Goal: Information Seeking & Learning: Learn about a topic

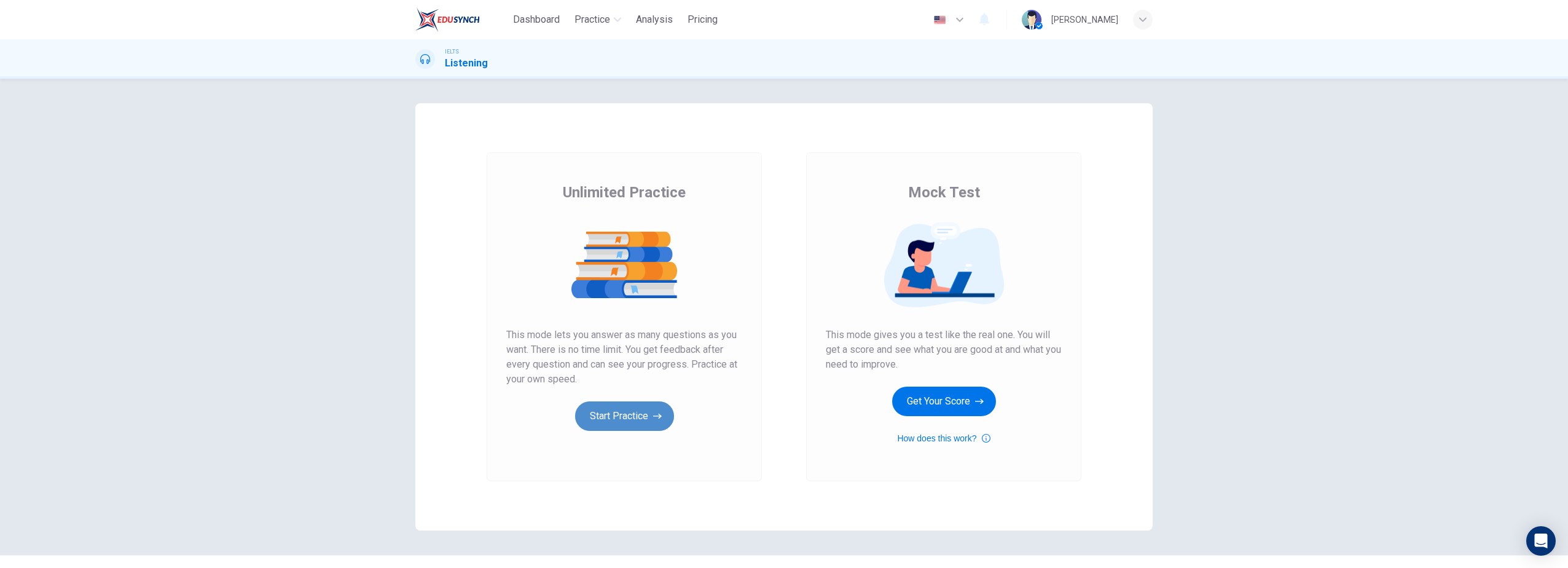
click at [638, 418] on button "Start Practice" at bounding box center [624, 416] width 99 height 29
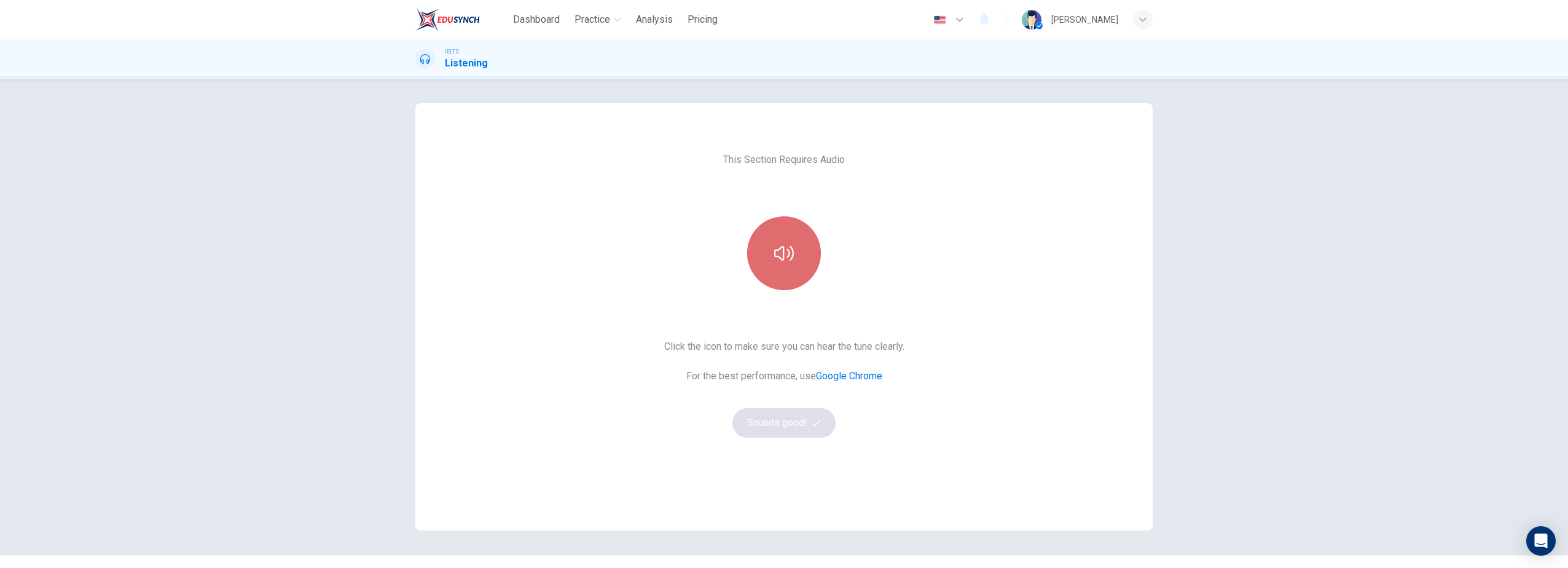
click at [777, 254] on icon "button" at bounding box center [784, 253] width 20 height 20
click at [794, 425] on button "Sounds good!" at bounding box center [784, 423] width 103 height 29
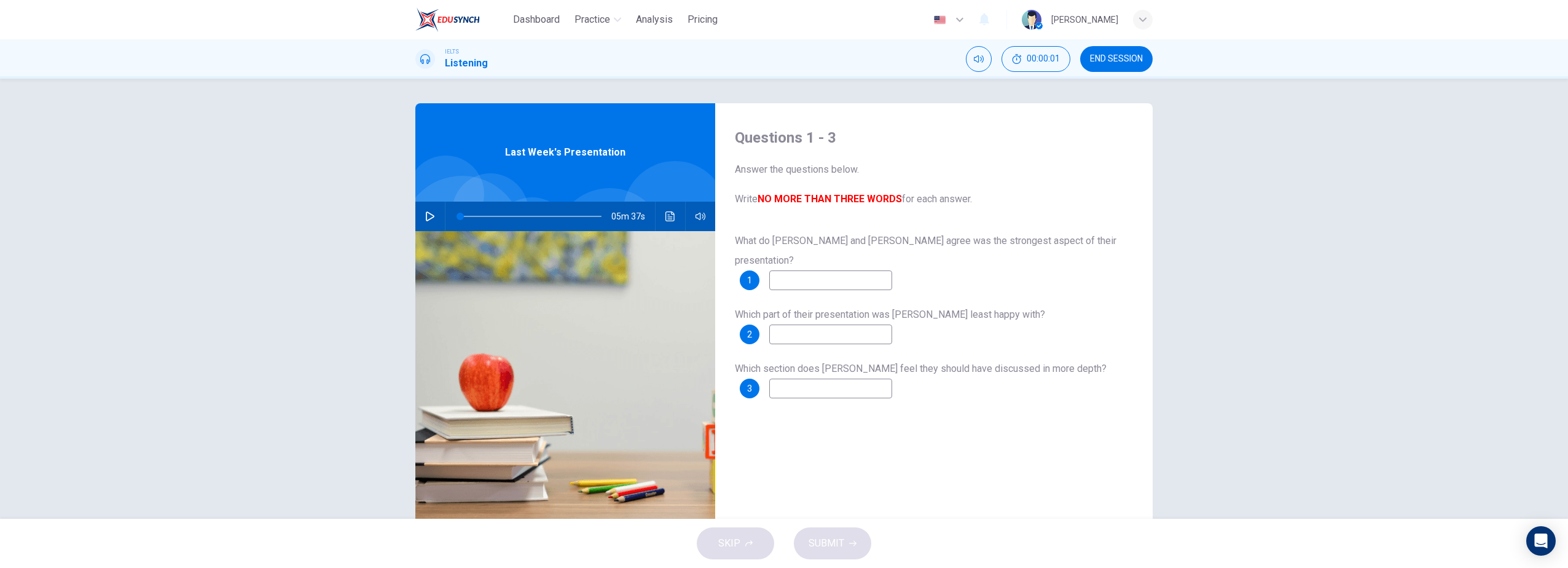
click at [426, 218] on icon "button" at bounding box center [429, 216] width 9 height 9
type input "1"
type input "0.5"
type input "1"
type input "0.4"
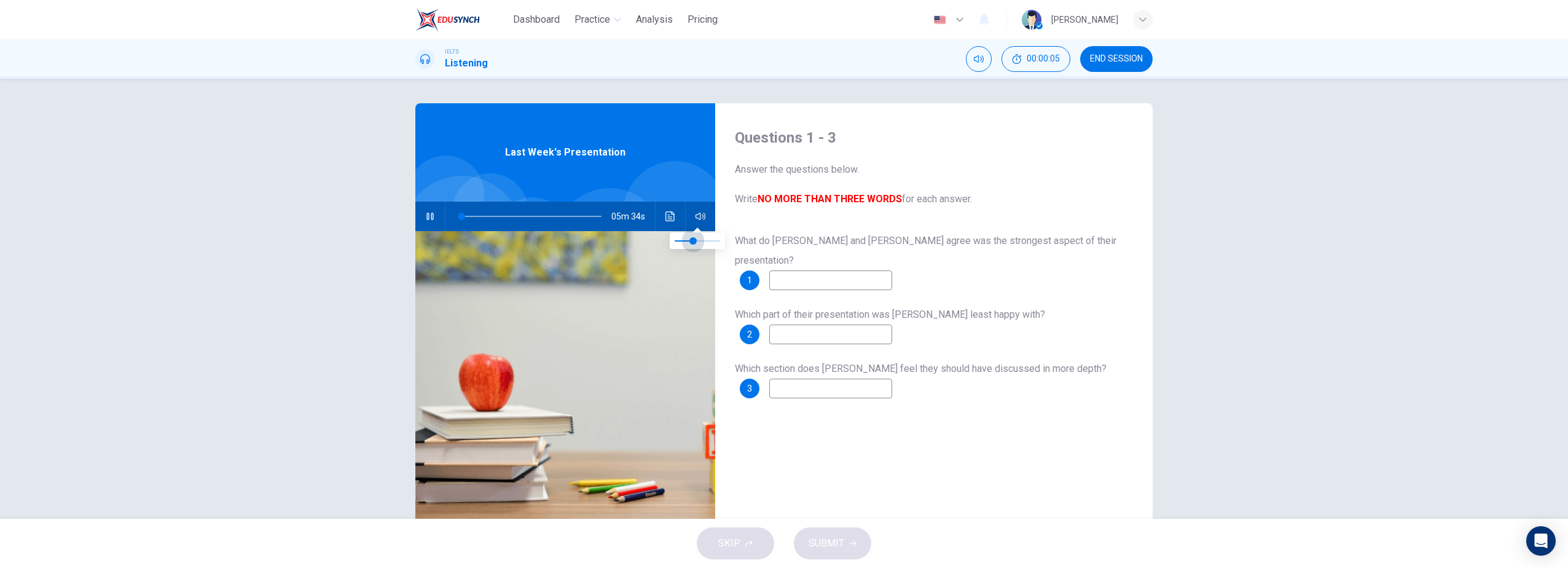
drag, startPoint x: 697, startPoint y: 237, endPoint x: 693, endPoint y: 241, distance: 5.7
click at [693, 241] on span at bounding box center [697, 241] width 46 height 17
type input "1"
type input "0.3"
type input "1"
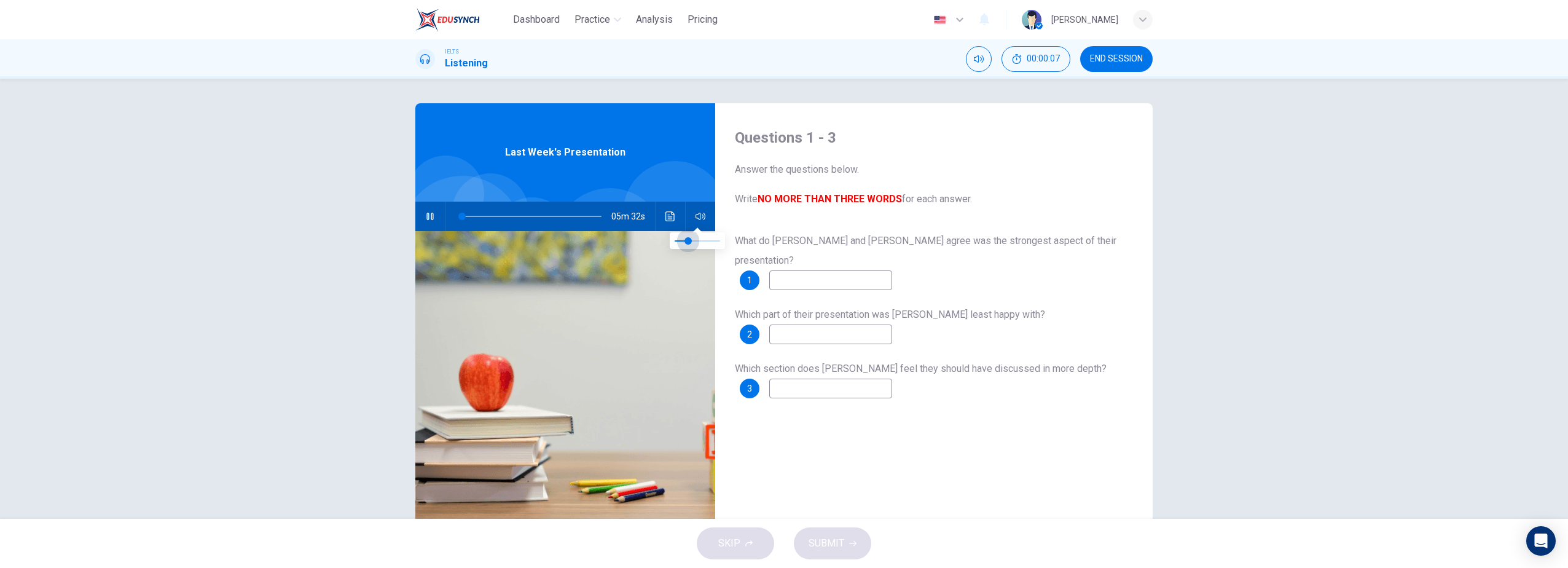
type input "0.2"
drag, startPoint x: 693, startPoint y: 241, endPoint x: 684, endPoint y: 243, distance: 9.2
click at [684, 243] on span at bounding box center [684, 241] width 8 height 8
click at [996, 441] on div "Questions 1 - 3 Answer the questions below. Write NO MORE THAN THREE WORDS for …" at bounding box center [934, 316] width 438 height 427
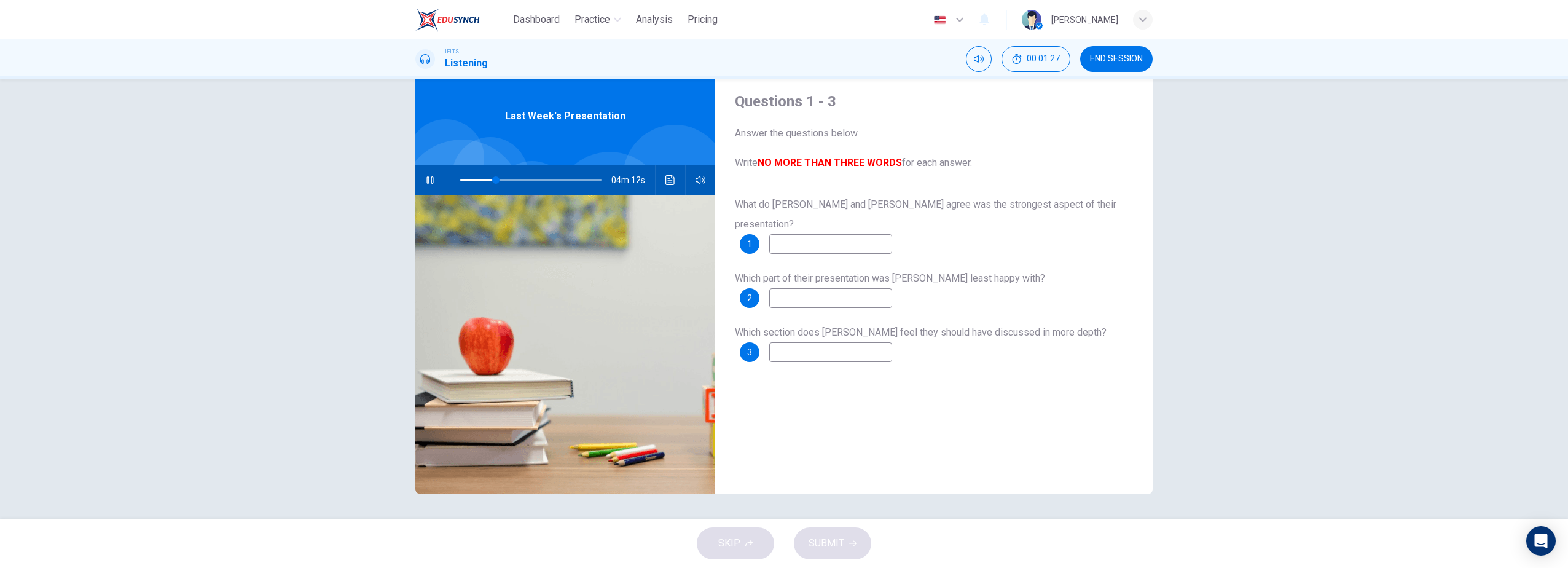
click at [840, 289] on input at bounding box center [830, 298] width 123 height 20
type input "25"
type input "confi"
type input "26"
type input "confidence"
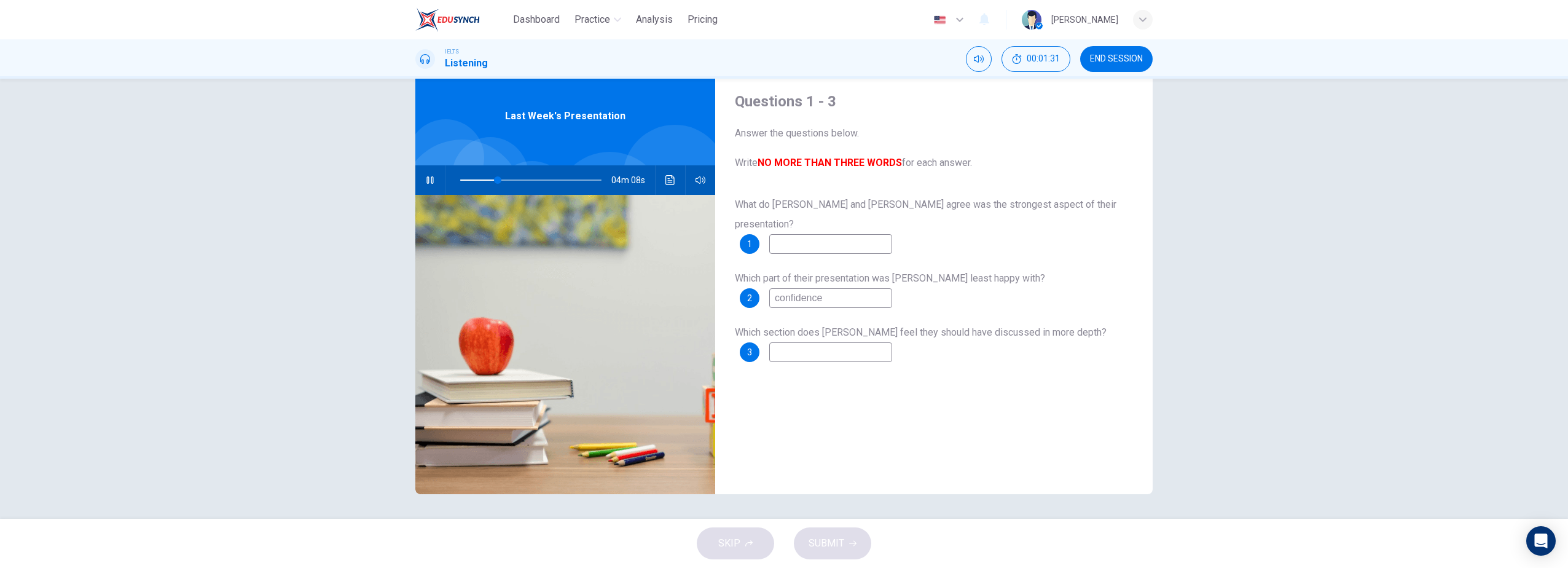
type input "27"
type input "confidence"
click at [844, 235] on input at bounding box center [830, 244] width 123 height 20
click at [490, 180] on span at bounding box center [493, 180] width 8 height 8
click at [849, 235] on input at bounding box center [830, 244] width 123 height 20
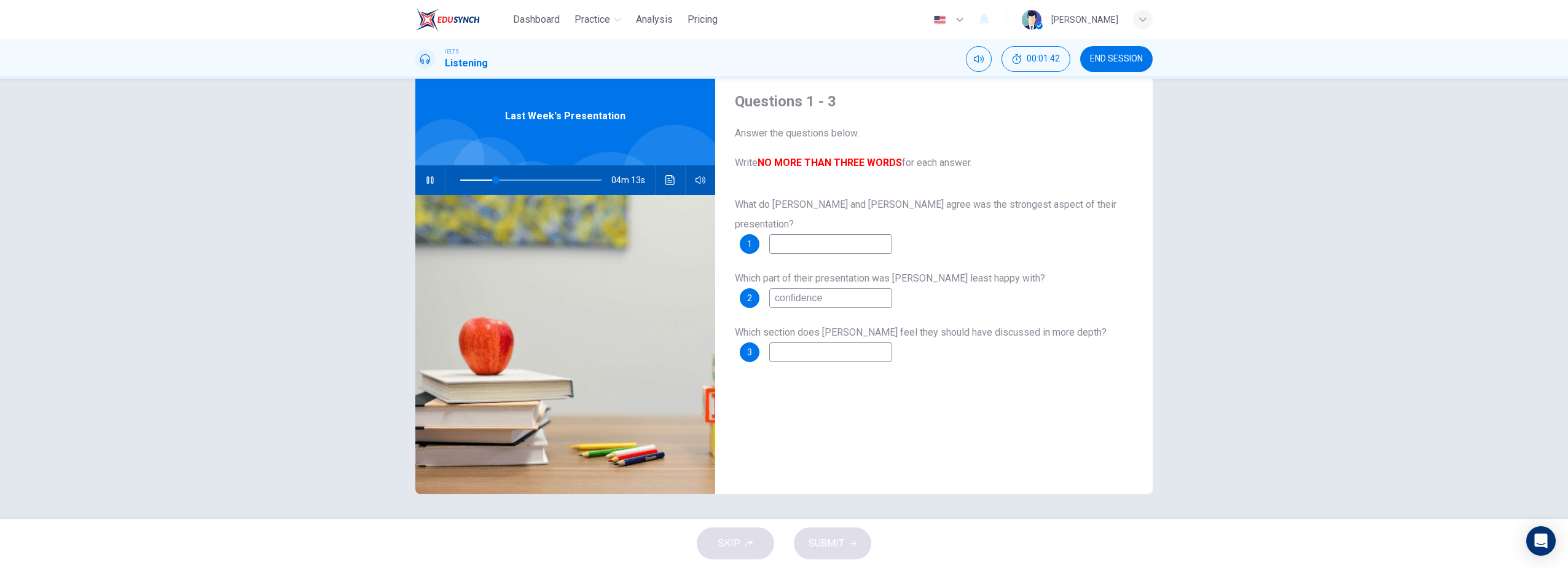
type input "25"
type input "powe"
type input "26"
type input "powerpoint"
type input "27"
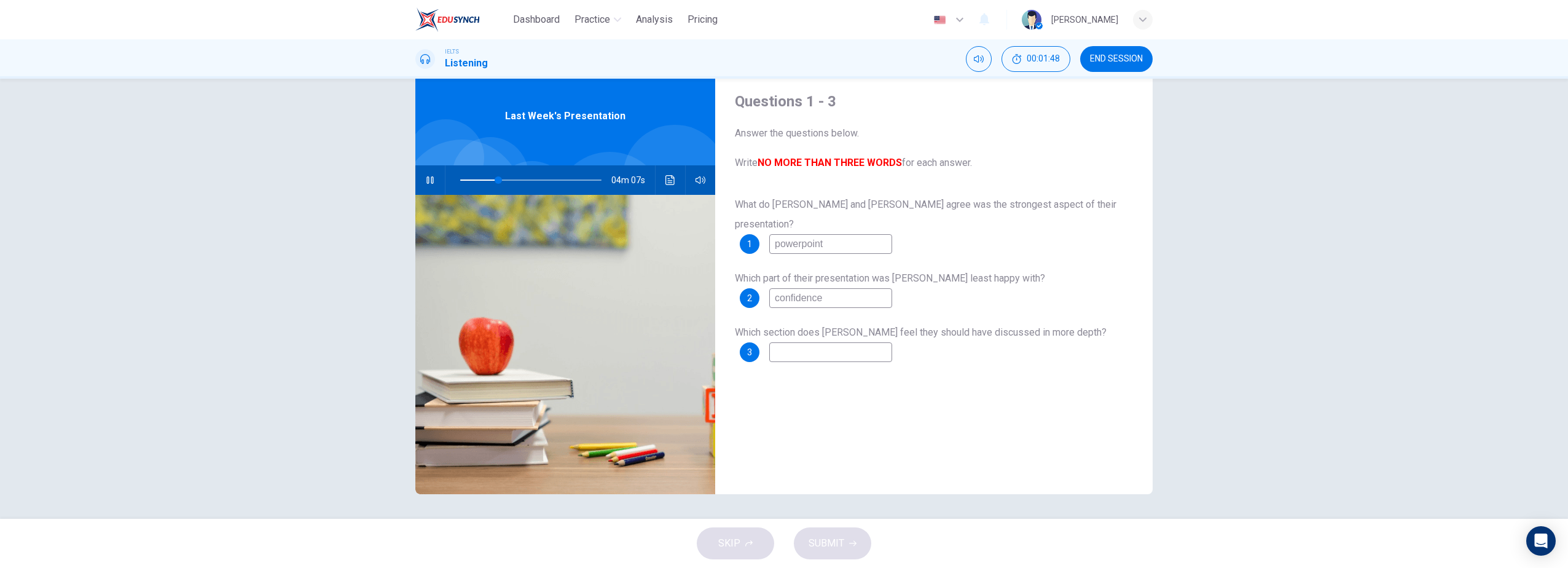
type input "powerpoint"
click at [842, 343] on input at bounding box center [830, 352] width 123 height 20
drag, startPoint x: 840, startPoint y: 282, endPoint x: 728, endPoint y: 272, distance: 112.4
click at [728, 272] on div "Questions 1 - 3 Answer the questions below. Write NO MORE THAN THREE WORDS for …" at bounding box center [934, 280] width 438 height 427
type input "36"
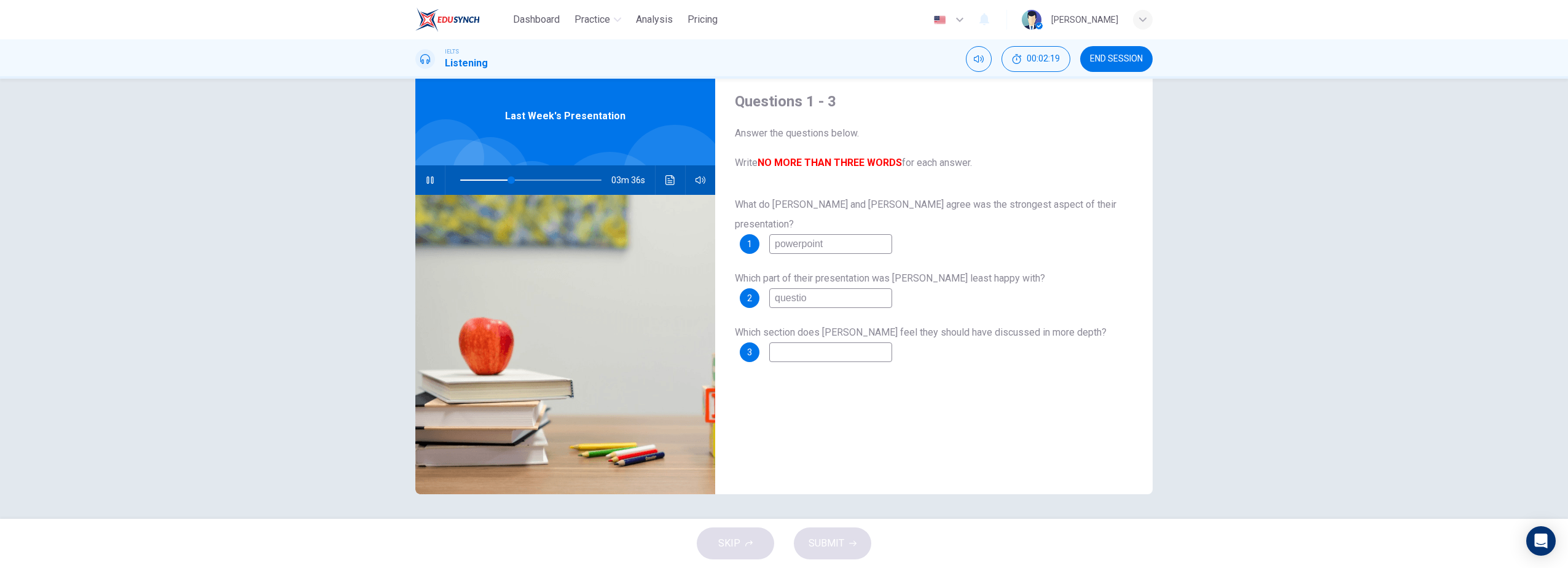
type input "question"
type input "36"
type input "questions"
type input "40"
type input "questions"
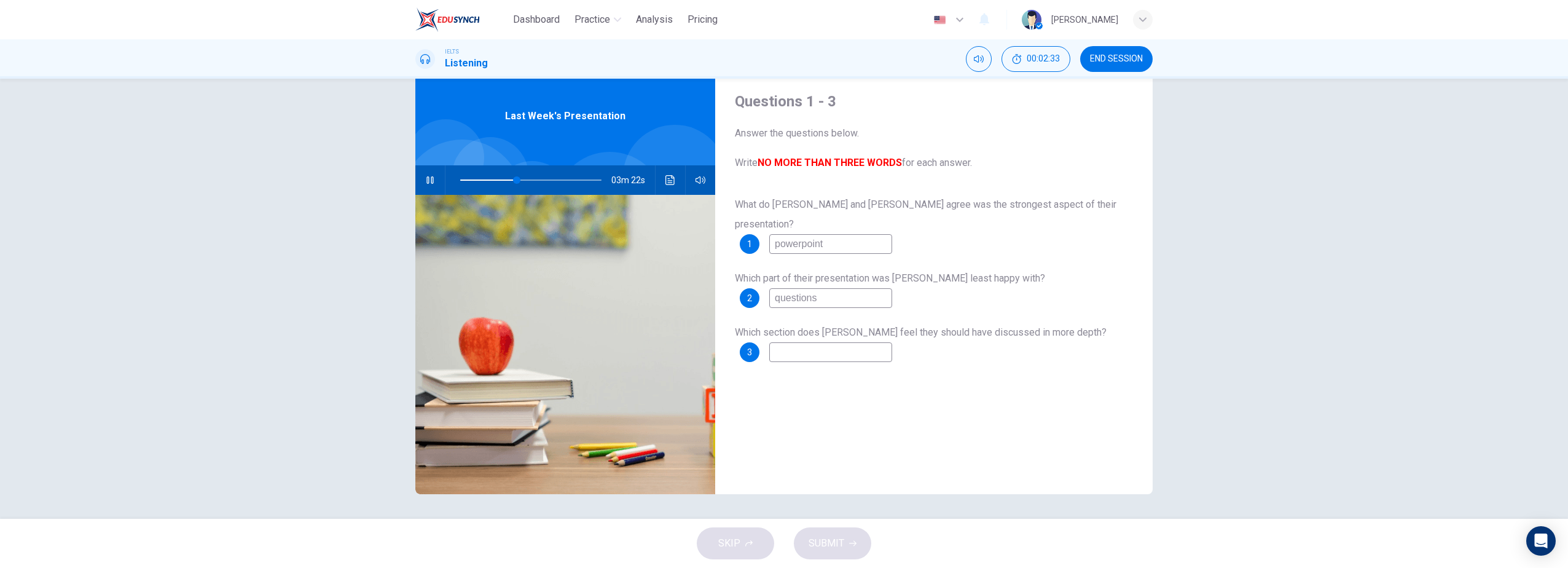
click at [842, 343] on input at bounding box center [830, 352] width 123 height 20
type input "40"
type input "s"
type input "41"
type input "so"
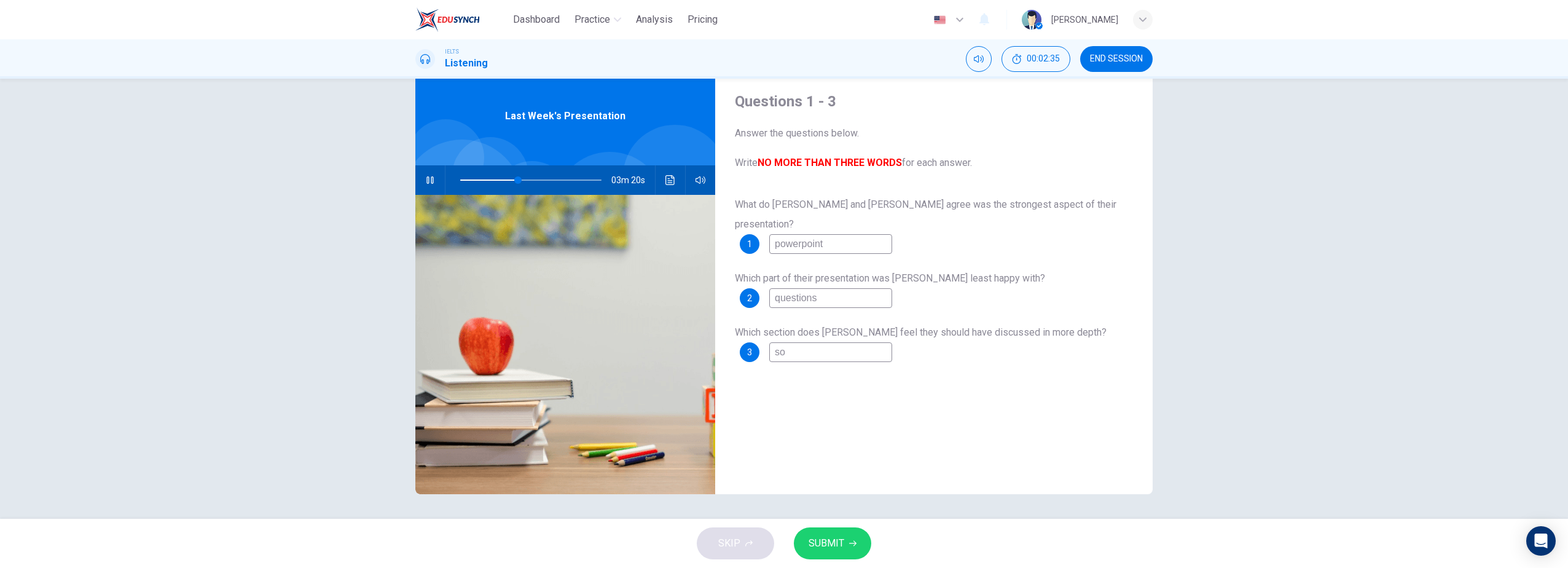
type input "41"
type input "sol"
type input "41"
type input "solu"
type input "41"
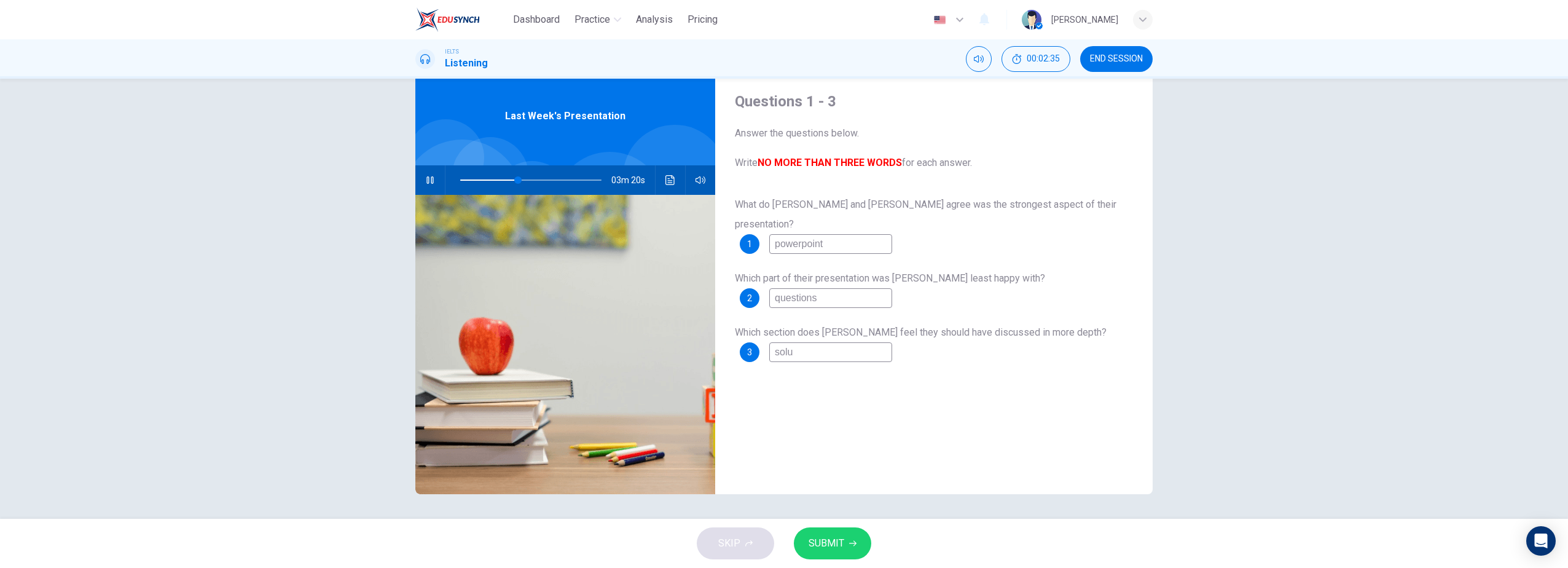
type input "solut"
type input "41"
type input "soluti"
type input "41"
type input "solutio"
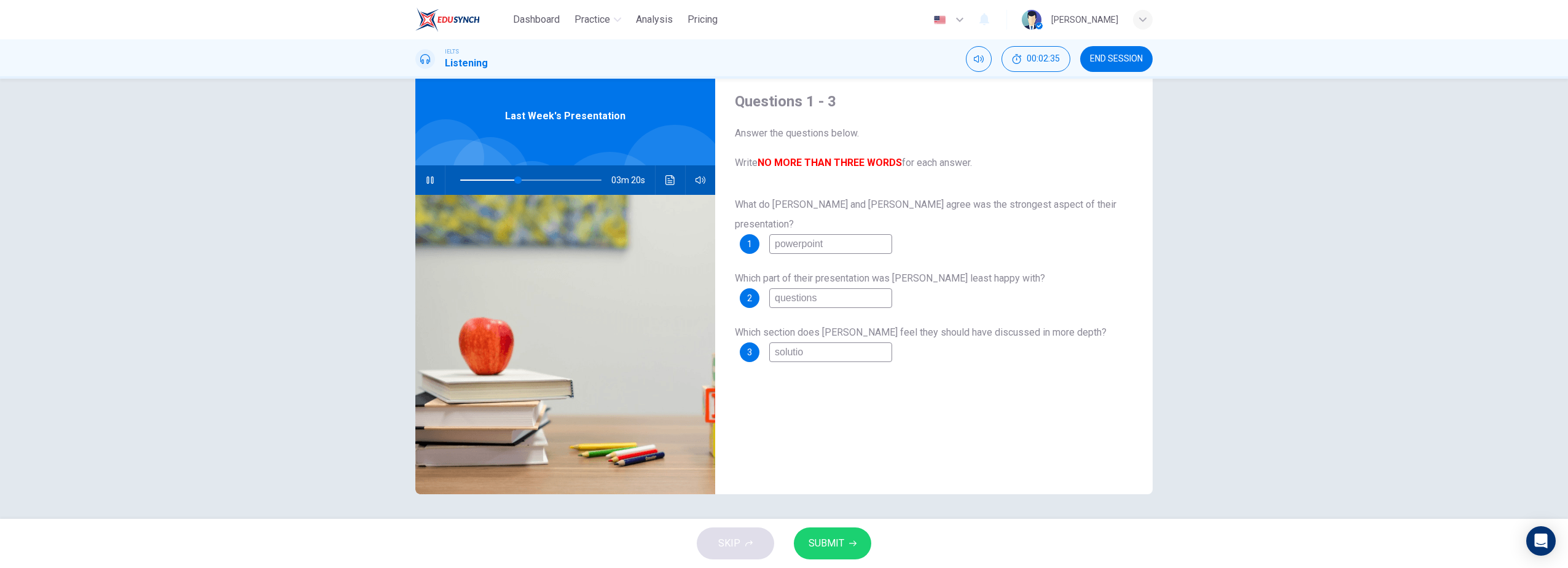
type input "41"
type input "solution"
type input "41"
type input "solutions"
type input "48"
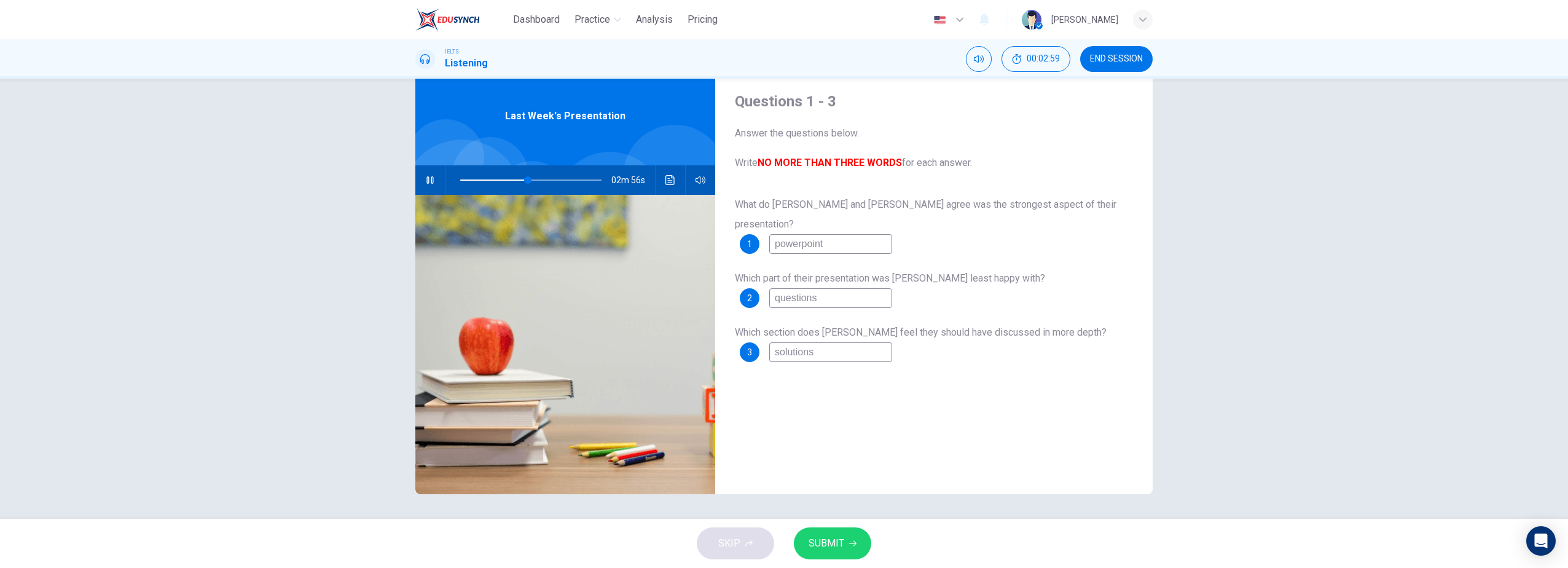
type input "solutions"
click at [827, 546] on span "SUBMIT" at bounding box center [827, 544] width 36 height 17
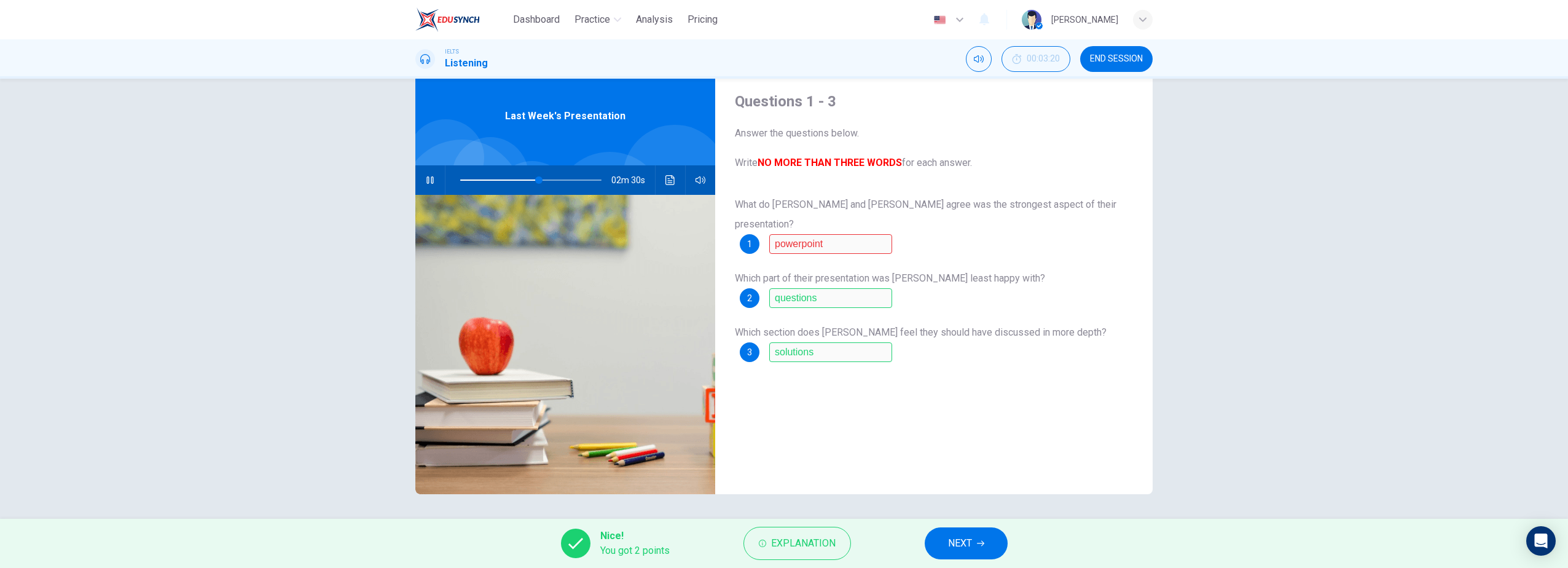
click at [427, 178] on icon "button" at bounding box center [430, 180] width 7 height 8
click at [801, 535] on span "Explanation" at bounding box center [803, 544] width 64 height 17
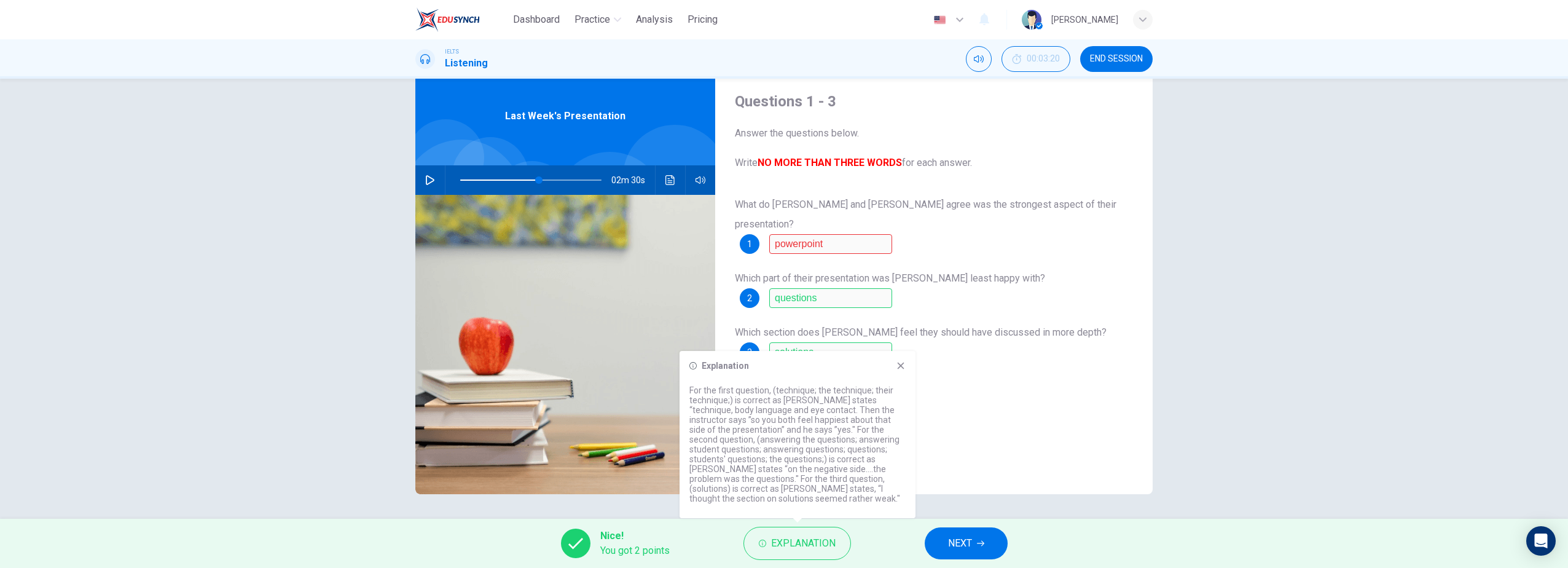
click at [902, 365] on icon at bounding box center [902, 366] width 7 height 7
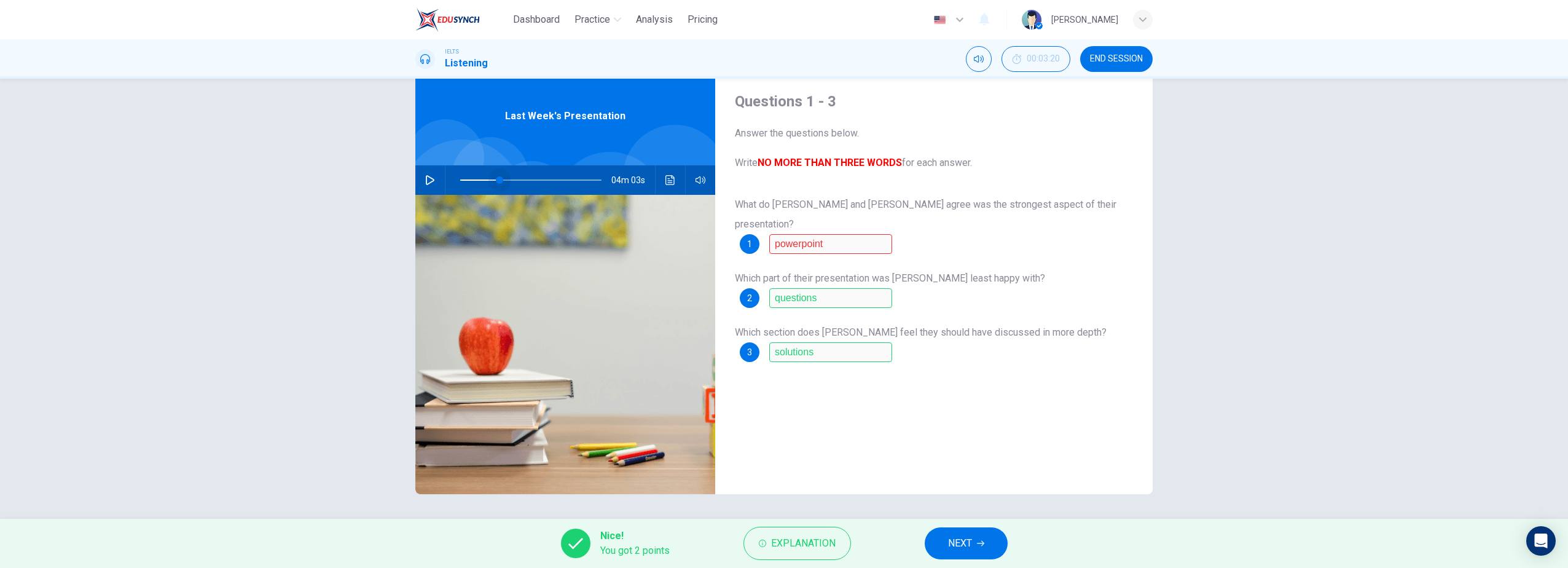
click at [497, 176] on span at bounding box center [531, 180] width 142 height 17
click at [430, 179] on icon "button" at bounding box center [430, 180] width 9 height 9
click at [477, 180] on span at bounding box center [531, 180] width 142 height 17
click at [483, 179] on span at bounding box center [485, 180] width 8 height 8
click at [485, 179] on span at bounding box center [489, 180] width 8 height 8
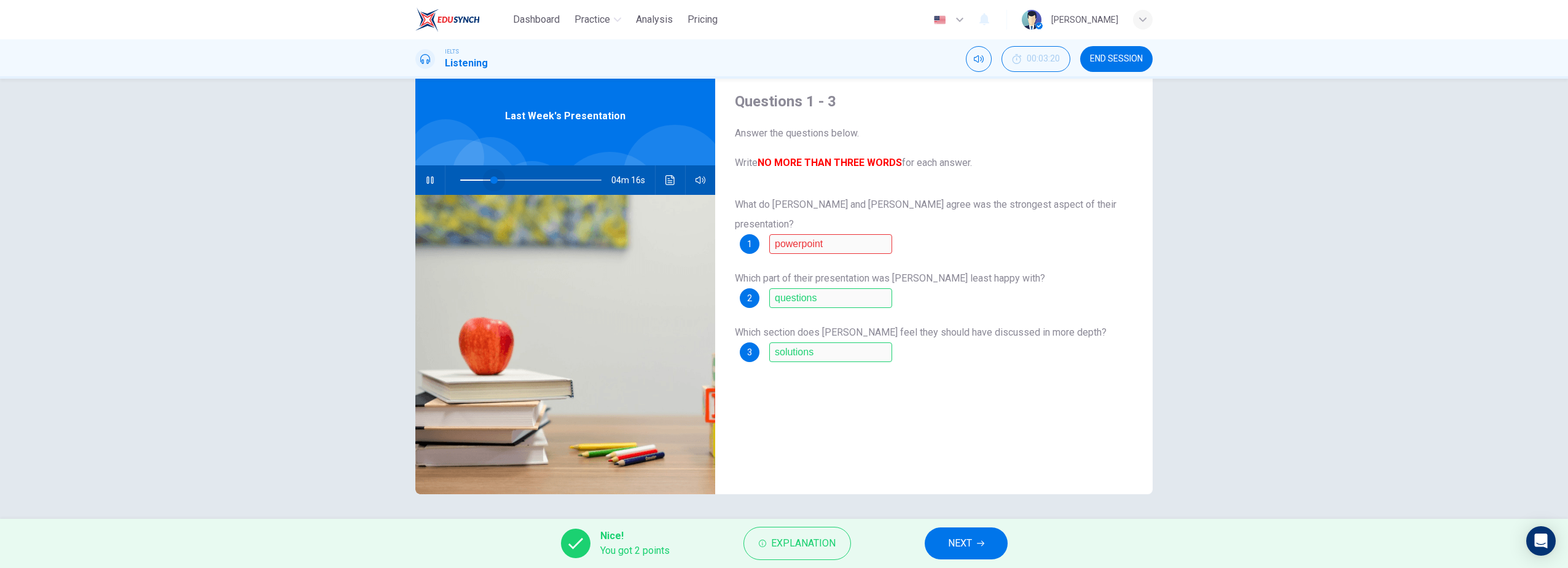
click at [491, 179] on span at bounding box center [494, 180] width 8 height 8
click at [489, 180] on span at bounding box center [493, 180] width 8 height 8
click at [427, 178] on icon "button" at bounding box center [430, 180] width 7 height 8
click at [967, 541] on span "NEXT" at bounding box center [960, 544] width 24 height 17
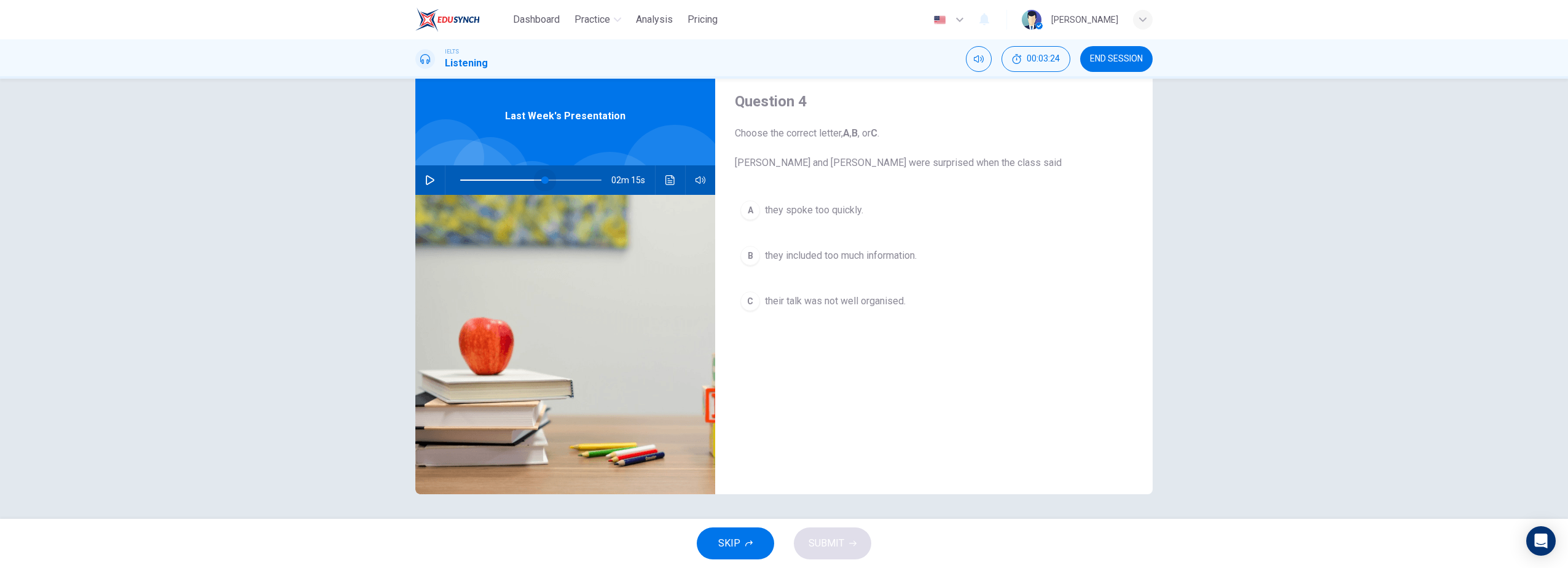
click at [543, 179] on span at bounding box center [531, 180] width 142 height 17
click at [784, 214] on span "they spoke too quickly." at bounding box center [814, 210] width 99 height 15
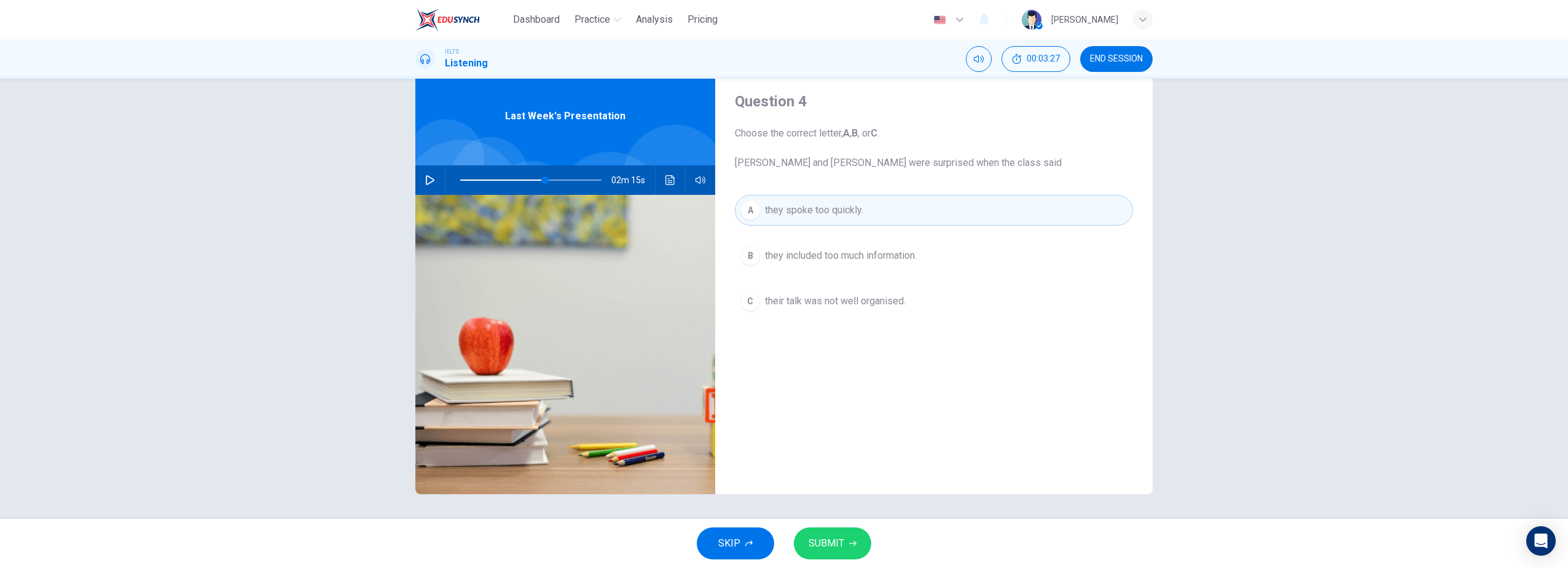
click at [828, 546] on span "SUBMIT" at bounding box center [827, 544] width 36 height 17
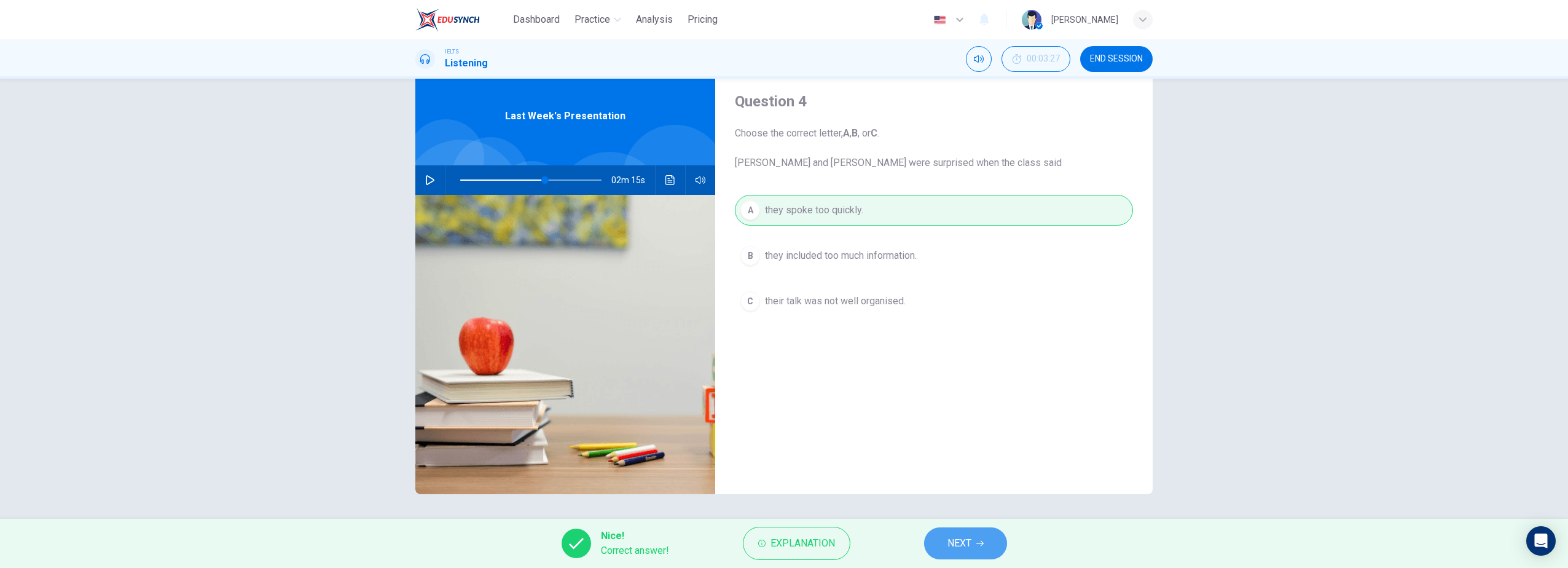
click at [957, 541] on span "NEXT" at bounding box center [960, 544] width 24 height 17
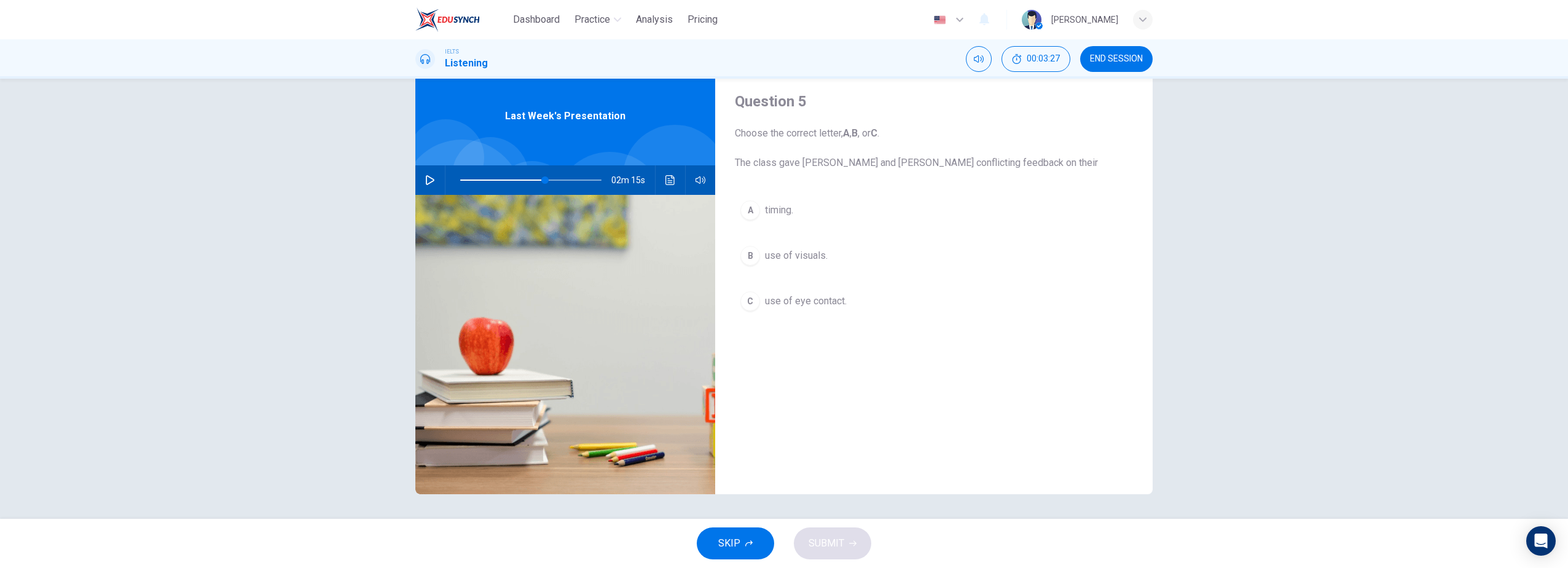
click at [801, 260] on span "use of visuals." at bounding box center [796, 255] width 63 height 15
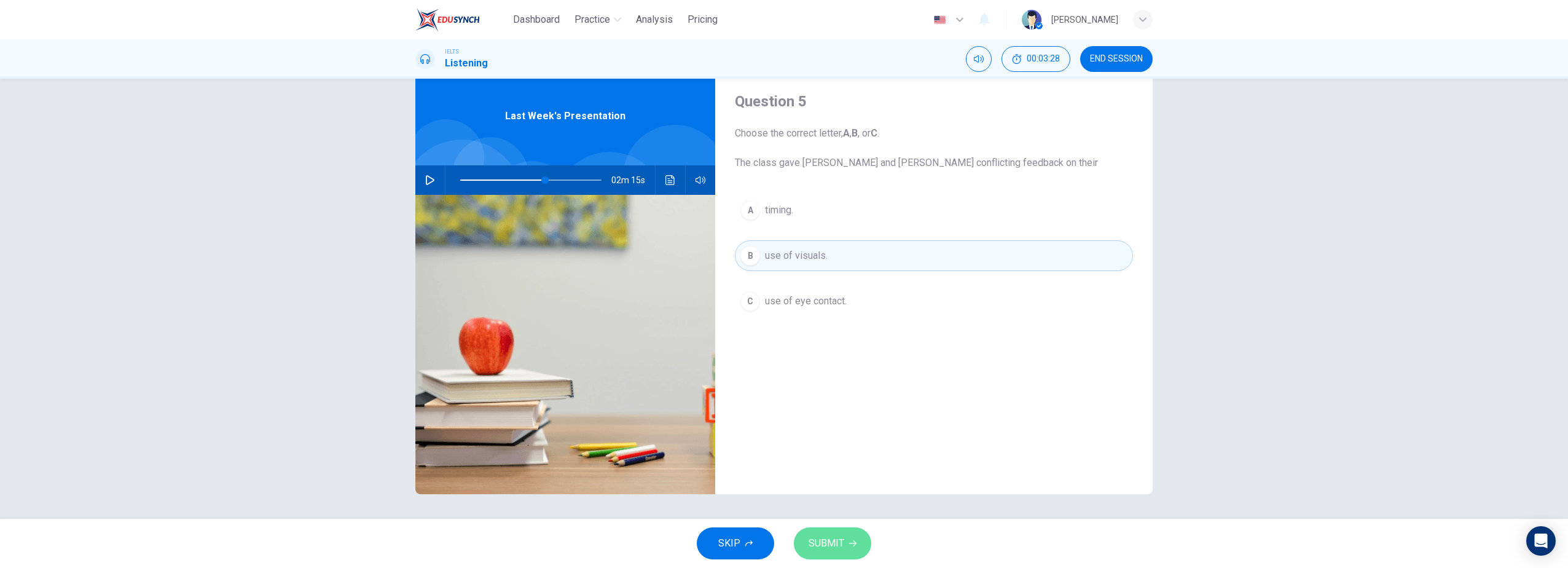
click at [833, 550] on span "SUBMIT" at bounding box center [827, 544] width 36 height 17
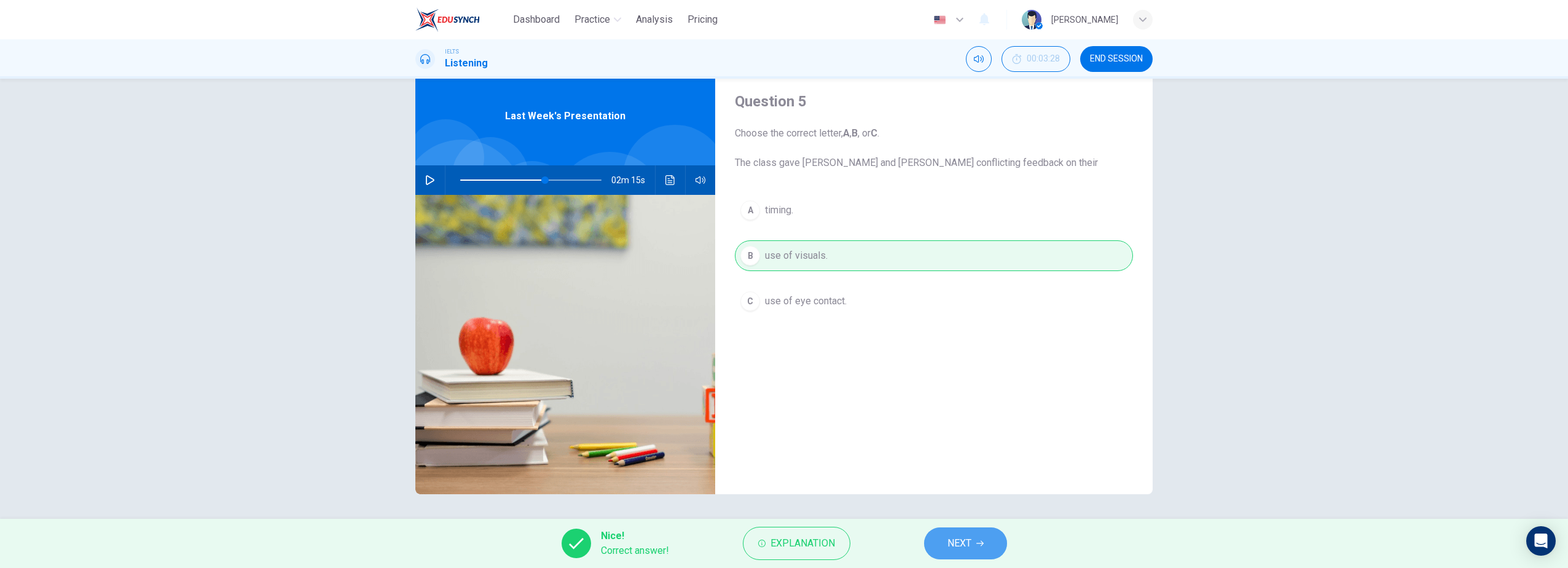
click at [950, 551] on span "NEXT" at bounding box center [960, 544] width 24 height 17
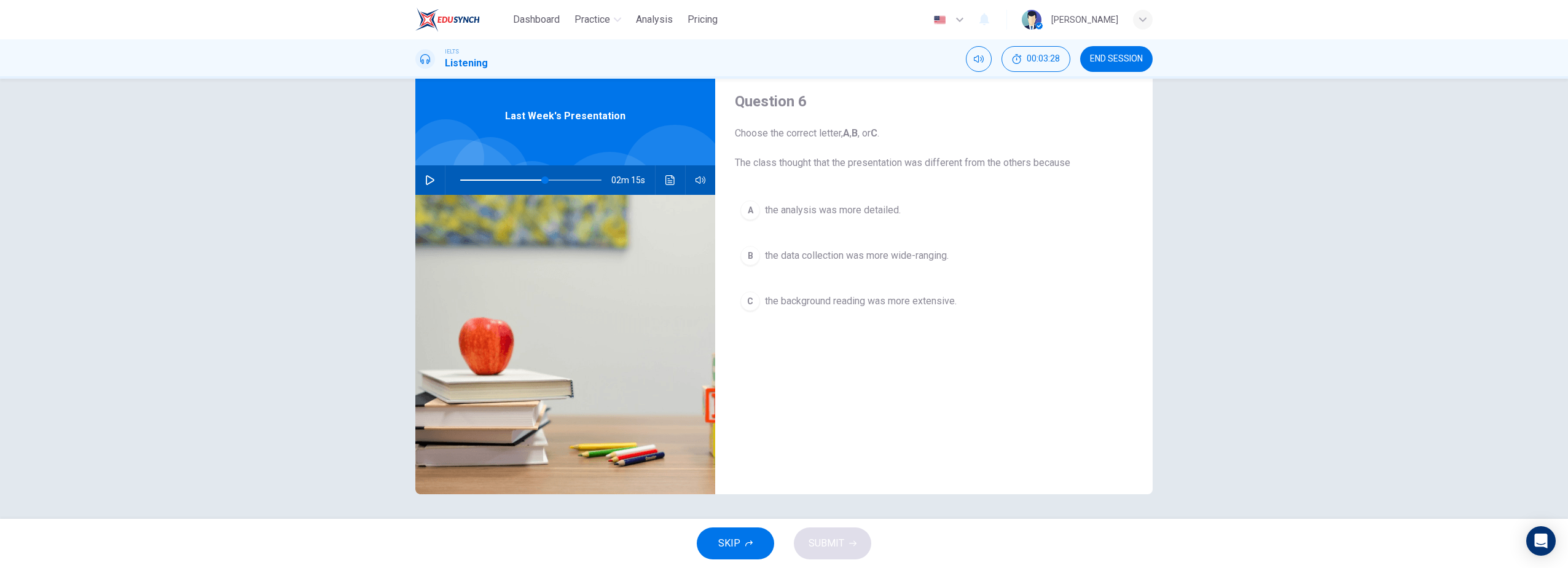
click at [843, 306] on span "the background reading was more extensive." at bounding box center [860, 301] width 191 height 15
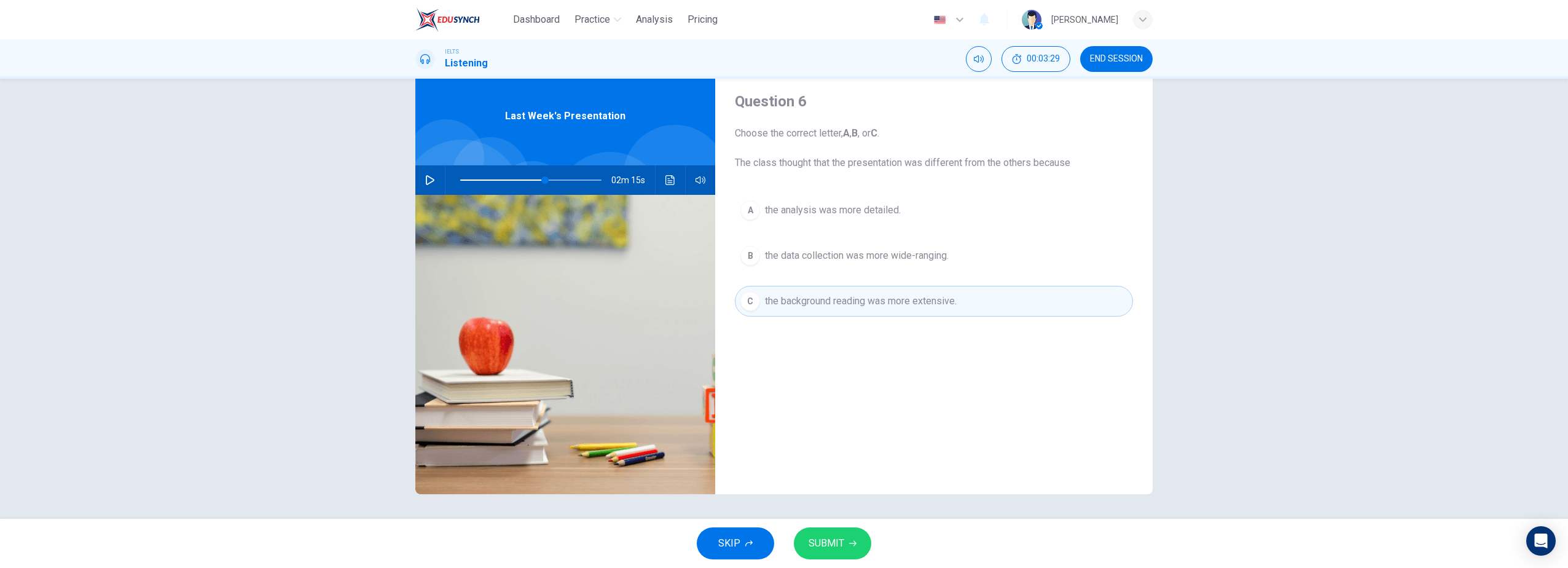
click at [825, 544] on span "SUBMIT" at bounding box center [827, 544] width 36 height 17
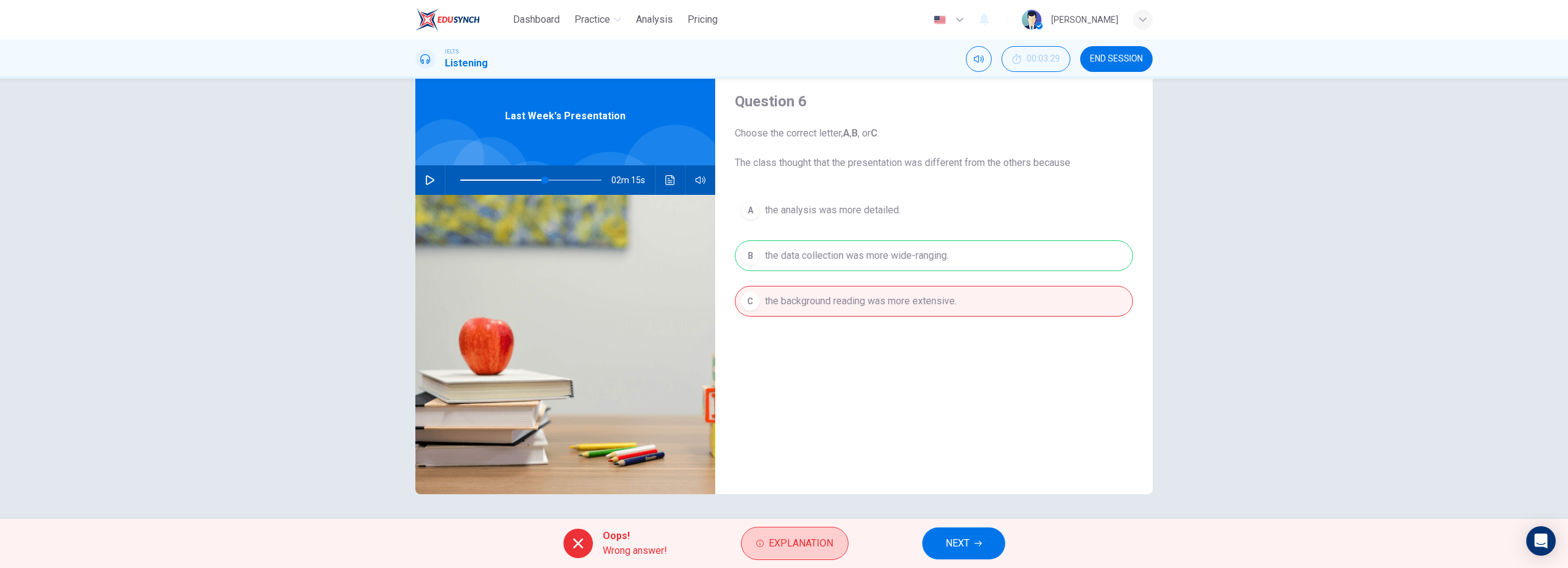
click at [817, 539] on span "Explanation" at bounding box center [800, 544] width 64 height 17
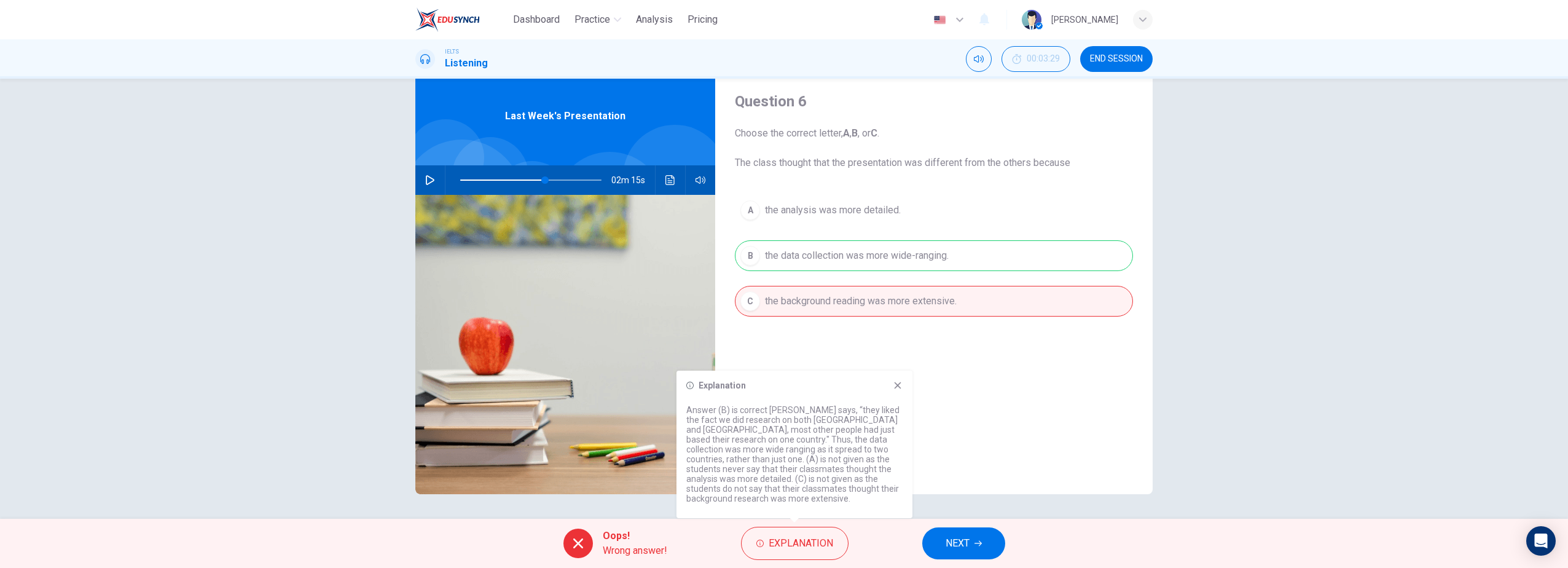
click at [967, 17] on icon "button" at bounding box center [959, 19] width 15 height 15
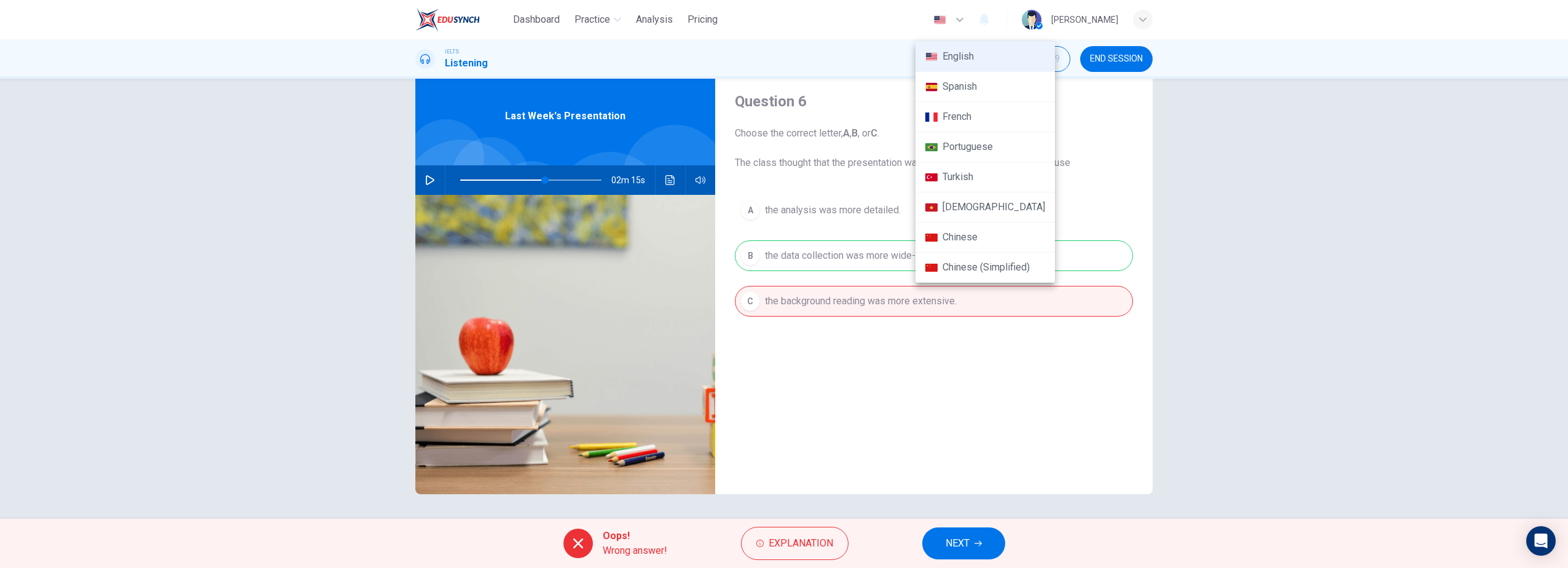
click at [1221, 335] on div at bounding box center [784, 284] width 1568 height 568
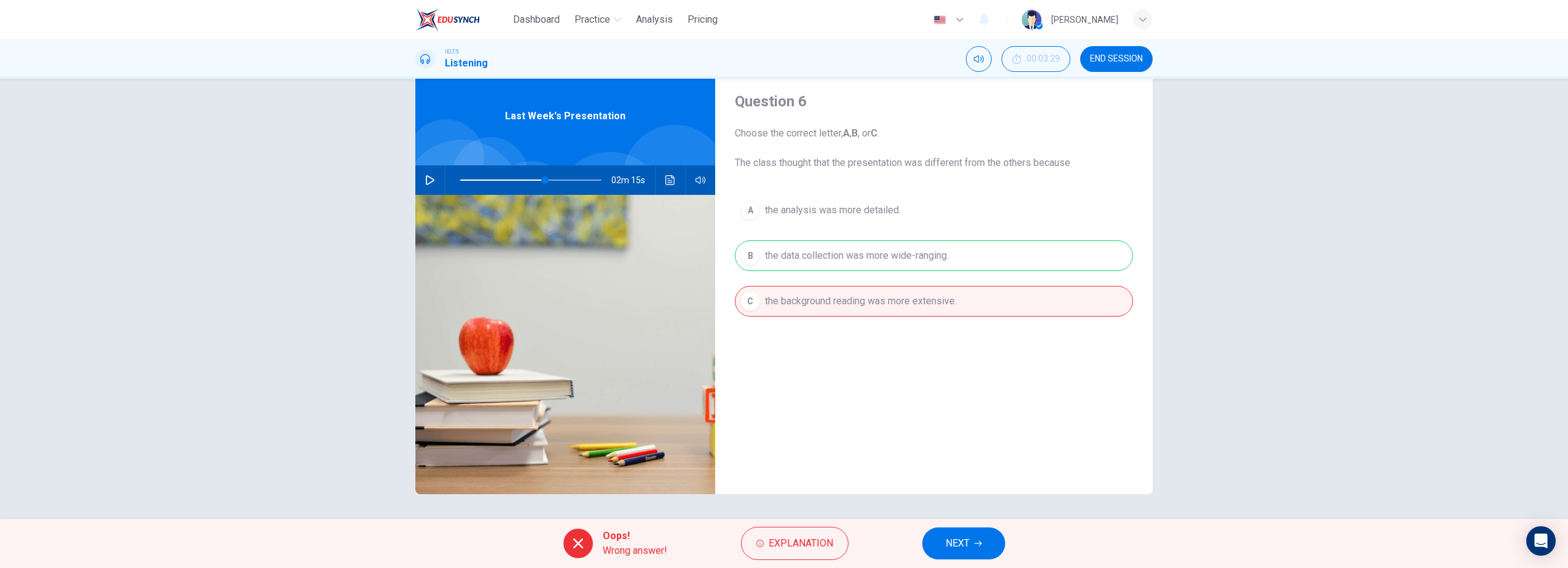
click at [967, 21] on icon "button" at bounding box center [959, 19] width 15 height 15
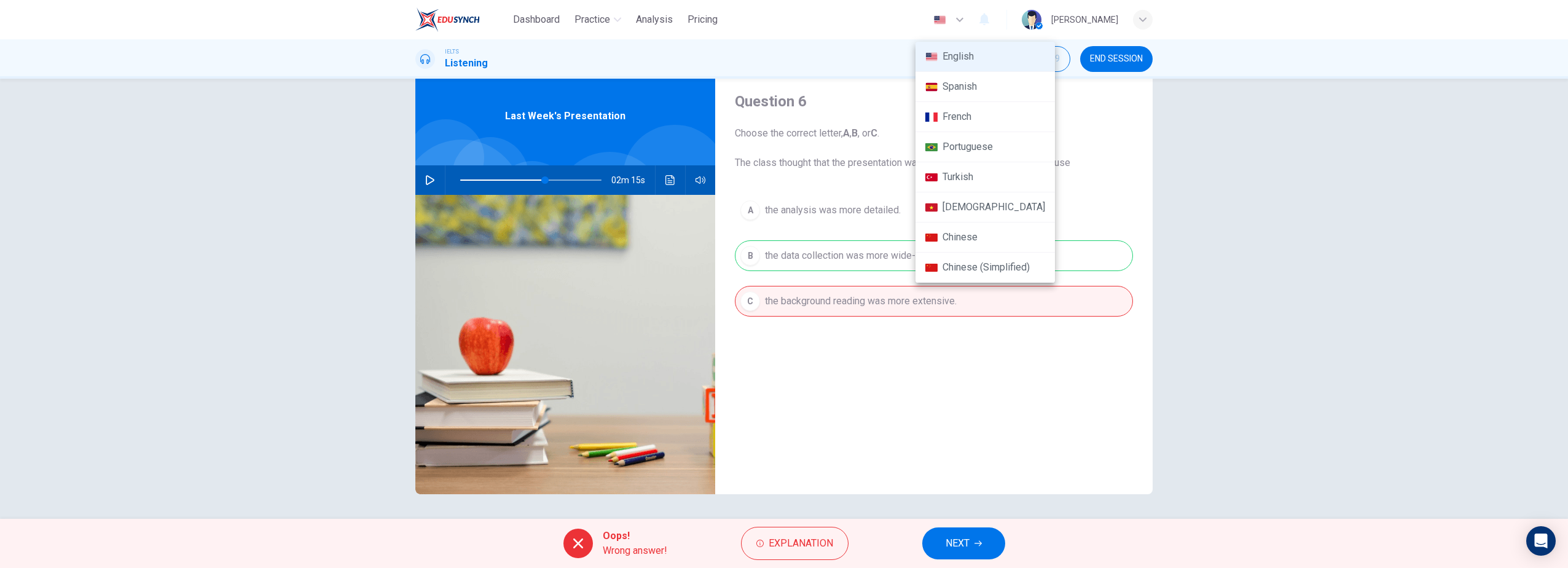
click at [954, 263] on li "Chinese (Simplified)" at bounding box center [985, 267] width 139 height 30
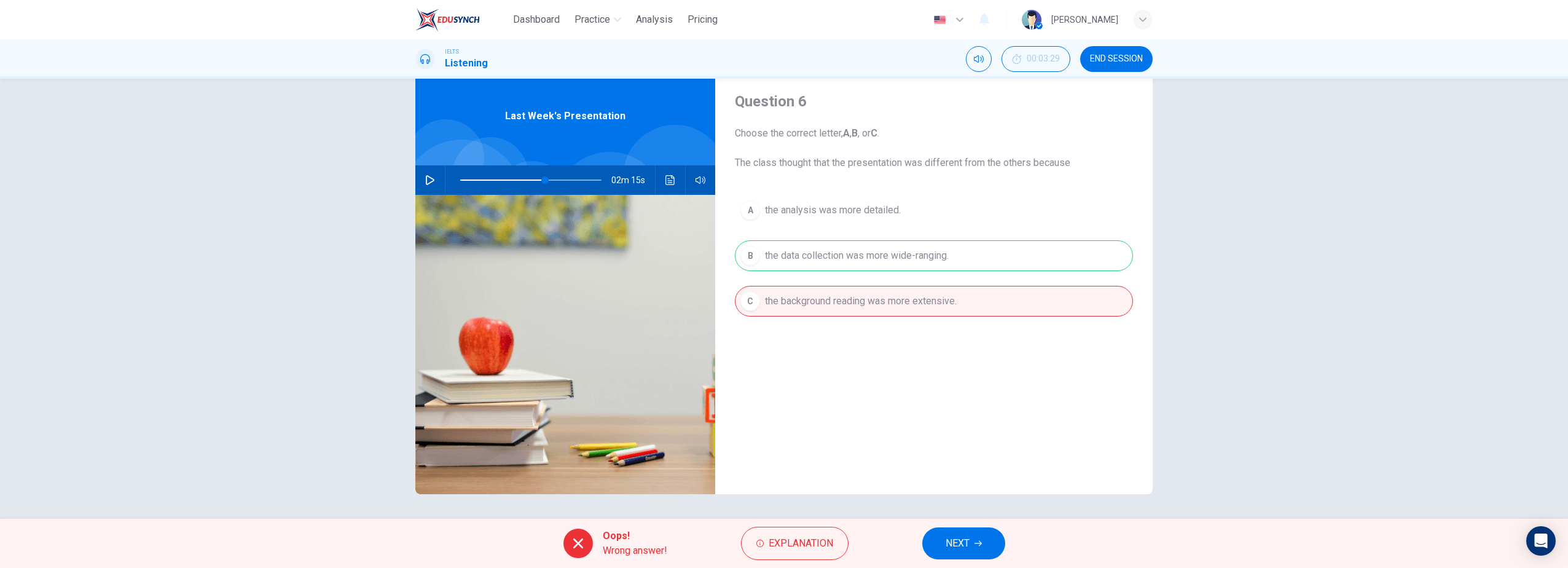
click at [958, 541] on span "NEXT" at bounding box center [957, 544] width 24 height 17
type input "60"
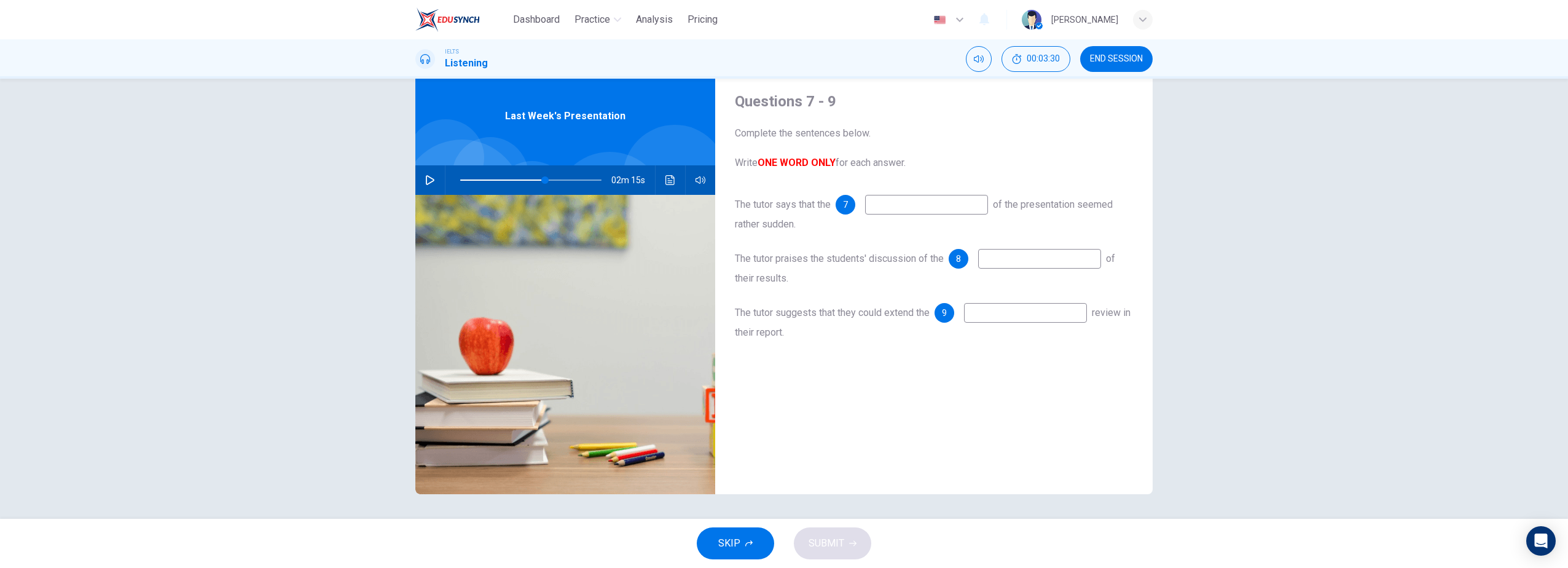
click at [922, 204] on input at bounding box center [927, 205] width 123 height 20
type input "asdf"
click at [991, 257] on input at bounding box center [1039, 259] width 123 height 20
type input "asdf"
click at [1000, 323] on input at bounding box center [1025, 313] width 123 height 20
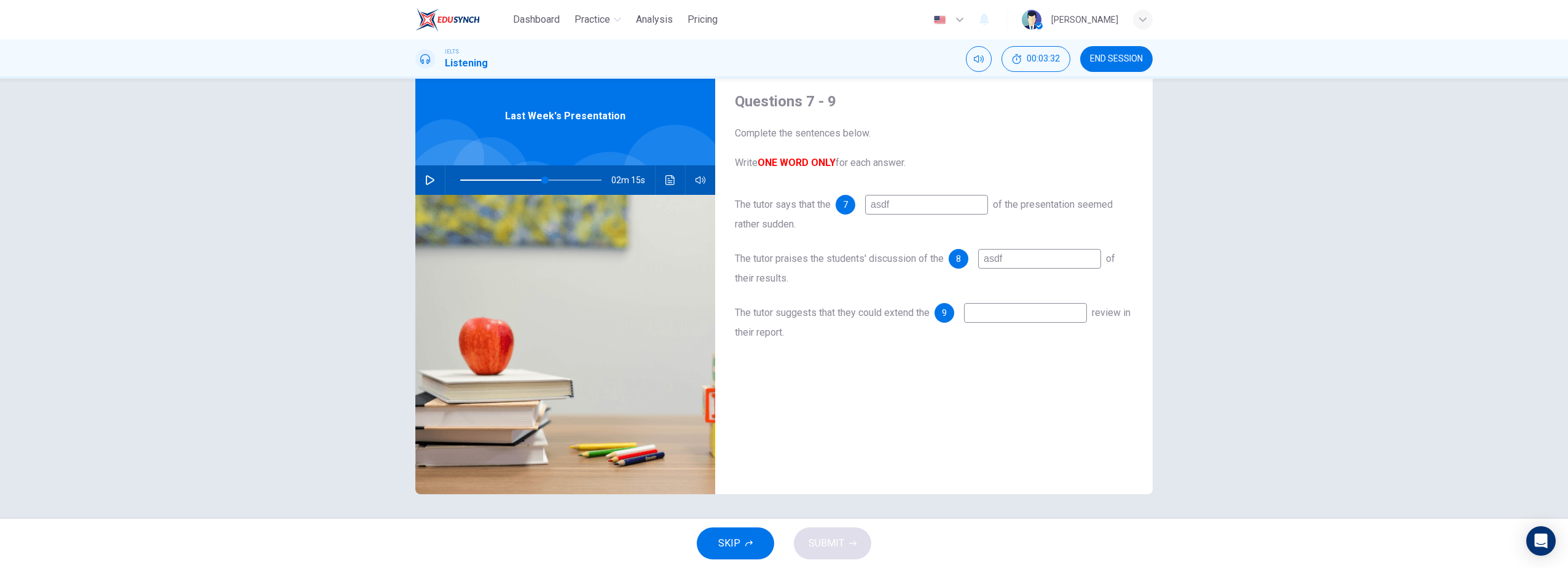
type input "a"
type input "60"
type input "as"
type input "60"
type input "asd"
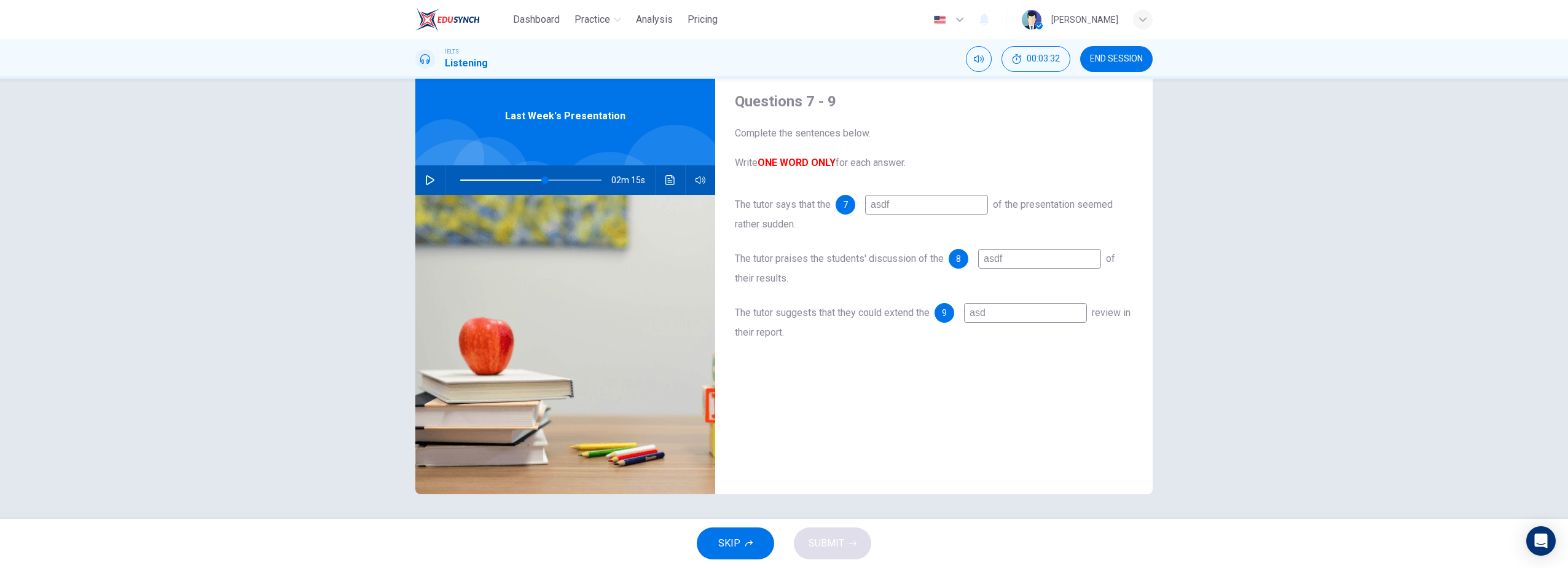
type input "60"
type input "asdf"
type input "60"
type input "asdf"
click at [826, 543] on span "SUBMIT" at bounding box center [827, 544] width 36 height 17
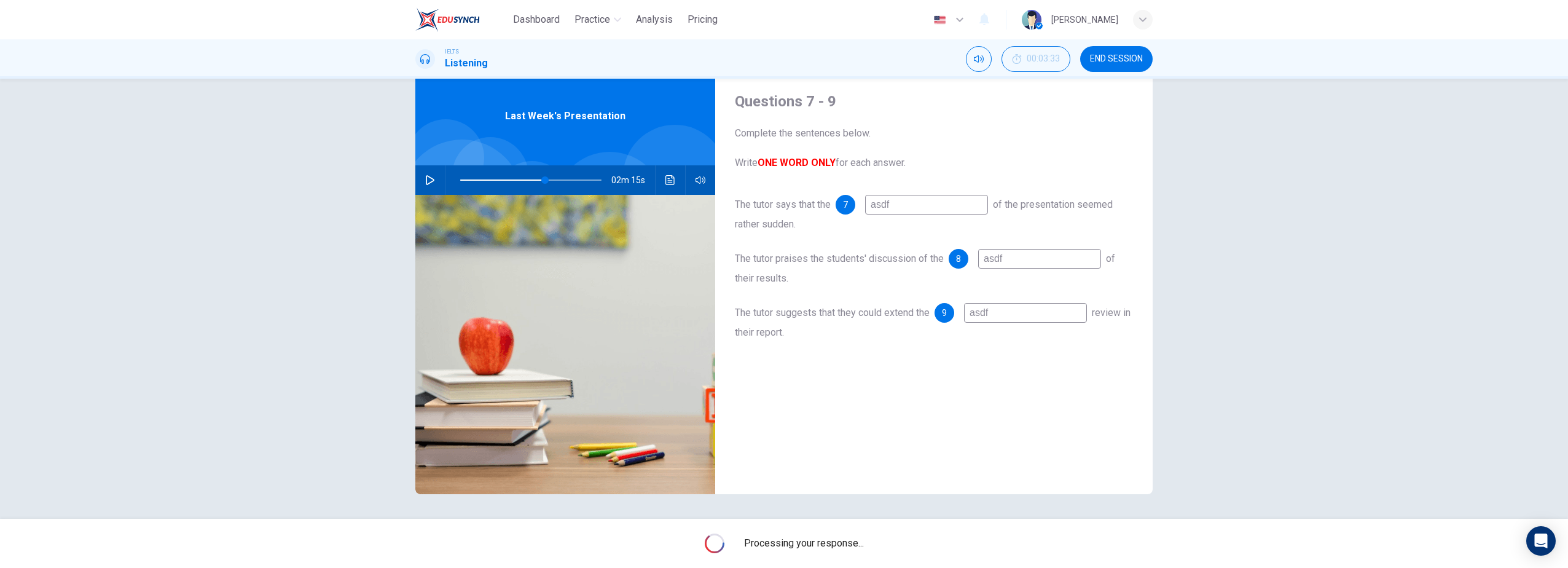
type input "60"
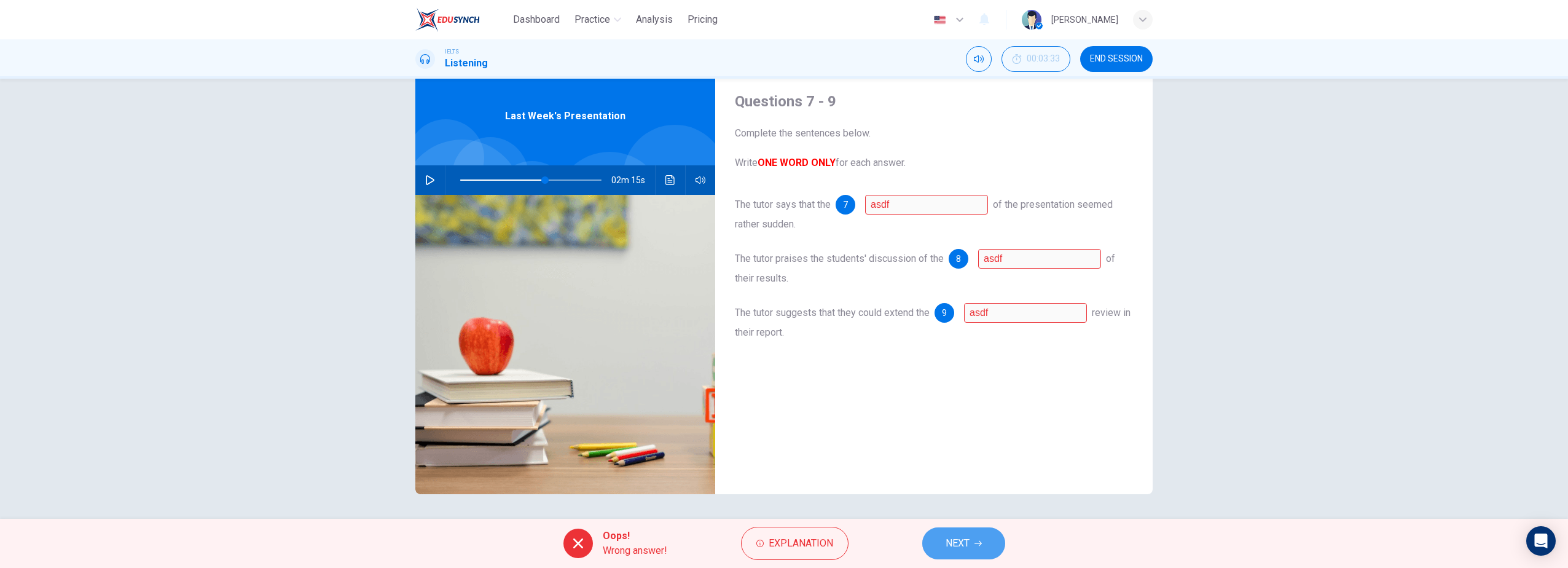
click at [963, 541] on span "NEXT" at bounding box center [957, 544] width 24 height 17
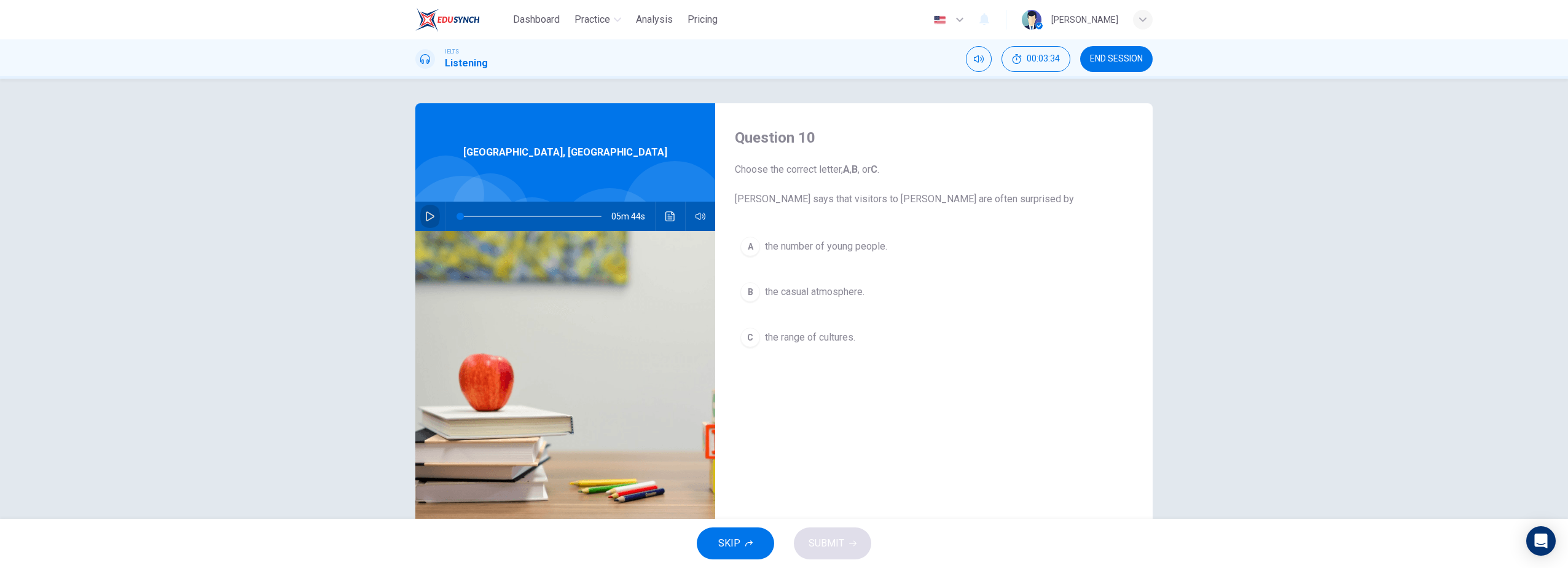
click at [427, 217] on icon "button" at bounding box center [429, 216] width 9 height 9
click at [427, 215] on icon "button" at bounding box center [429, 216] width 9 height 9
type input "0"
click at [967, 16] on icon "button" at bounding box center [959, 19] width 15 height 15
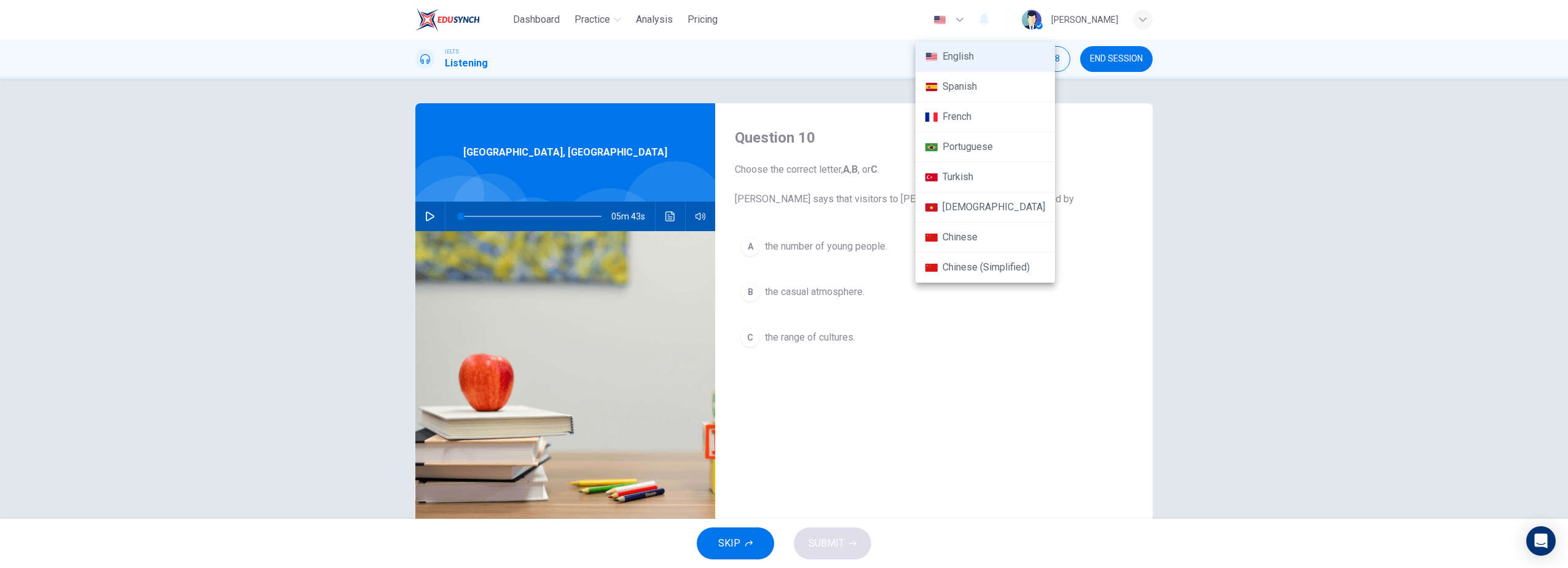
click at [987, 260] on li "Chinese (Simplified)" at bounding box center [985, 267] width 139 height 30
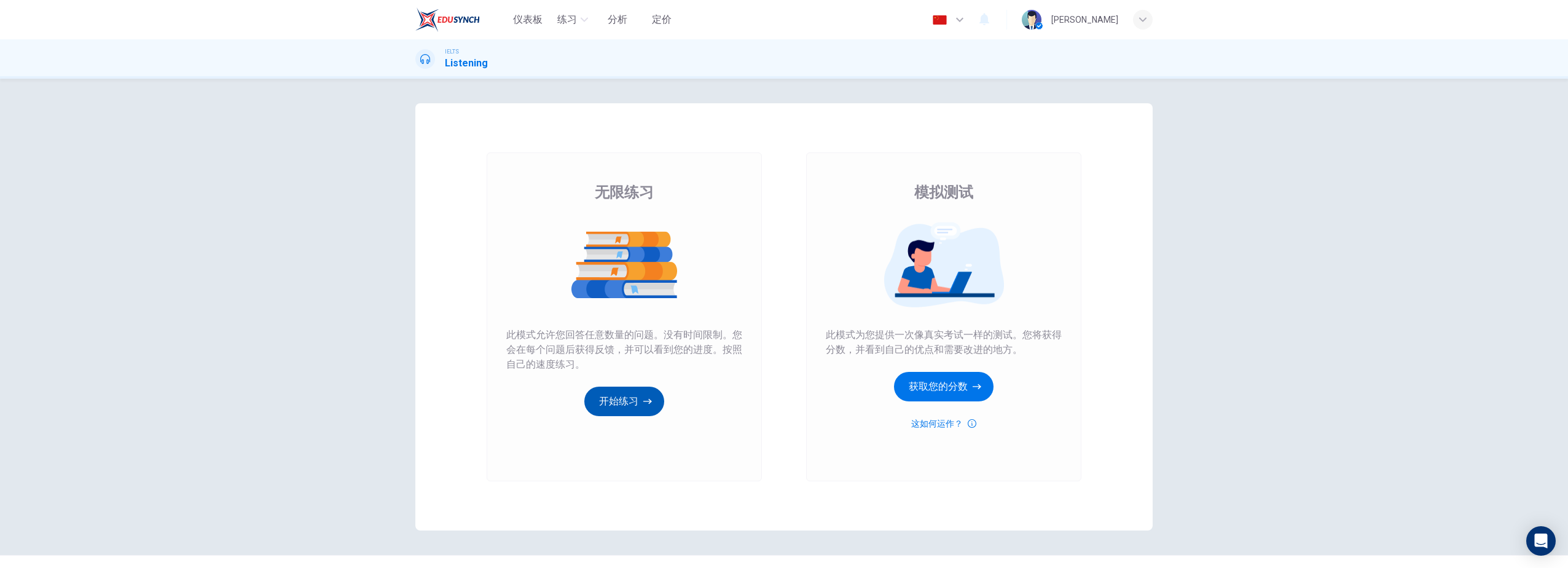
click at [626, 401] on button "开始练习" at bounding box center [624, 401] width 80 height 29
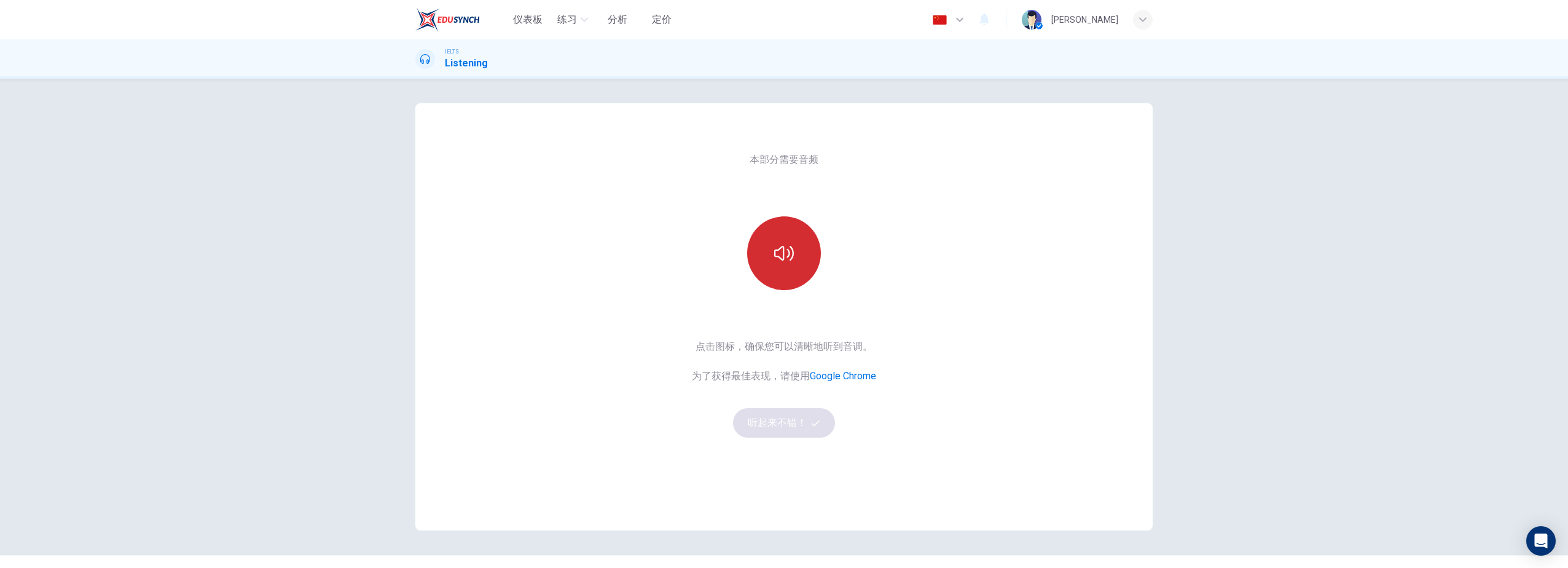
click at [778, 272] on button "button" at bounding box center [784, 253] width 74 height 74
click at [787, 425] on button "听起来不错！" at bounding box center [784, 423] width 102 height 29
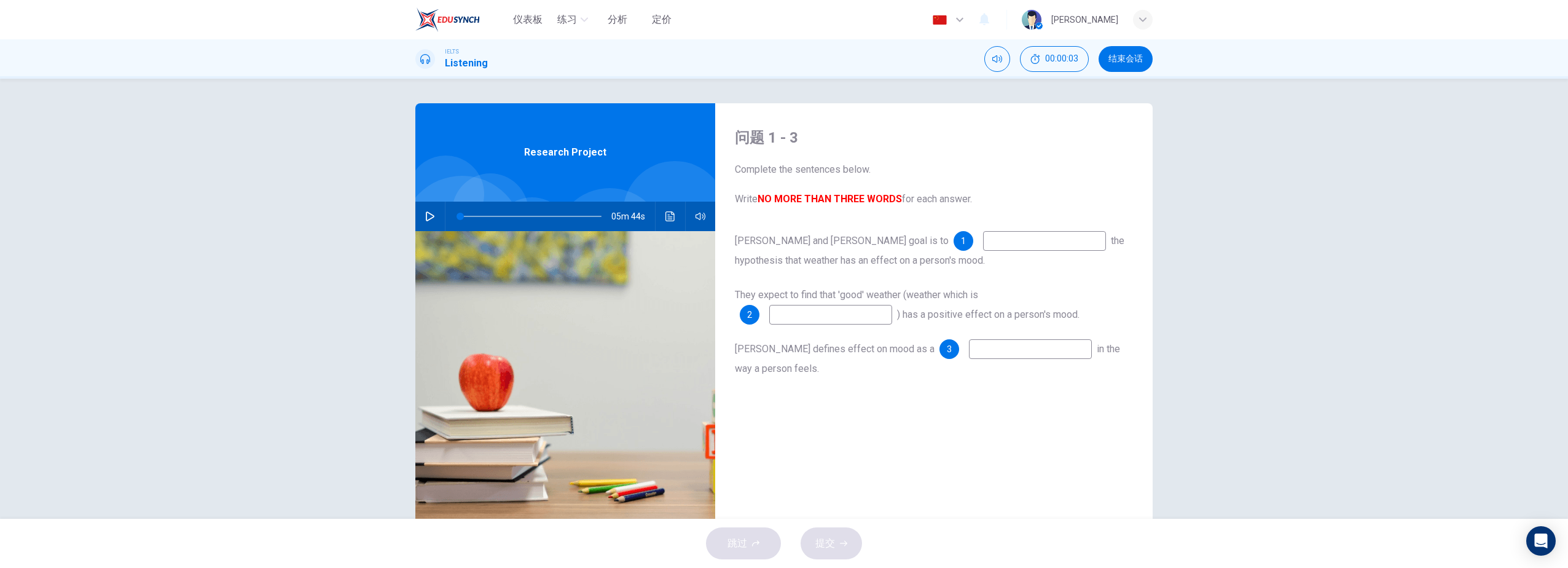
click at [983, 243] on input at bounding box center [1044, 241] width 123 height 20
type input "tackle"
type input "open"
type input "garage"
click at [833, 551] on span "提交" at bounding box center [825, 544] width 20 height 17
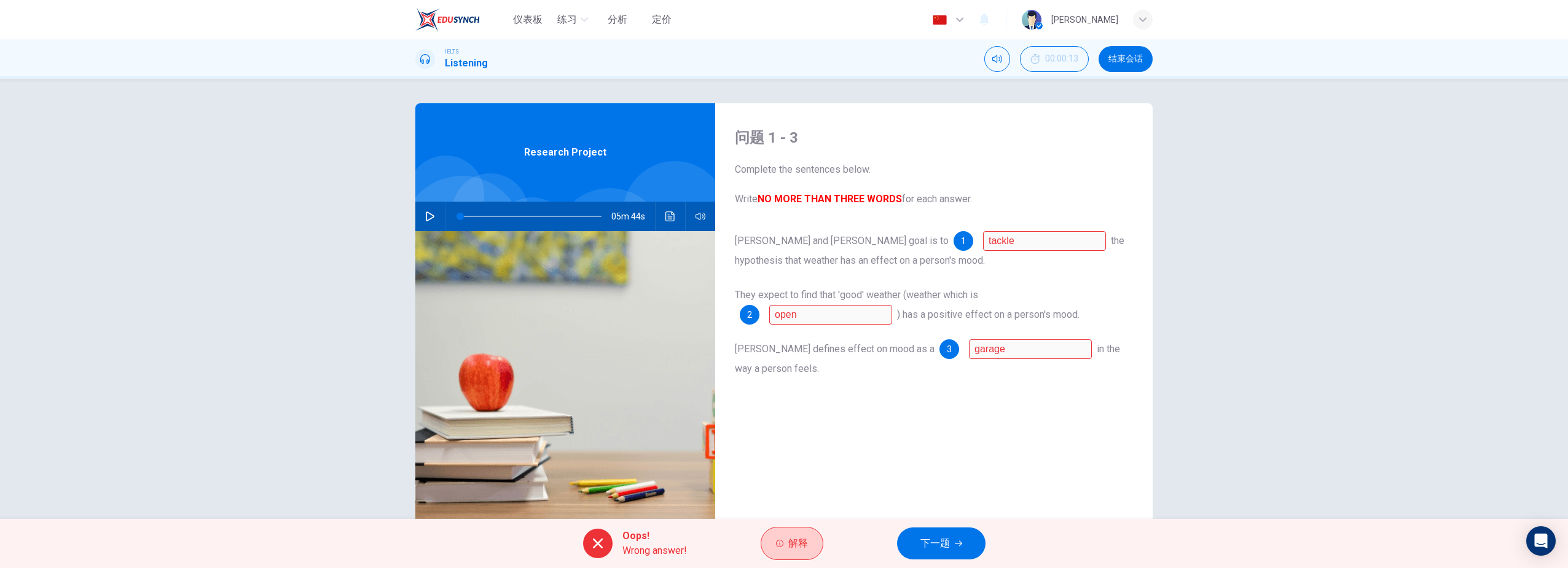
click at [790, 547] on span "解释" at bounding box center [798, 544] width 20 height 17
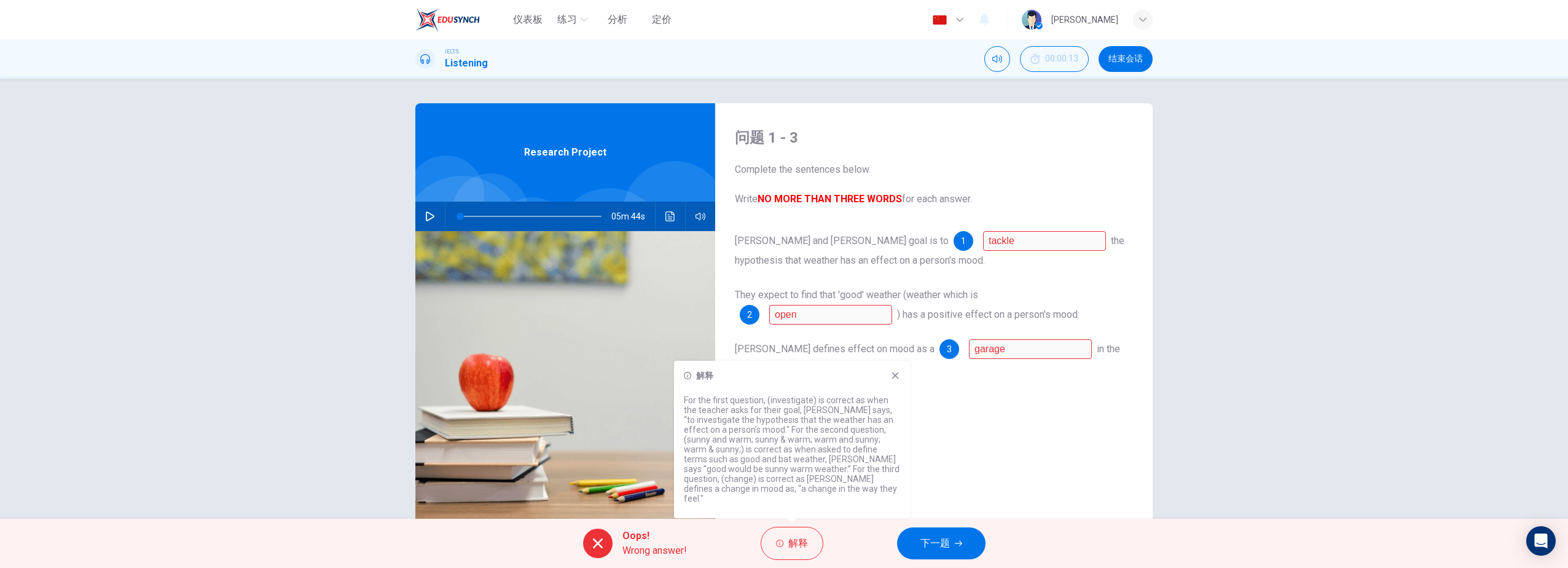
click at [967, 21] on icon "button" at bounding box center [959, 19] width 15 height 15
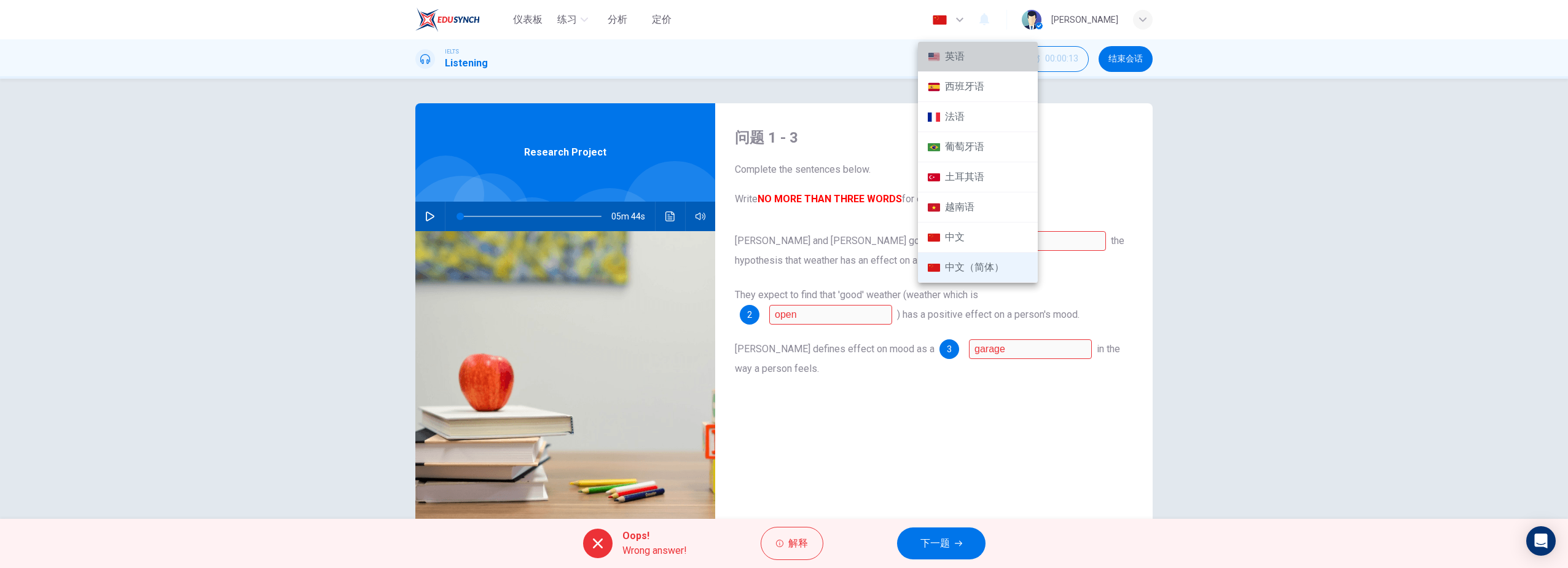
click at [967, 65] on li "英语" at bounding box center [978, 57] width 120 height 30
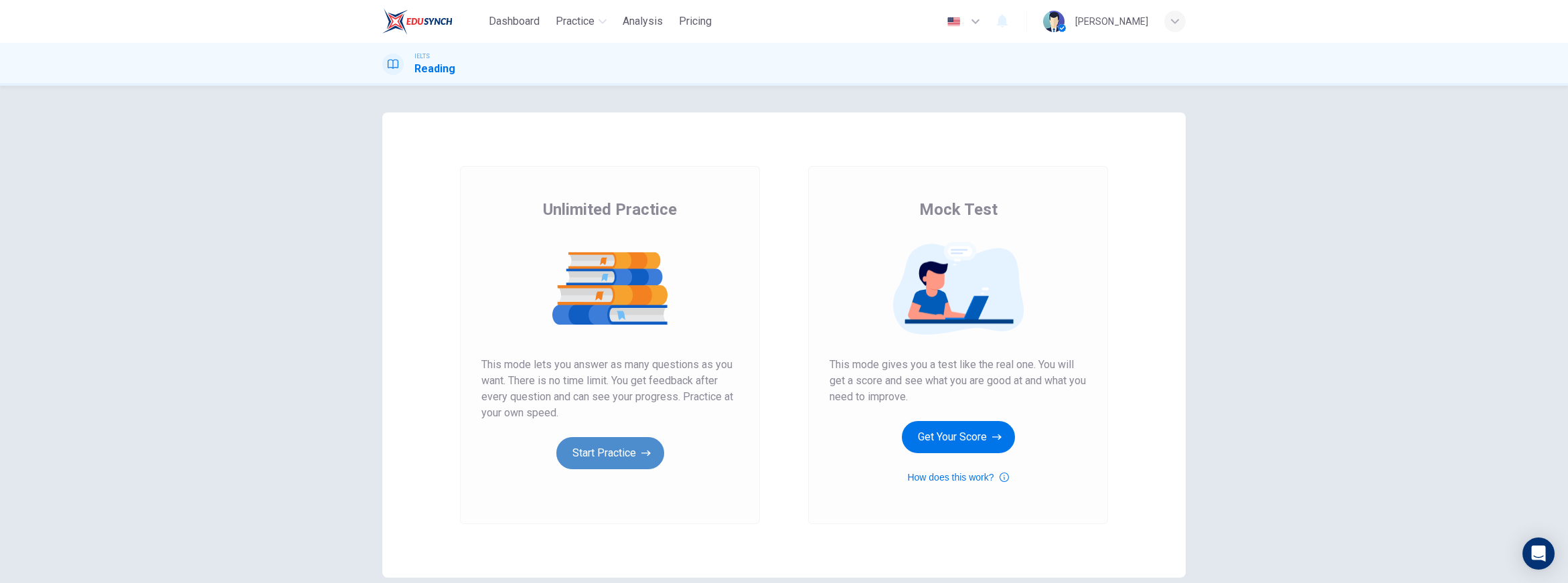
click at [613, 453] on button "Start Practice" at bounding box center [610, 453] width 108 height 32
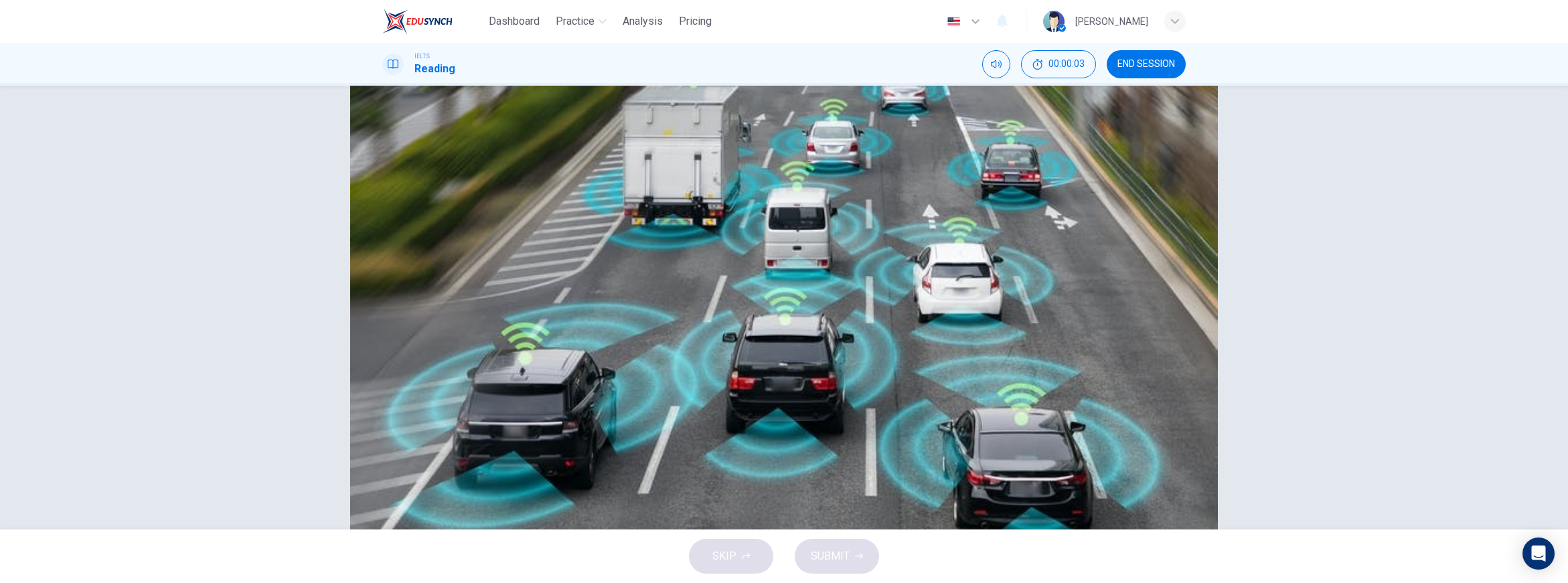
scroll to position [992, 0]
click at [551, 209] on span "There is an obvious market for fully automated cars." at bounding box center [536, 199] width 242 height 16
click at [543, 275] on span "Potentially, fully automated taxis are more cost-effective than normal taxis." at bounding box center [590, 267] width 350 height 16
click at [600, 241] on span "Human drivers are no competition for driverless cars." at bounding box center [540, 233] width 249 height 16
click at [835, 561] on span "SUBMIT" at bounding box center [831, 557] width 39 height 19
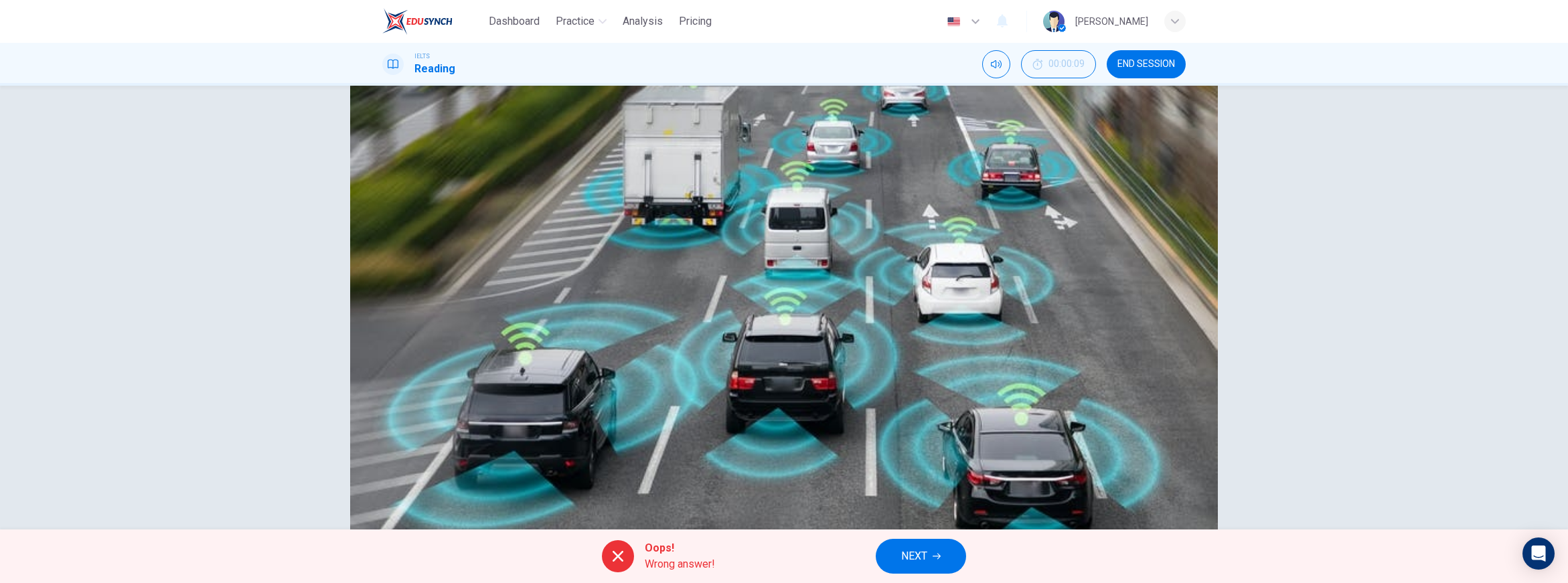
click at [734, 562] on div "Oops! Wrong answer! NEXT" at bounding box center [784, 556] width 1568 height 53
click at [915, 550] on span "NEXT" at bounding box center [914, 557] width 26 height 19
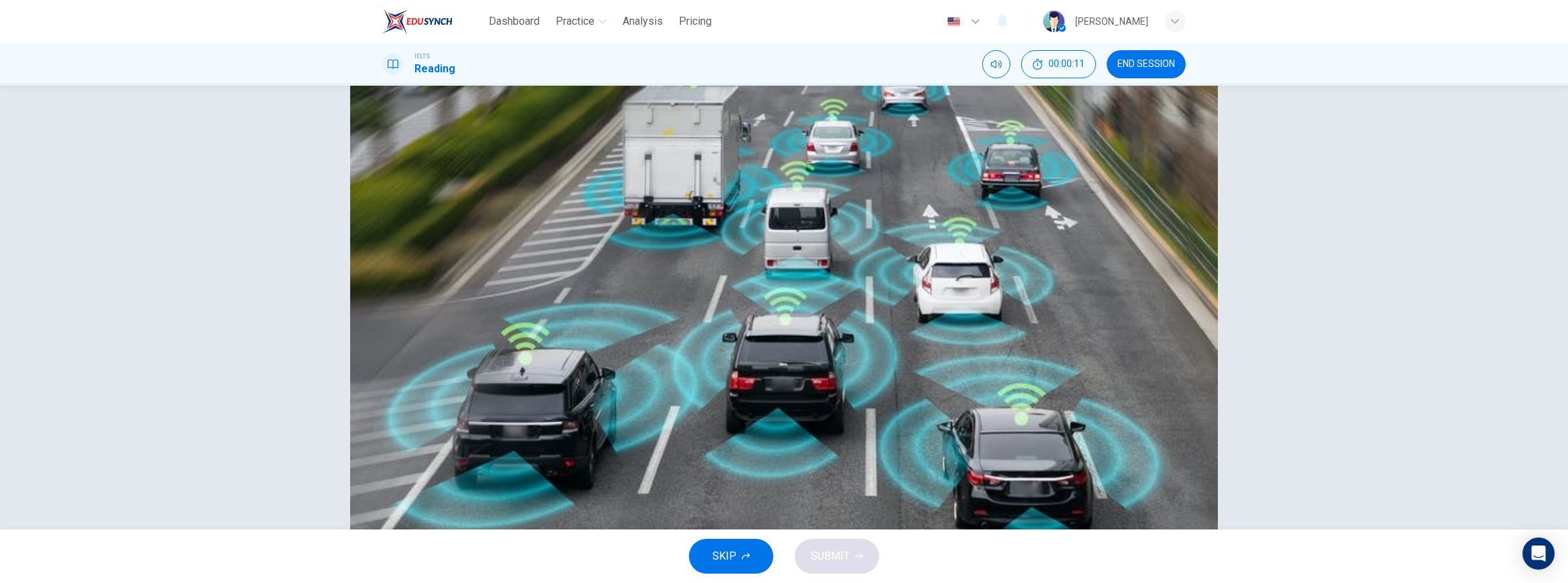
click at [505, 217] on button "B has been tried and tested." at bounding box center [784, 200] width 804 height 34
click at [548, 241] on span "is unlikely to prove cost-effective." at bounding box center [496, 233] width 161 height 16
click at [823, 564] on span "SUBMIT" at bounding box center [831, 557] width 39 height 19
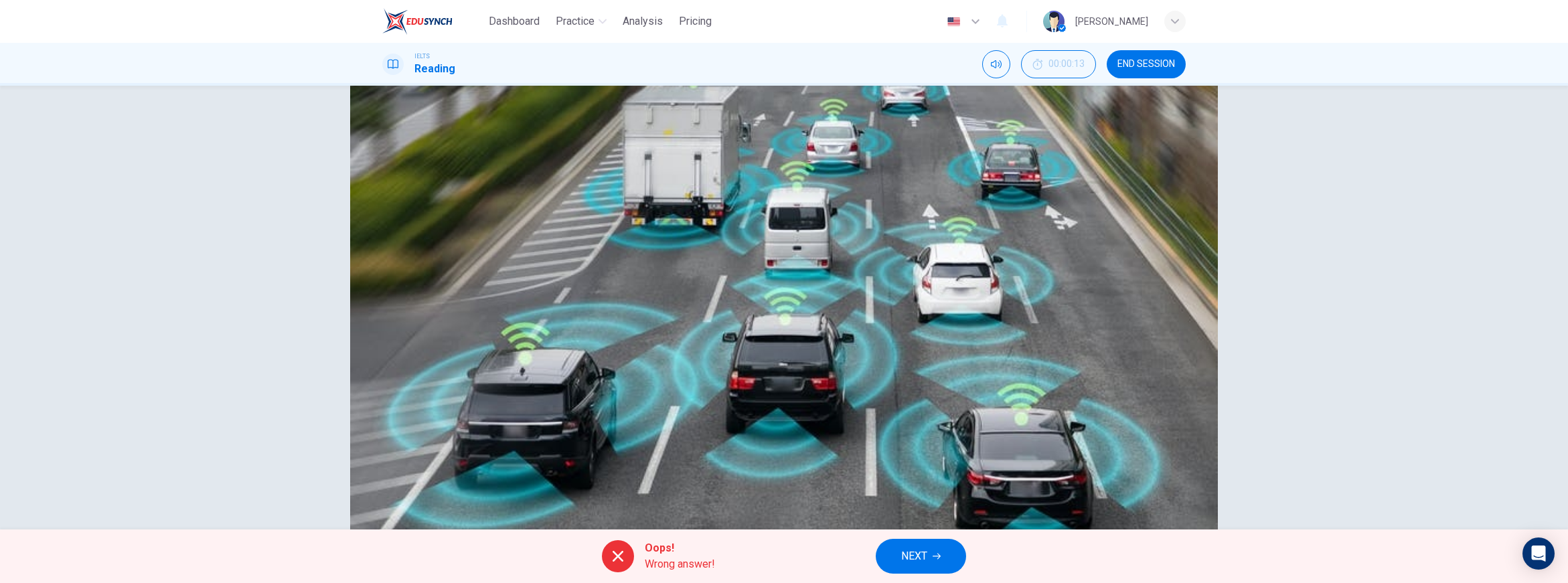
click at [550, 284] on div "A will prove controversial. B has been tried and tested. C is unlikely to prove…" at bounding box center [784, 216] width 804 height 134
click at [919, 555] on span "NEXT" at bounding box center [914, 557] width 26 height 19
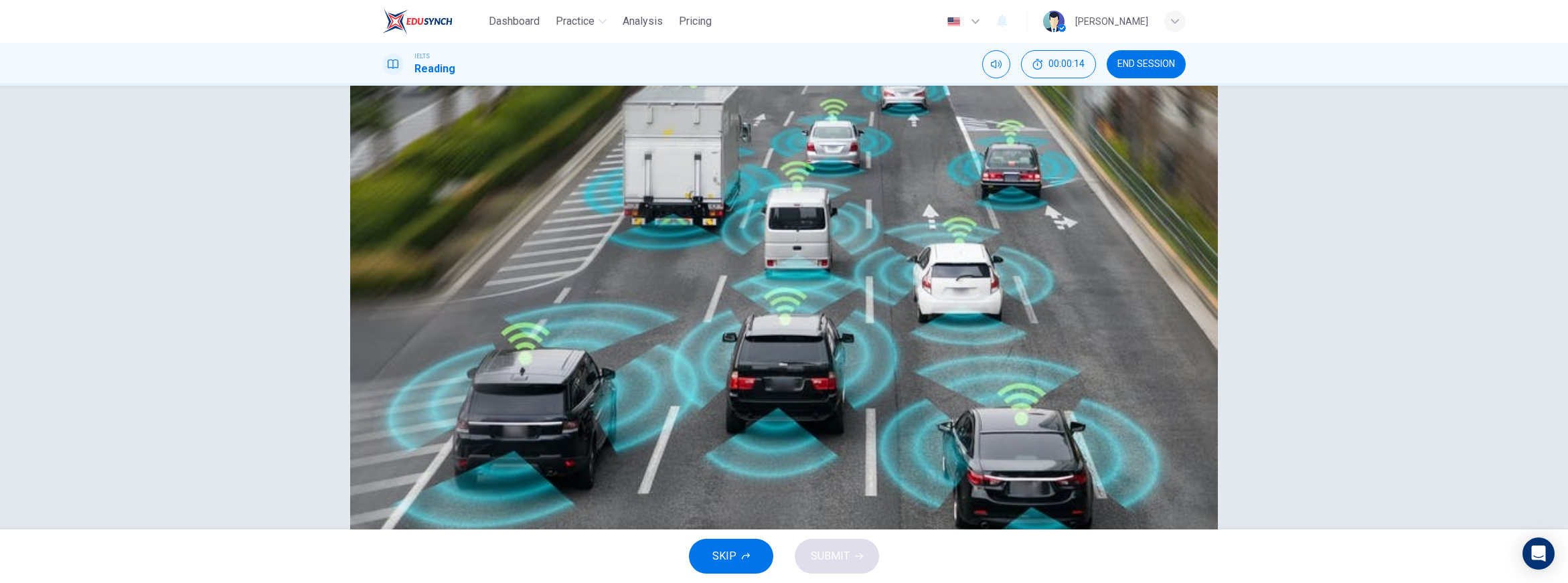
click at [557, 252] on button "D They will endanger jobs." at bounding box center [784, 235] width 804 height 34
click at [828, 555] on span "SUBMIT" at bounding box center [831, 557] width 39 height 19
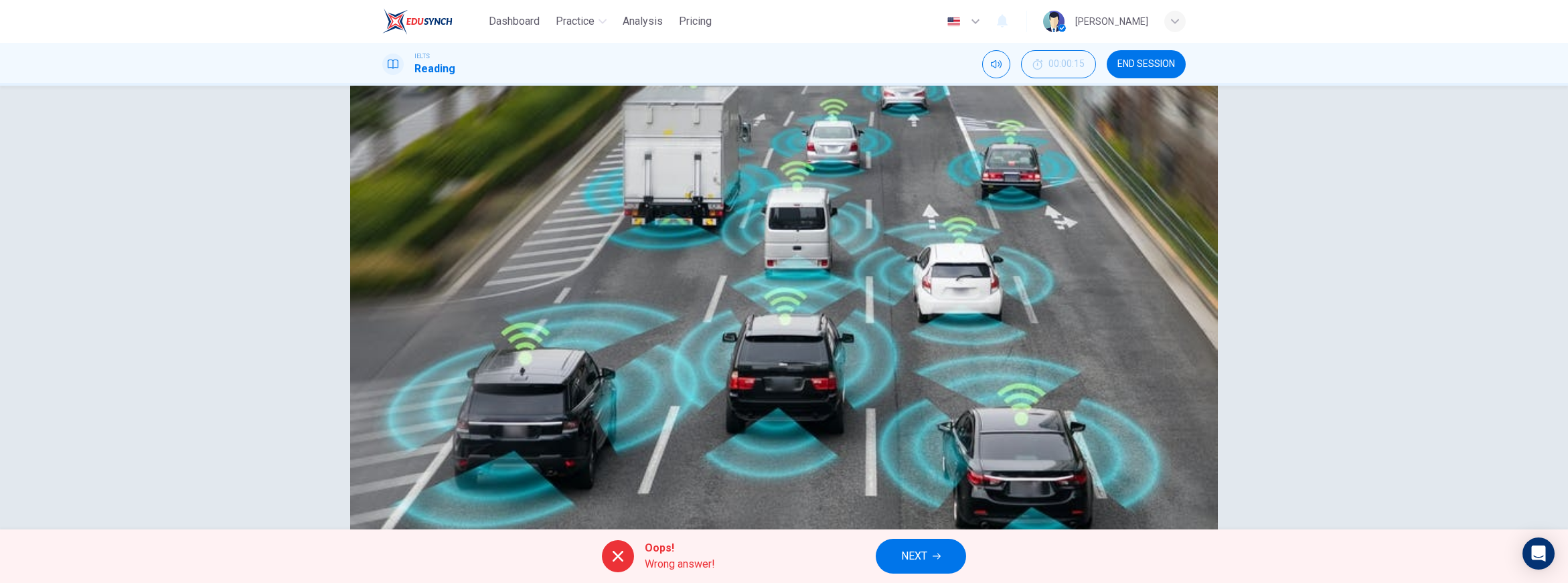
click at [778, 252] on div "Question 3 What is NOT true about driverless cars? A They have become a reality…" at bounding box center [784, 144] width 804 height 214
click at [660, 560] on span "Wrong answer!" at bounding box center [679, 564] width 70 height 16
click at [616, 560] on icon at bounding box center [617, 556] width 10 height 10
click at [933, 560] on button "NEXT" at bounding box center [921, 556] width 91 height 35
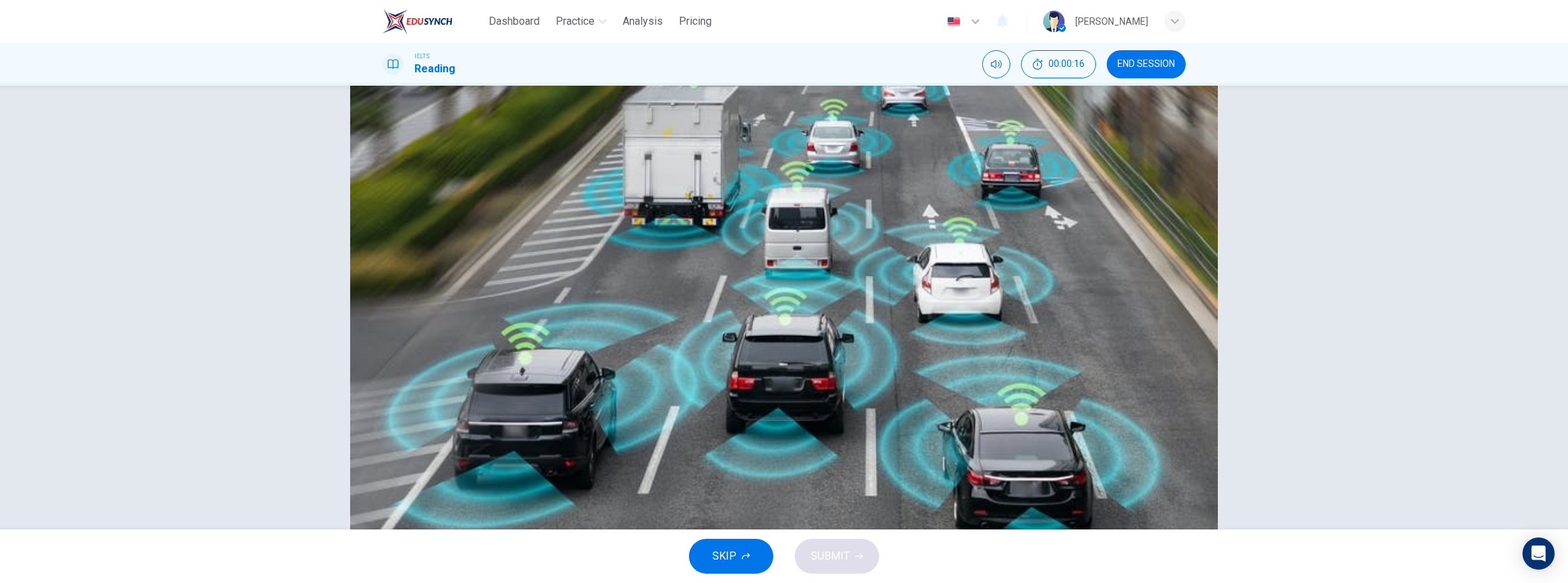
scroll to position [75, 0]
click at [474, 241] on span "It is keeping up with technology." at bounding box center [490, 233] width 150 height 16
click at [828, 557] on span "SUBMIT" at bounding box center [831, 557] width 39 height 19
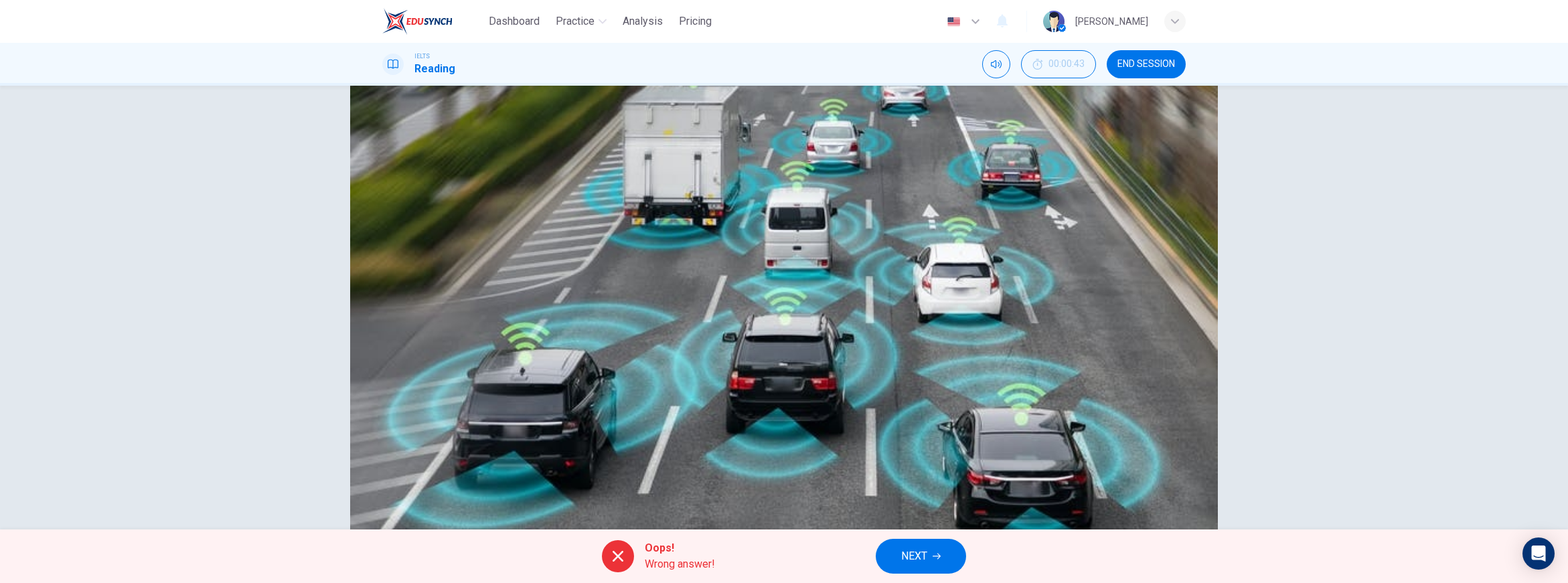
click at [903, 551] on span "NEXT" at bounding box center [914, 557] width 26 height 19
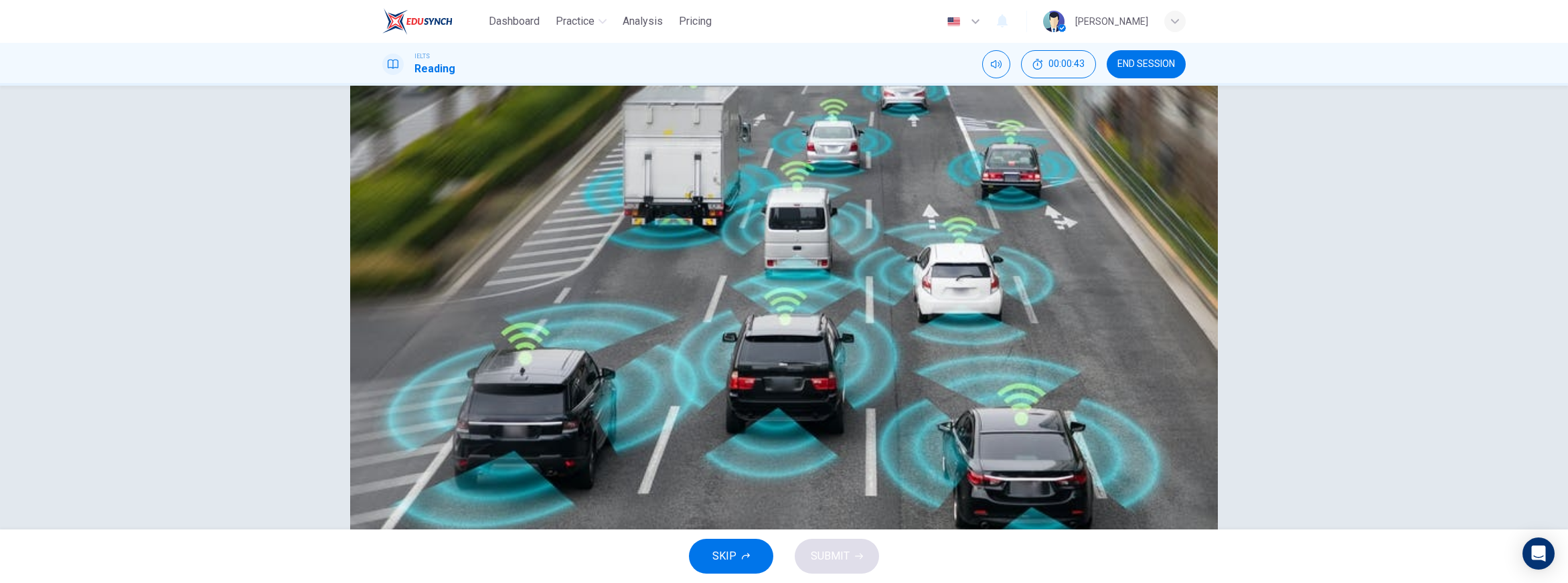
click at [620, 175] on span "Driverless cars are more dangerous than non-automated cars." at bounding box center [559, 167] width 288 height 16
click at [865, 569] on button "SUBMIT" at bounding box center [836, 556] width 84 height 35
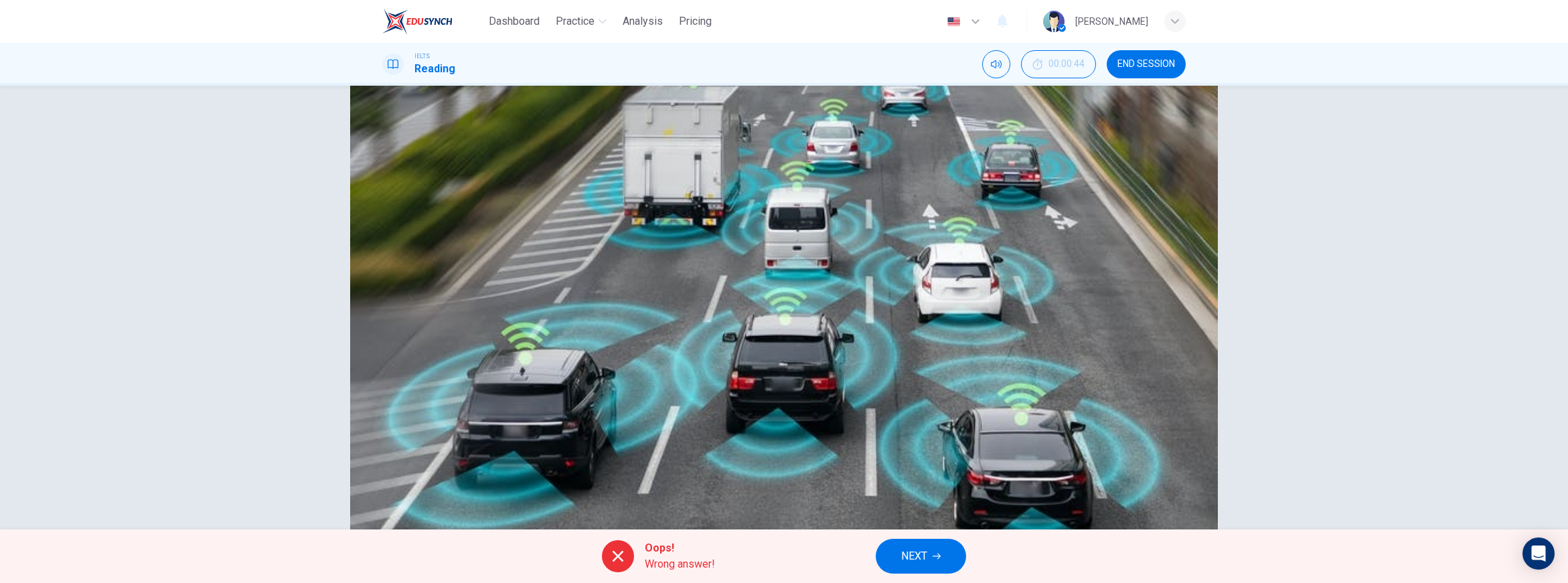
click at [631, 255] on div "A Driverless cars are more dangerous than non-automated cars. B Fully automated…" at bounding box center [784, 216] width 804 height 134
click at [906, 561] on span "NEXT" at bounding box center [914, 557] width 26 height 19
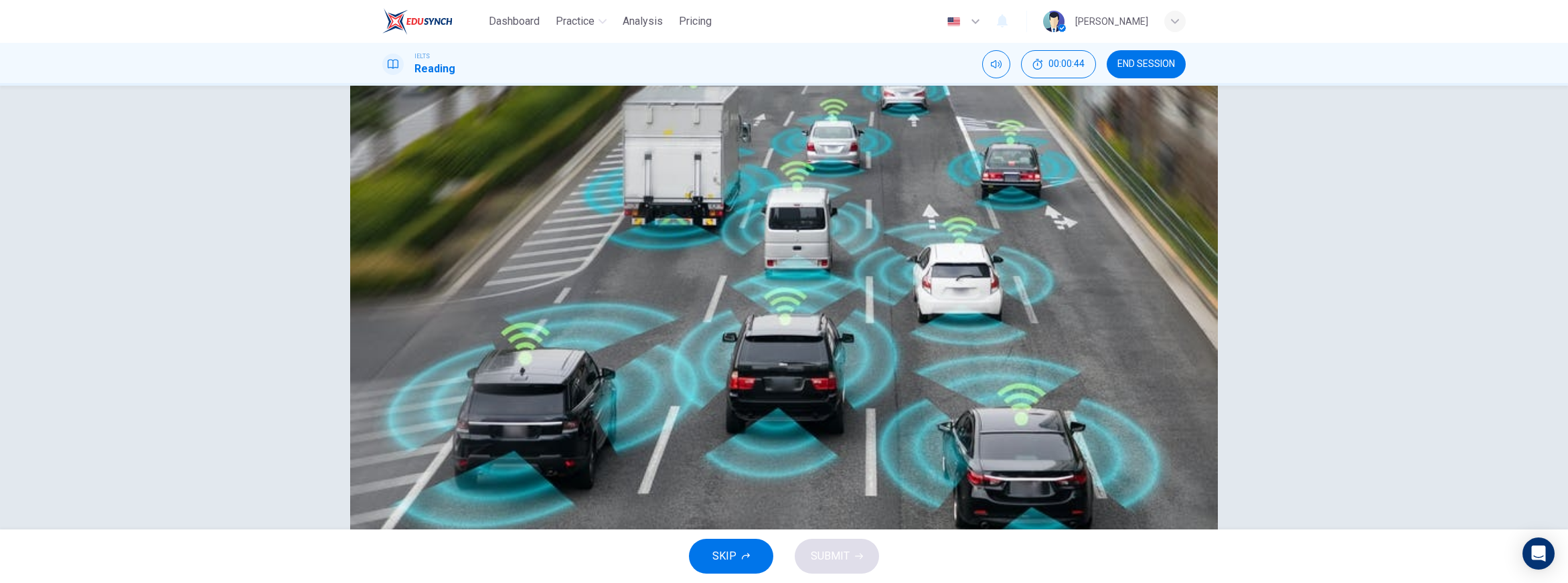
click at [524, 209] on span "He reserves judgement as to whether fully automated cars will become a reality." at bounding box center [603, 199] width 374 height 16
click at [829, 560] on span "SUBMIT" at bounding box center [831, 557] width 39 height 19
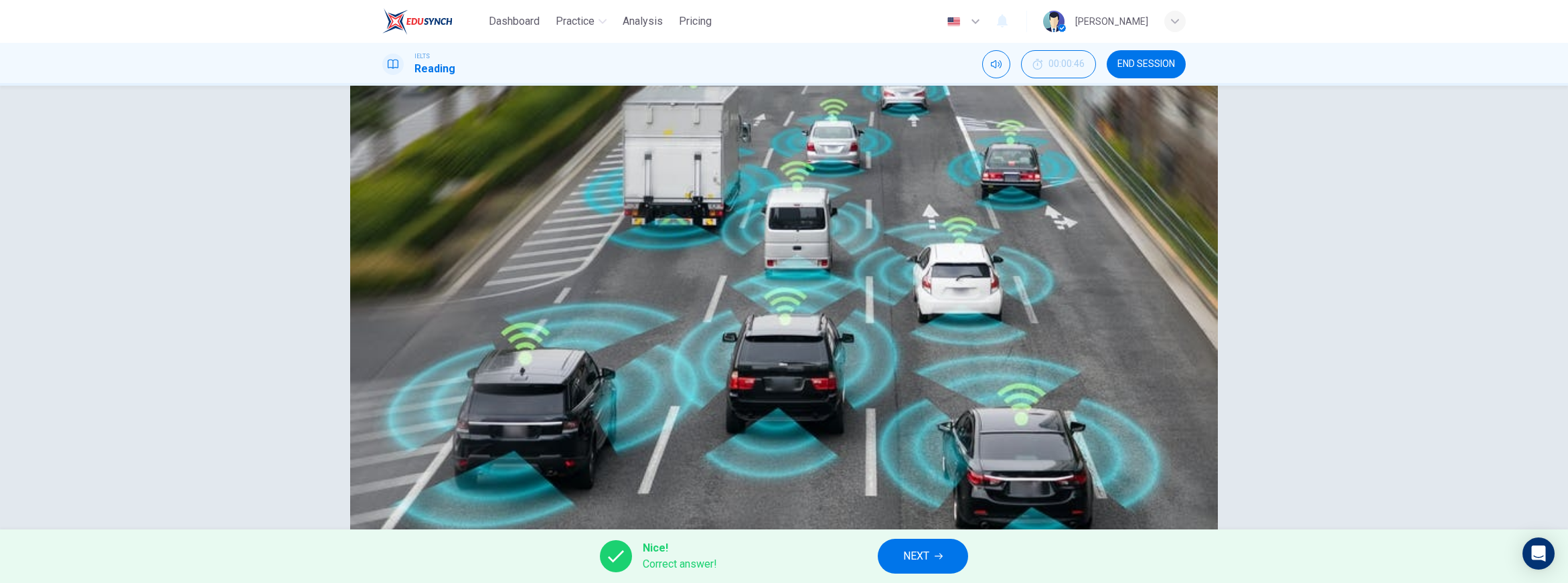
click at [924, 564] on span "NEXT" at bounding box center [916, 557] width 26 height 19
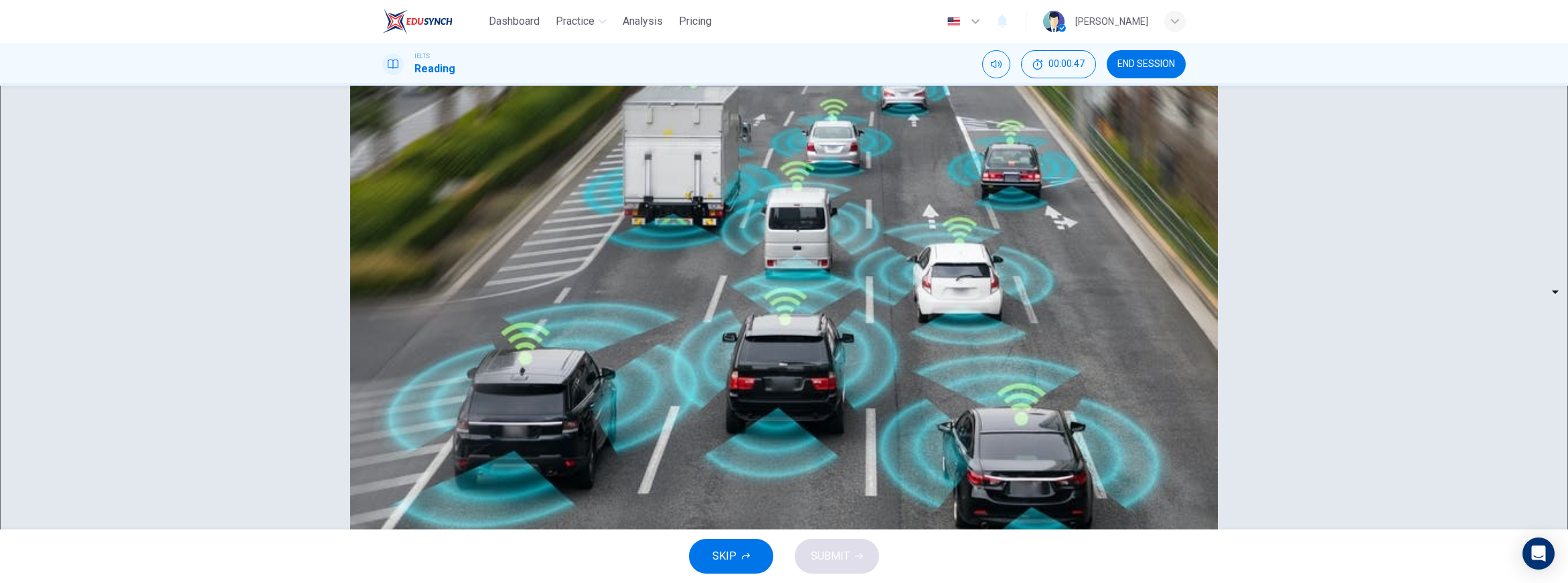
click at [496, 315] on body "Dashboard Practice Analysis Pricing English en ​ Gus Learn IELTS Reading 00:00:…" at bounding box center [784, 291] width 1568 height 583
click at [486, 343] on li "TRUE" at bounding box center [470, 334] width 75 height 16
type input "TRUE"
click at [491, 353] on body "Dashboard Practice Analysis Pricing English en ​ Gus Learn IELTS Reading 00:00:…" at bounding box center [784, 291] width 1568 height 583
click at [482, 389] on li "FALSE" at bounding box center [470, 387] width 75 height 16
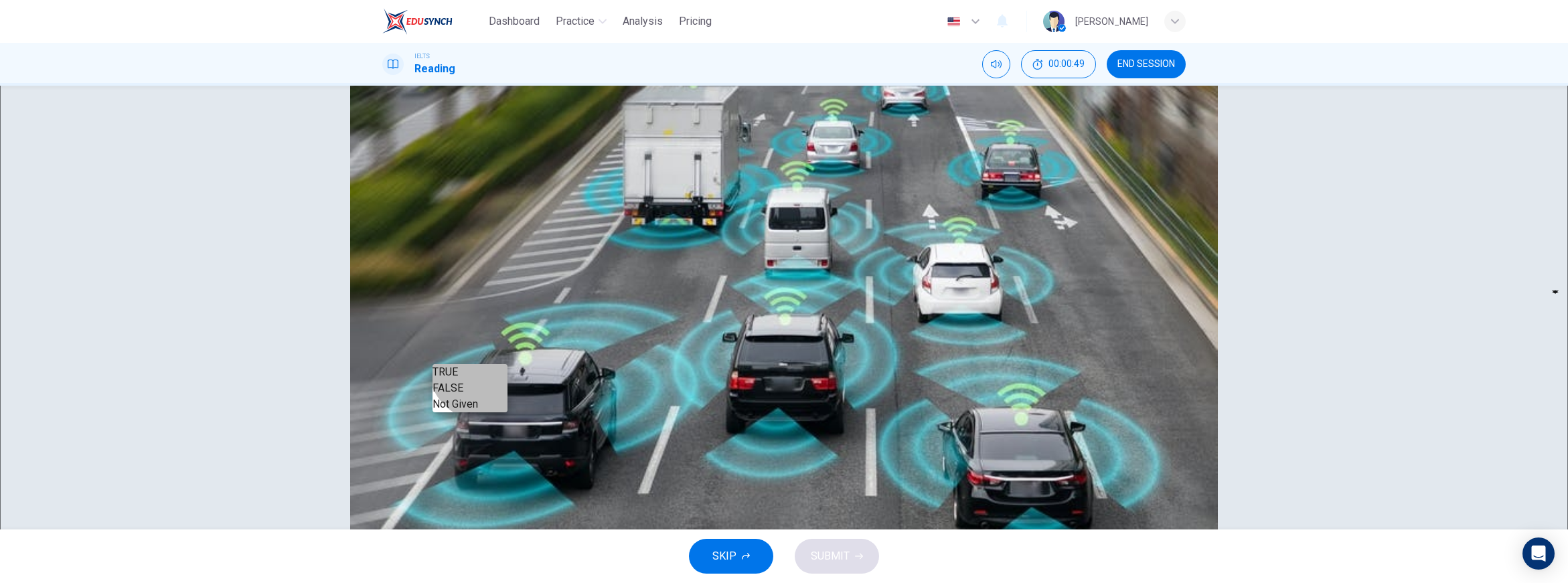
type input "FALSE"
click at [493, 393] on body "Dashboard Practice Analysis Pricing English en ​ Gus Learn IELTS Reading 00:00:…" at bounding box center [784, 291] width 1568 height 583
drag, startPoint x: 484, startPoint y: 459, endPoint x: 512, endPoint y: 464, distance: 28.4
click at [483, 450] on li "Not Given" at bounding box center [470, 442] width 75 height 16
type input "Not Given"
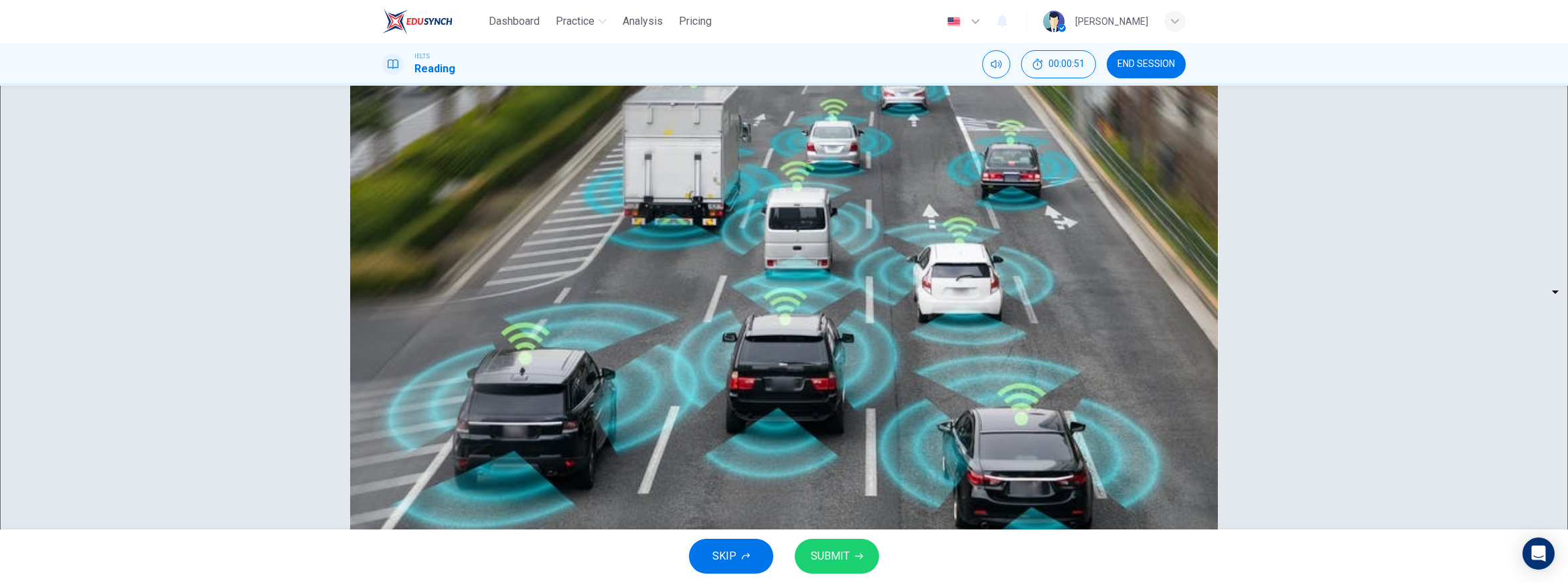
click at [856, 561] on button "SUBMIT" at bounding box center [836, 556] width 84 height 35
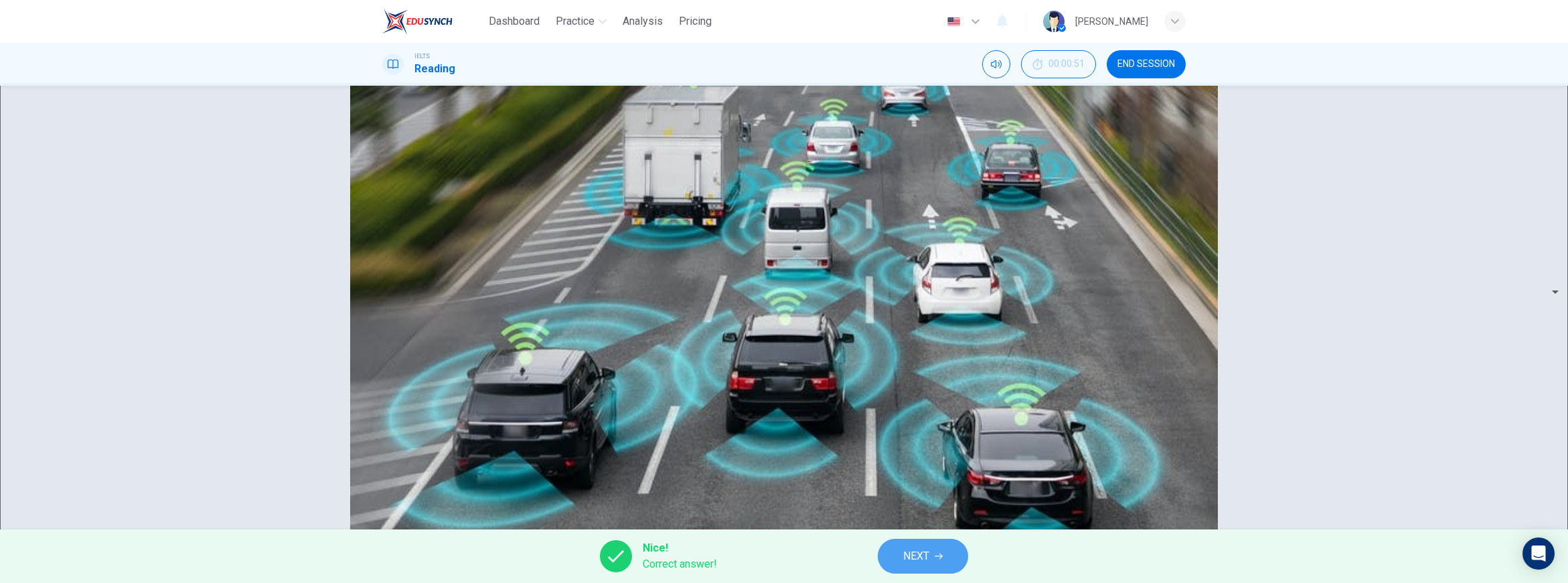
click at [921, 556] on span "NEXT" at bounding box center [916, 557] width 26 height 19
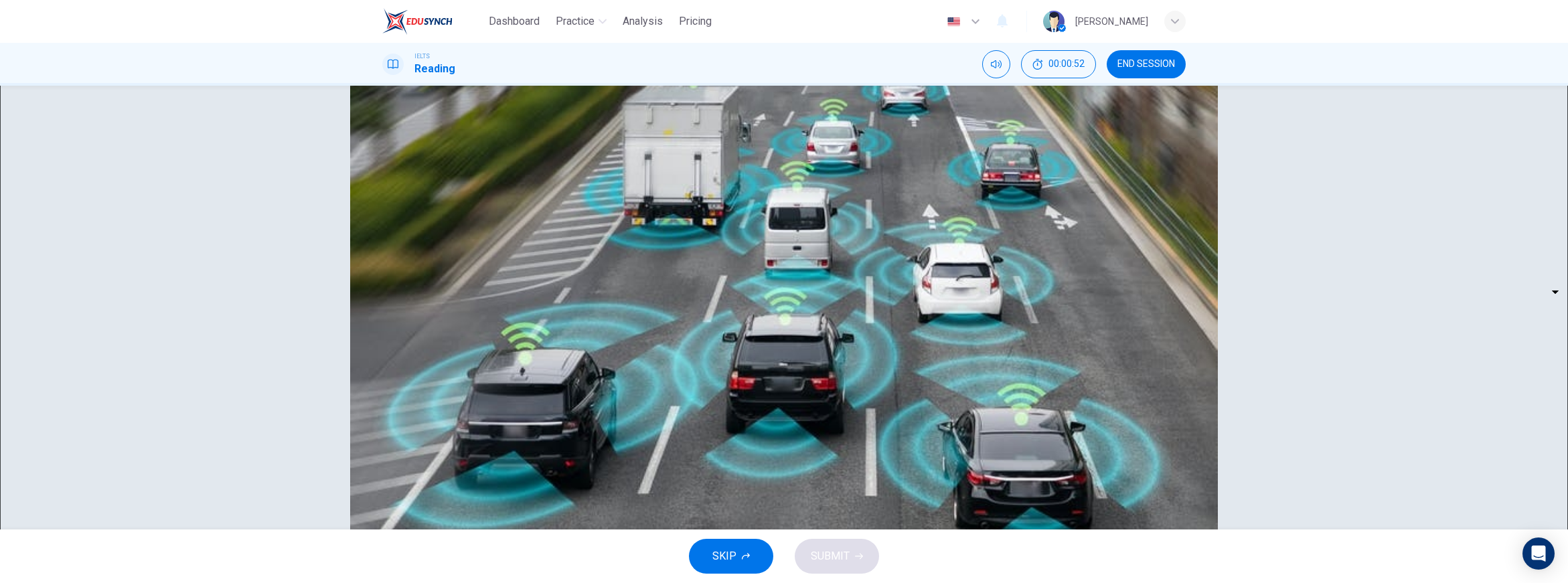
click at [488, 353] on body "Dashboard Practice Analysis Pricing English en ​ Gus Learn IELTS Reading 00:00:…" at bounding box center [784, 291] width 1568 height 583
click at [483, 378] on li "A" at bounding box center [470, 370] width 75 height 16
type input "A"
click at [477, 396] on body "Dashboard Practice Analysis Pricing English en ​ Gus Learn IELTS Reading 00:00:…" at bounding box center [784, 291] width 1568 height 583
click at [476, 425] on li "B" at bounding box center [470, 427] width 75 height 16
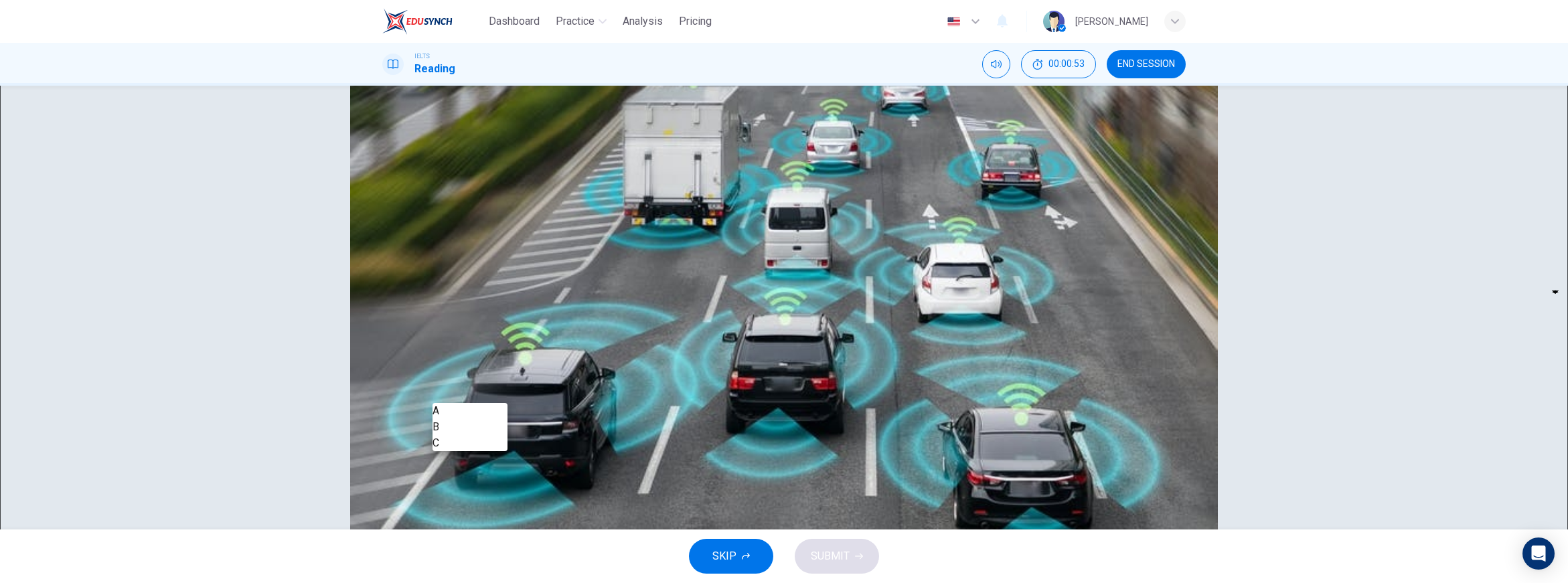
type input "B"
click at [476, 440] on body "Dashboard Practice Analysis Pricing English en ​ Gus Learn IELTS Reading 00:00:…" at bounding box center [784, 291] width 1568 height 583
click at [477, 476] on li "B" at bounding box center [470, 468] width 75 height 16
type input "B"
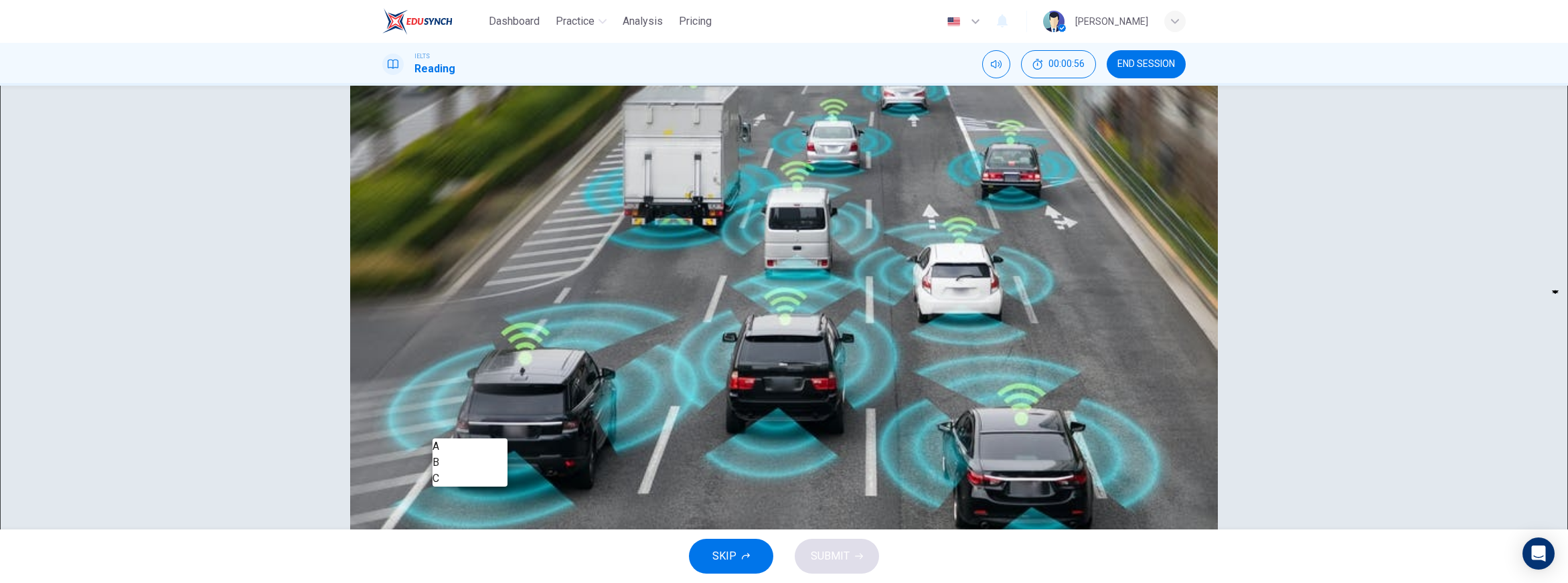
click at [479, 437] on body "Dashboard Practice Analysis Pricing English en ​ Gus Learn IELTS Reading 00:00:…" at bounding box center [784, 291] width 1568 height 583
click at [479, 487] on li "C" at bounding box center [470, 478] width 75 height 16
type input "C"
click at [482, 468] on body "Dashboard Practice Analysis Pricing English en ​ Gus Learn IELTS Reading 00:00:…" at bounding box center [784, 291] width 1568 height 583
click at [479, 484] on li "A" at bounding box center [470, 484] width 75 height 16
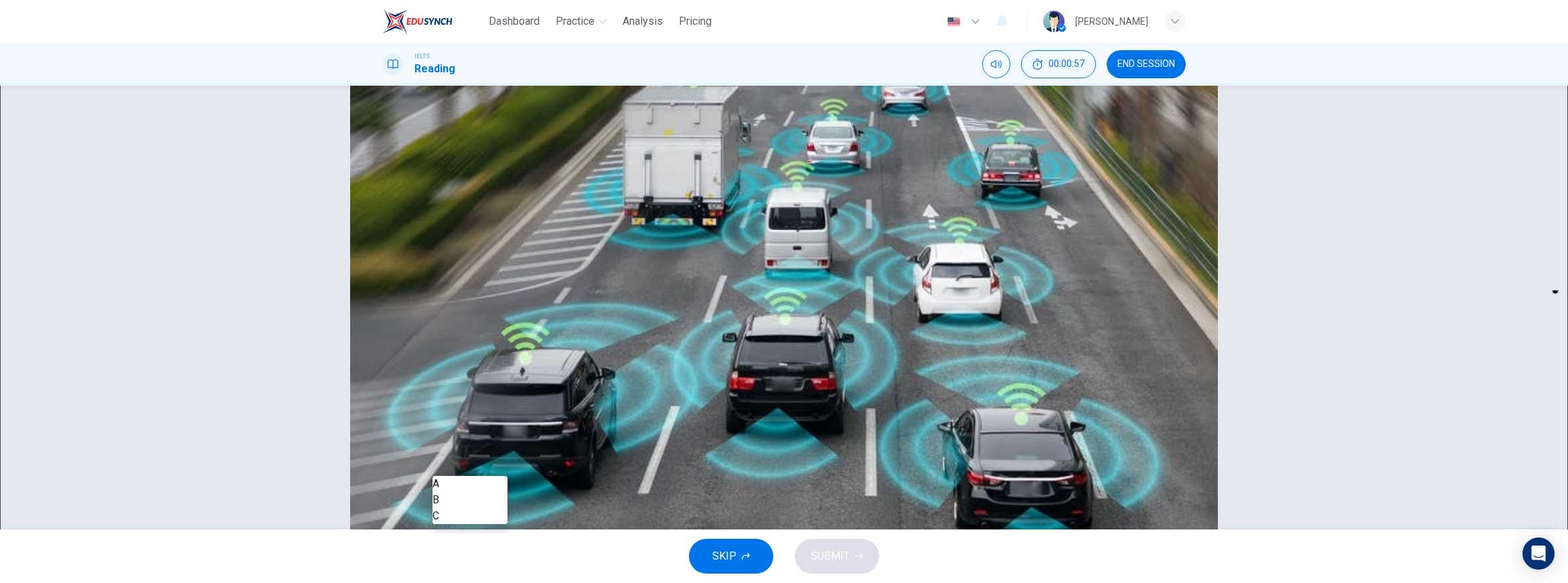
type input "A"
click at [845, 556] on span "SUBMIT" at bounding box center [831, 557] width 39 height 19
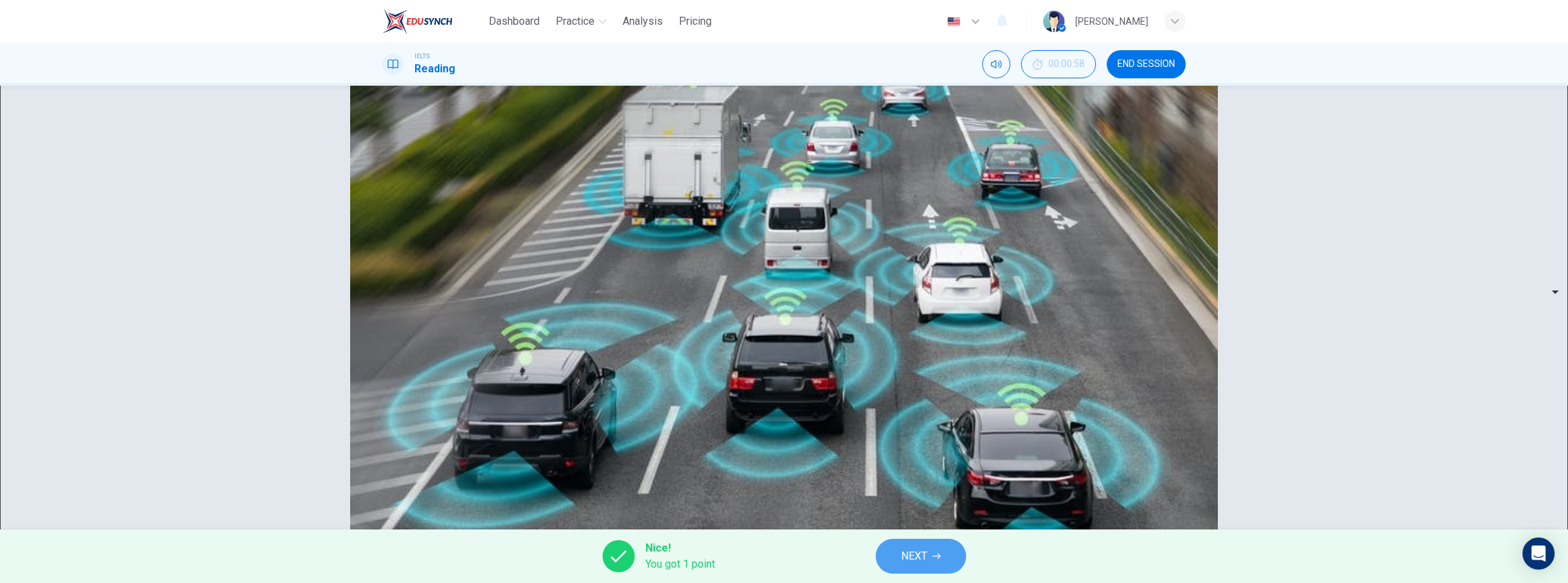
click at [915, 554] on span "NEXT" at bounding box center [914, 557] width 26 height 19
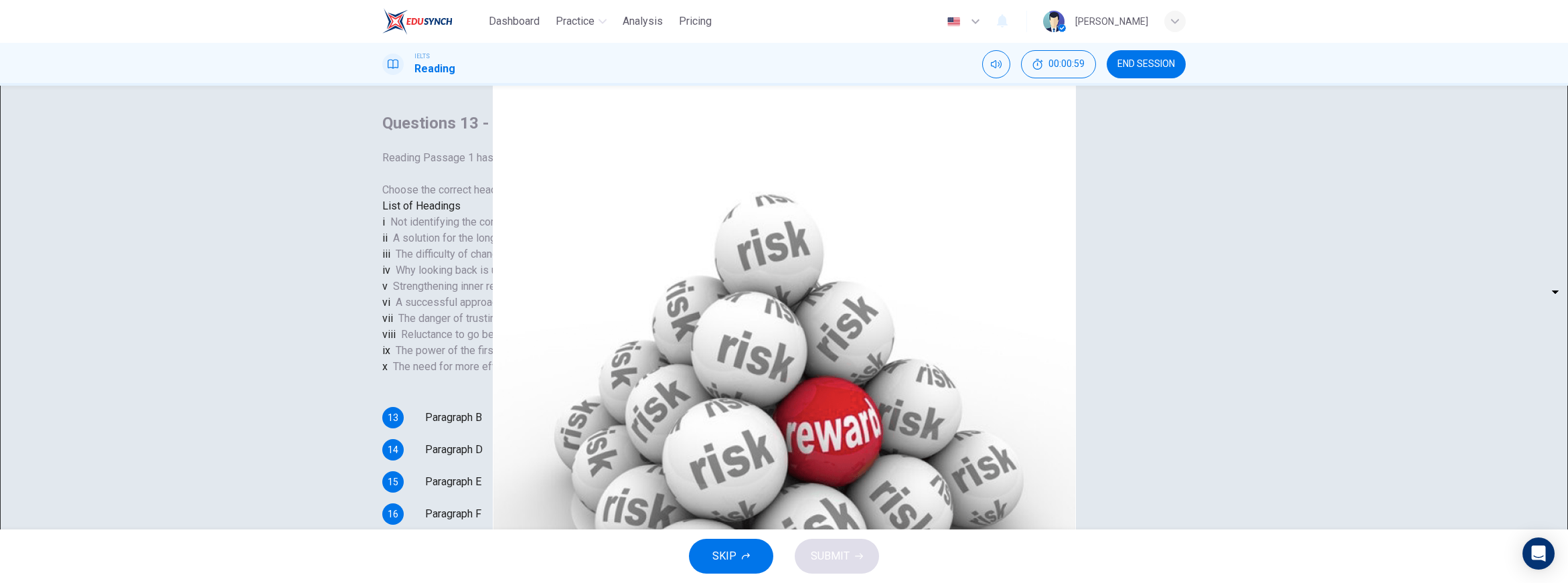
scroll to position [258, 0]
click at [486, 346] on body "Dashboard Practice Analysis Pricing English en ​ Gus Learn IELTS Reading 00:01:…" at bounding box center [784, 291] width 1568 height 583
click at [482, 386] on li "ii" at bounding box center [470, 382] width 75 height 16
type input "ii"
click at [480, 400] on body "Dashboard Practice Analysis Pricing English en ​ Gus Learn IELTS Reading 00:01:…" at bounding box center [784, 291] width 1568 height 583
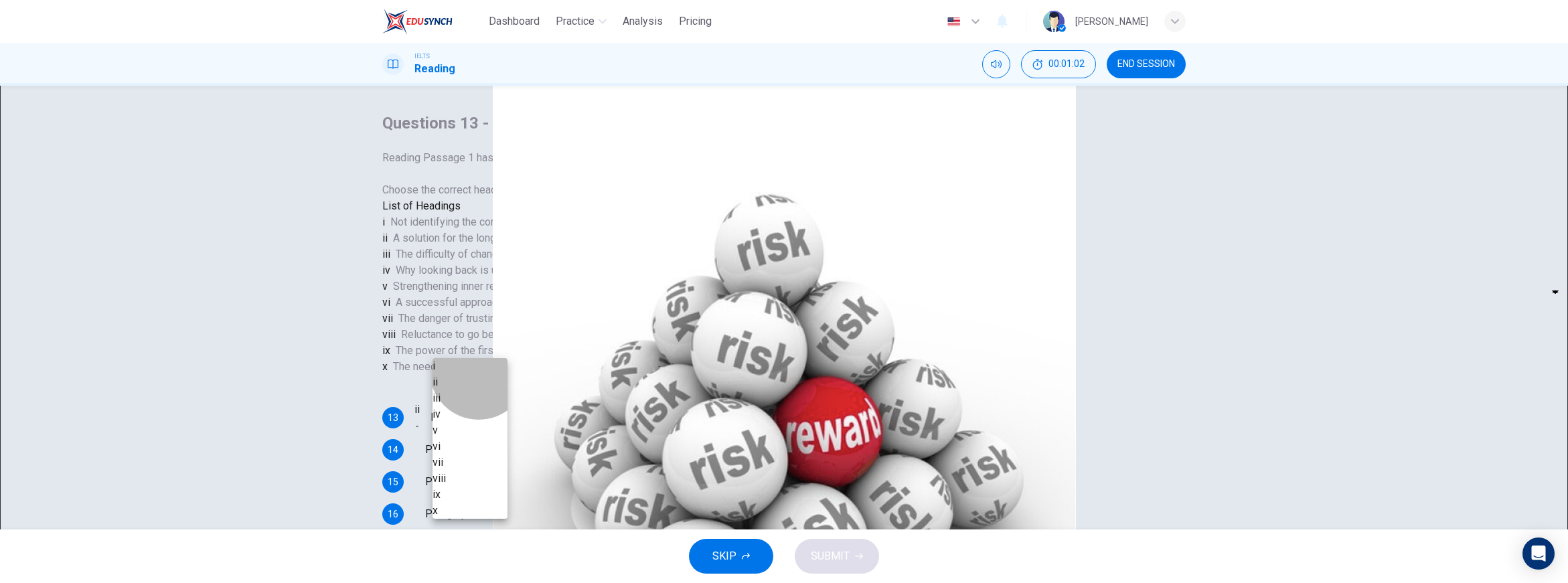
click at [479, 390] on li "ii" at bounding box center [470, 382] width 75 height 16
type input "ii"
click at [477, 424] on body "Dashboard Practice Analysis Pricing English en ​ Gus Learn IELTS Reading 00:01:…" at bounding box center [784, 291] width 1568 height 583
click at [477, 390] on li "ii" at bounding box center [470, 382] width 75 height 16
type input "ii"
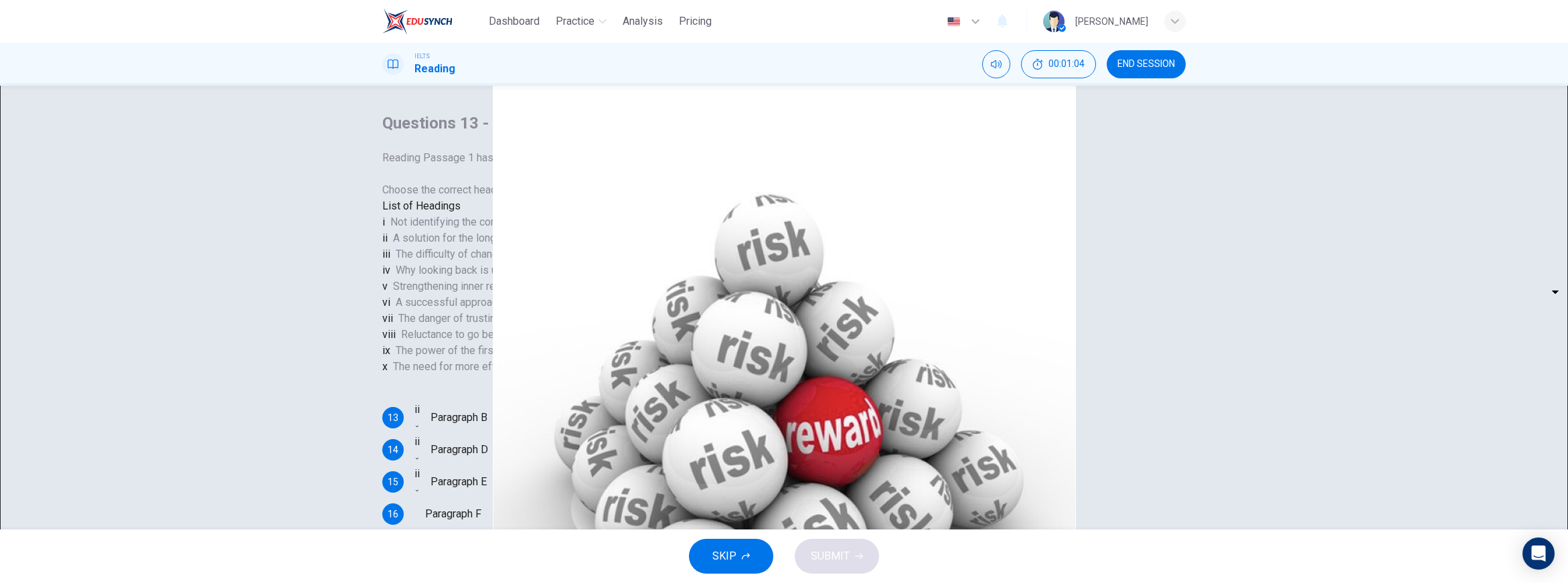
click at [479, 420] on body "Dashboard Practice Analysis Pricing English en ​ Gus Learn IELTS Reading 00:01:…" at bounding box center [784, 291] width 1568 height 583
click at [482, 390] on li "ii" at bounding box center [470, 382] width 75 height 16
click at [483, 465] on body "Dashboard Practice Analysis Pricing English en ​ Gus Learn IELTS Reading 00:01:…" at bounding box center [784, 291] width 1568 height 583
drag, startPoint x: 470, startPoint y: 390, endPoint x: 470, endPoint y: 401, distance: 11.0
click at [469, 390] on li "ii" at bounding box center [470, 382] width 75 height 16
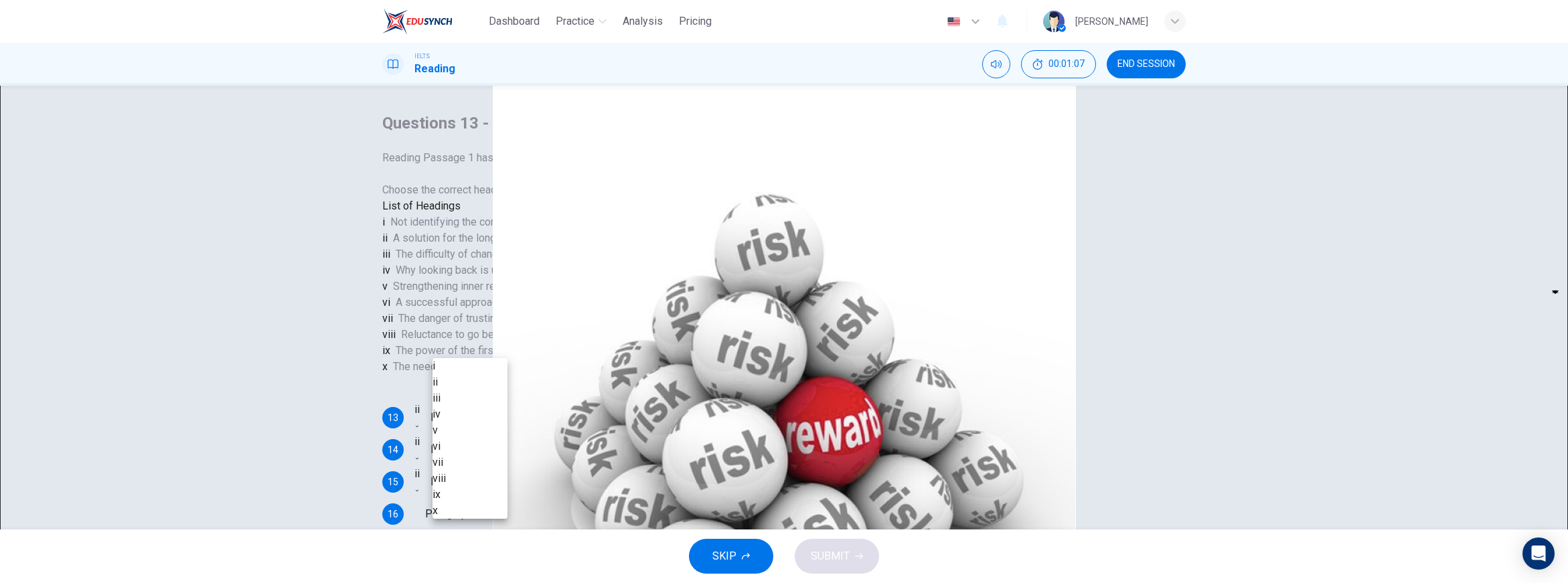
type input "ii"
click at [486, 463] on body "Dashboard Practice Analysis Pricing English en ​ Gus Learn IELTS Reading 00:01:…" at bounding box center [784, 291] width 1568 height 583
drag, startPoint x: 625, startPoint y: 477, endPoint x: 541, endPoint y: 490, distance: 85.0
click at [621, 477] on div at bounding box center [784, 291] width 1568 height 583
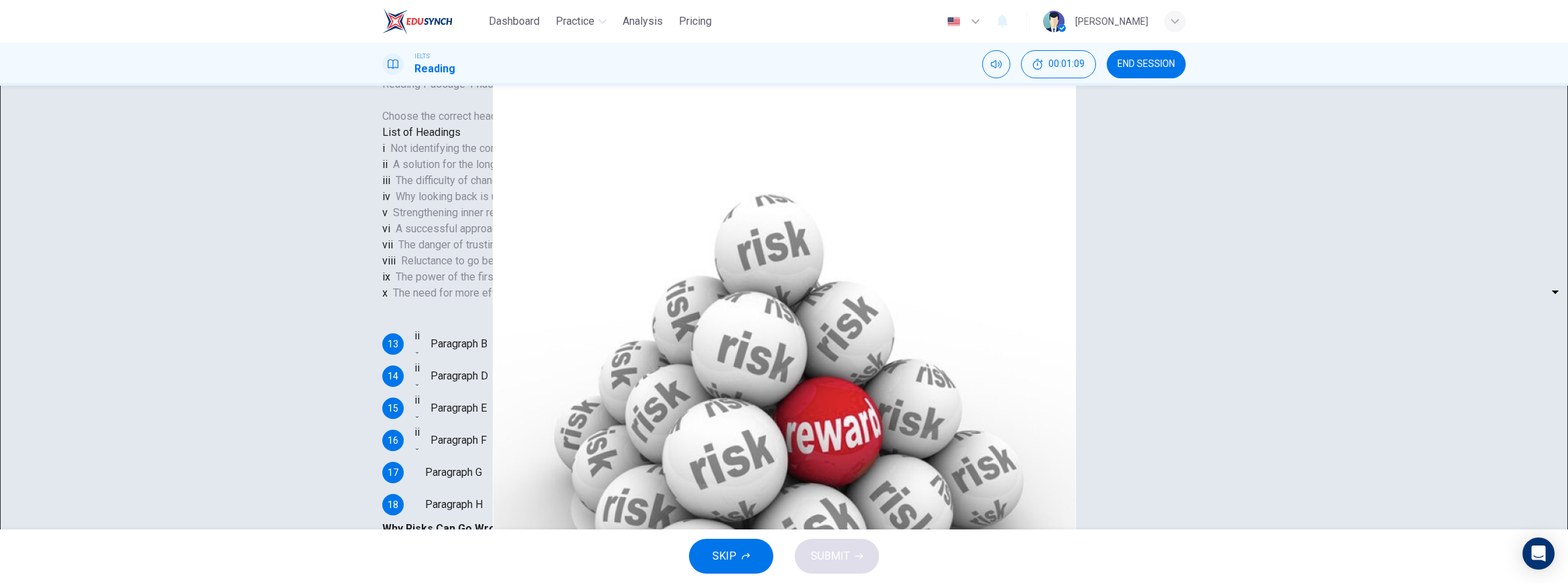
scroll to position [75, 0]
click at [498, 428] on body "Dashboard Practice Analysis Pricing English en ​ Gus Learn IELTS Reading 00:01:…" at bounding box center [784, 291] width 1568 height 583
click at [470, 387] on li "ii" at bounding box center [470, 382] width 75 height 16
type input "ii"
click at [493, 466] on body "Dashboard Practice Analysis Pricing English en ​ Gus Learn IELTS Reading 00:01:…" at bounding box center [784, 291] width 1568 height 583
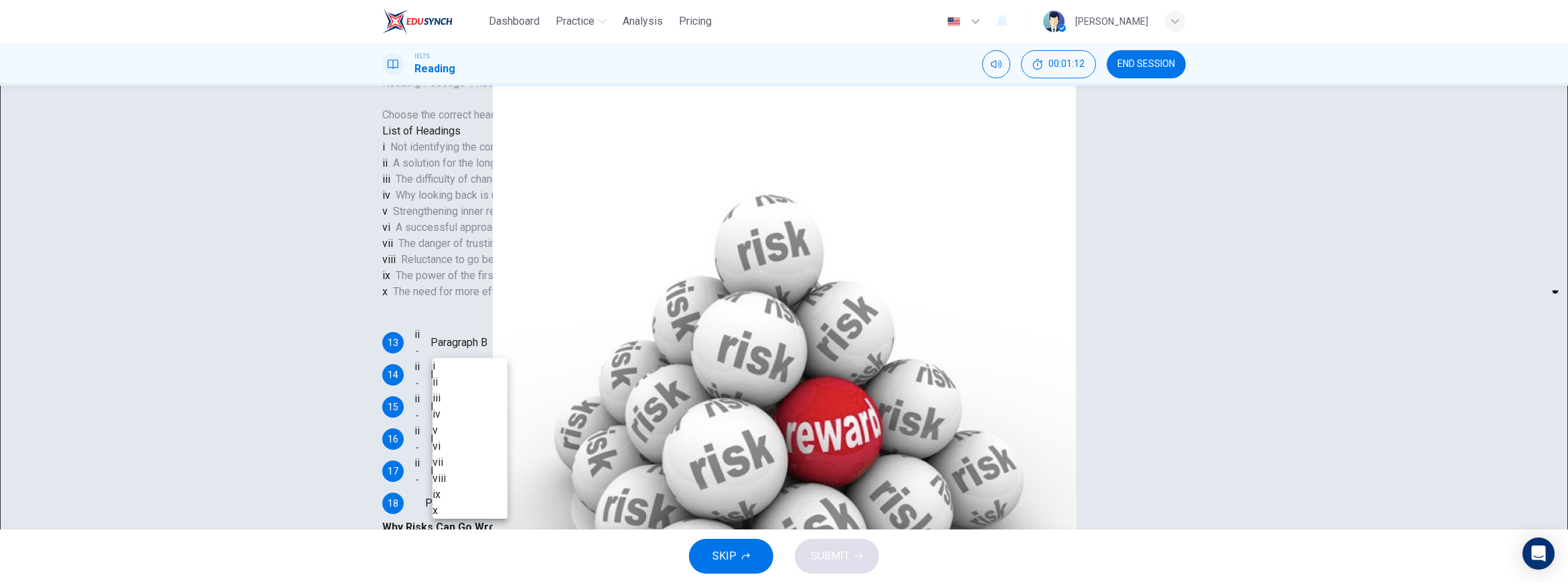
click at [470, 390] on li "ii" at bounding box center [470, 382] width 75 height 16
type input "ii"
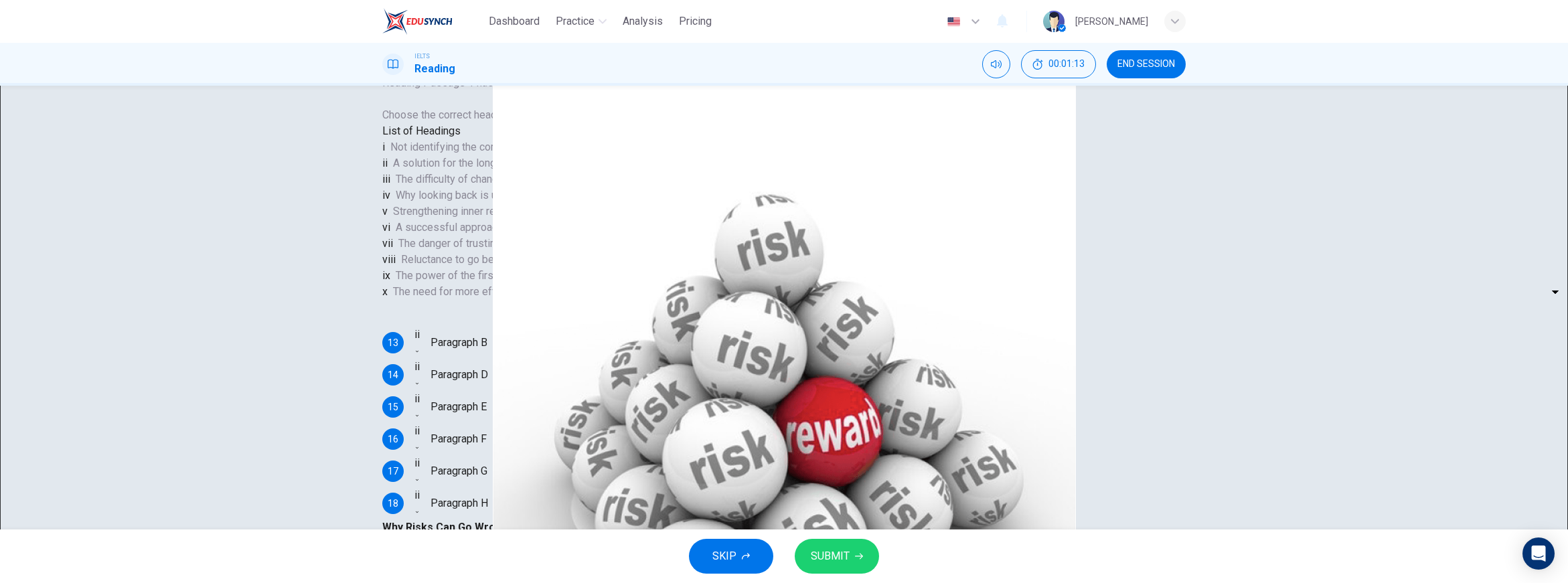
click at [830, 557] on span "SUBMIT" at bounding box center [831, 557] width 39 height 19
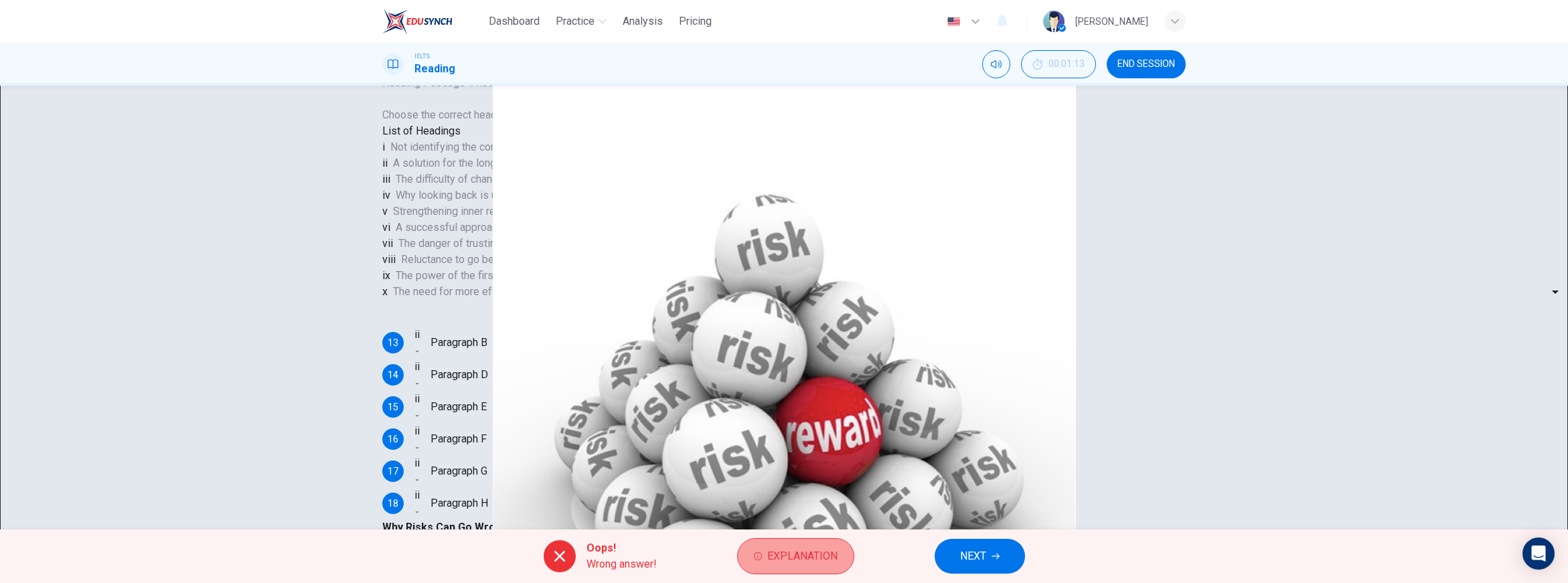
click at [802, 559] on span "Explanation" at bounding box center [802, 557] width 70 height 19
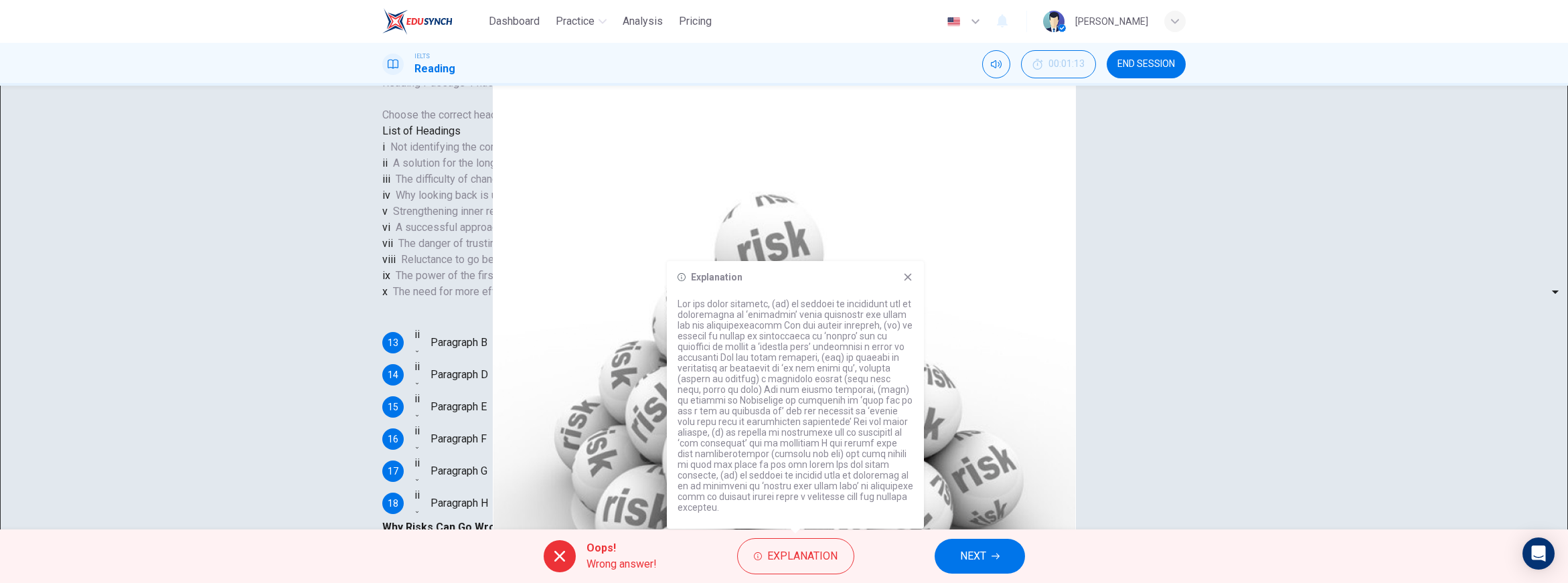
click at [870, 548] on div "Oops! Wrong answer! Explanation NEXT" at bounding box center [784, 556] width 1568 height 53
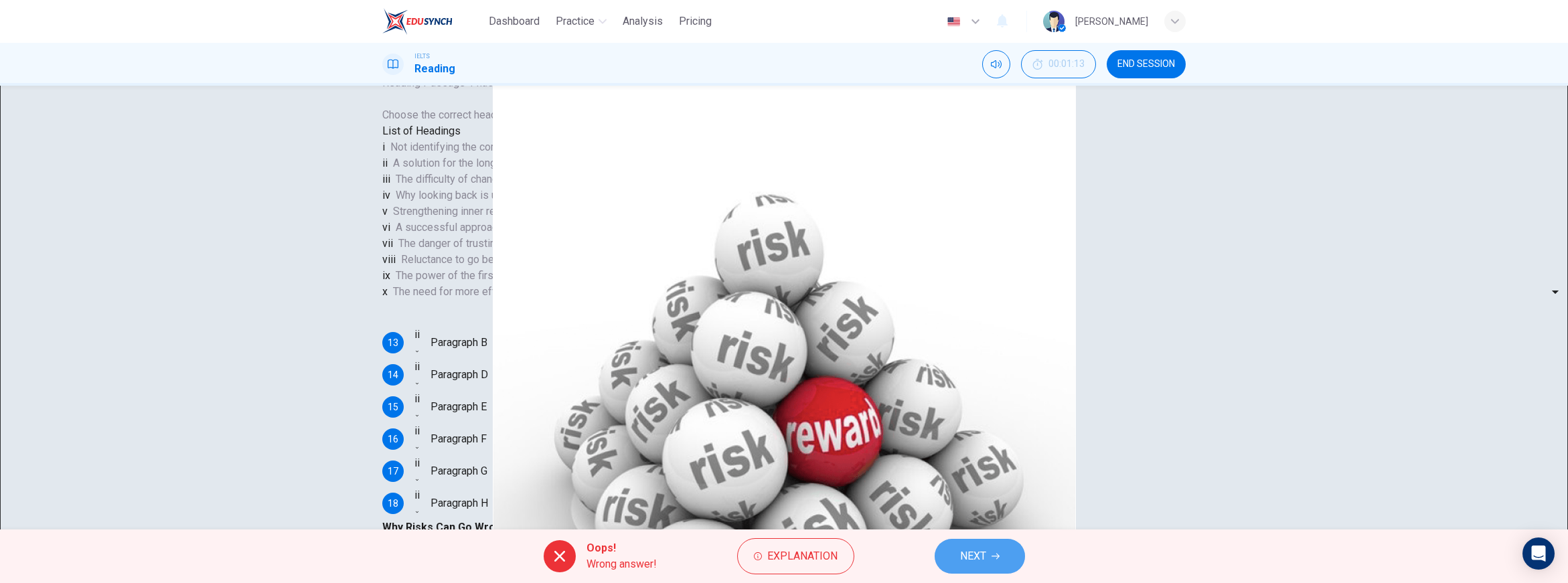
click at [962, 552] on span "NEXT" at bounding box center [973, 557] width 26 height 19
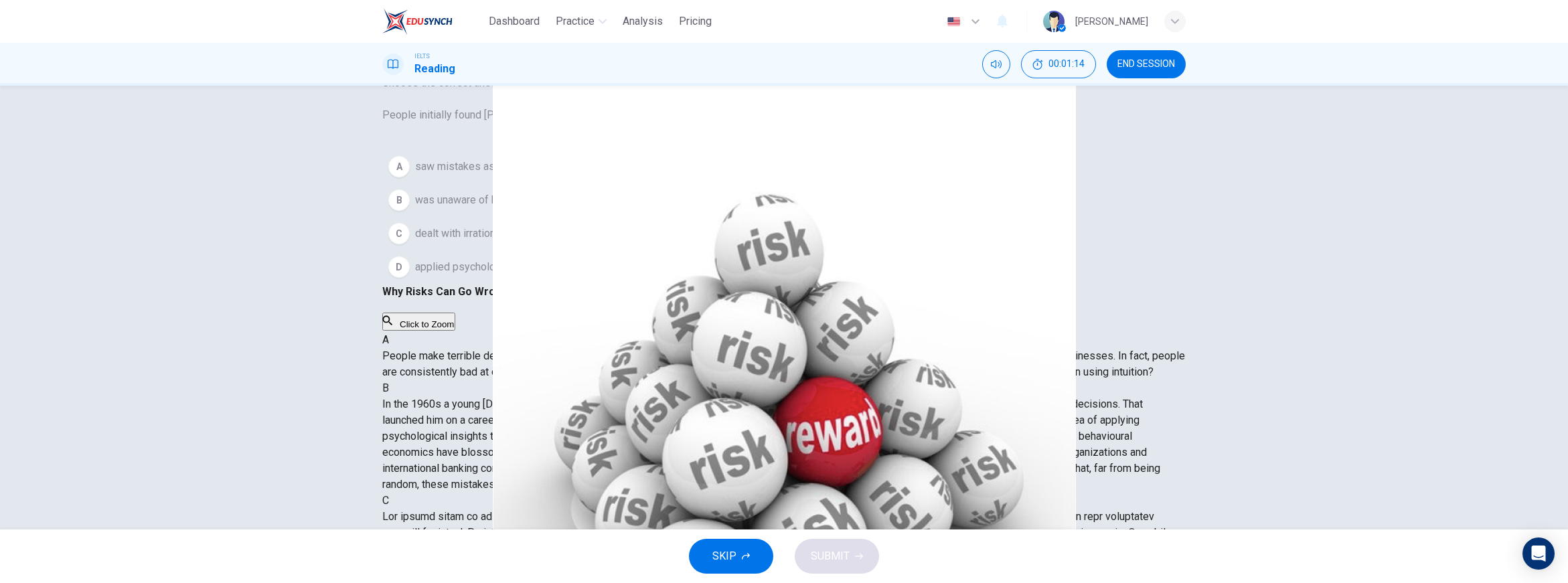
click at [583, 284] on button "D applied psychology to finance and economics." at bounding box center [784, 268] width 804 height 34
click at [820, 561] on span "SUBMIT" at bounding box center [831, 557] width 39 height 19
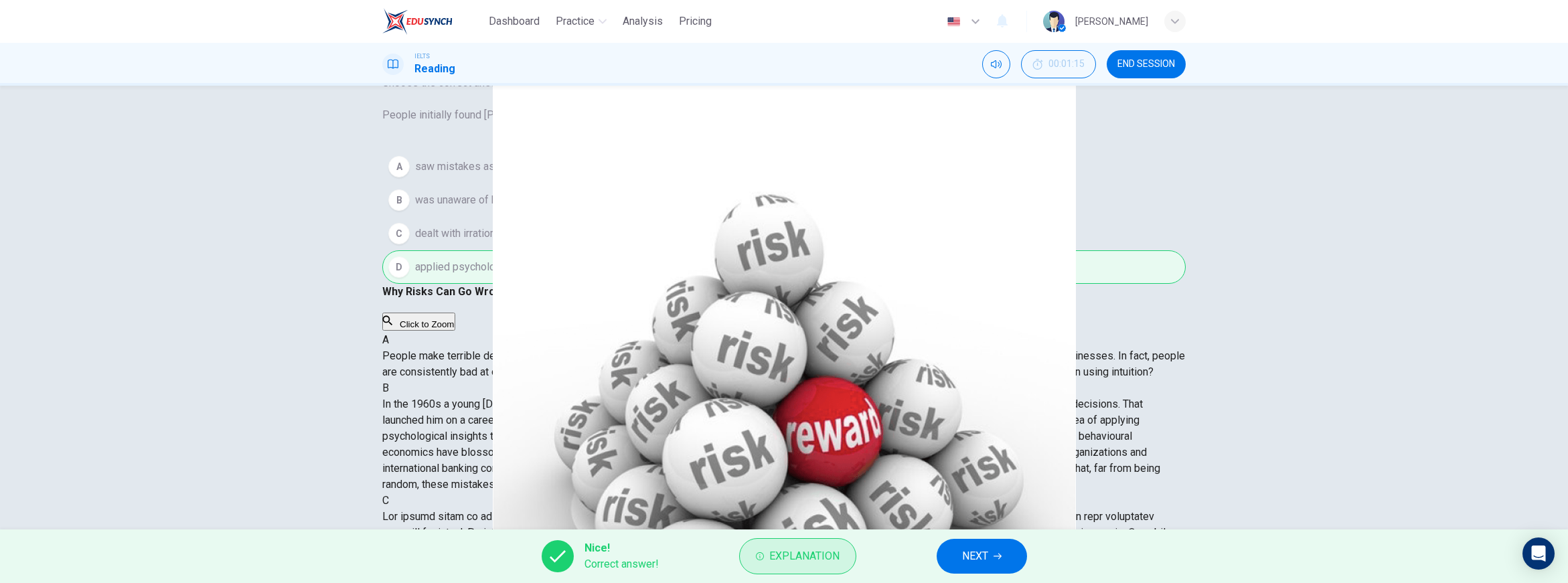
click at [807, 560] on span "Explanation" at bounding box center [804, 557] width 70 height 19
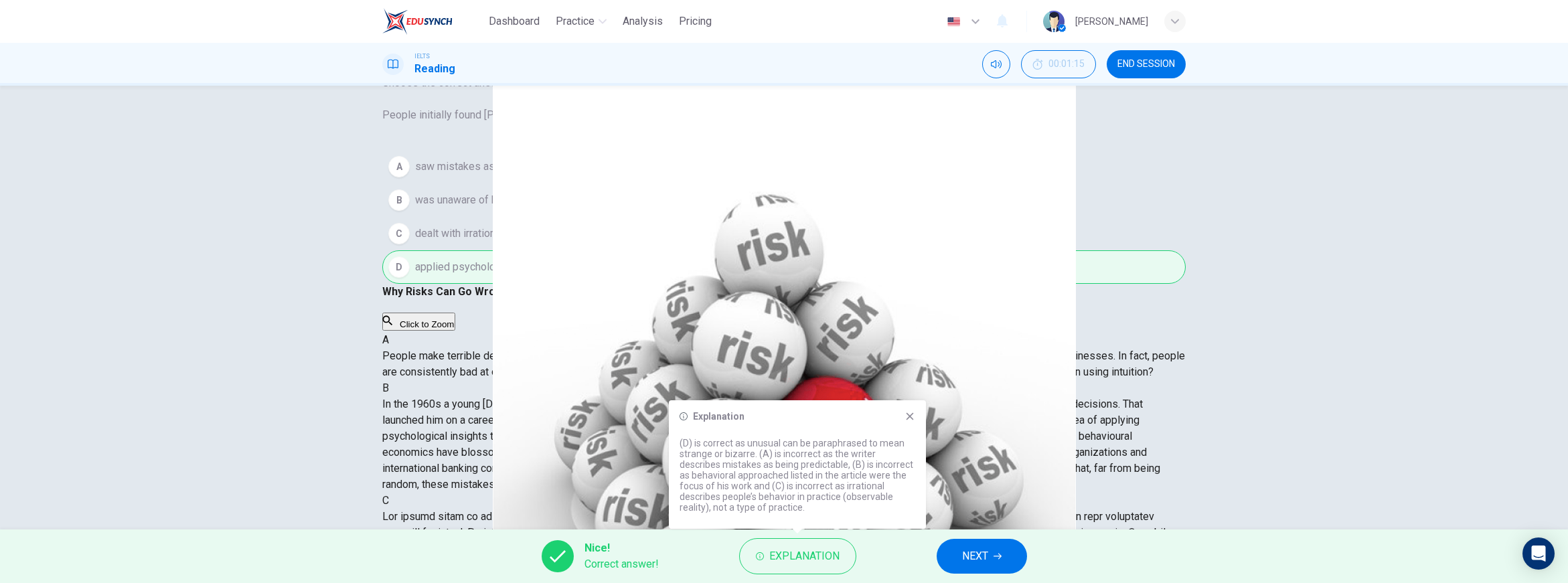
click at [979, 550] on span "NEXT" at bounding box center [975, 557] width 26 height 19
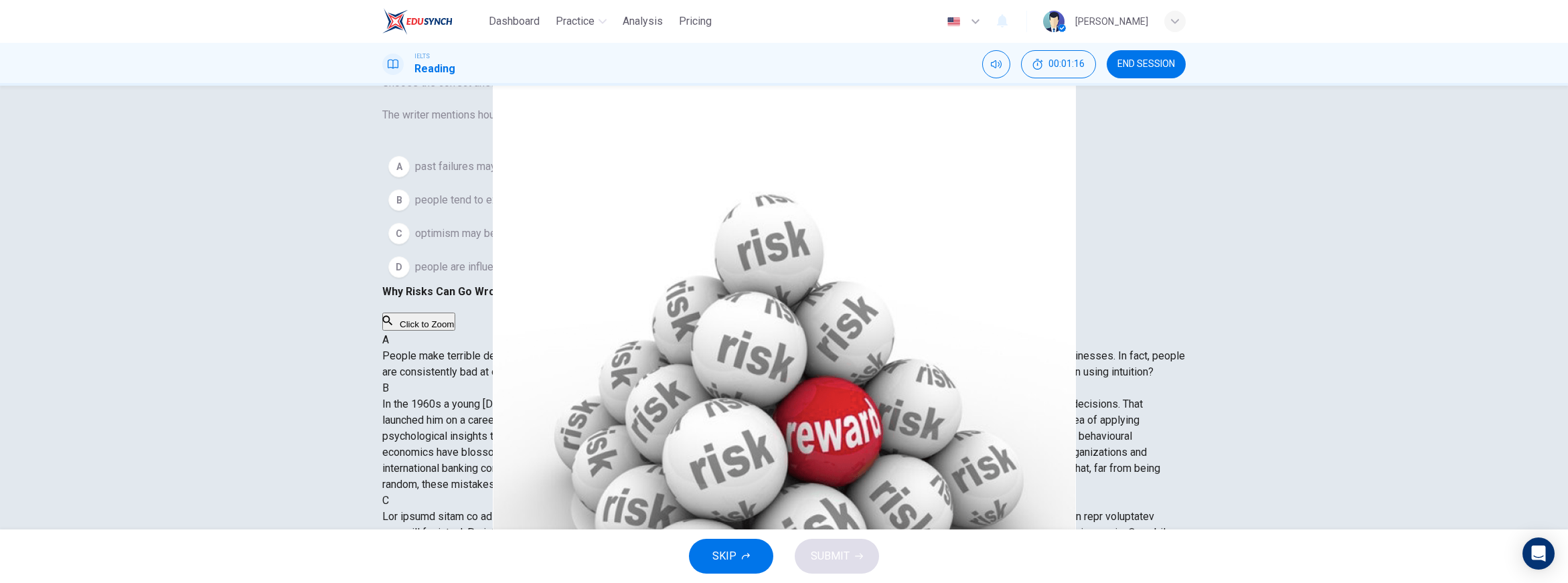
click at [756, 553] on button "SKIP" at bounding box center [731, 556] width 84 height 35
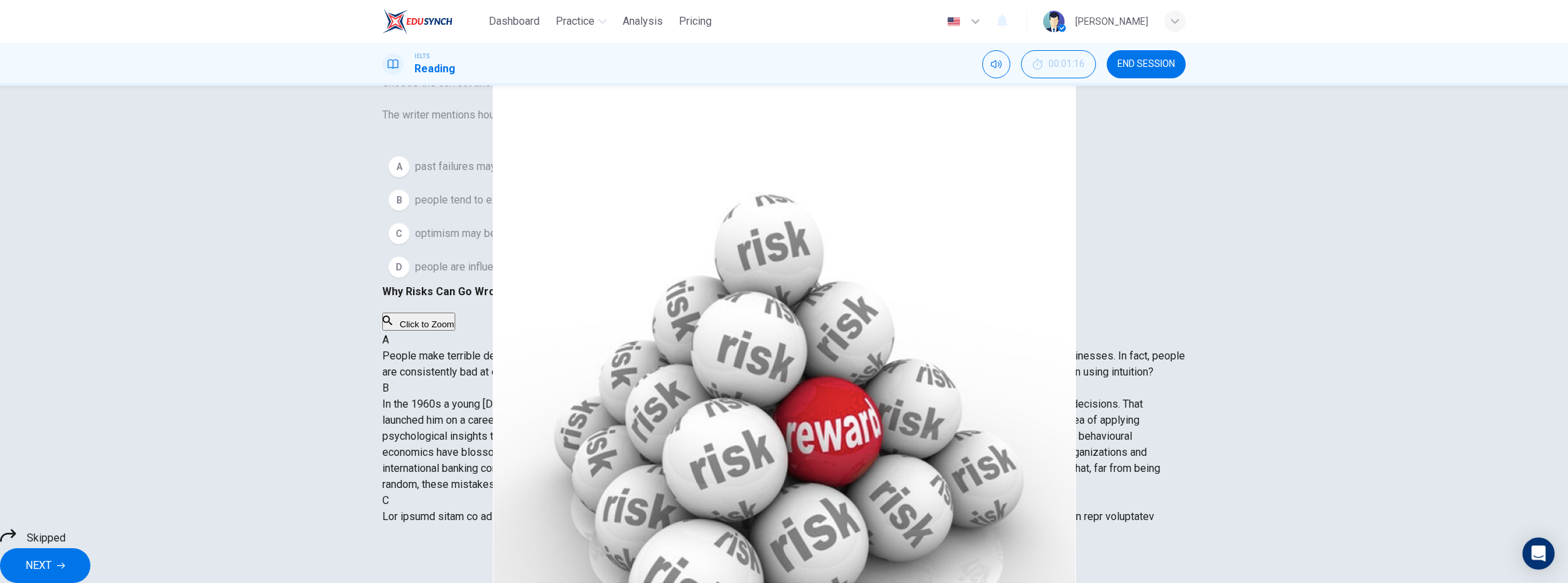
click at [51, 557] on span "NEXT" at bounding box center [38, 566] width 26 height 19
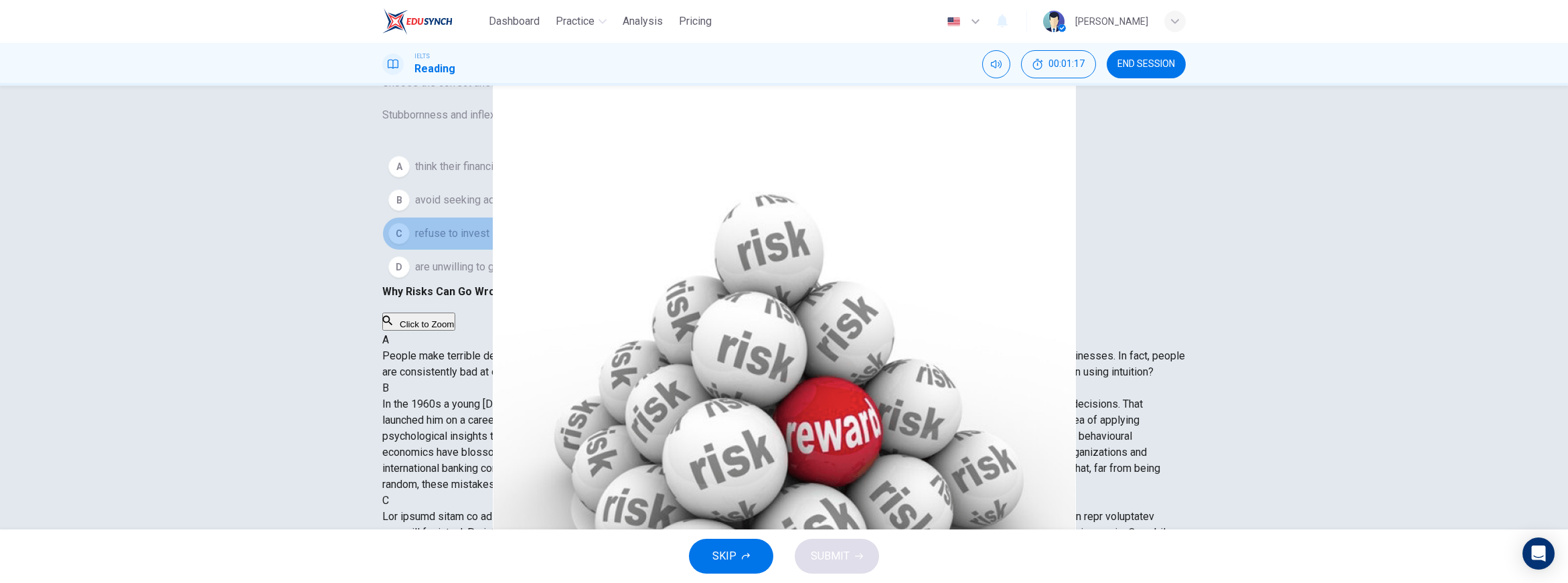
click at [587, 241] on span "refuse to invest in the early stages of a project." at bounding box center [526, 233] width 221 height 16
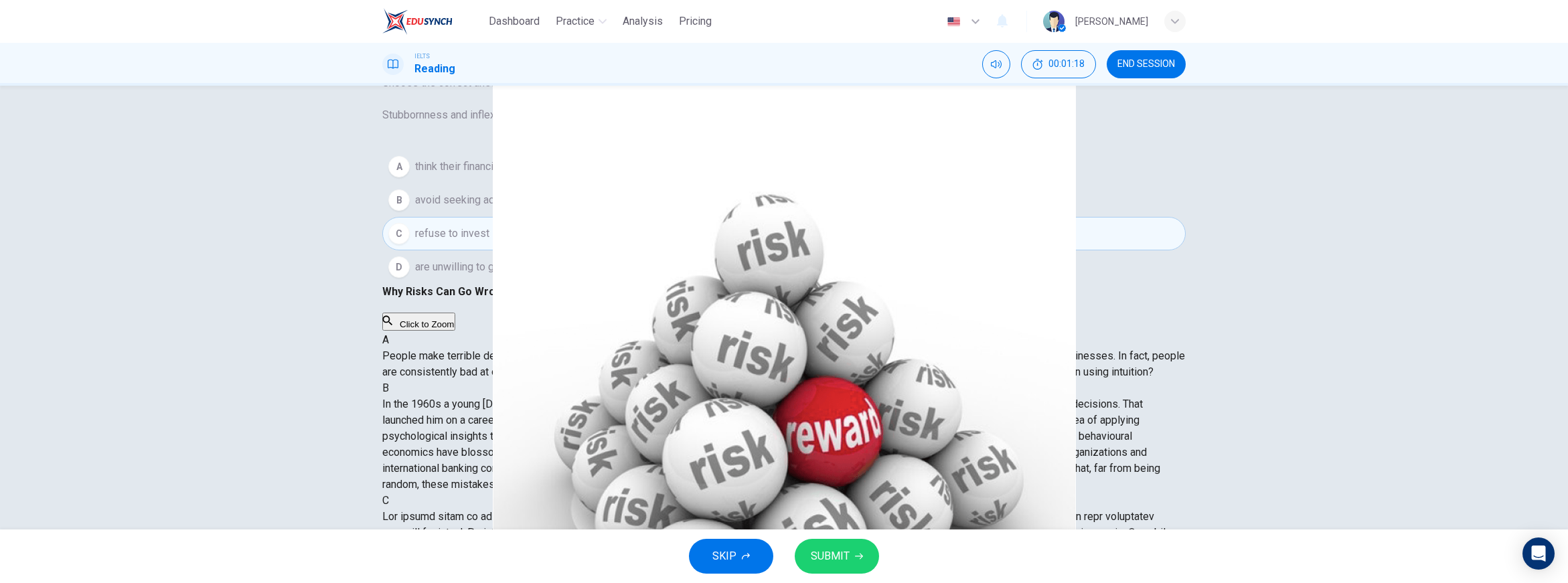
click at [834, 551] on span "SUBMIT" at bounding box center [831, 557] width 39 height 19
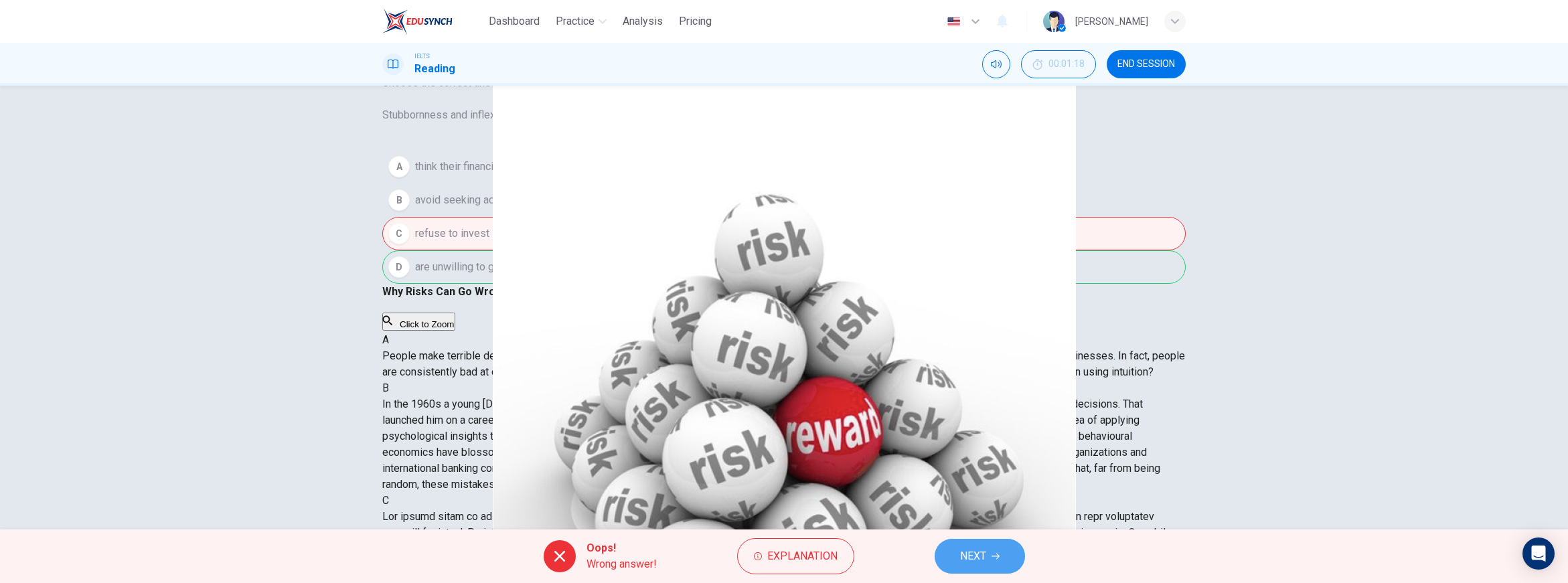
click at [952, 550] on button "NEXT" at bounding box center [980, 556] width 91 height 35
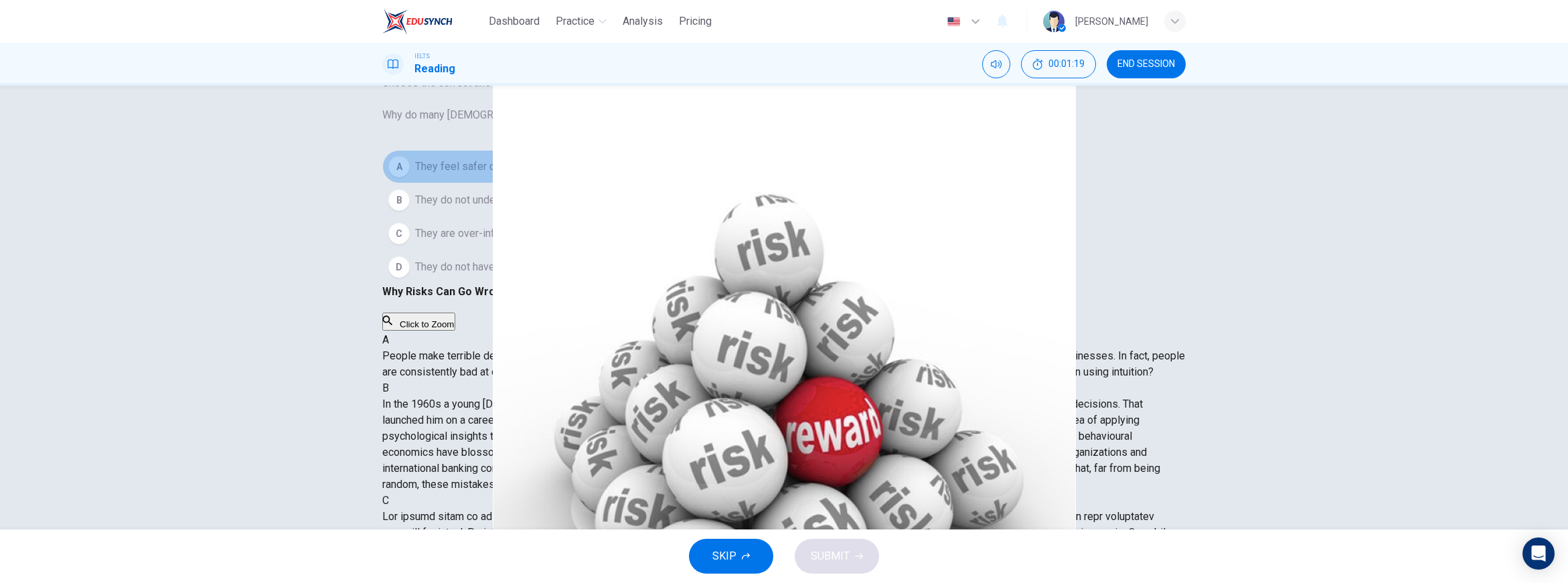
click at [637, 175] on span "They feel safer dealing in a context which is close to home" at bounding box center [553, 167] width 275 height 16
click at [823, 557] on span "SUBMIT" at bounding box center [831, 557] width 39 height 19
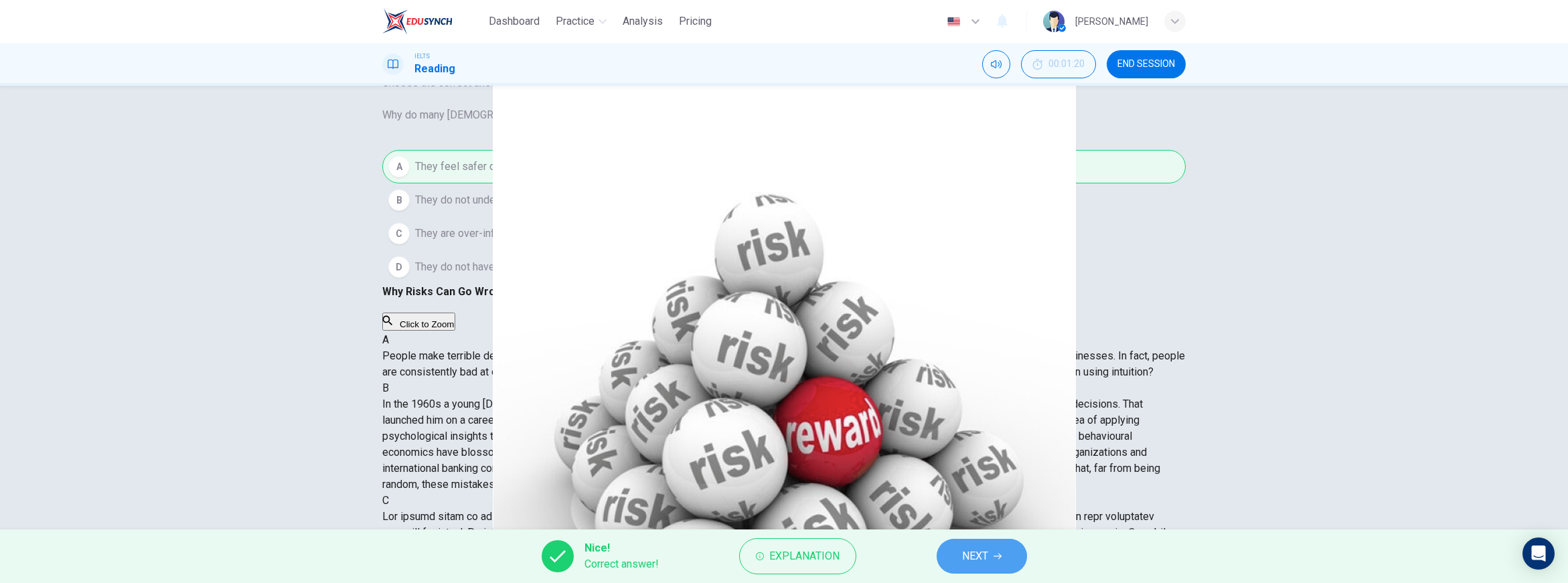
click at [963, 552] on span "NEXT" at bounding box center [975, 557] width 26 height 19
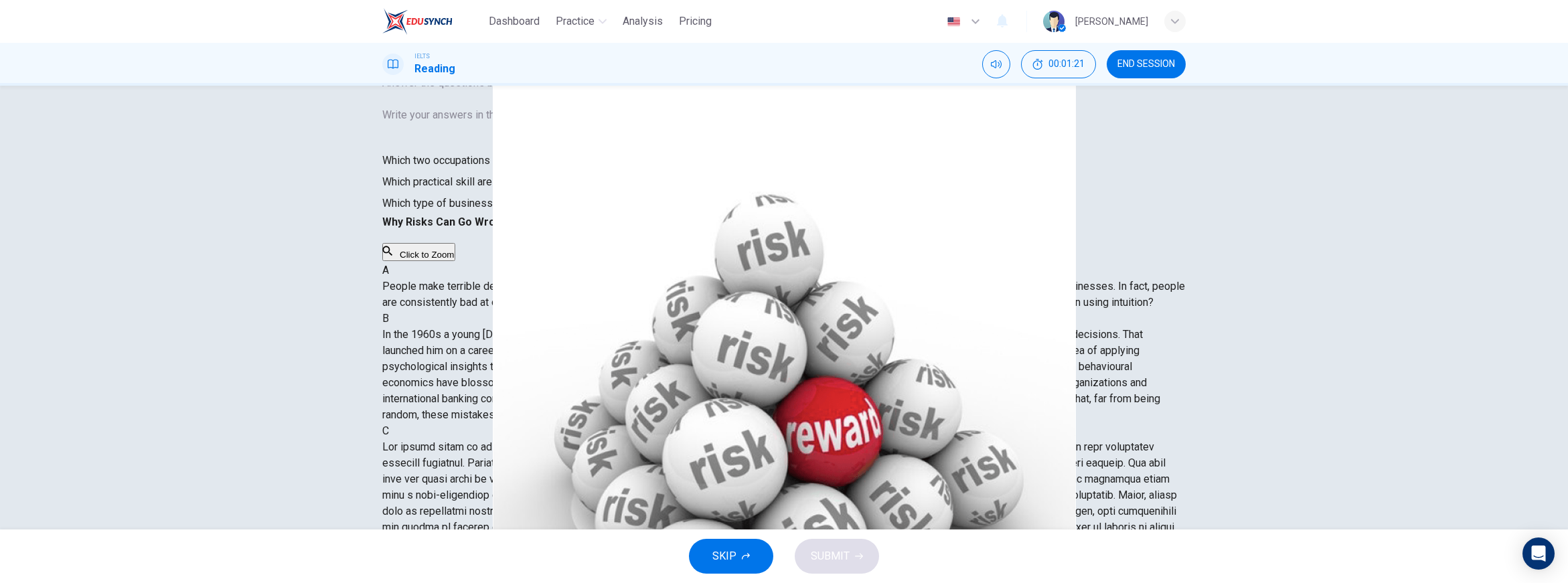
click at [719, 171] on input at bounding box center [785, 160] width 134 height 22
click at [696, 193] on input at bounding box center [762, 182] width 134 height 22
click at [719, 171] on input at bounding box center [785, 160] width 134 height 22
type input "trouble"
type input "intelligence"
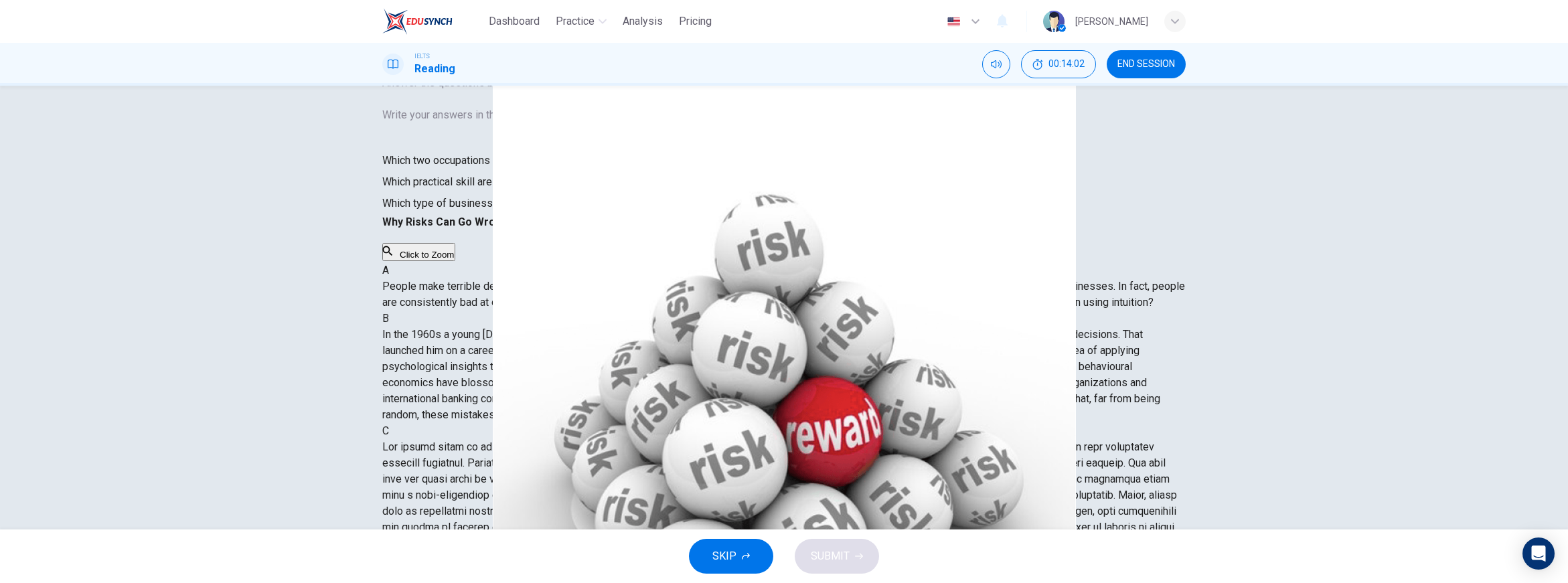
drag, startPoint x: 1128, startPoint y: 65, endPoint x: 845, endPoint y: 56, distance: 283.1
click at [1128, 65] on span "END SESSION" at bounding box center [1146, 64] width 58 height 10
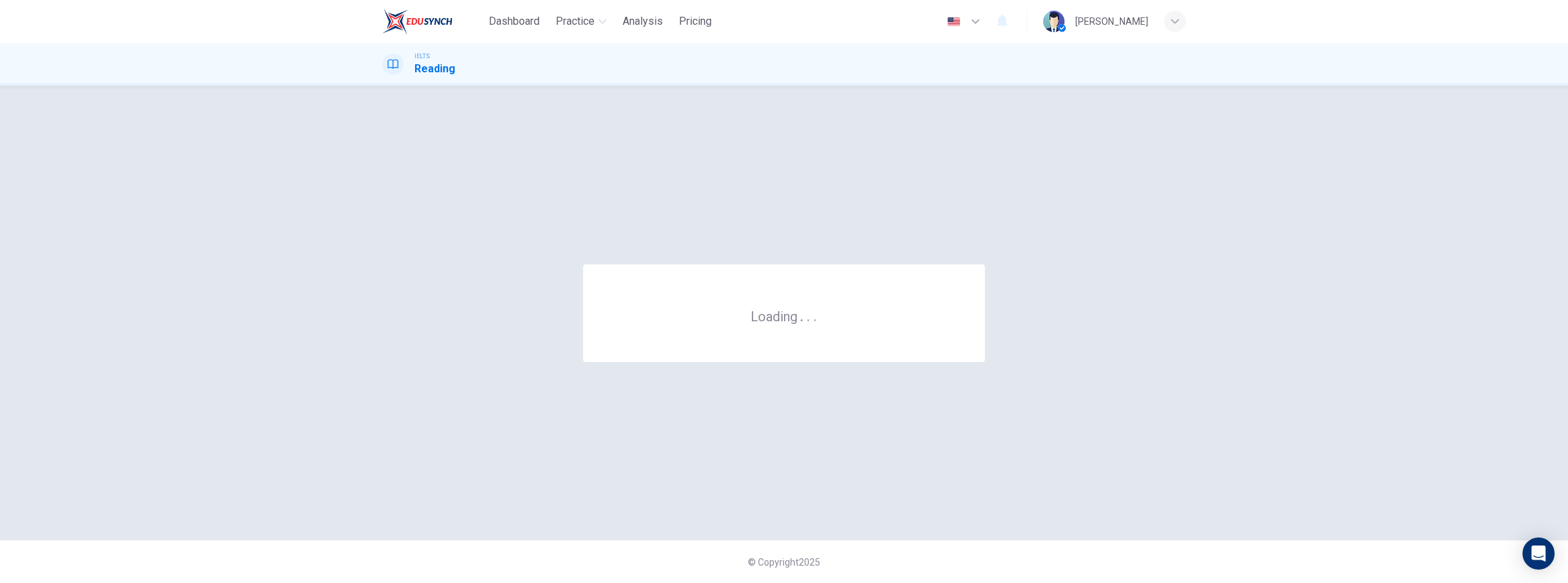
scroll to position [0, 0]
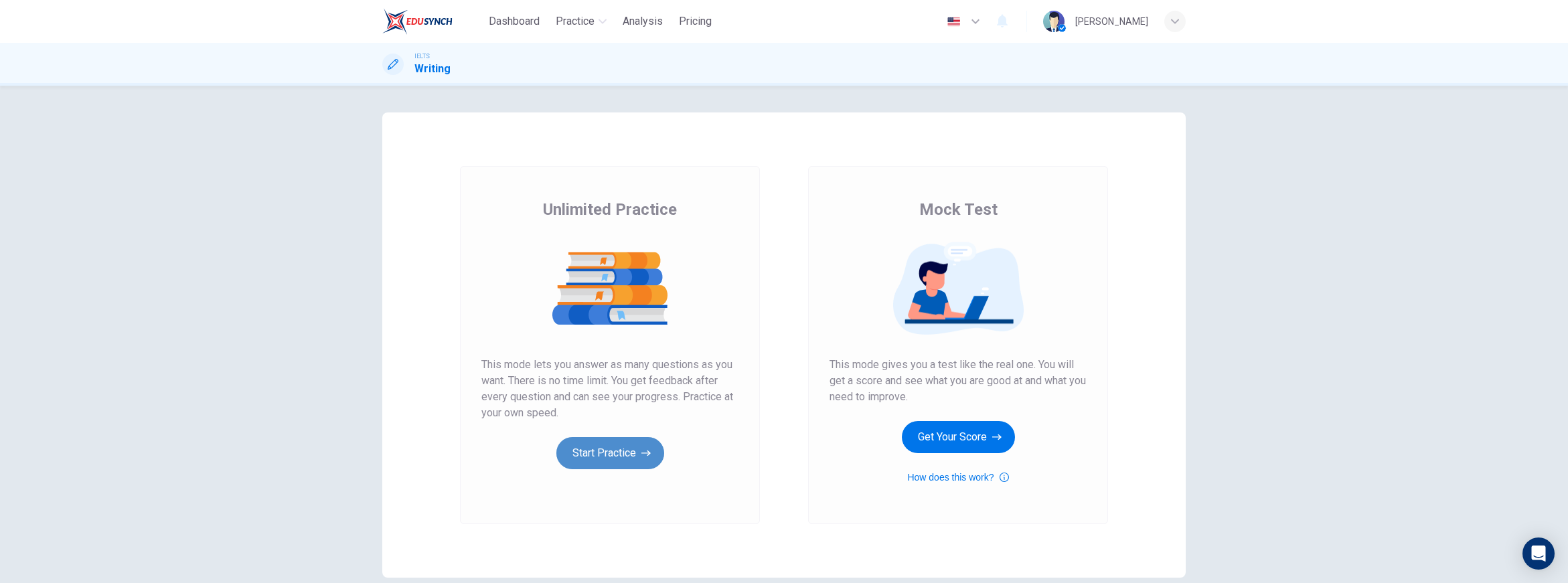
click at [592, 448] on button "Start Practice" at bounding box center [610, 453] width 108 height 32
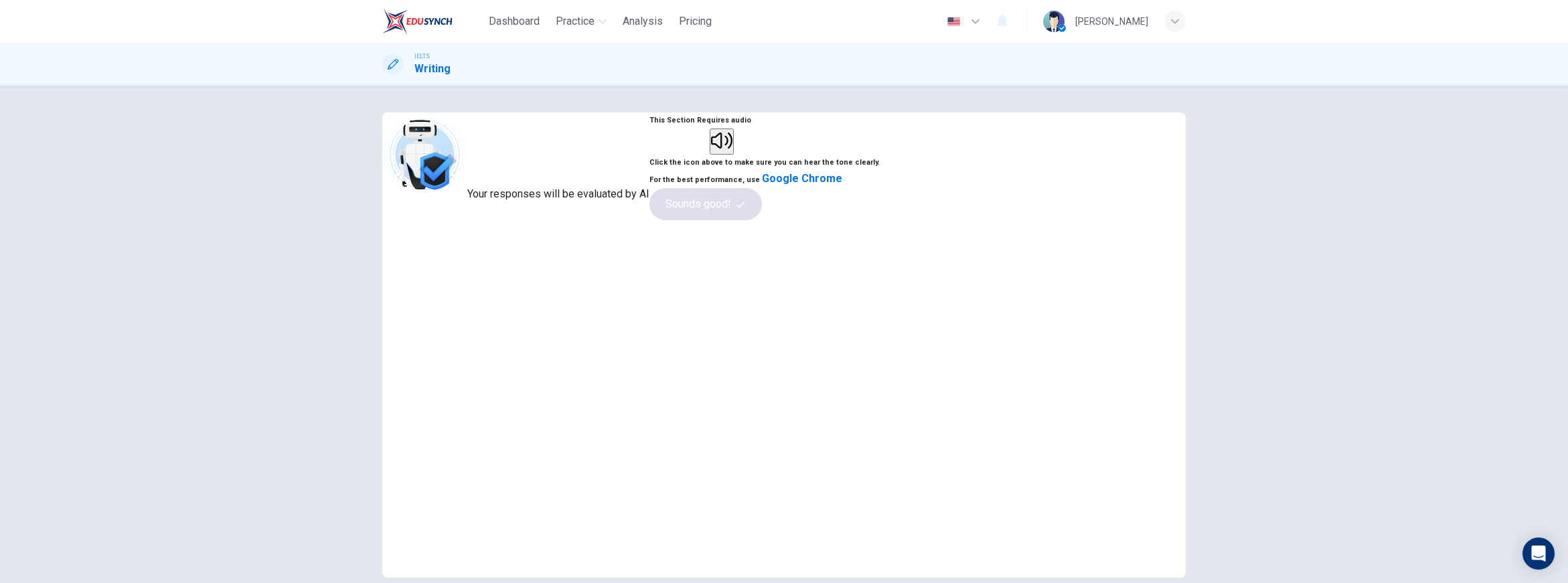
click at [733, 154] on button "button" at bounding box center [722, 141] width 24 height 26
click at [762, 220] on button "Sounds good!" at bounding box center [705, 204] width 112 height 32
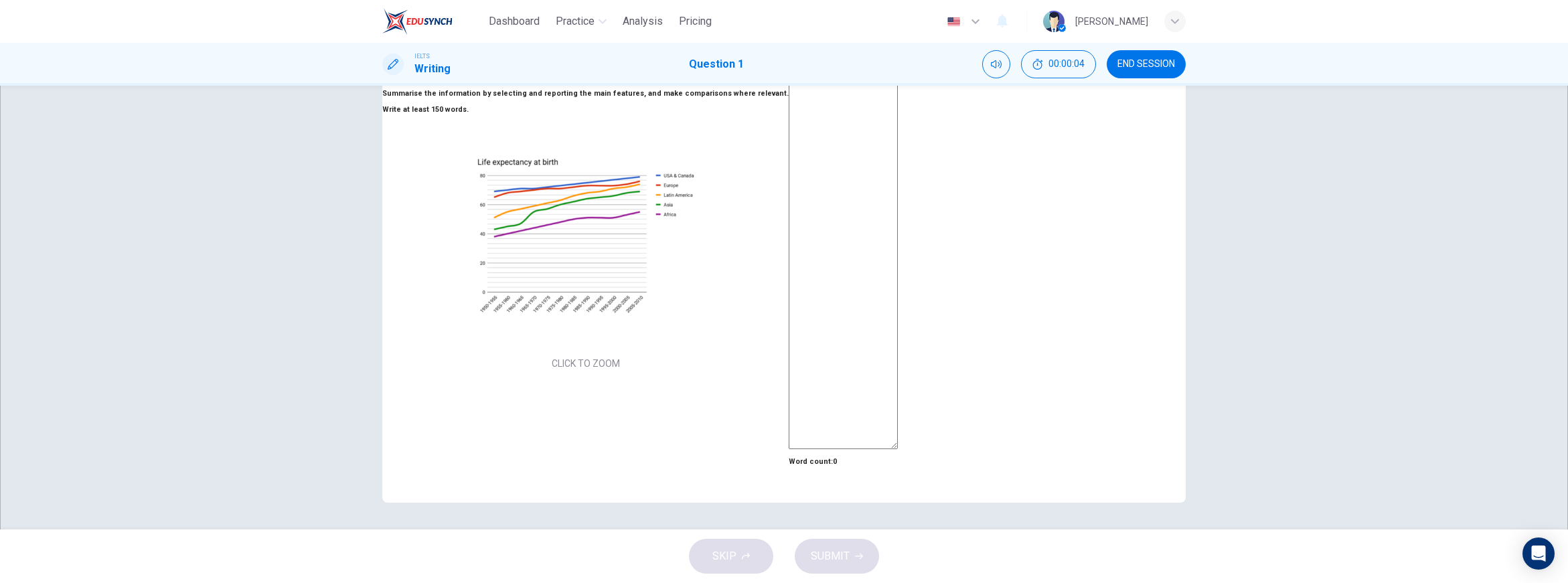
scroll to position [34, 0]
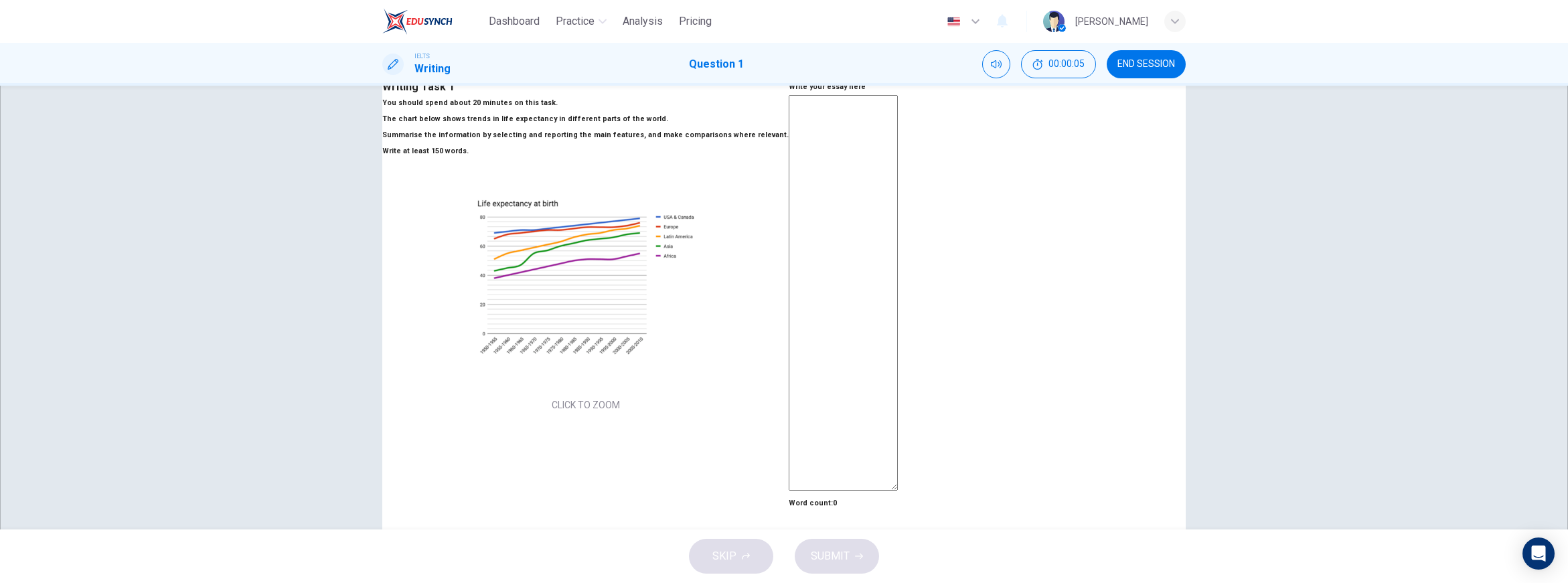
click at [881, 229] on textarea at bounding box center [843, 293] width 109 height 396
type textarea "T"
type textarea "x"
type textarea "Th"
type textarea "x"
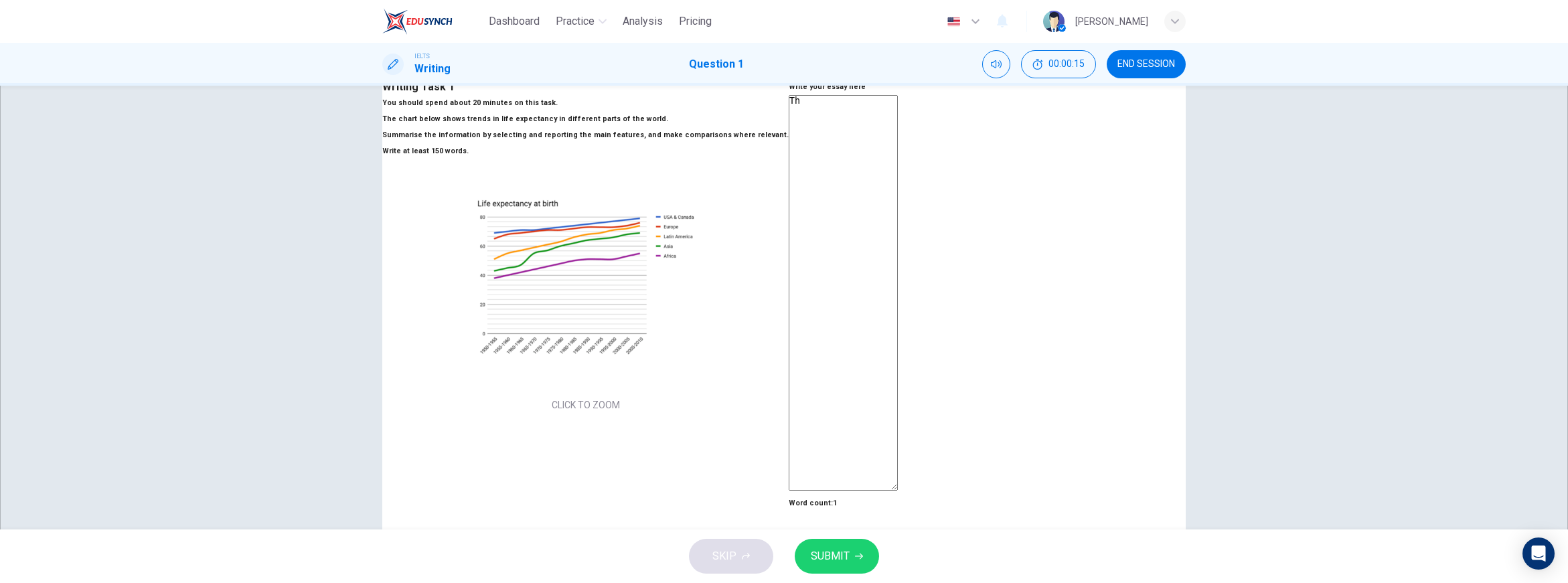
type textarea "Thi"
type textarea "x"
type textarea "This"
type textarea "x"
type textarea "This"
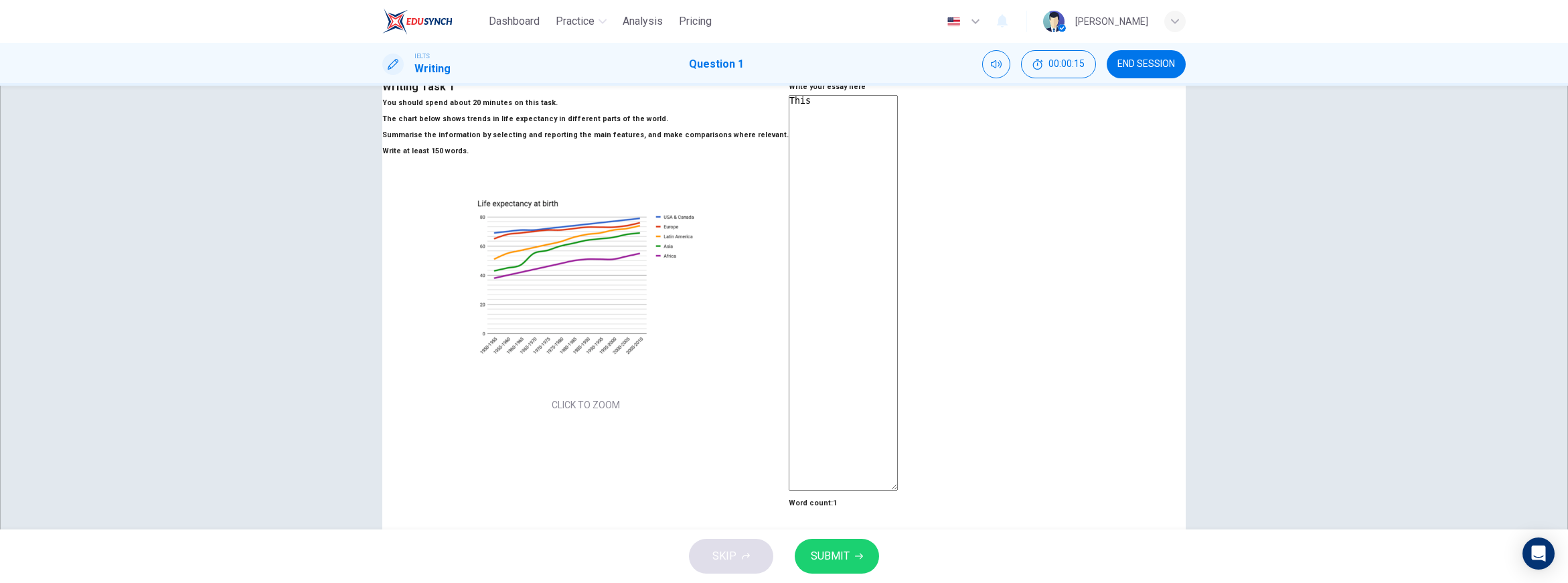
type textarea "x"
type textarea "This c"
type textarea "x"
type textarea "This ch"
type textarea "x"
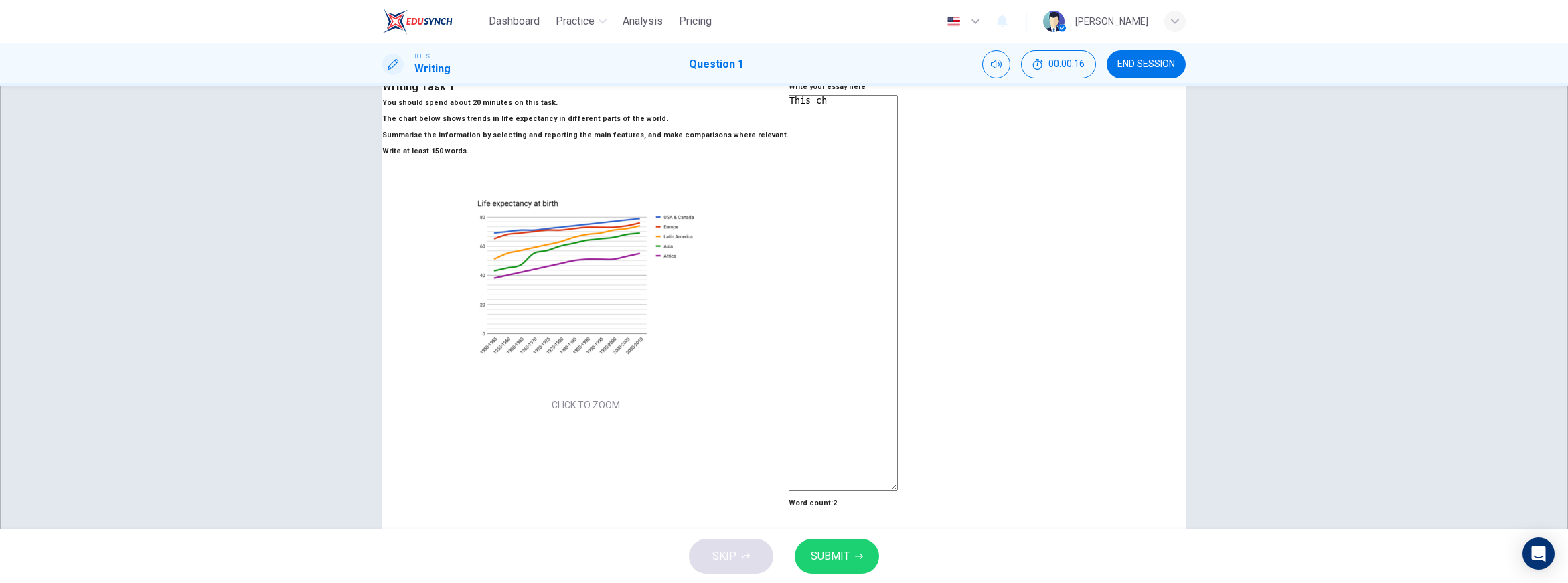
type textarea "This cha"
type textarea "x"
type textarea "This char"
type textarea "x"
type textarea "This chard"
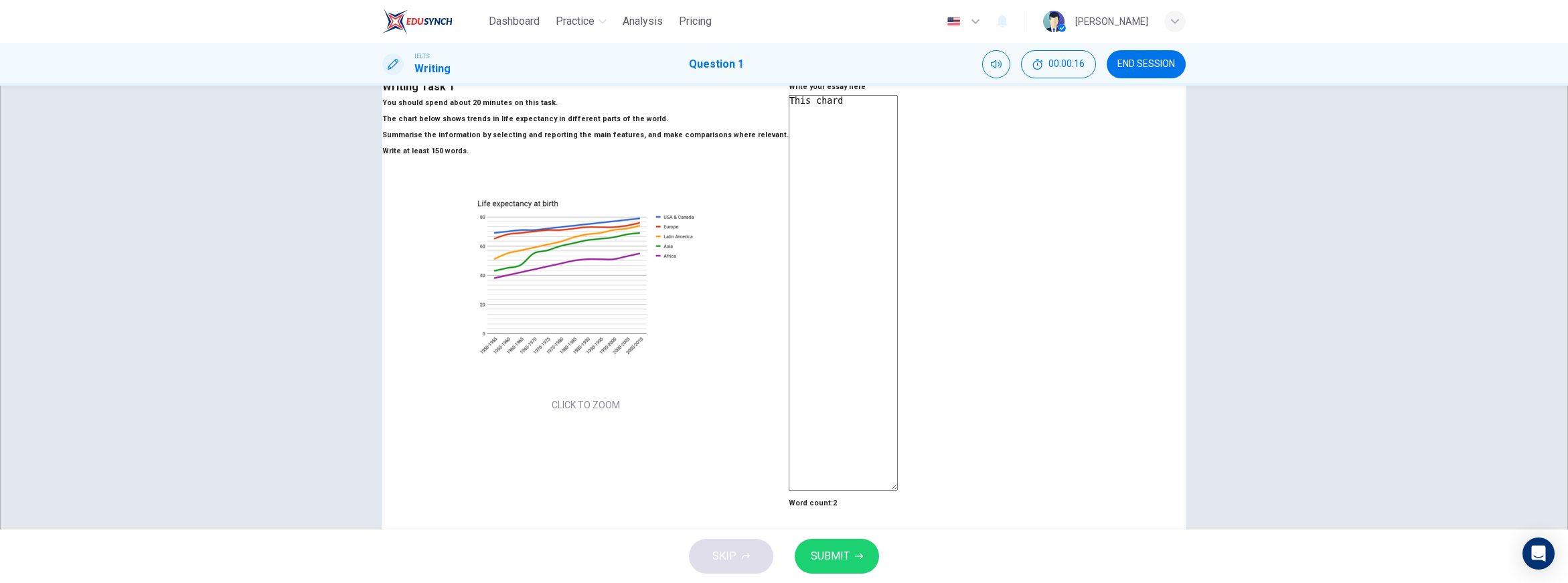
type textarea "x"
type textarea "This chard"
type textarea "x"
type textarea "This chard s"
type textarea "x"
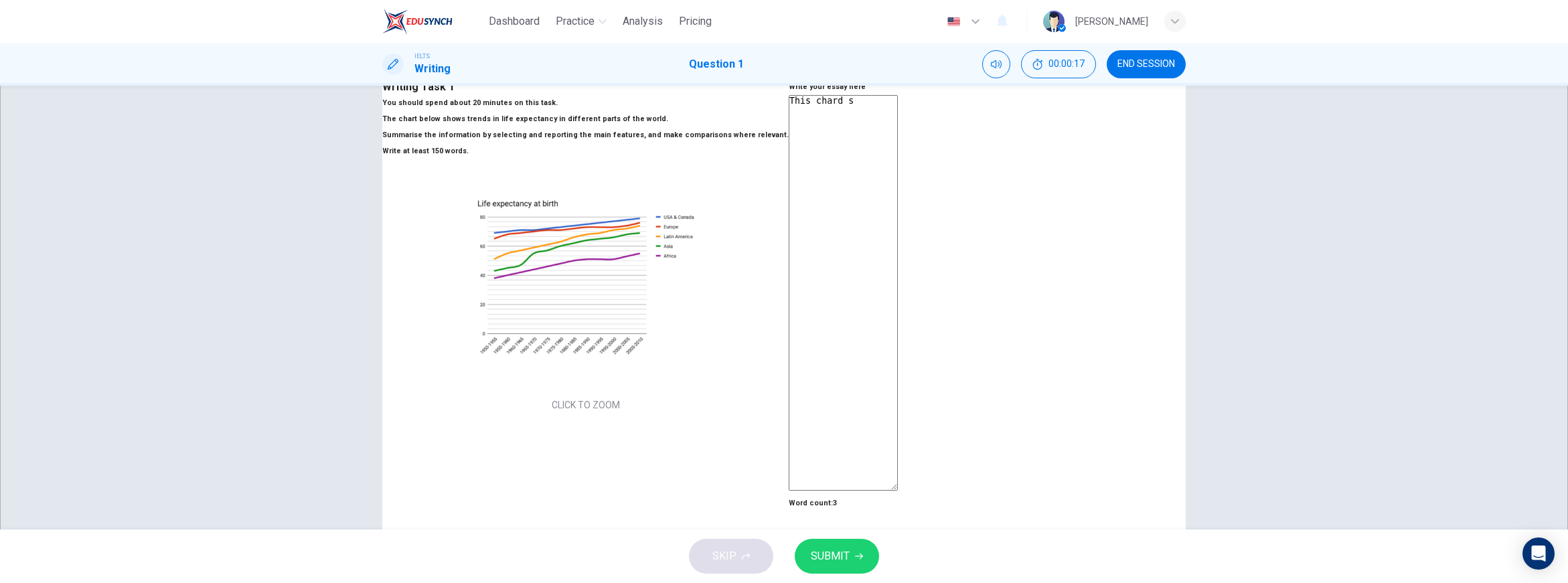
type textarea "This chard sh"
type textarea "x"
type textarea "This chard sho"
type textarea "x"
type textarea "This chard show"
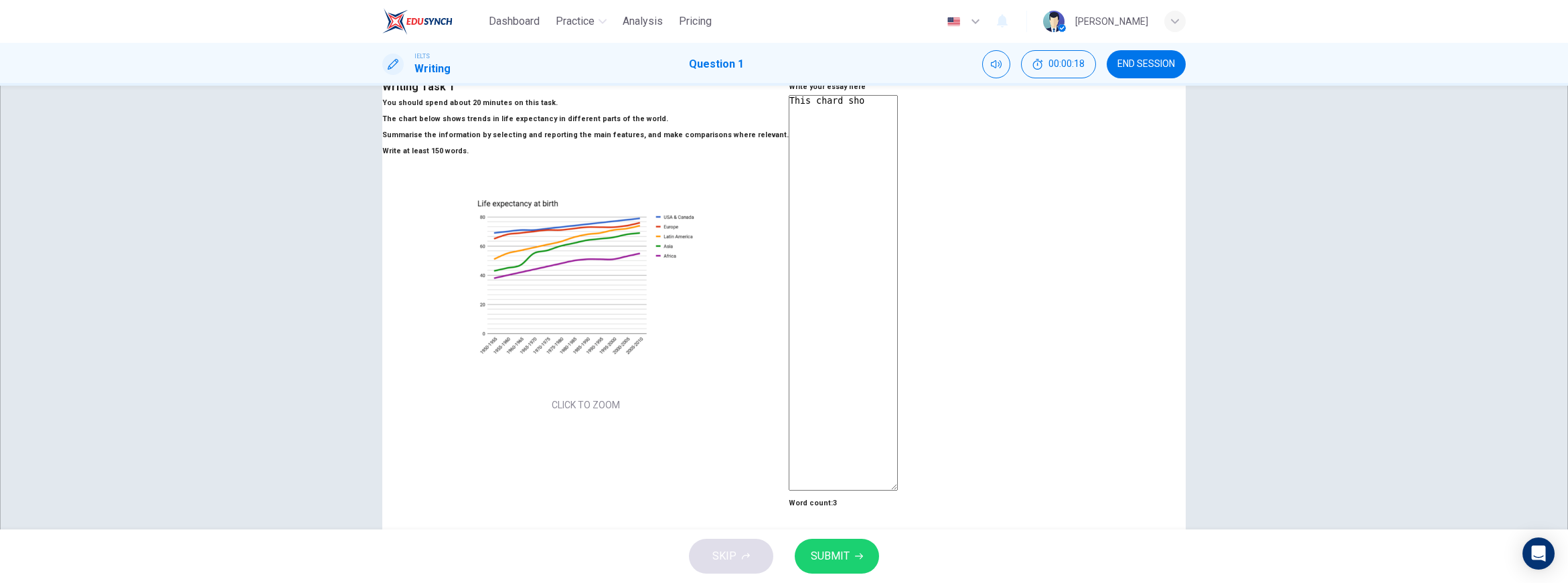
type textarea "x"
type textarea "This chard shows"
type textarea "x"
type textarea "This chard shows"
type textarea "x"
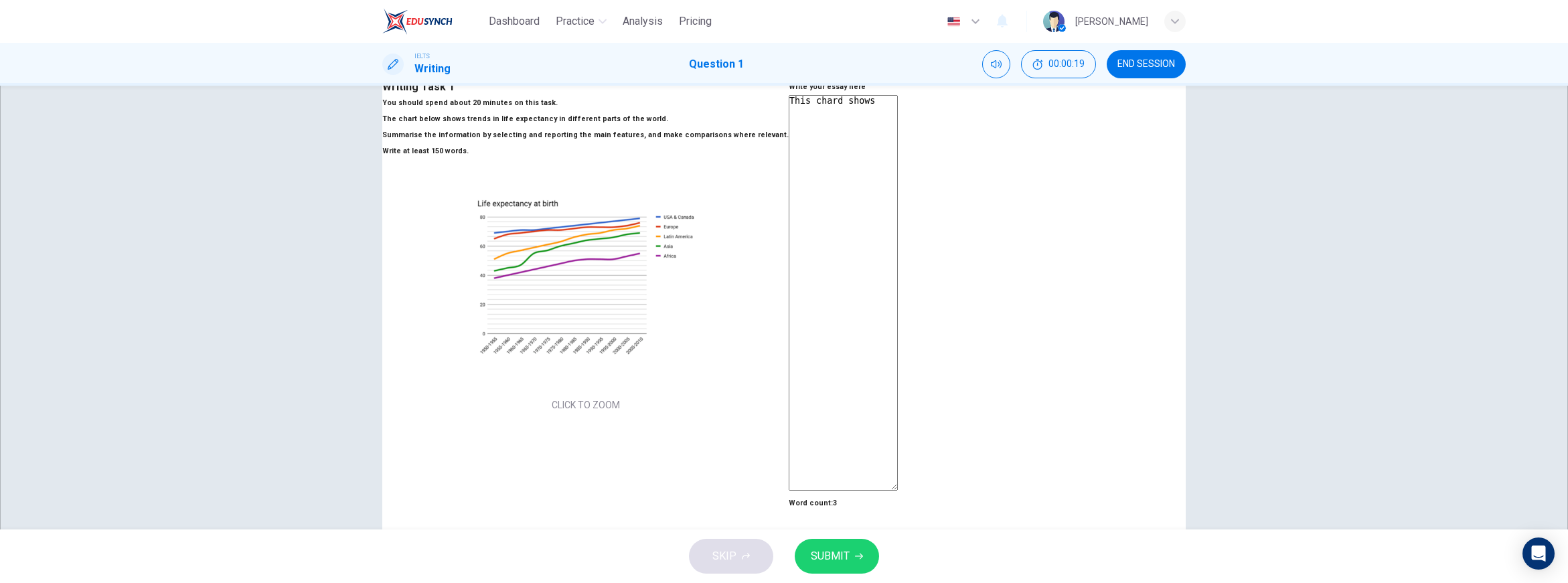
type textarea "This chard shows t"
type textarea "x"
type textarea "This chard shows th"
type textarea "x"
type textarea "This chard shows the"
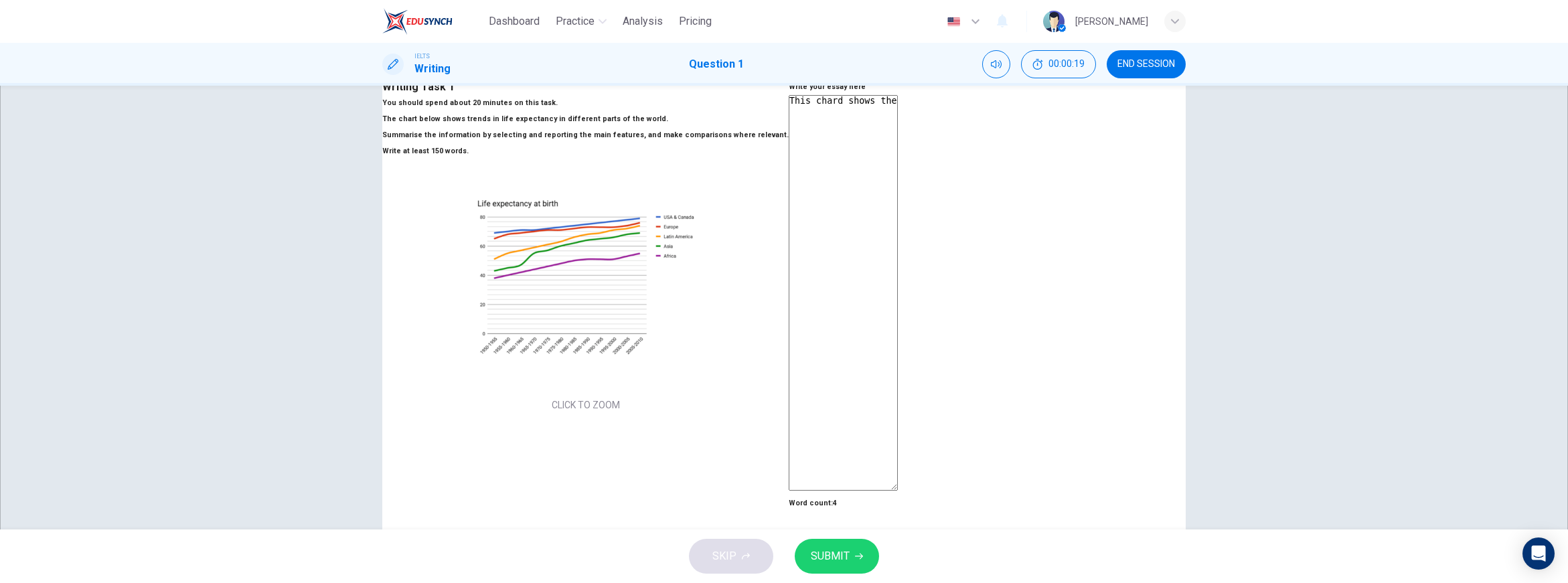
type textarea "x"
type textarea "This chard shows the"
type textarea "x"
type textarea "This chard shows the o"
type textarea "x"
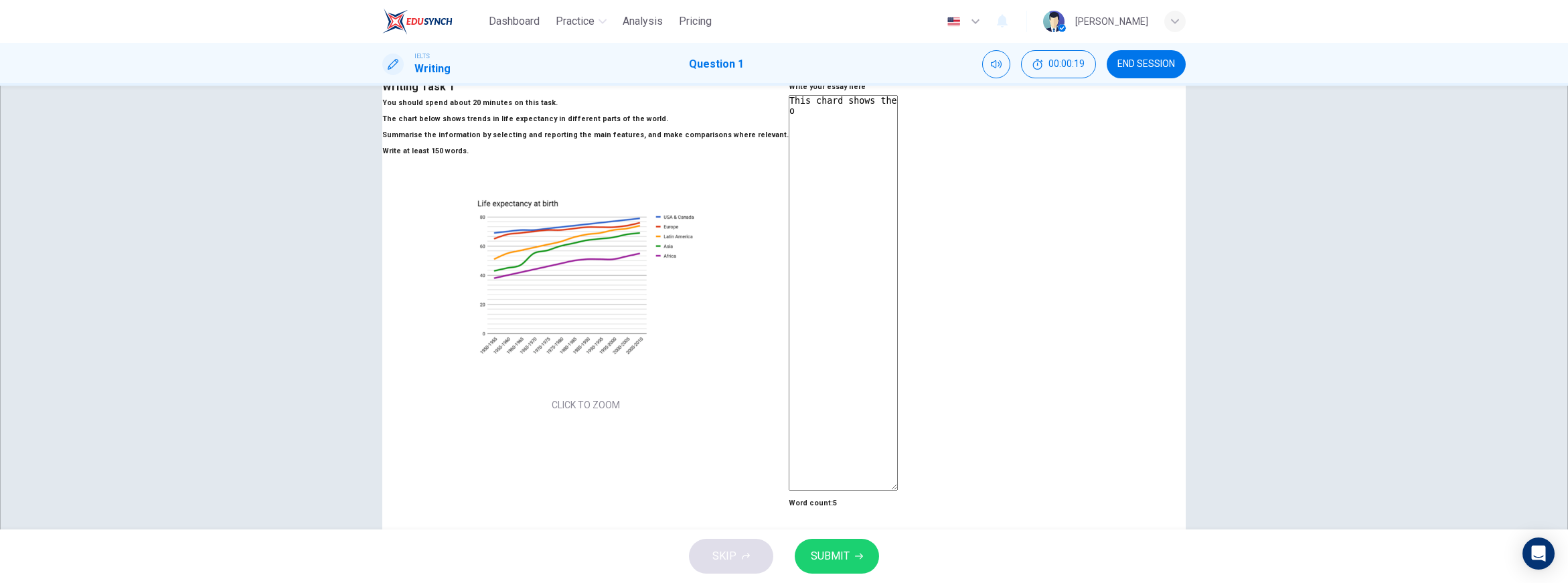
type textarea "This chard shows the ov"
type textarea "x"
type textarea "This chard shows the ove"
type textarea "x"
type textarea "This chard shows the over"
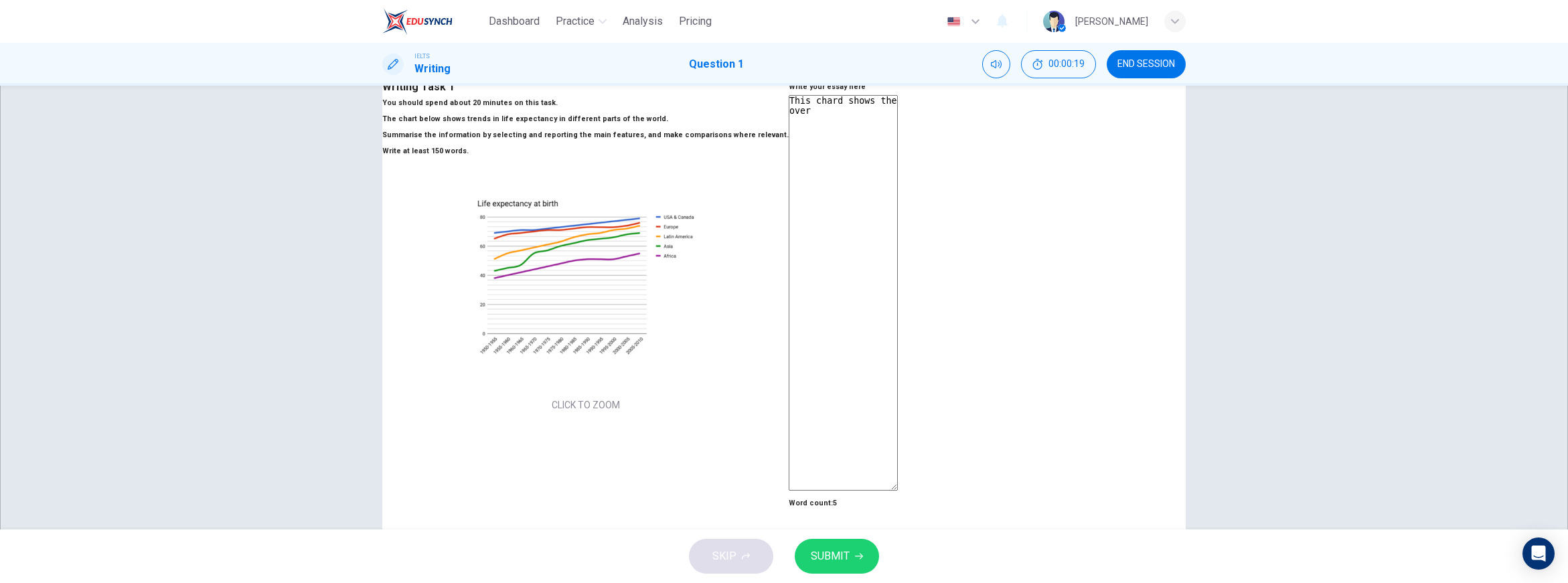
type textarea "x"
type textarea "This chard shows the overa"
type textarea "x"
type textarea "This chard shows the overal"
type textarea "x"
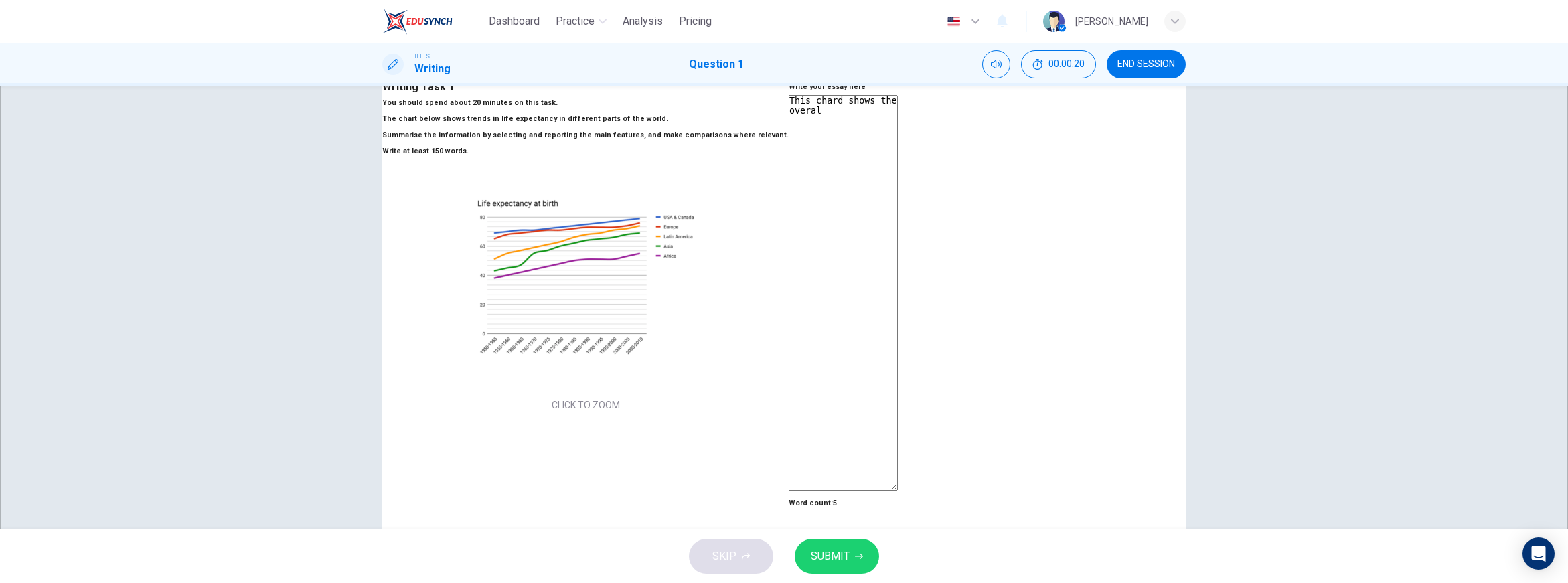
type textarea "This chard shows the overall"
type textarea "x"
type textarea "This chard shows the overall"
type textarea "x"
type textarea "This chard shows the overall t"
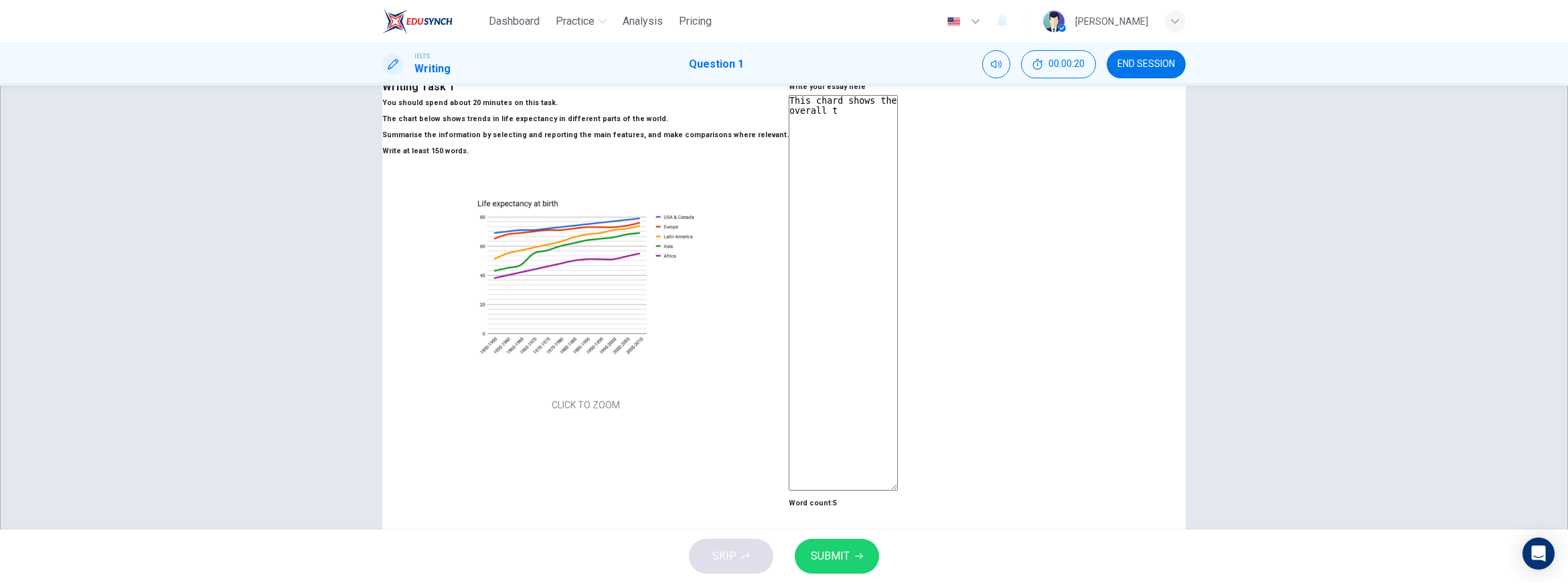
type textarea "x"
type textarea "This chard shows the overall tr"
type textarea "x"
type textarea "This chard shows the overall tre"
type textarea "x"
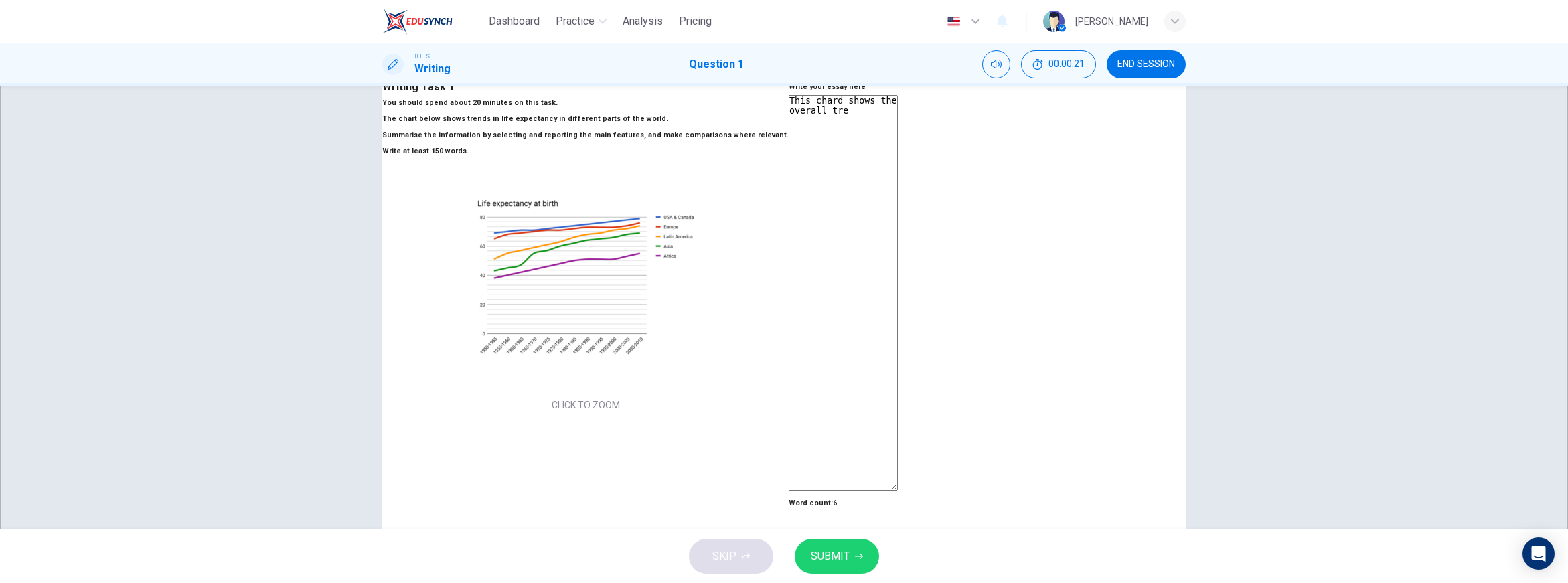
type textarea "This chard shows the overall tren"
type textarea "x"
type textarea "This chard shows the overall trend"
type textarea "x"
type textarea "This chard shows the overall trend"
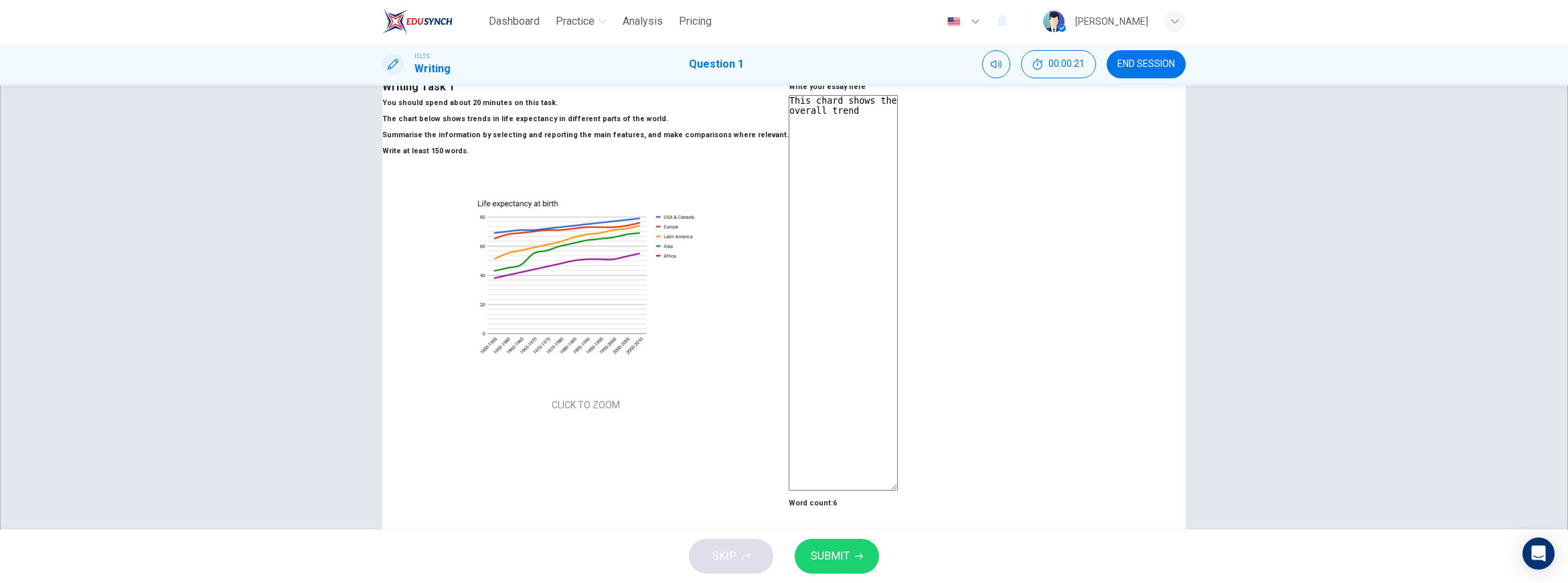
type textarea "x"
type textarea "This chard shows the overall trend o"
type textarea "x"
type textarea "This chard shows the overall trend of"
type textarea "x"
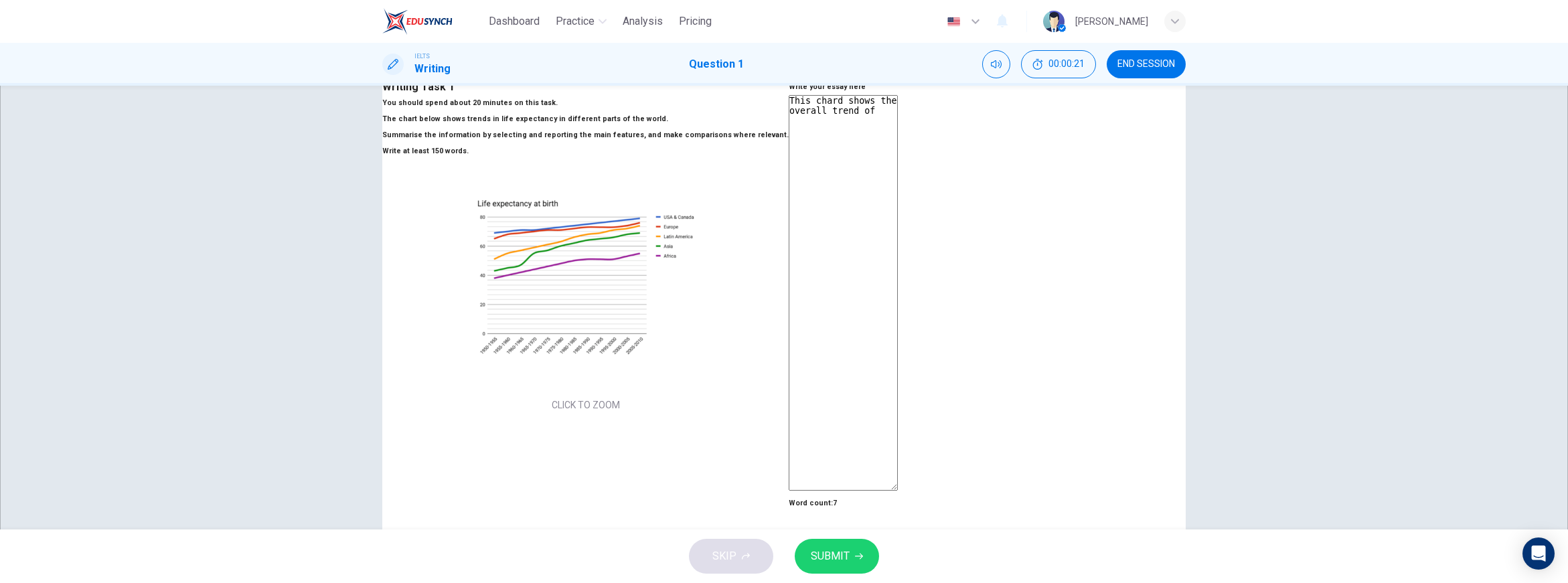
type textarea "This chard shows the overall trend of"
type textarea "x"
type textarea "This chard shows the overall trend of"
type textarea "x"
type textarea "This chard shows the overall trend of"
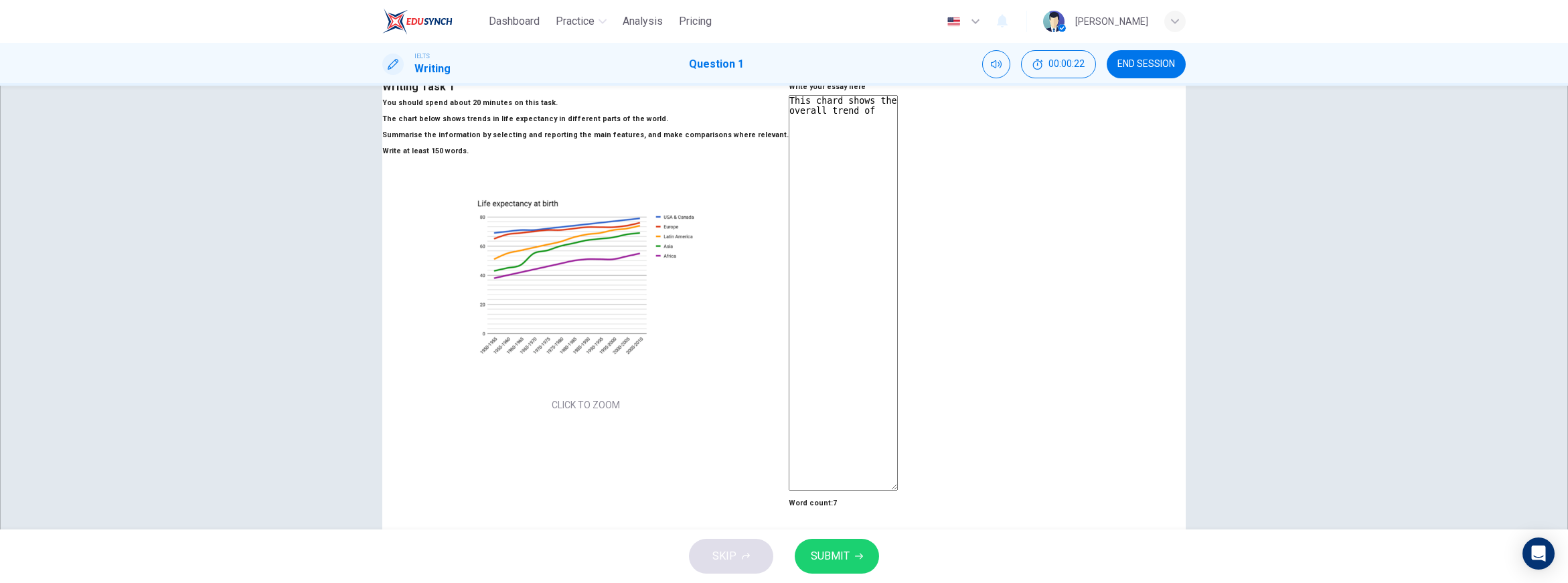
type textarea "x"
type textarea "This chard shows the overall trend of i"
type textarea "x"
type textarea "This chard shows the overall trend of in"
type textarea "x"
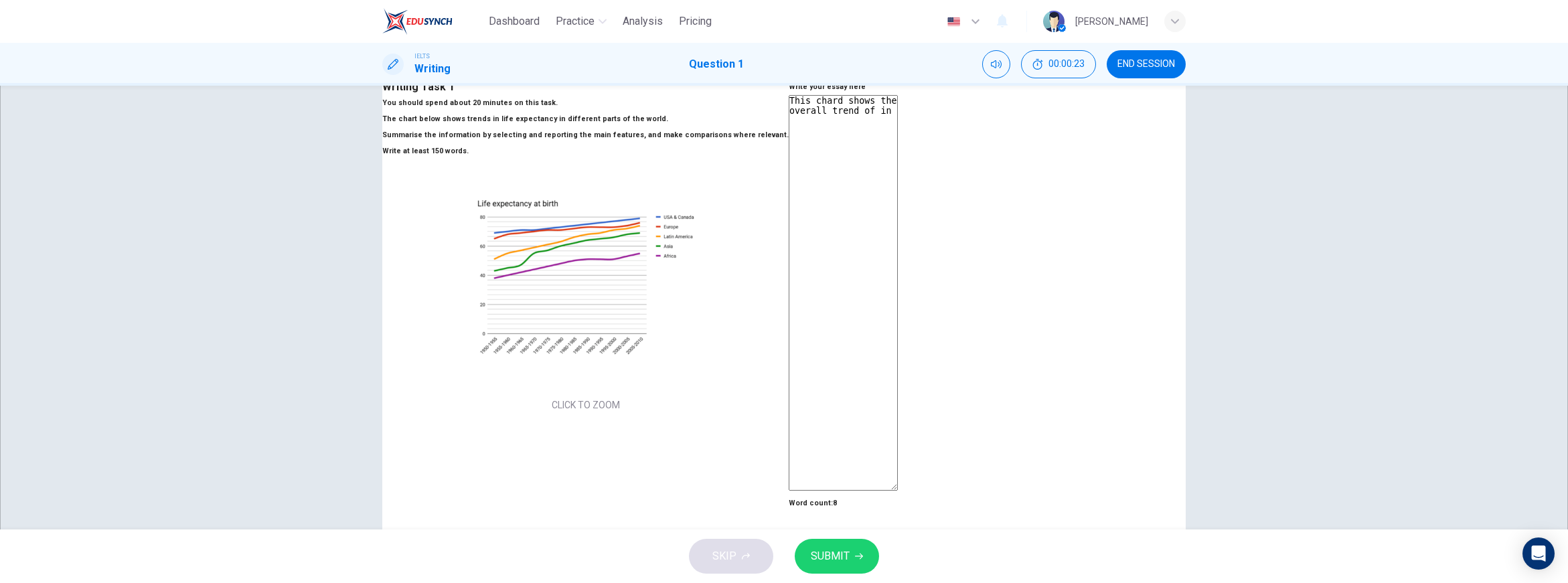
type textarea "This chard shows the overall trend of inc"
type textarea "x"
type textarea "This chard shows the overall trend of incr"
type textarea "x"
type textarea "This chard shows the overall trend of incre"
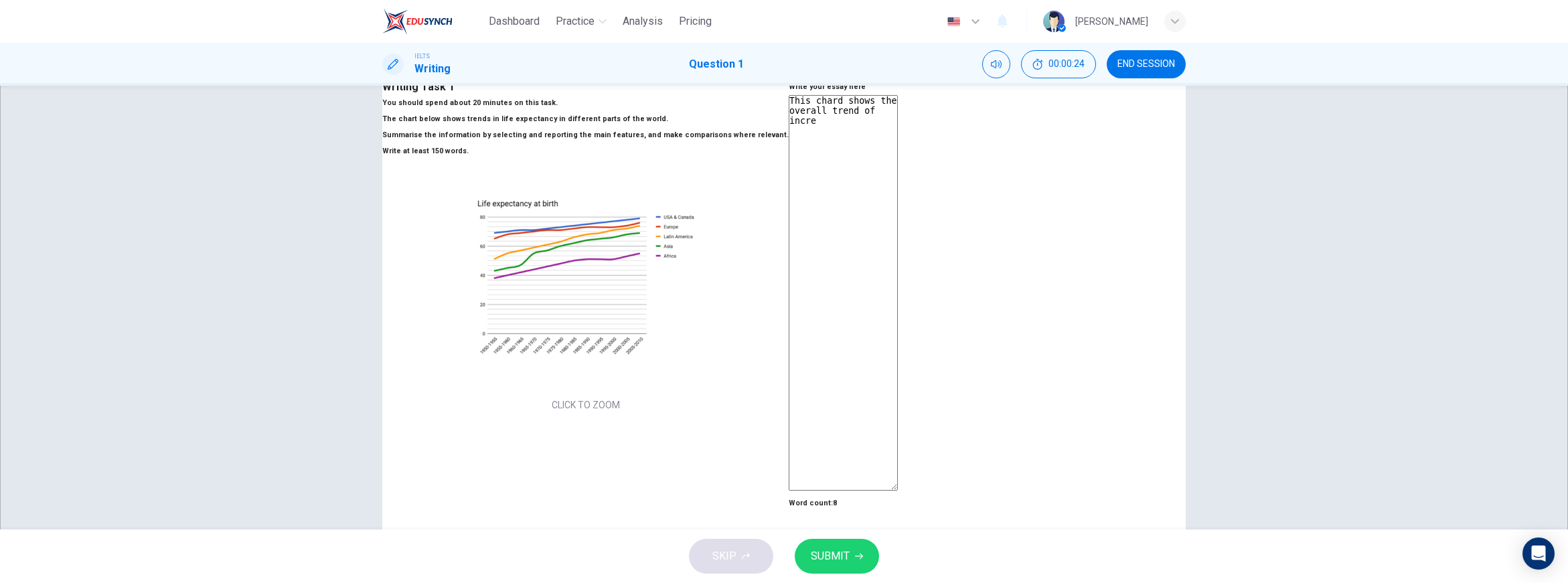
type textarea "x"
type textarea "This chard shows the overall trend of increa"
type textarea "x"
type textarea "This chard shows the overall trend of increas"
type textarea "x"
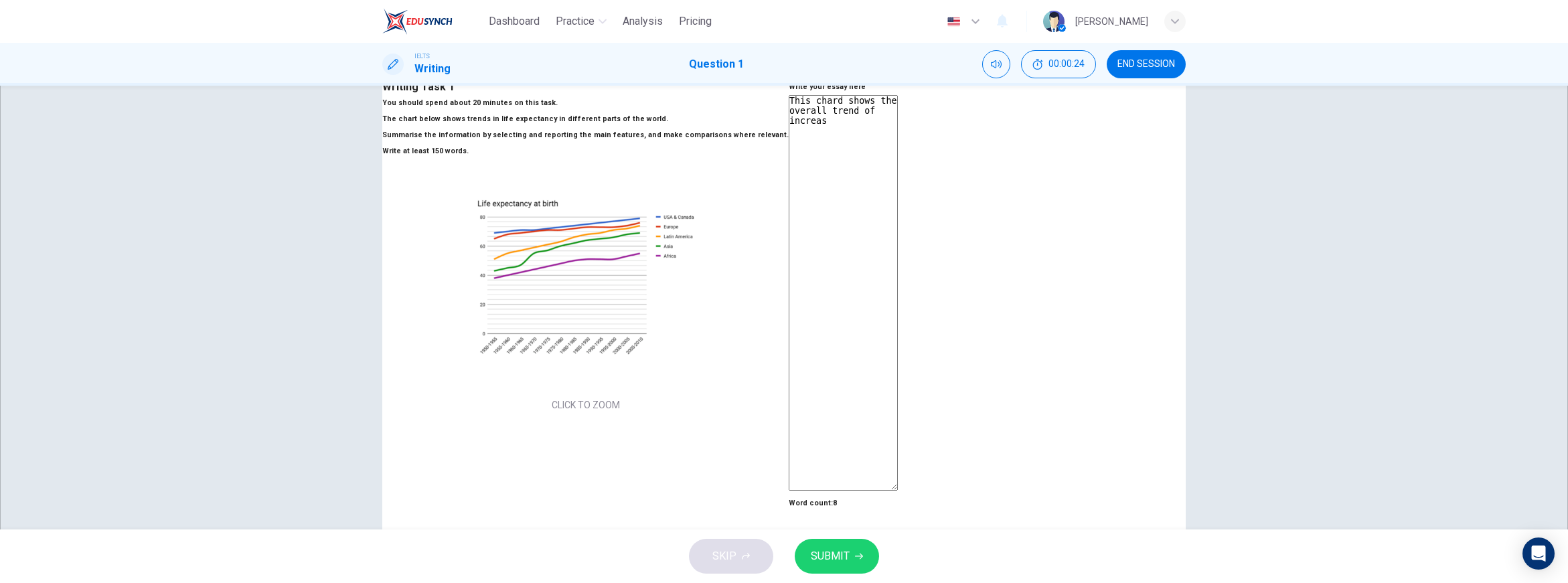
type textarea "This chard shows the overall trend of increasi"
type textarea "x"
type textarea "This chard shows the overall trend of increasin"
type textarea "x"
type textarea "This chard shows the overall trend of increasing"
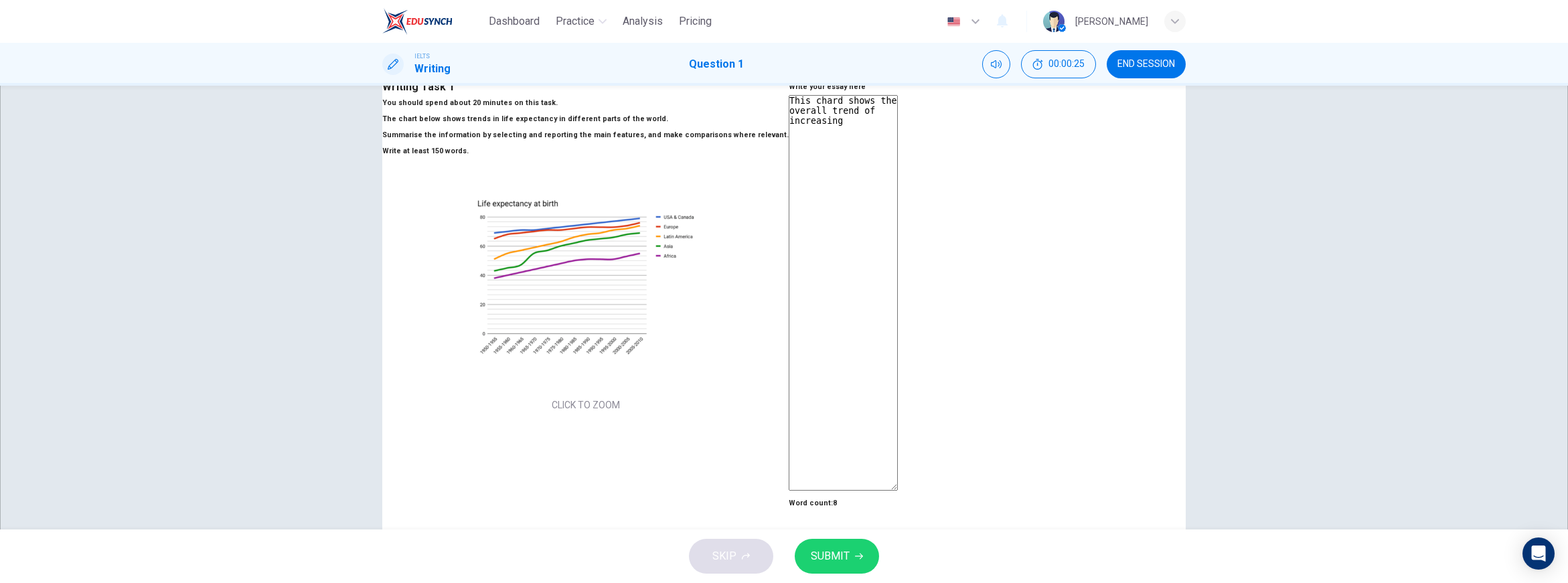
type textarea "x"
type textarea "This chard shows the overall trend of increasing"
type textarea "x"
type textarea "This chard shows the overall trend of increasing l"
type textarea "x"
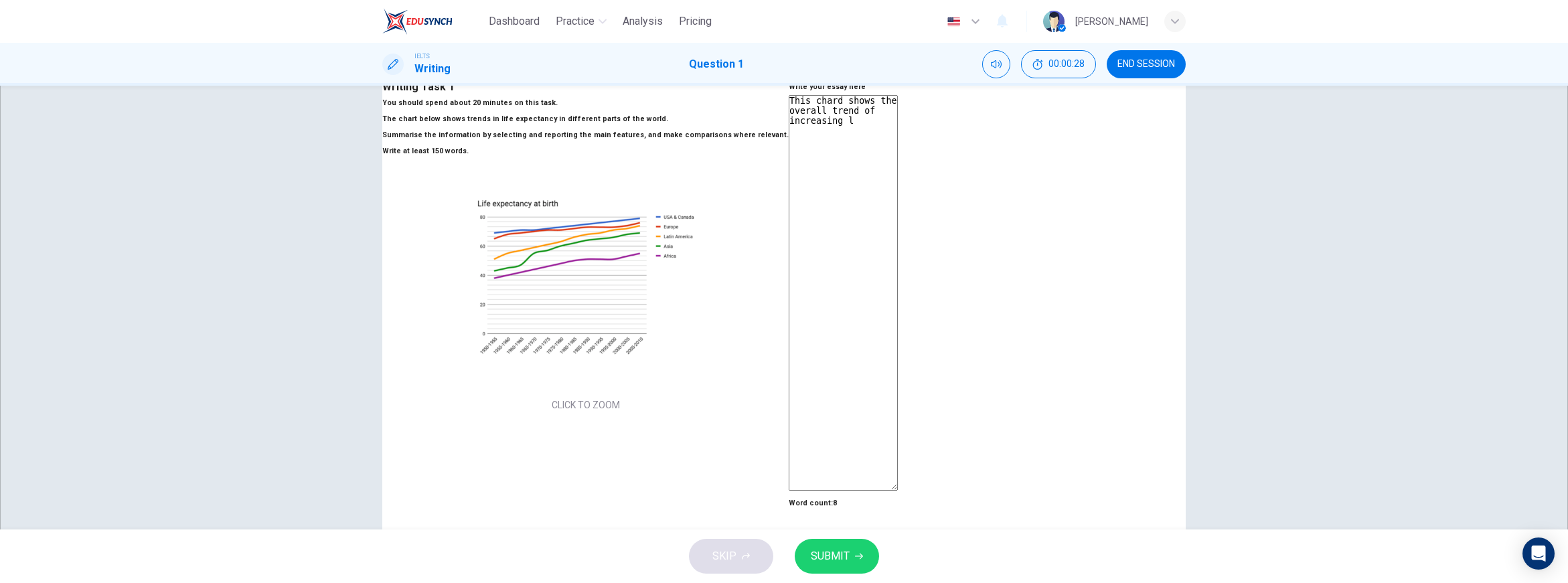
type textarea "This chard shows the overall trend of increasing li"
type textarea "x"
type textarea "This chard shows the overall trend of increasing lif"
type textarea "x"
type textarea "This chard shows the overall trend of increasing life"
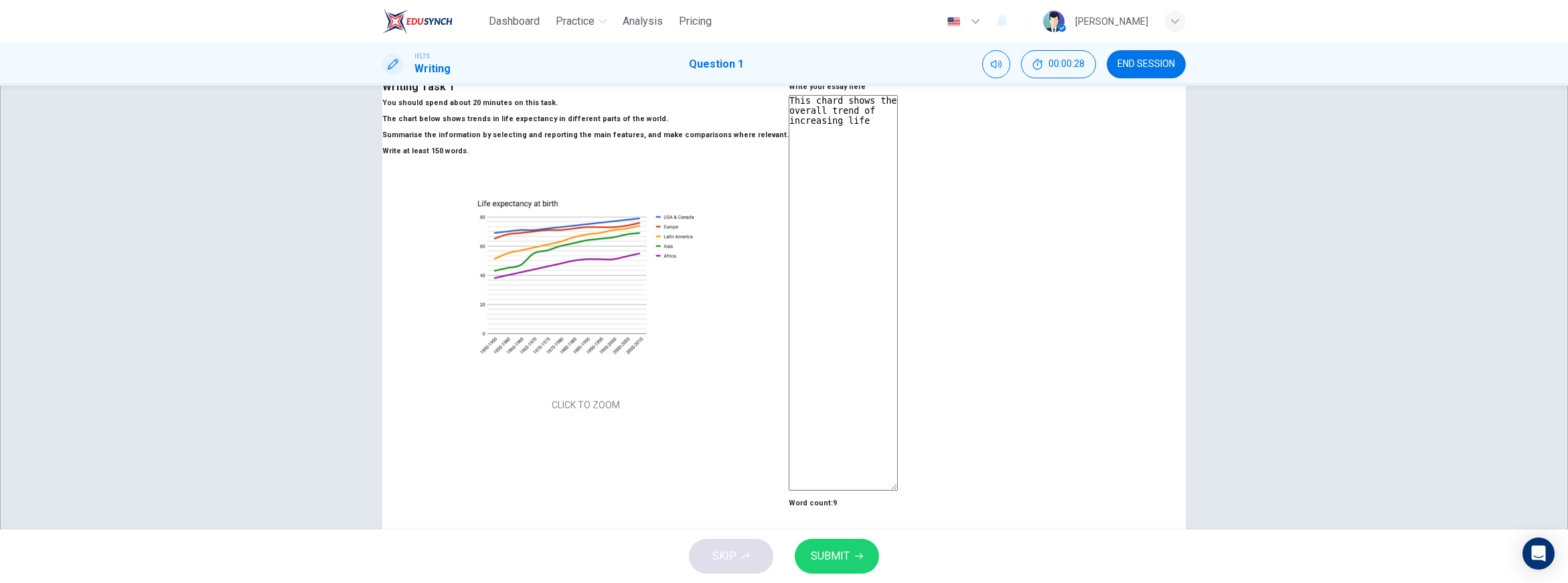
type textarea "x"
type textarea "This chard shows the overall trend of increasing life"
type textarea "x"
type textarea "This chard shows the overall trend of increasing life e"
type textarea "x"
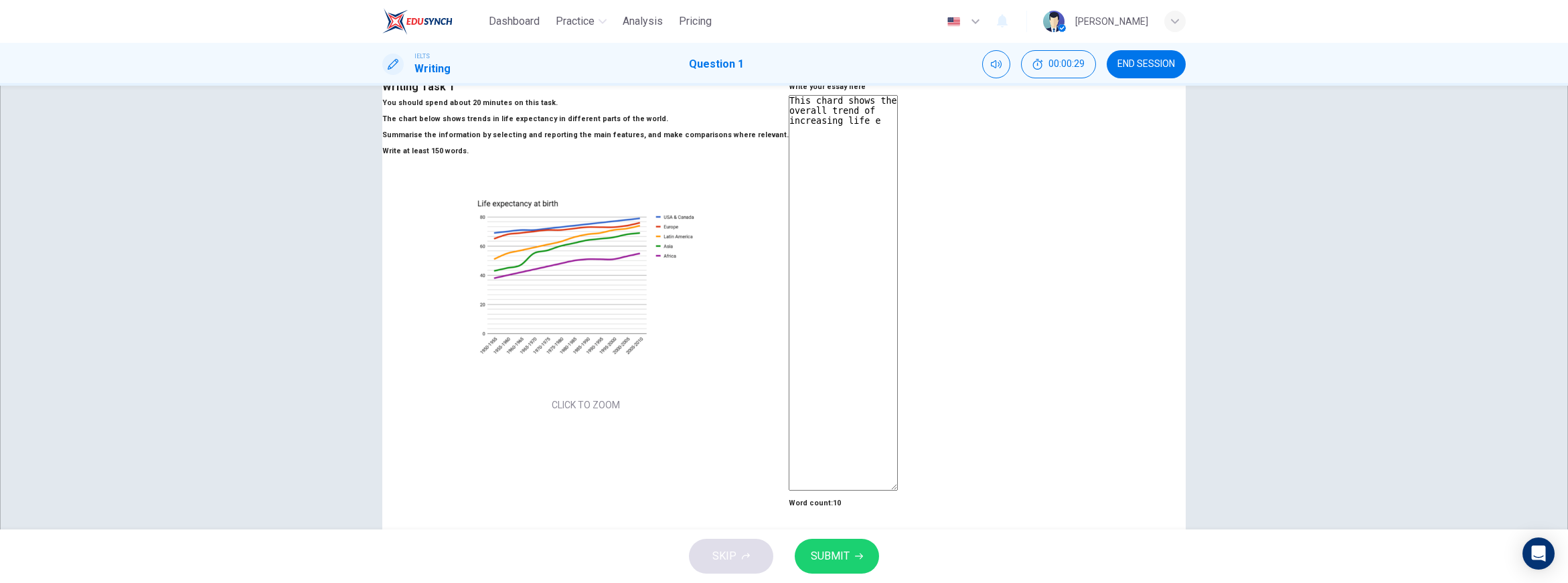
type textarea "This chard shows the overall trend of increasing life ex"
type textarea "x"
type textarea "This chard shows the overall trend of increasing life e"
type textarea "x"
type textarea "This chard shows the overall trend of increasing life"
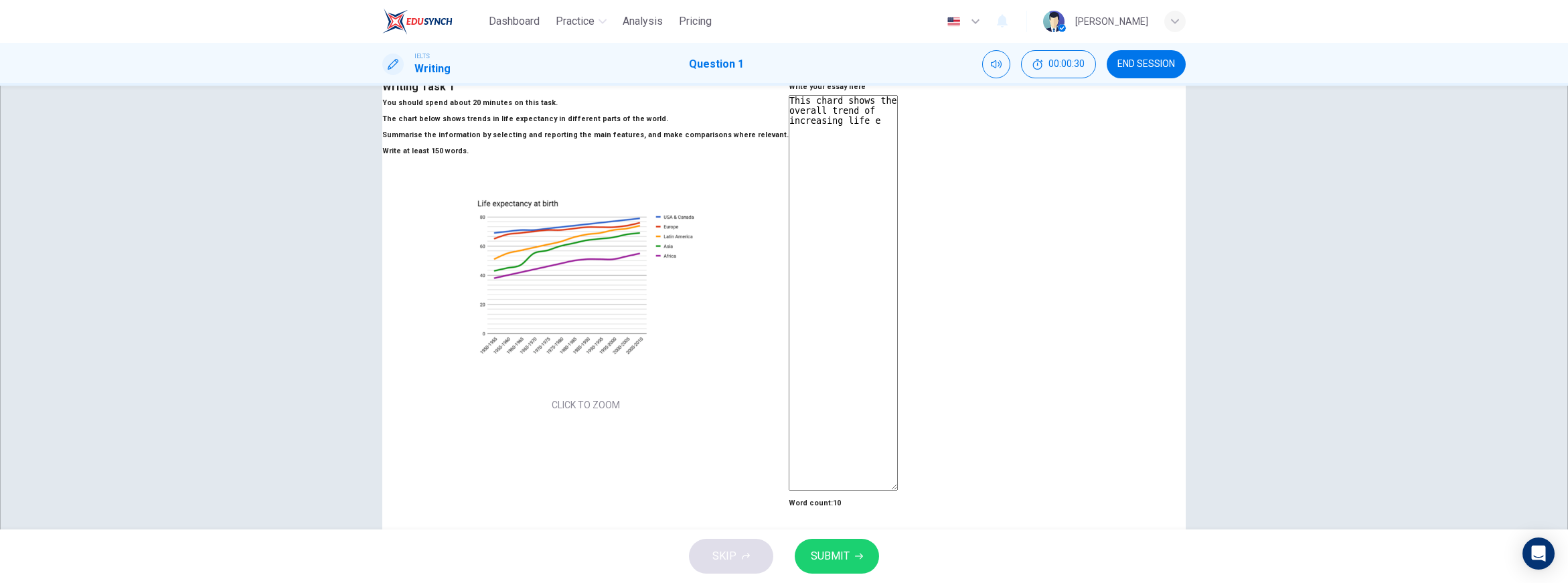
type textarea "x"
type textarea "This chard shows the overall trend of increasing life"
type textarea "x"
type textarea "This chard shows the overall trend of increasing lif"
type textarea "x"
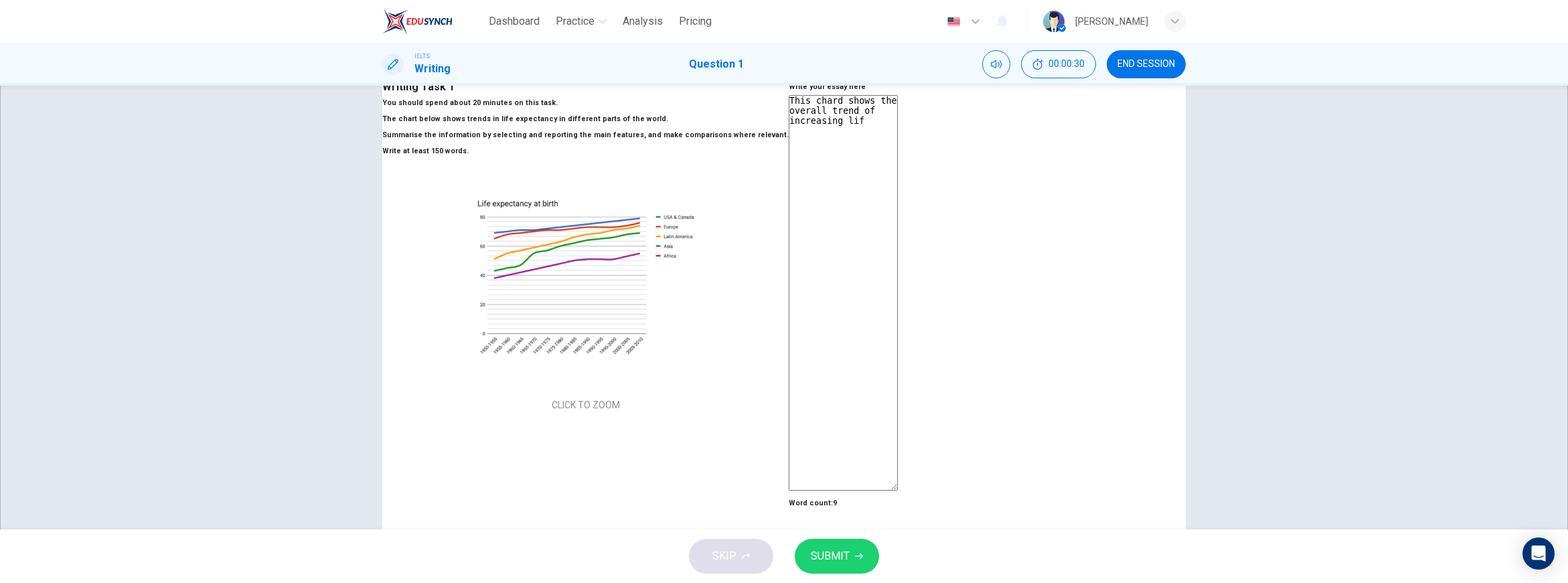
type textarea "This chard shows the overall trend of increasing li"
type textarea "x"
type textarea "This chard shows the overall trend of increasing l"
type textarea "x"
type textarea "This chard shows the overall trend of increasing"
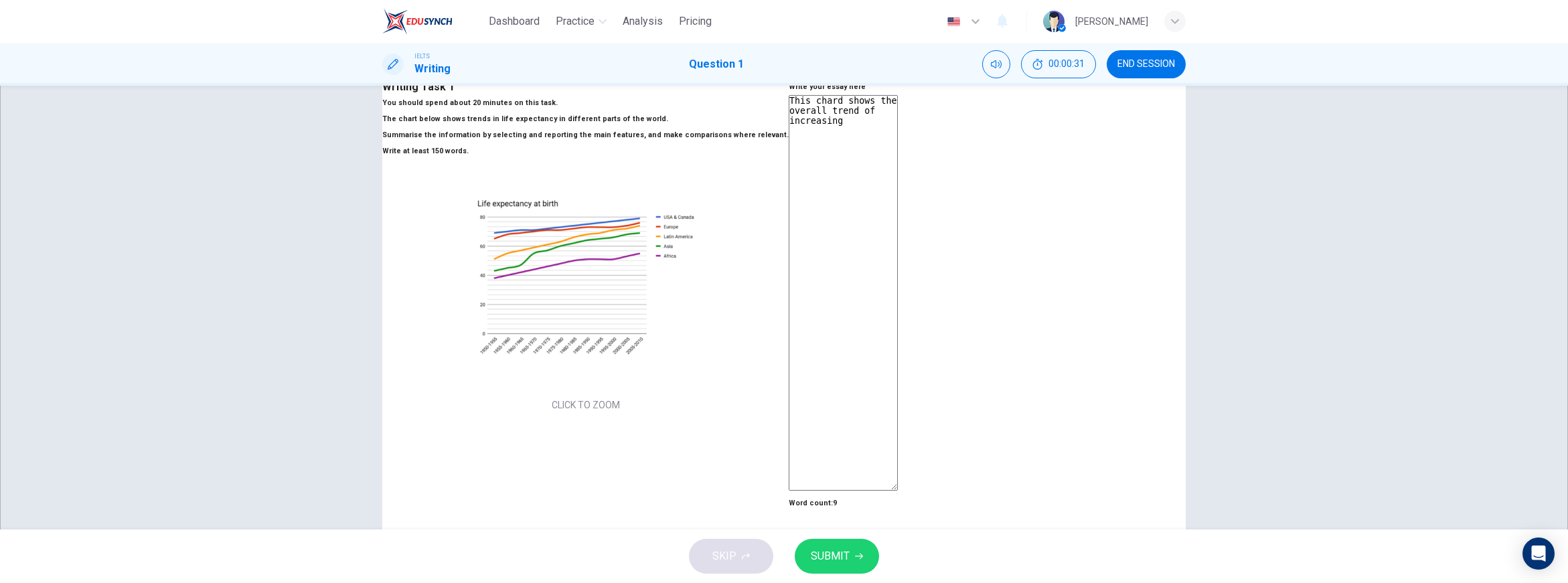
type textarea "x"
type textarea "This chard shows the overall trend of increasing l"
type textarea "x"
type textarea "This chard shows the overall trend of increasing li"
type textarea "x"
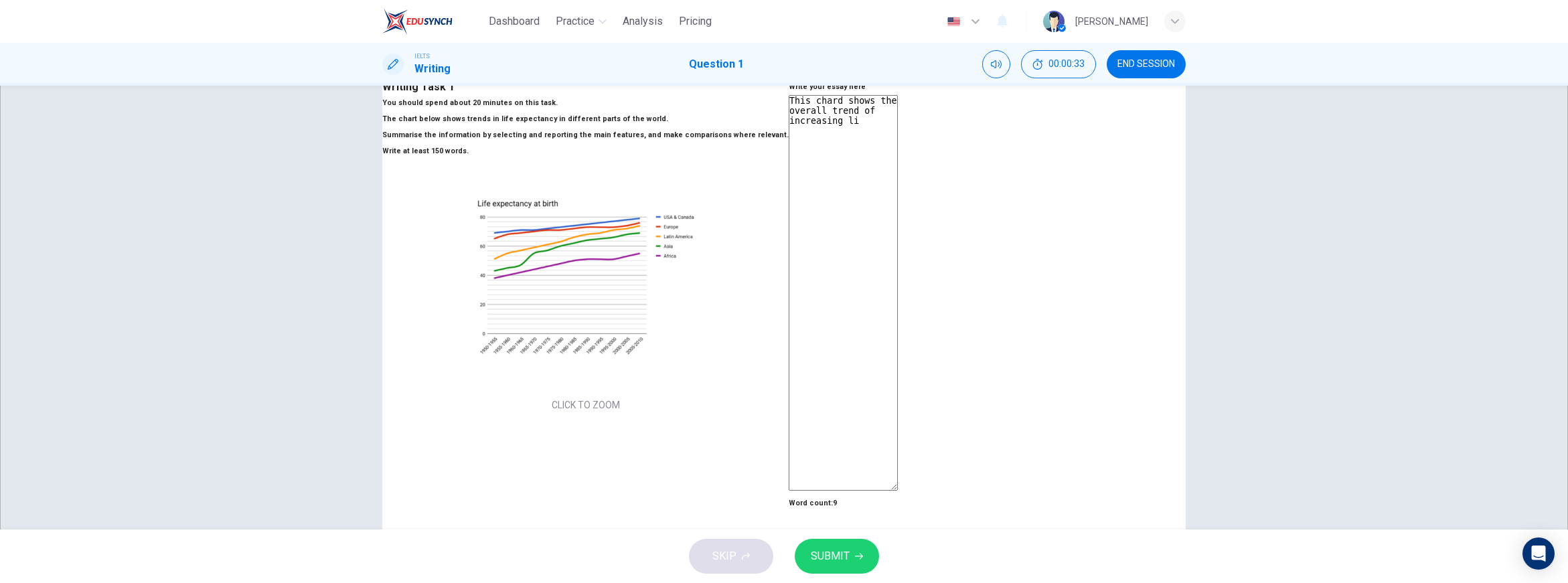
type textarea "This chard shows the overall trend of increasing lie"
type textarea "x"
type textarea "This chard shows the overall trend of increasing lief"
type textarea "x"
type textarea "This chard shows the overall trend of increasing lie"
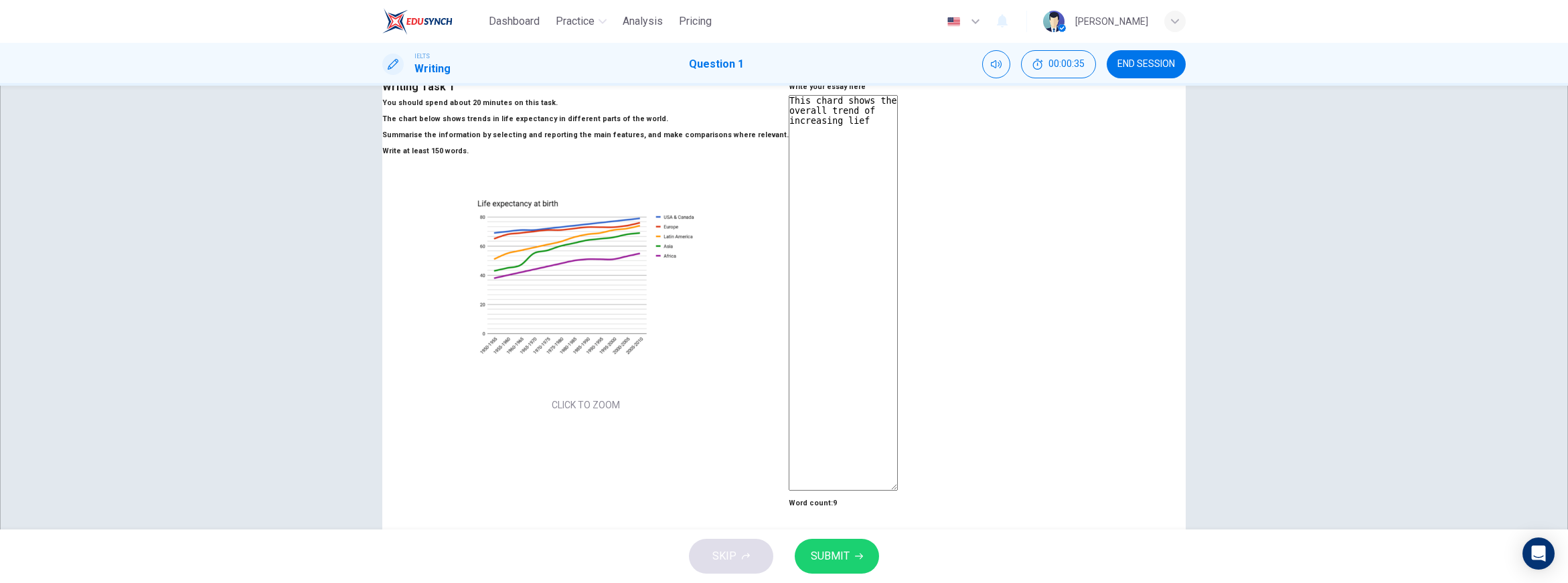
type textarea "x"
type textarea "This chard shows the overall trend of increasing li"
type textarea "x"
type textarea "This chard shows the overall trend of increasing lif"
type textarea "x"
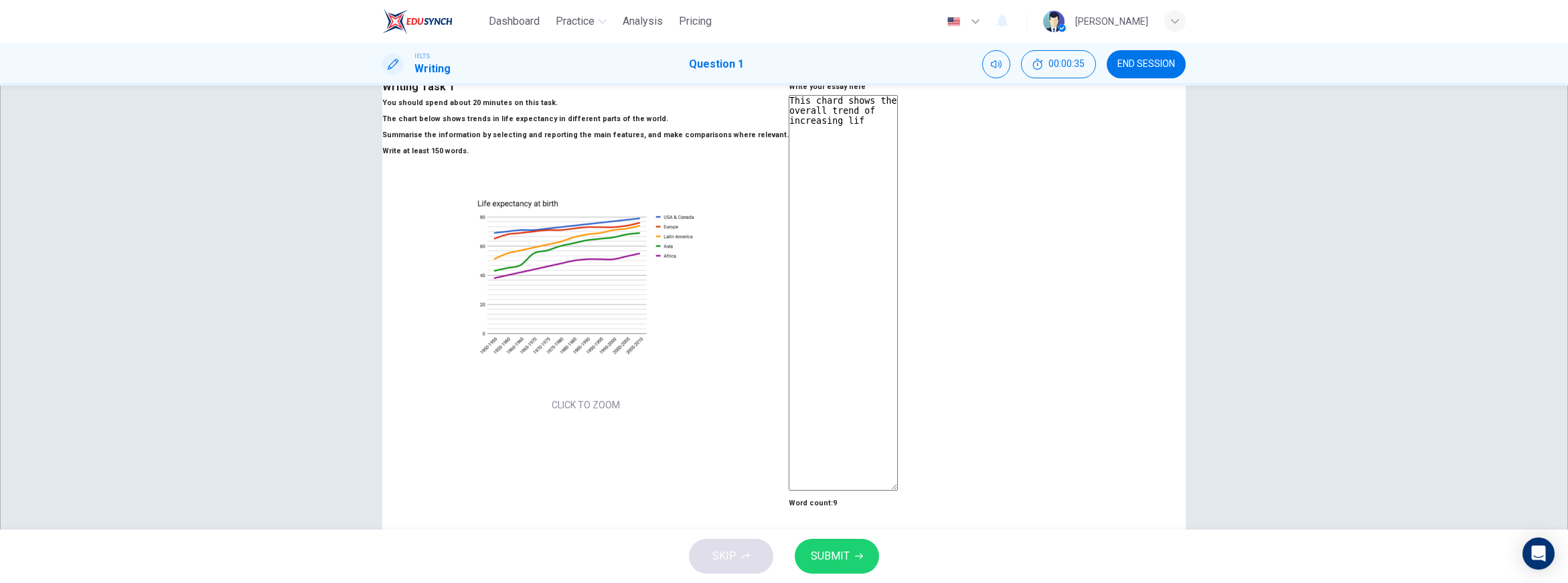
type textarea "This chard shows the overall trend of increasing life"
type textarea "x"
type textarea "This chard shows the overall trend of increasing life"
type textarea "x"
type textarea "This chard shows the overall trend of increasing life s"
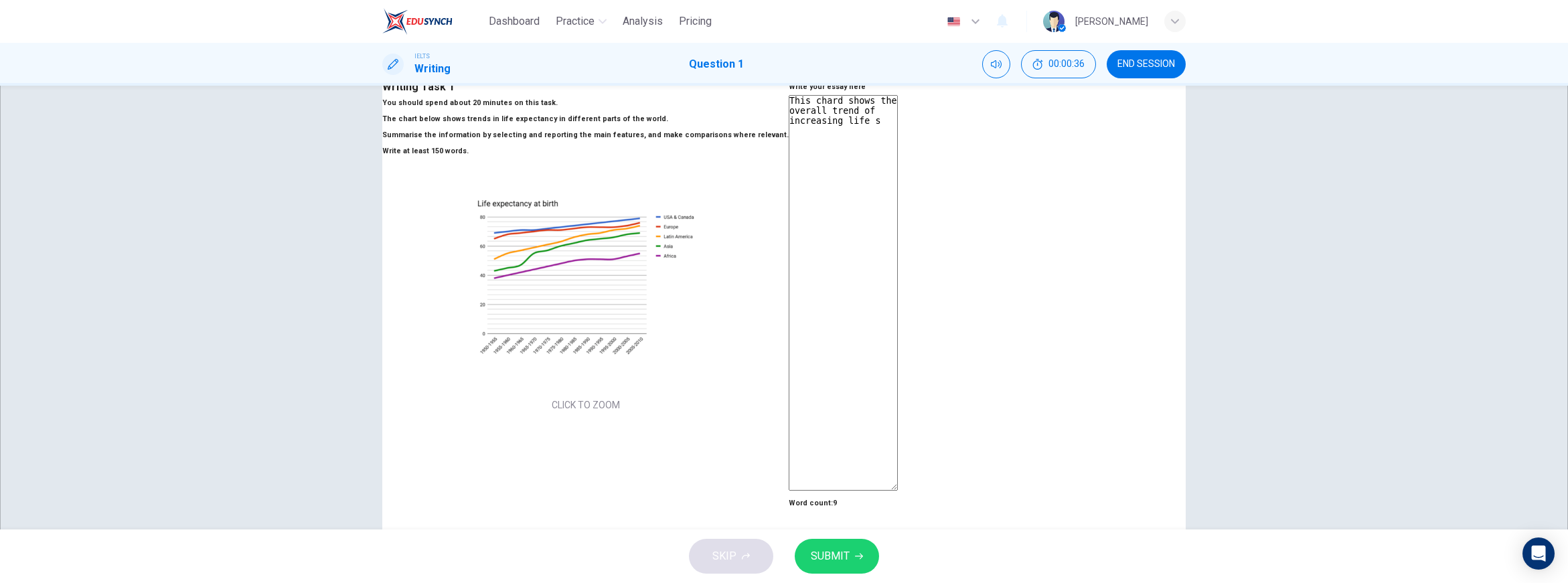
type textarea "x"
type textarea "This chard shows the overall trend of increasing life sp"
type textarea "x"
type textarea "This chard shows the overall trend of increasing life spa"
type textarea "x"
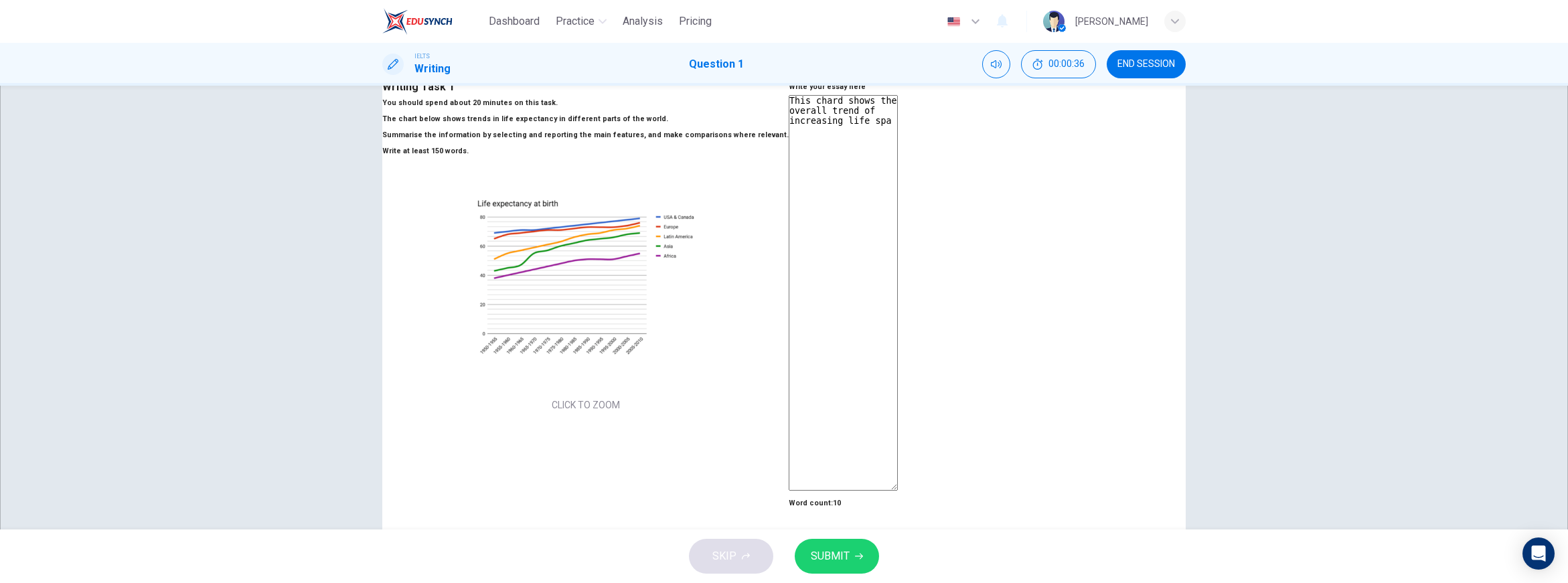
type textarea "This chard shows the overall trend of increasing life span"
type textarea "x"
type textarea "This chard shows the overall trend of increasing life span"
type textarea "x"
type textarea "This chard shows the overall trend of increasing life span e"
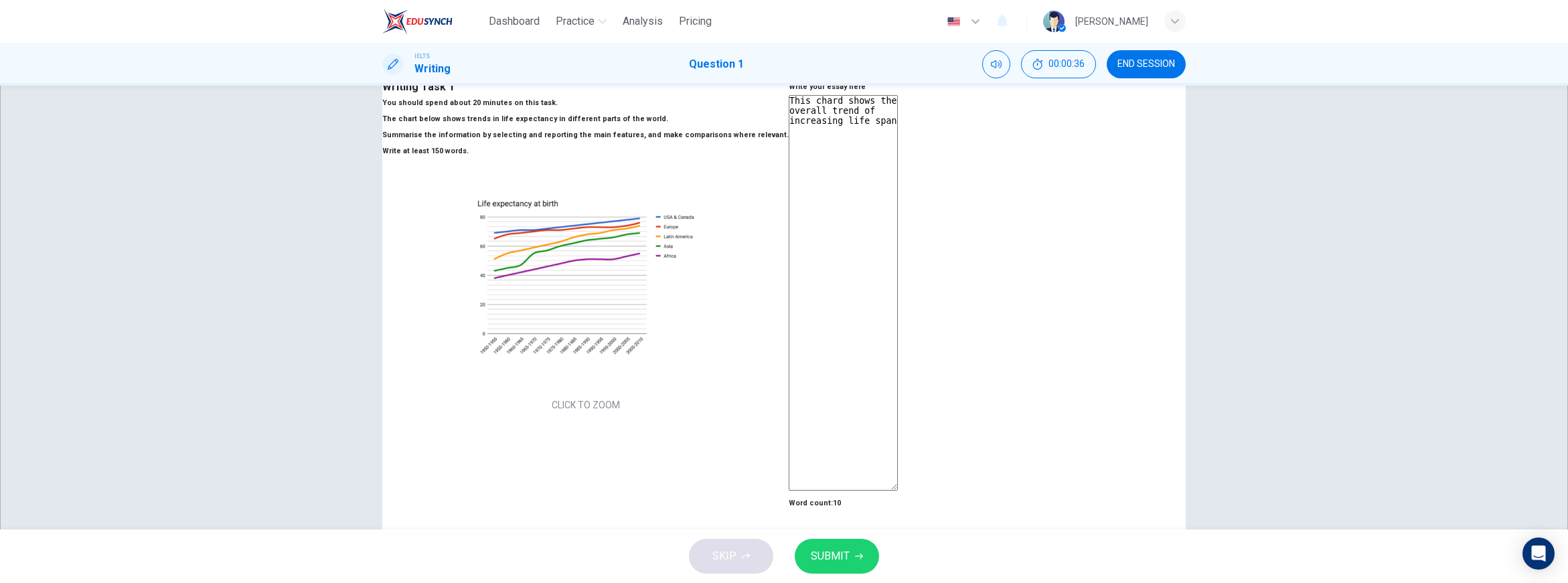
type textarea "x"
type textarea "This chard shows the overall trend of increasing life span"
type textarea "x"
type textarea "This chard shows the overall trend of increasing life span"
type textarea "x"
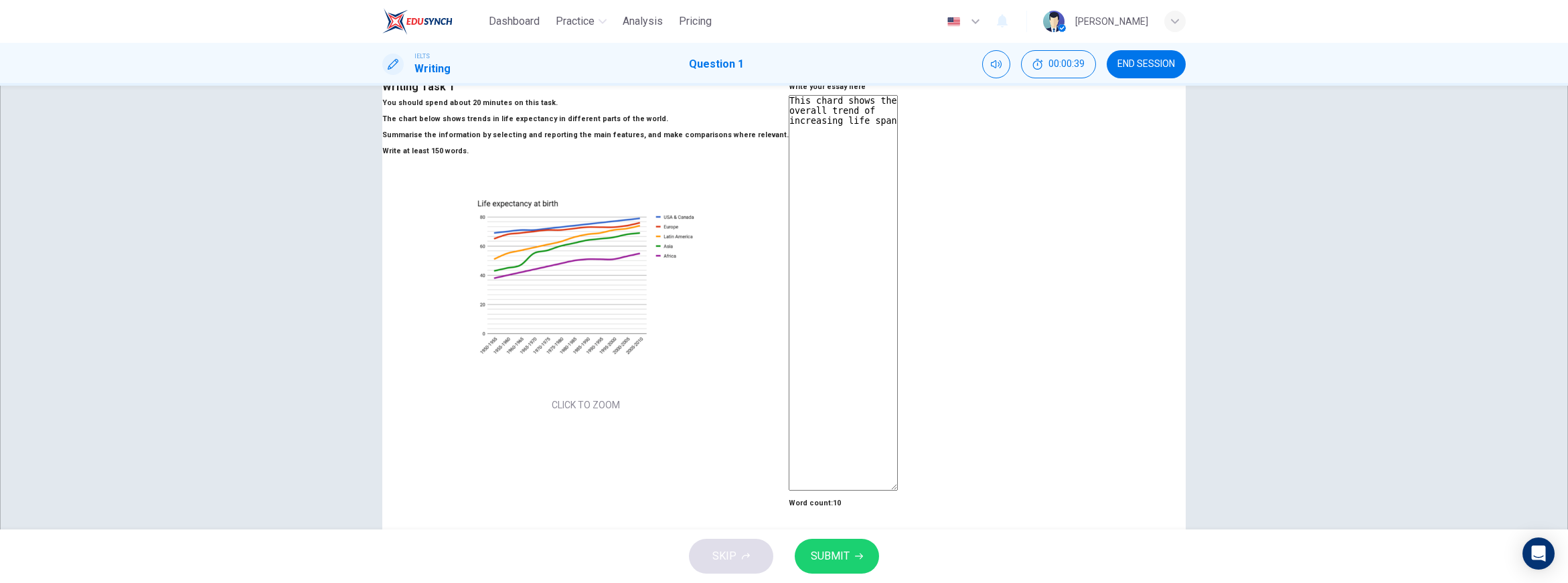
type textarea "This chard shows the overall trend of increasing life spa"
type textarea "x"
type textarea "This chard shows the overall trend of increasing life sp"
type textarea "x"
type textarea "This chard shows the overall trend of increasing life s"
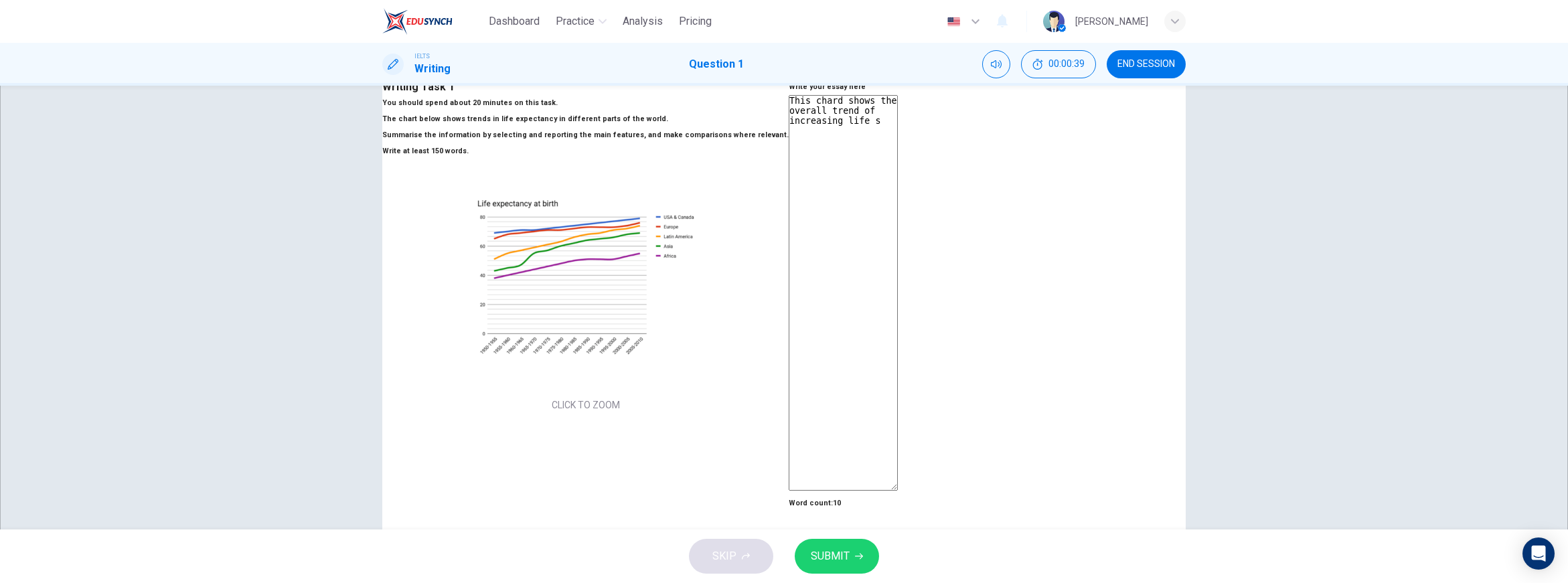
type textarea "x"
type textarea "This chard shows the overall trend of increasing life"
type textarea "x"
type textarea "This chard shows the overall trend of increasing life"
type textarea "x"
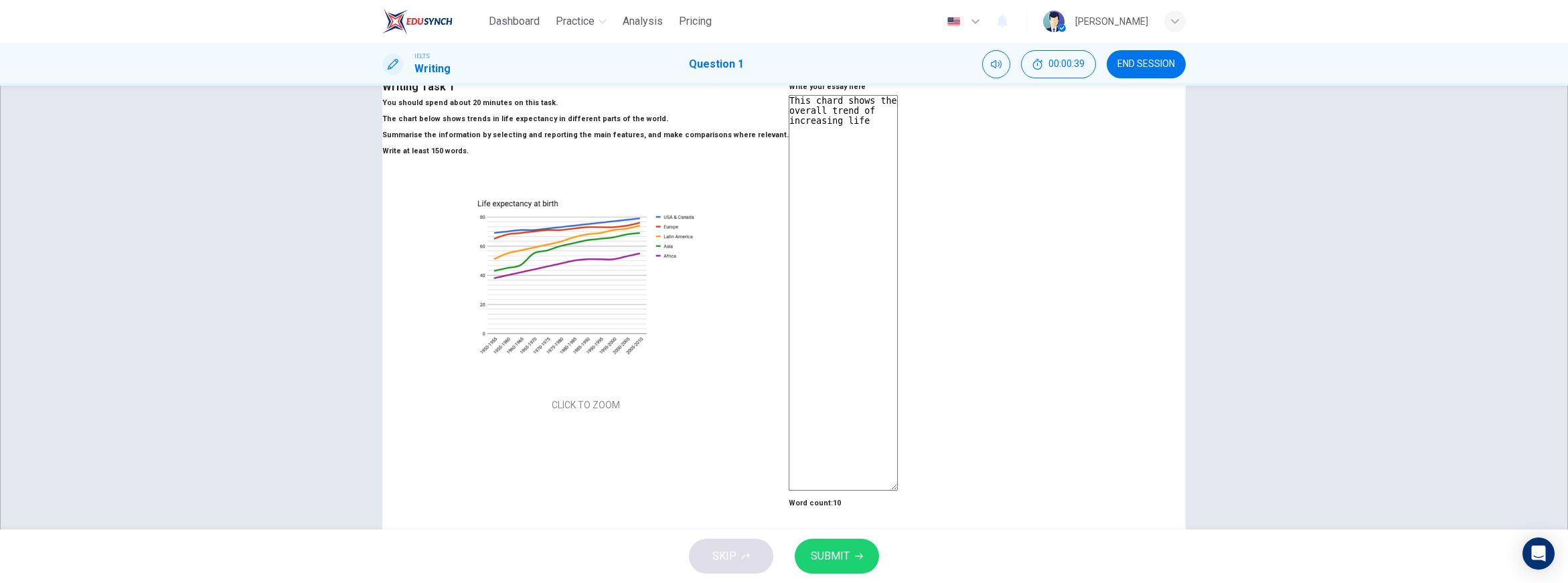
type textarea "This chard shows the overall trend of increasing lif"
type textarea "x"
type textarea "This chard shows the overall trend of increasing li"
type textarea "x"
type textarea "This chard shows the overall trend of increasing l"
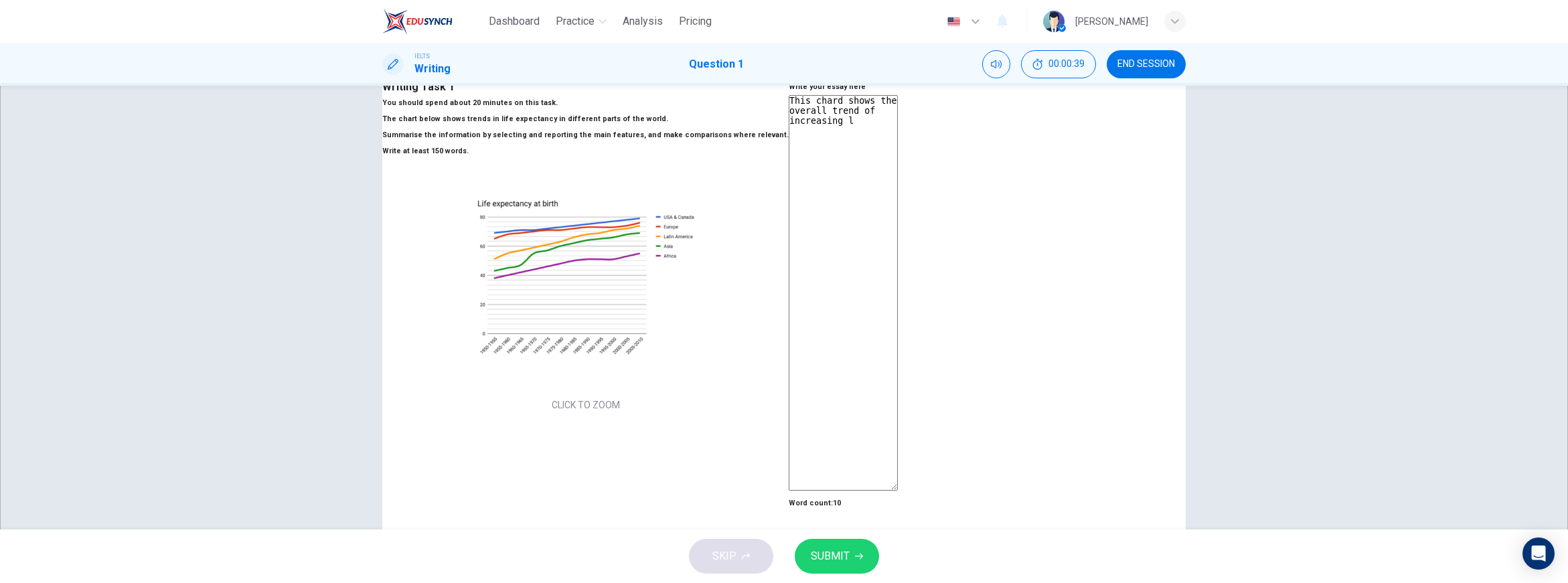
type textarea "x"
type textarea "This chard shows the overall trend of increasing"
type textarea "x"
type textarea "This chard shows the overall trend of increasing l"
type textarea "x"
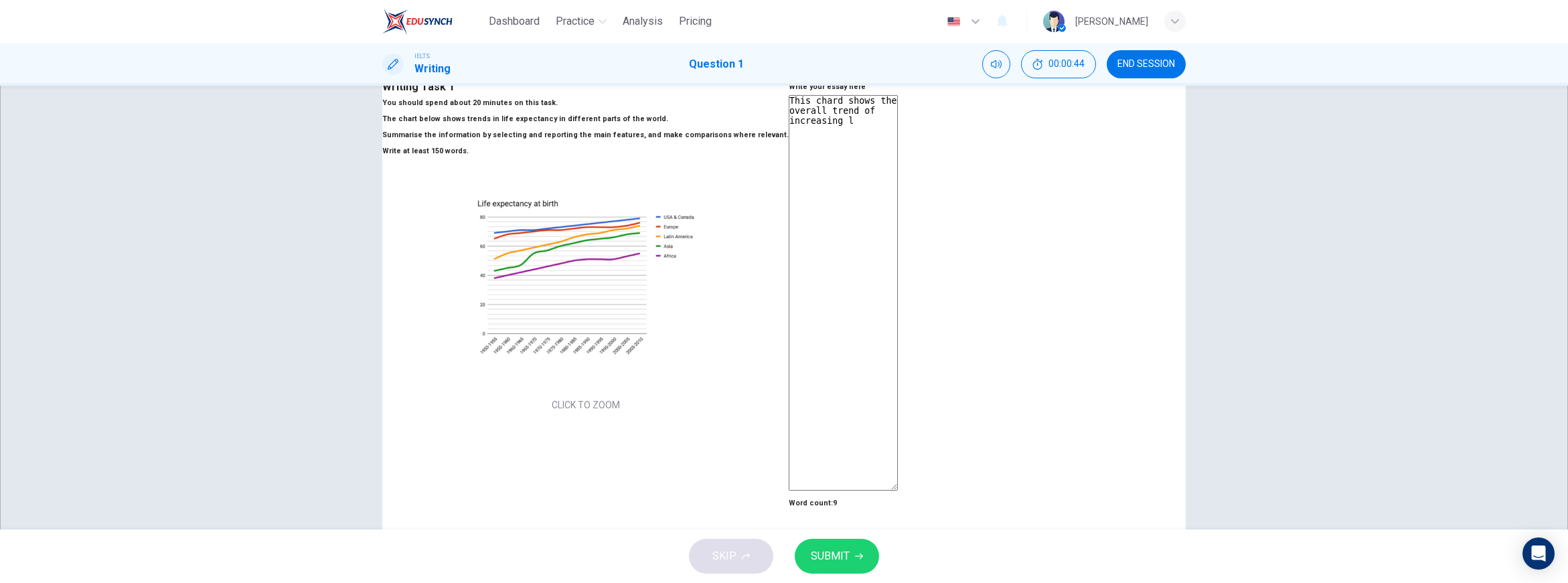
type textarea "This chard shows the overall trend of increasing li"
type textarea "x"
type textarea "This chard shows the overall trend of increasing lif"
type textarea "x"
type textarea "This chard shows the overall trend of increasing life"
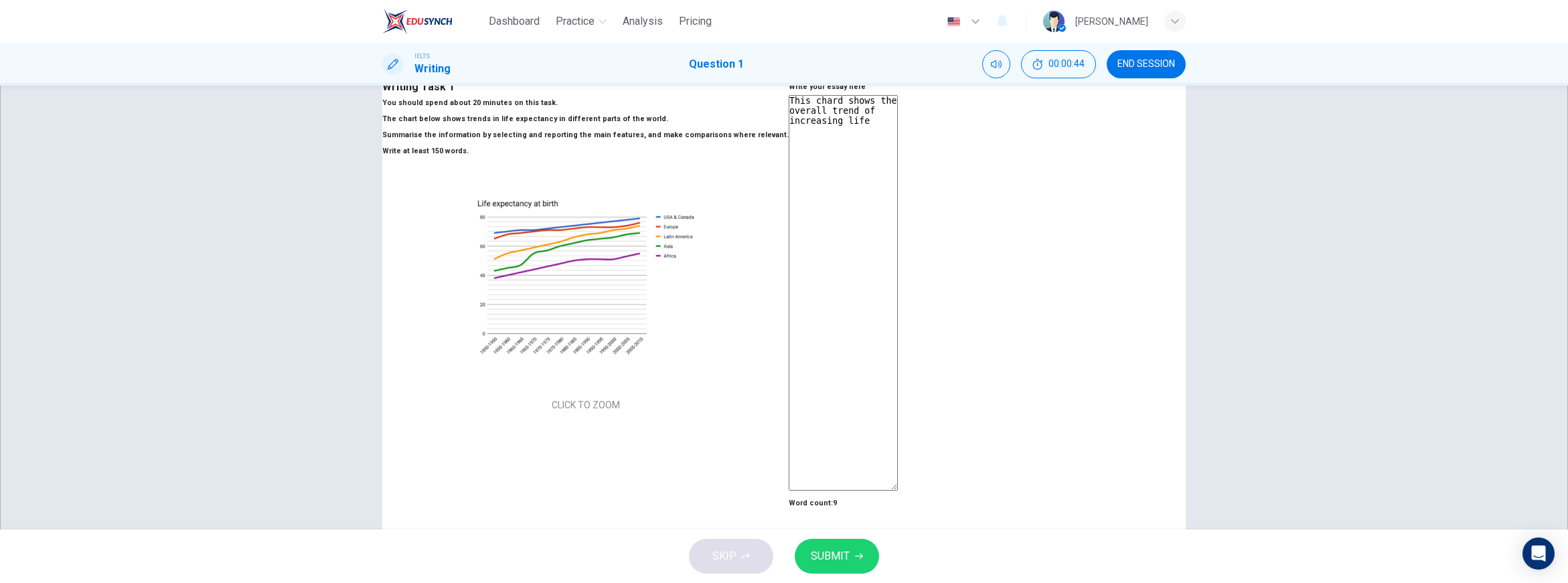
type textarea "x"
type textarea "This chard shows the overall trend of increasing life"
type textarea "x"
type textarea "This chard shows the overall trend of increasing life s"
type textarea "x"
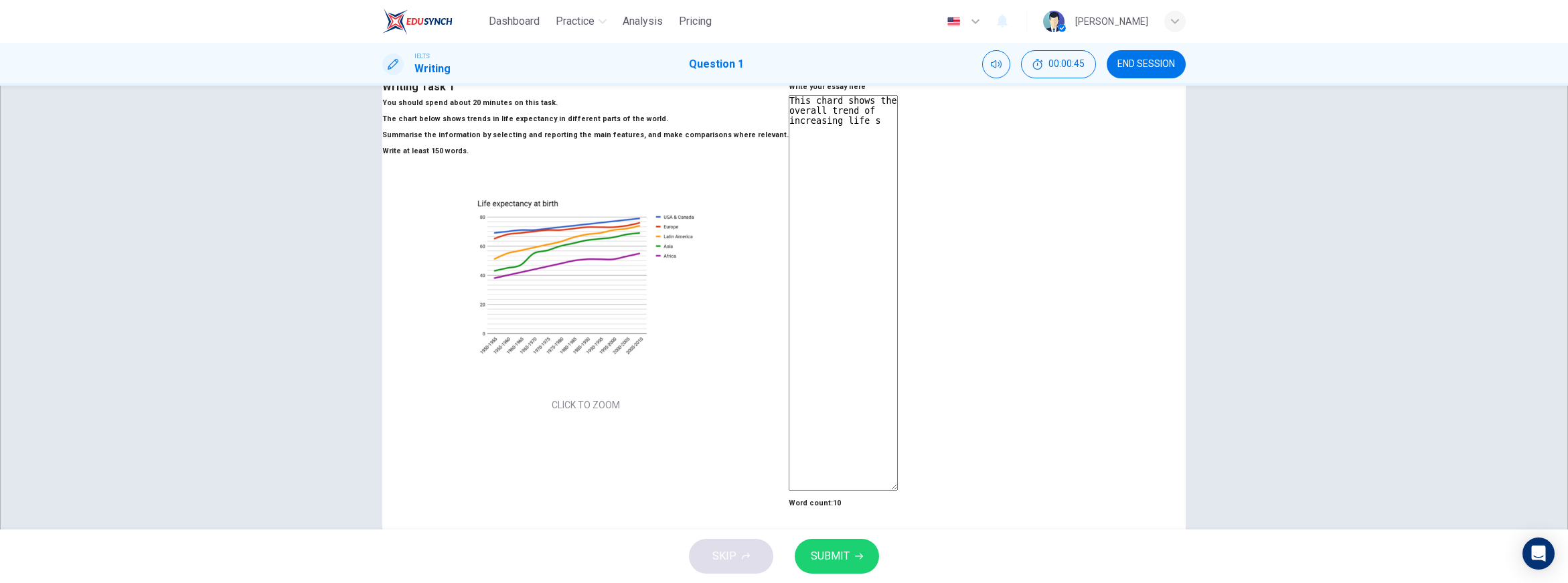
type textarea "This chard shows the overall trend of increasing life sp"
type textarea "x"
type textarea "This chard shows the overall trend of increasing life spa"
type textarea "x"
type textarea "This chard shows the overall trend of increasing life span"
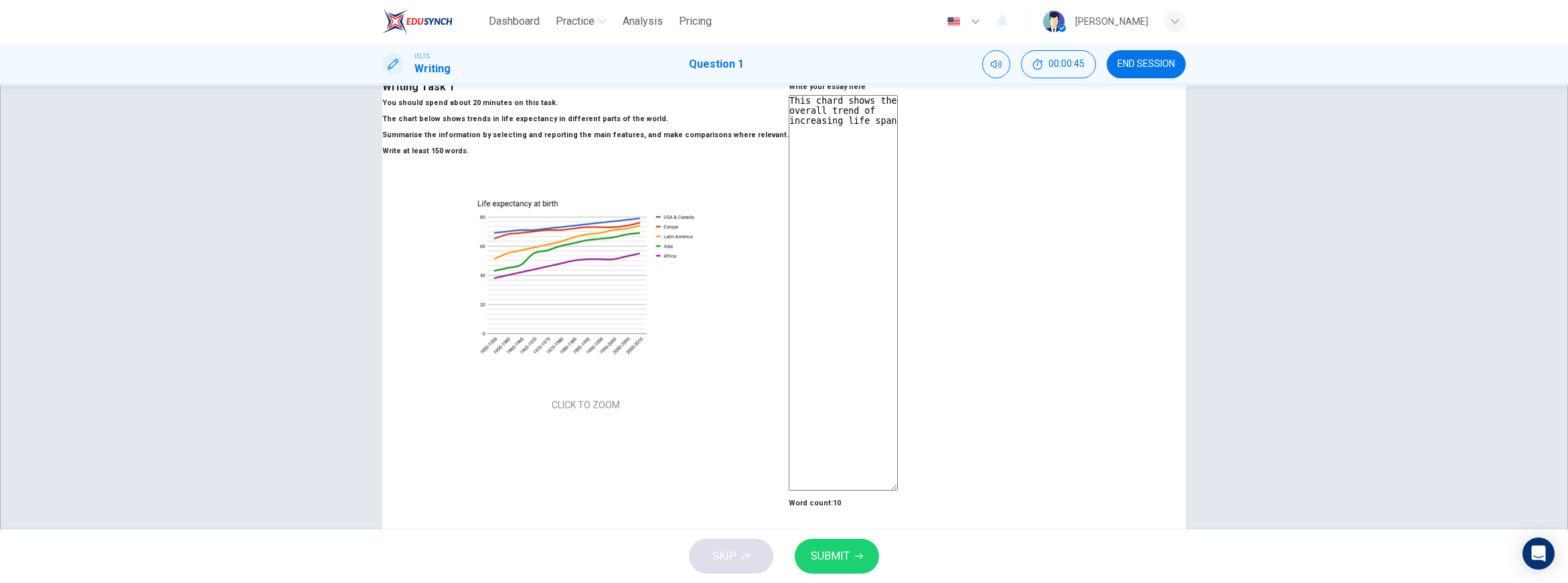
type textarea "x"
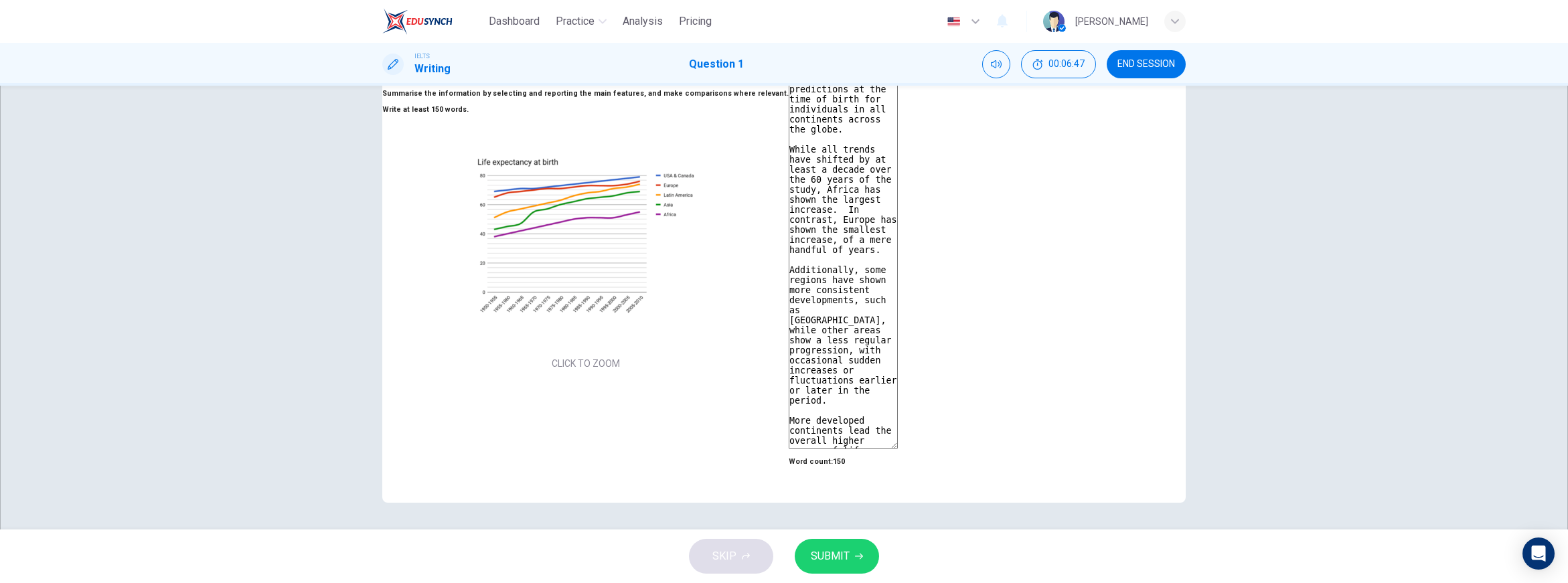
scroll to position [100, 0]
click at [844, 553] on span "SUBMIT" at bounding box center [831, 557] width 39 height 19
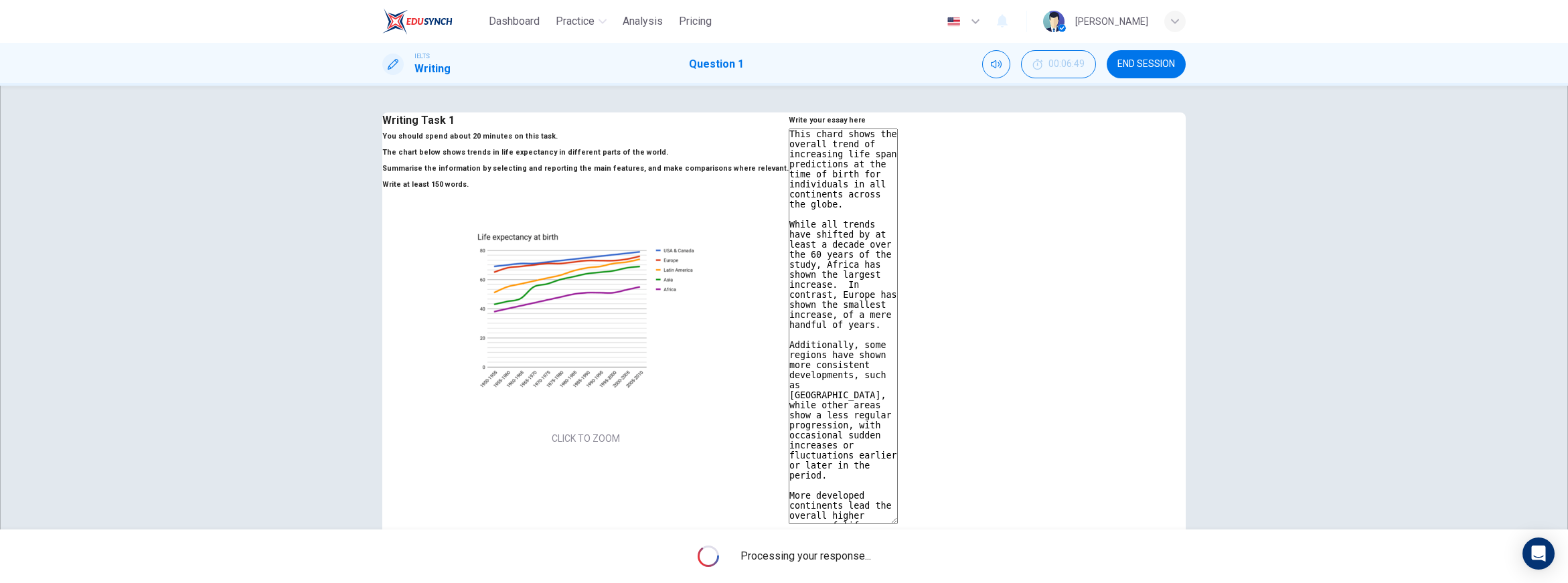
drag, startPoint x: 1037, startPoint y: 363, endPoint x: 800, endPoint y: 177, distance: 301.3
click at [800, 177] on div "Write your essay here This chard shows the overall trend of increasing life spa…" at bounding box center [843, 328] width 109 height 432
drag, startPoint x: 1077, startPoint y: 478, endPoint x: 1039, endPoint y: 465, distance: 40.2
click at [898, 479] on textarea "This chard shows the overall trend of increasing life span predictions at the t…" at bounding box center [843, 326] width 109 height 396
click at [898, 459] on textarea "This chard shows the overall trend of increasing life span predictions at the t…" at bounding box center [843, 326] width 109 height 396
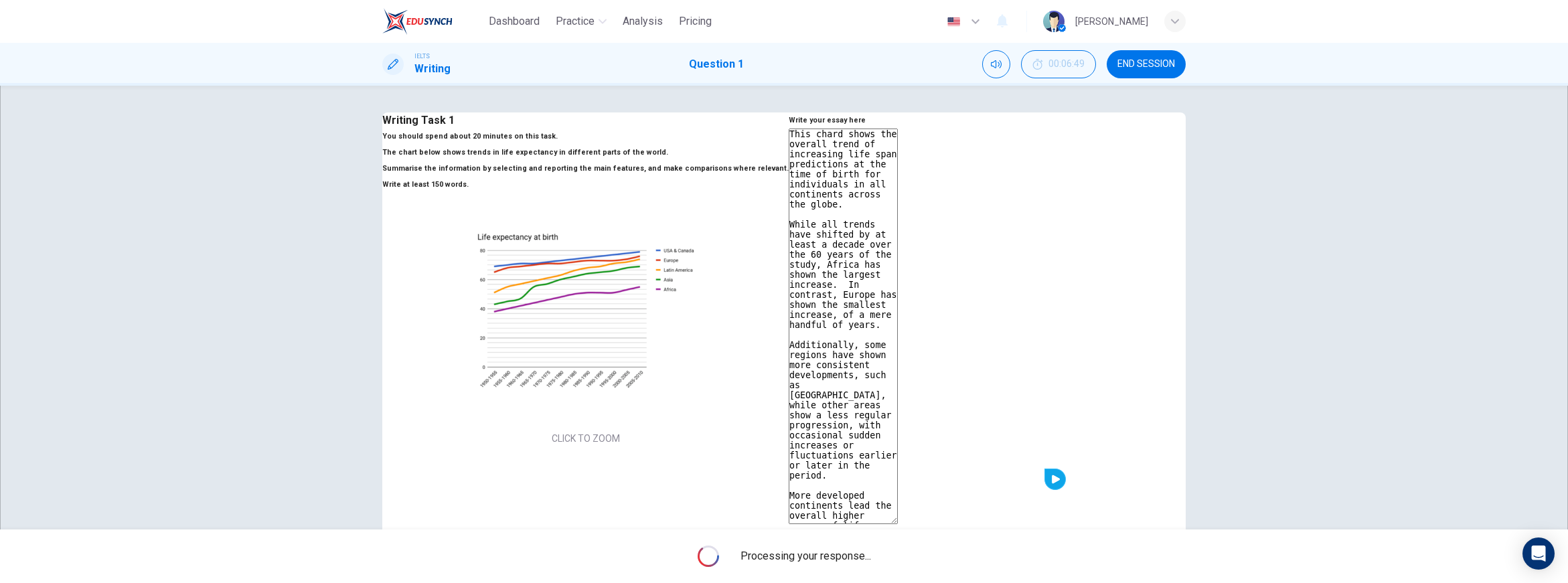
drag, startPoint x: 1030, startPoint y: 458, endPoint x: 780, endPoint y: 174, distance: 378.4
click at [789, 174] on div "Write your essay here This chard shows the overall trend of increasing life spa…" at bounding box center [843, 328] width 109 height 432
click at [305, 299] on div "Writing Task 1 You should spend about 20 minutes on this task. The chart below …" at bounding box center [784, 308] width 1568 height 444
click at [243, 300] on div "Writing Task 1 You should spend about 20 minutes on this task. The chart below …" at bounding box center [784, 308] width 1568 height 444
click at [156, 316] on div "Writing Task 1 You should spend about 20 minutes on this task. The chart below …" at bounding box center [784, 308] width 1568 height 444
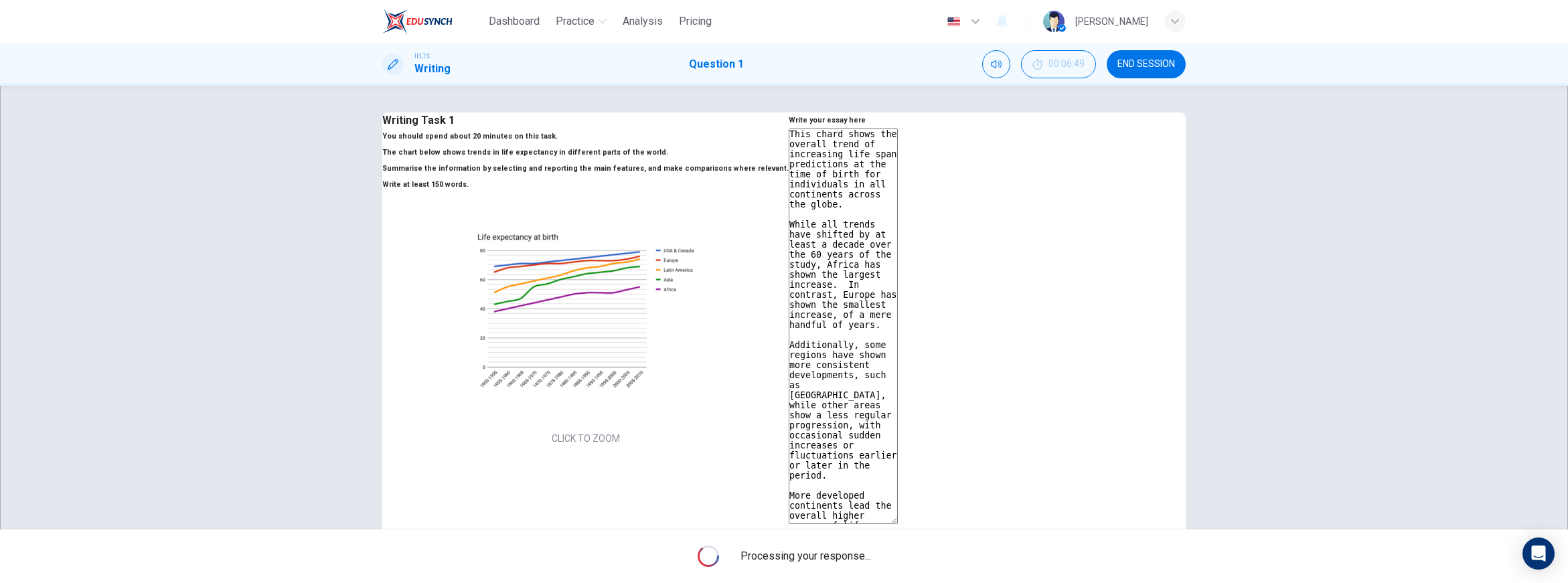
click at [169, 229] on div "Writing Task 1 You should spend about 20 minutes on this task. The chart below …" at bounding box center [784, 308] width 1568 height 444
click at [203, 388] on div "Writing Task 1 You should spend about 20 minutes on this task. The chart below …" at bounding box center [784, 308] width 1568 height 444
click at [214, 300] on div "Writing Task 1 You should spend about 20 minutes on this task. The chart below …" at bounding box center [784, 308] width 1568 height 444
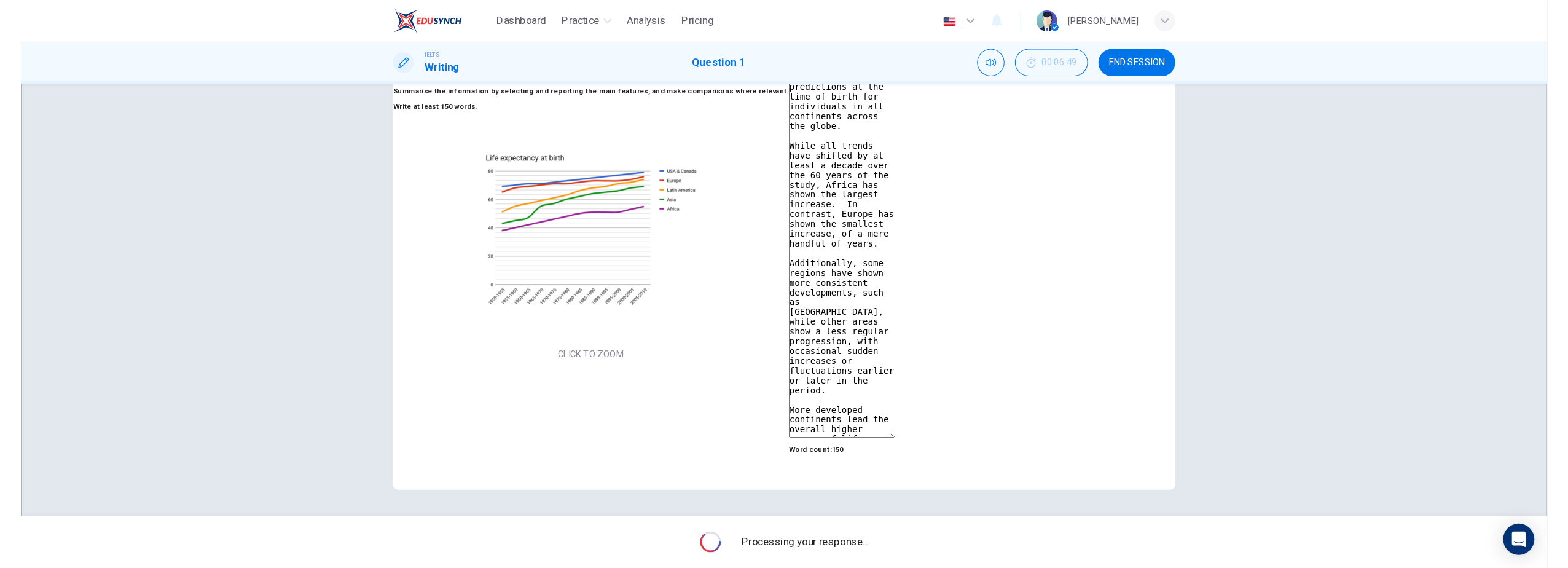
scroll to position [92, 0]
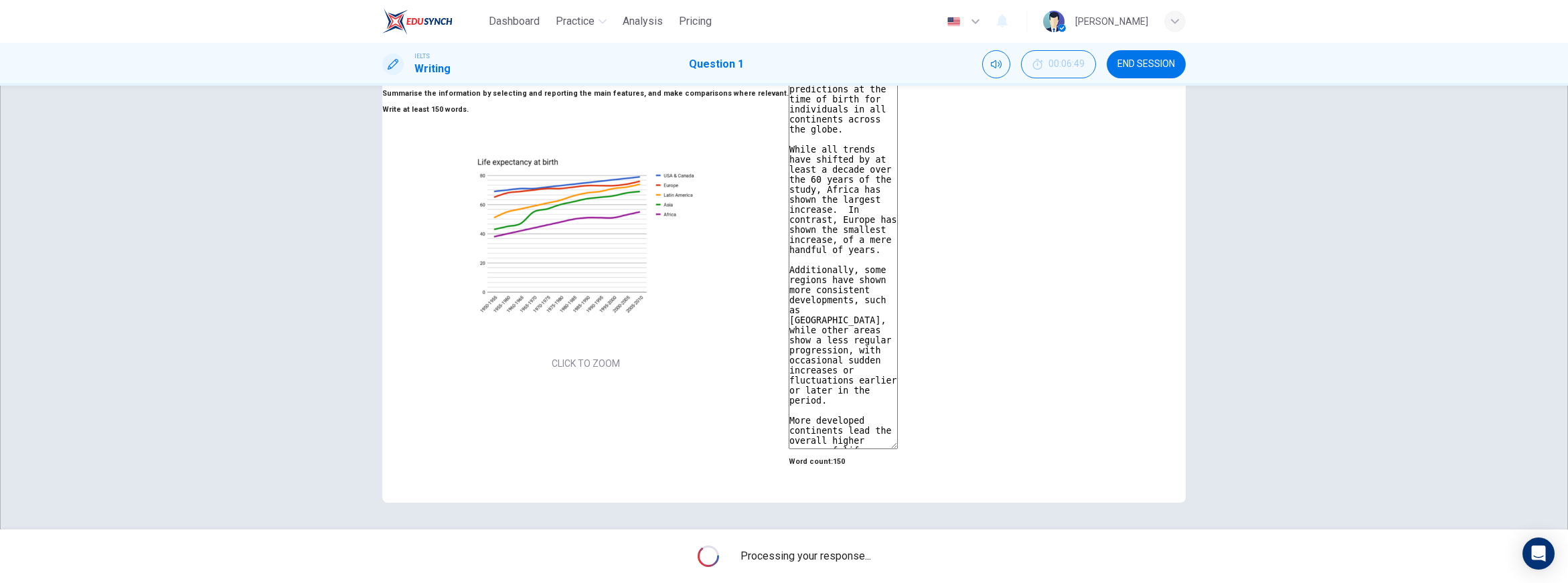
click at [726, 308] on button "Click to Zoom" at bounding box center [784, 292] width 117 height 32
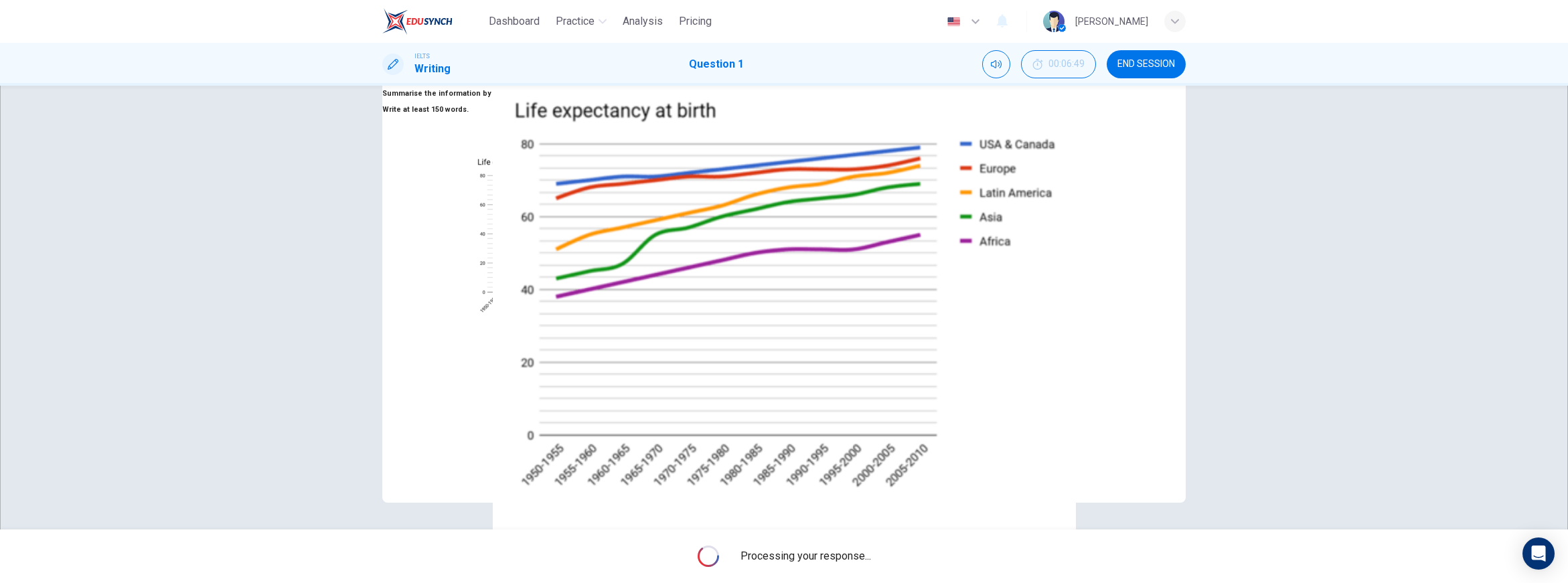
click at [272, 206] on img at bounding box center [784, 291] width 1568 height 583
click at [77, 583] on icon "button" at bounding box center [77, 594] width 0 height 0
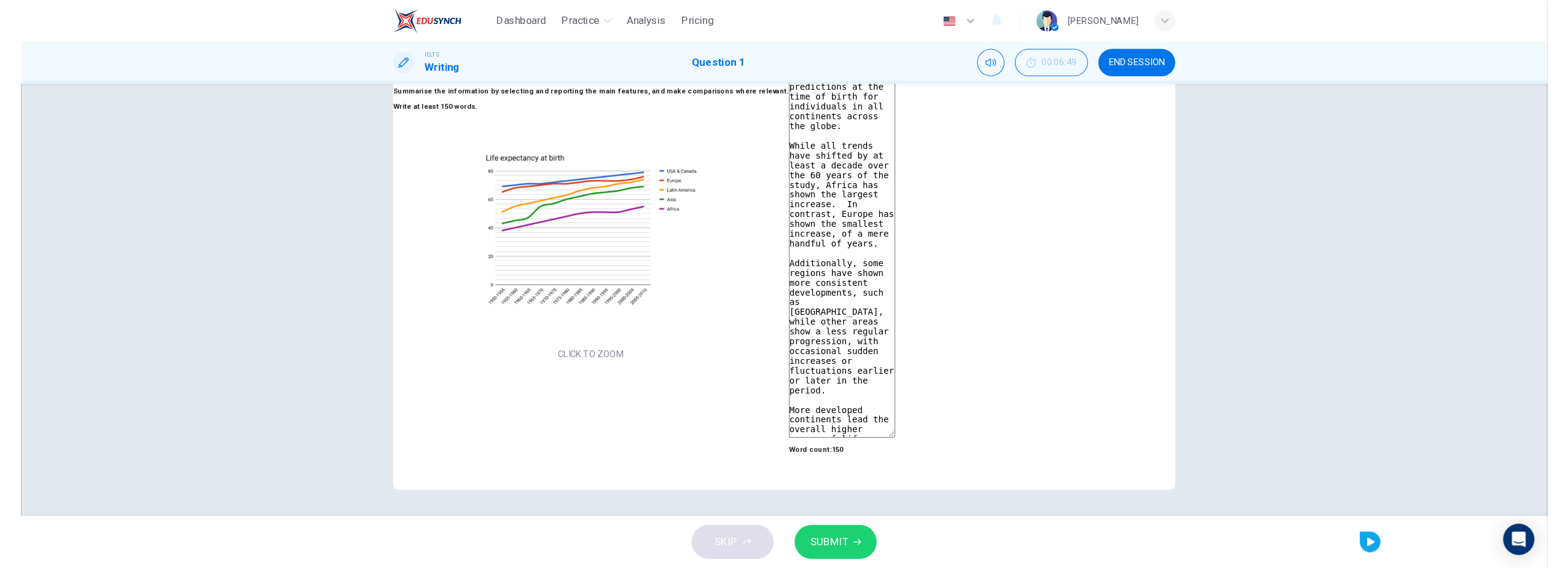
scroll to position [59, 0]
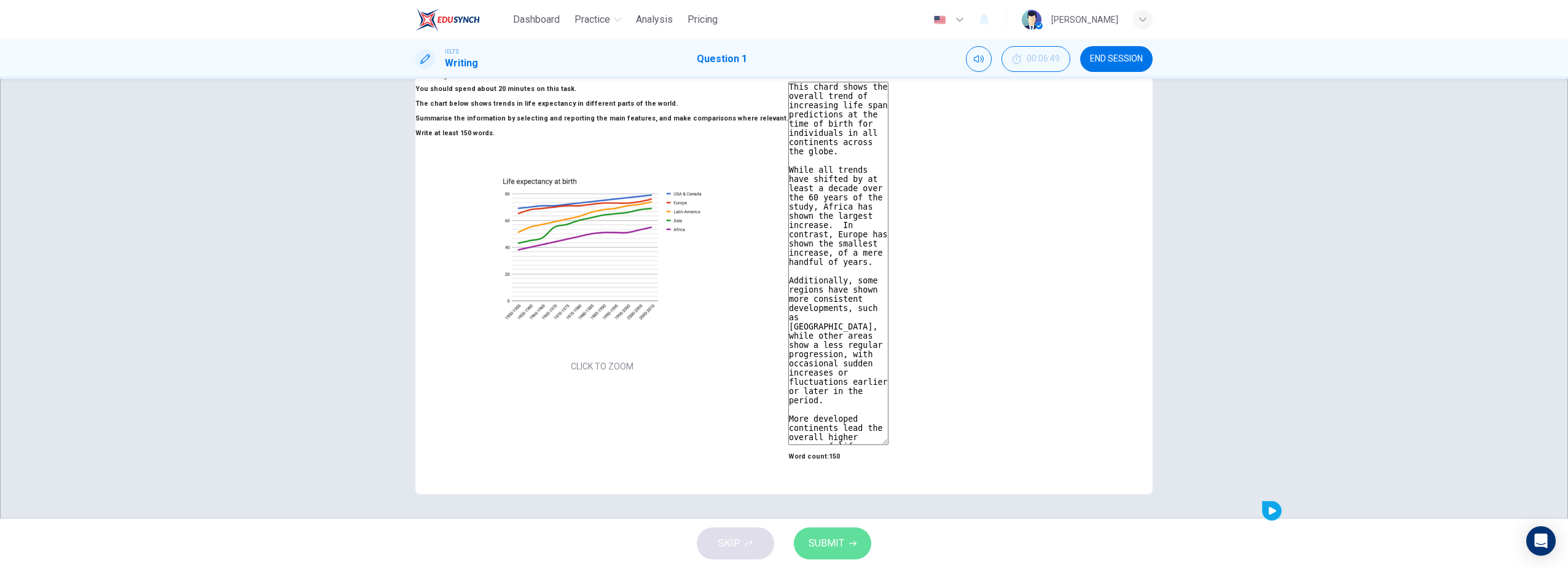
click at [833, 535] on span "SUBMIT" at bounding box center [827, 544] width 36 height 17
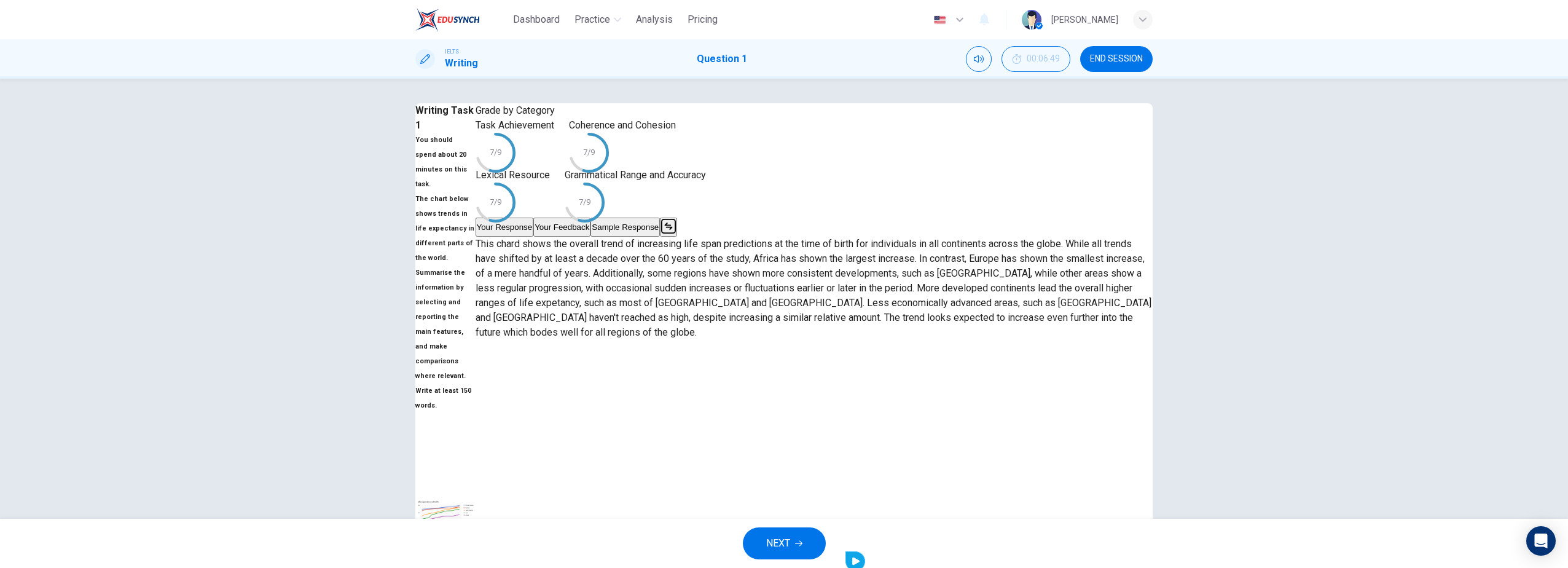
scroll to position [62, 0]
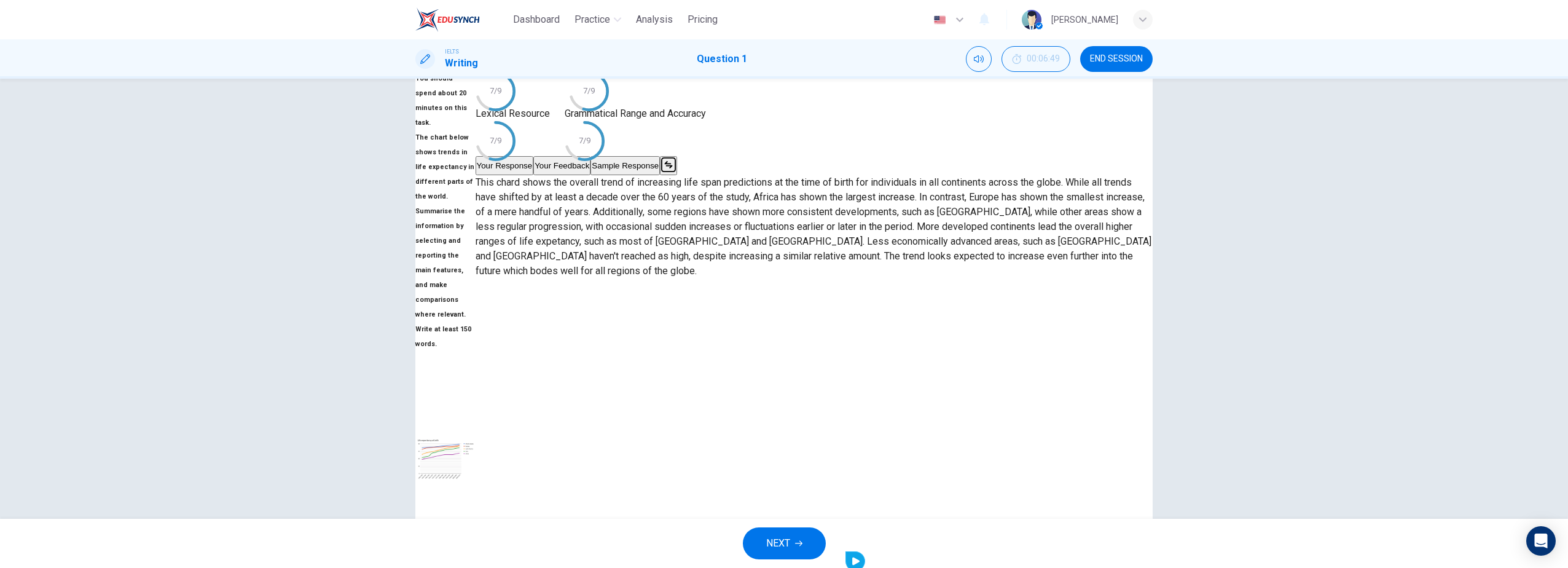
click at [591, 175] on button "Your Feedback" at bounding box center [562, 166] width 58 height 19
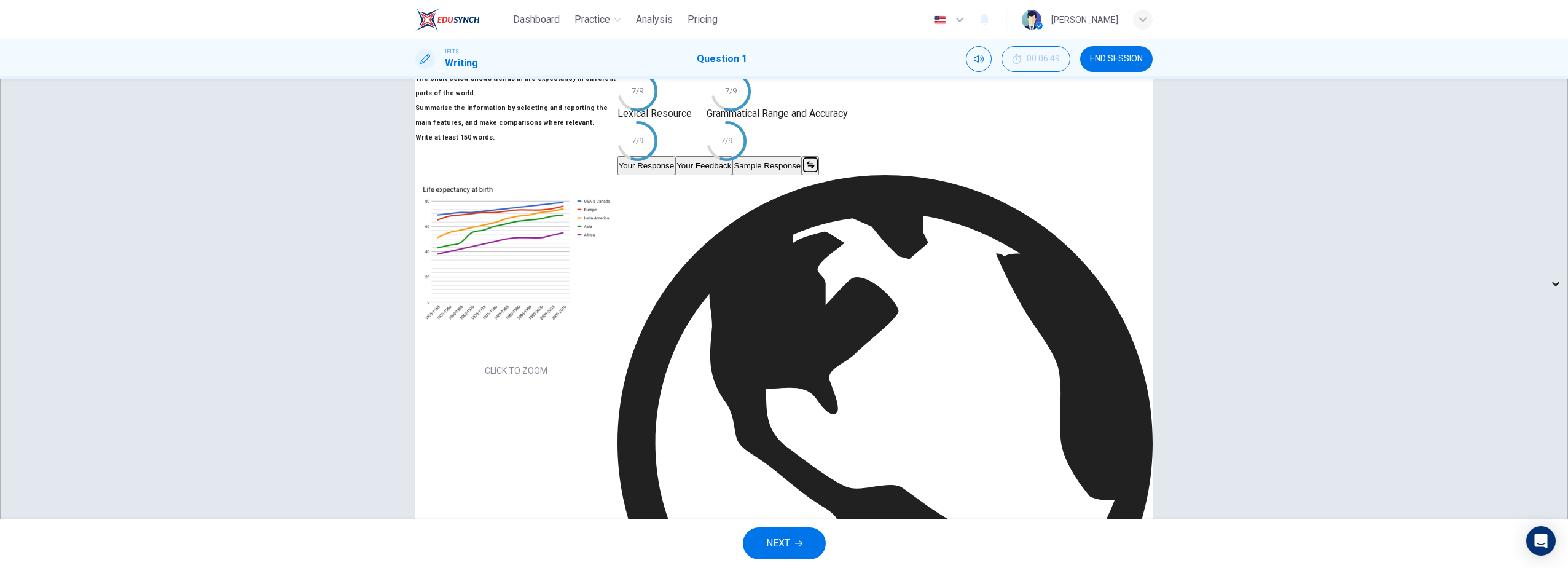
click at [802, 175] on button "Sample Response" at bounding box center [767, 166] width 70 height 19
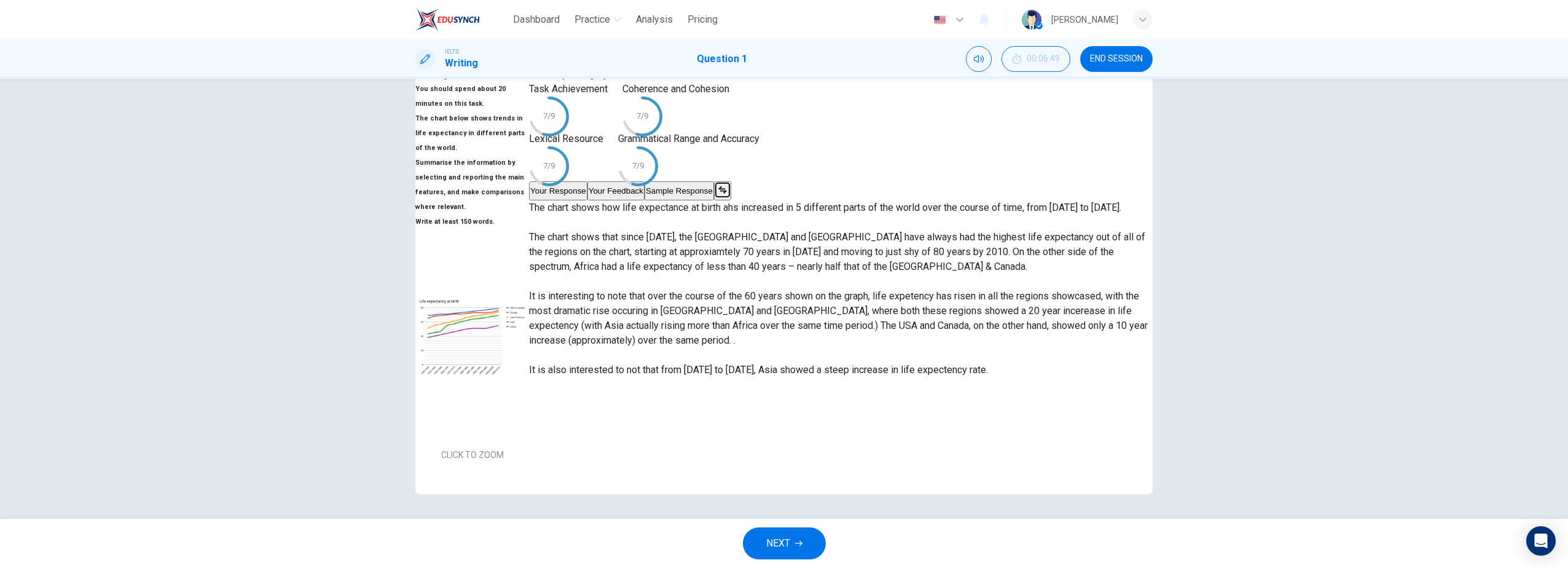
scroll to position [70, 0]
click at [645, 200] on button "Your Feedback" at bounding box center [616, 191] width 58 height 19
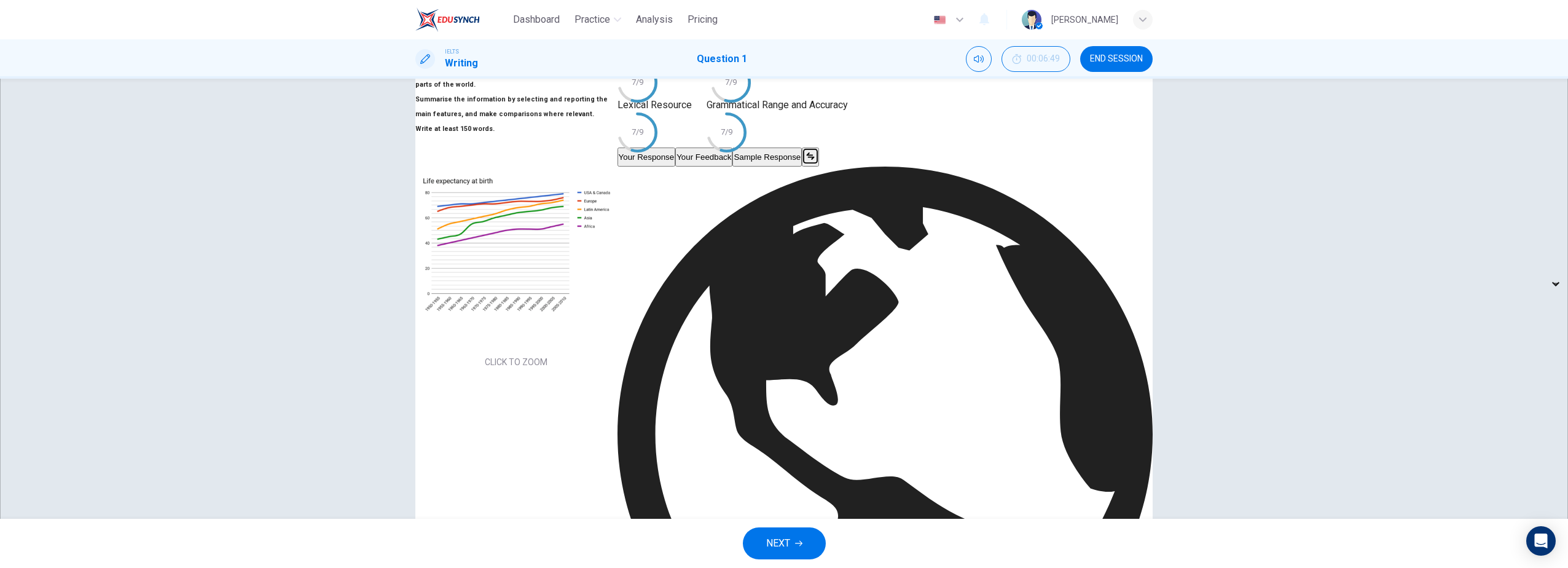
click at [1106, 230] on div "Translate" at bounding box center [884, 444] width 535 height 555
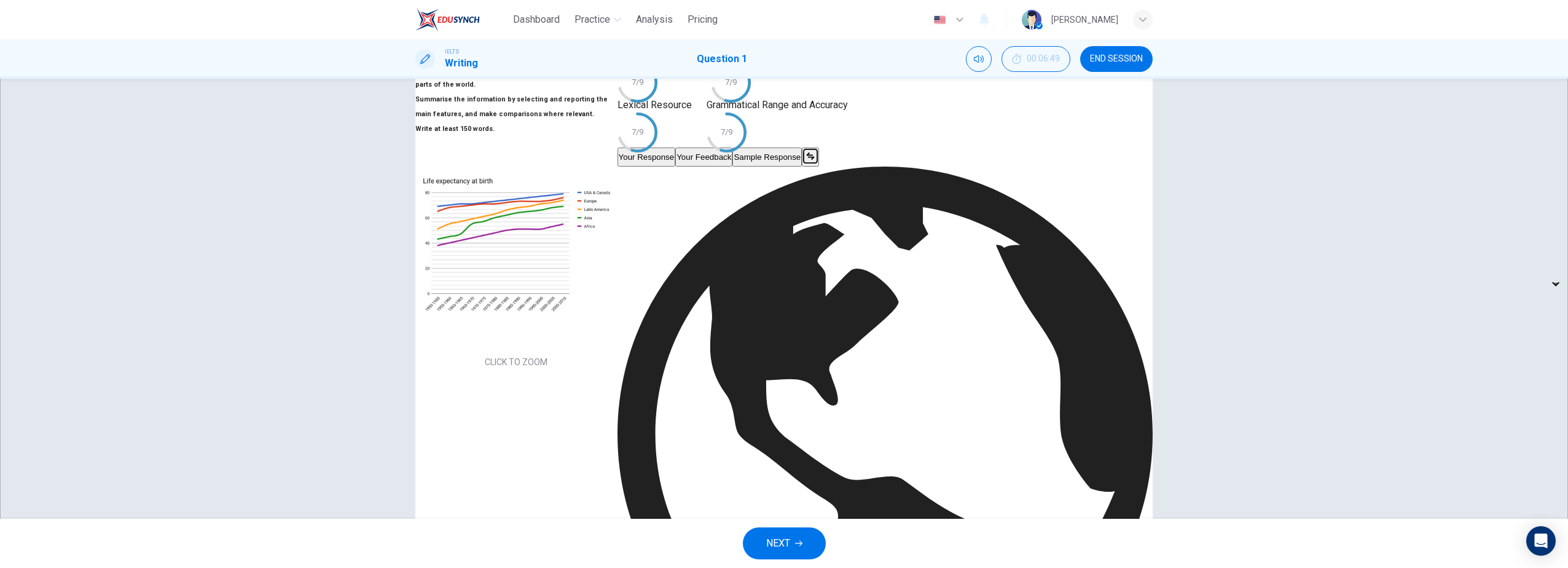
click at [1109, 229] on div "Translate" at bounding box center [884, 444] width 535 height 555
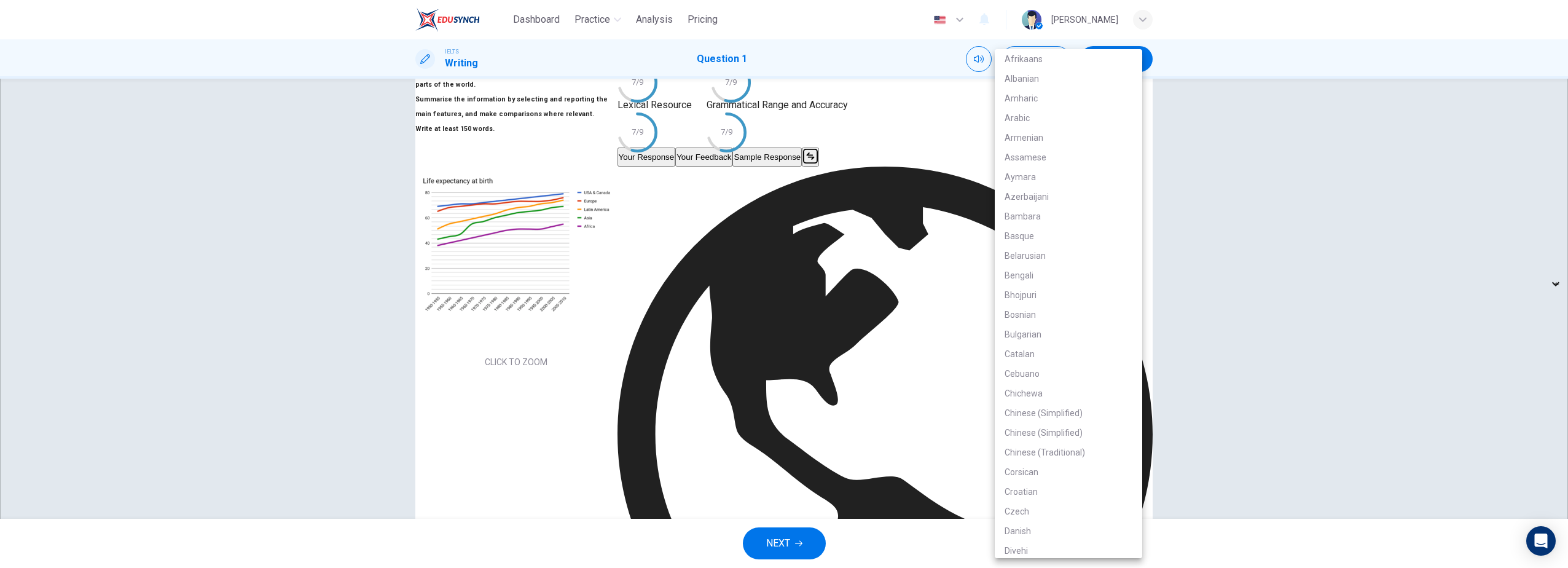
click at [1100, 260] on body "Dashboard Practice Analysis Pricing English en ​ Gus Learn IELTS Writing Questi…" at bounding box center [784, 284] width 1568 height 568
click at [1158, 250] on div at bounding box center [784, 284] width 1568 height 568
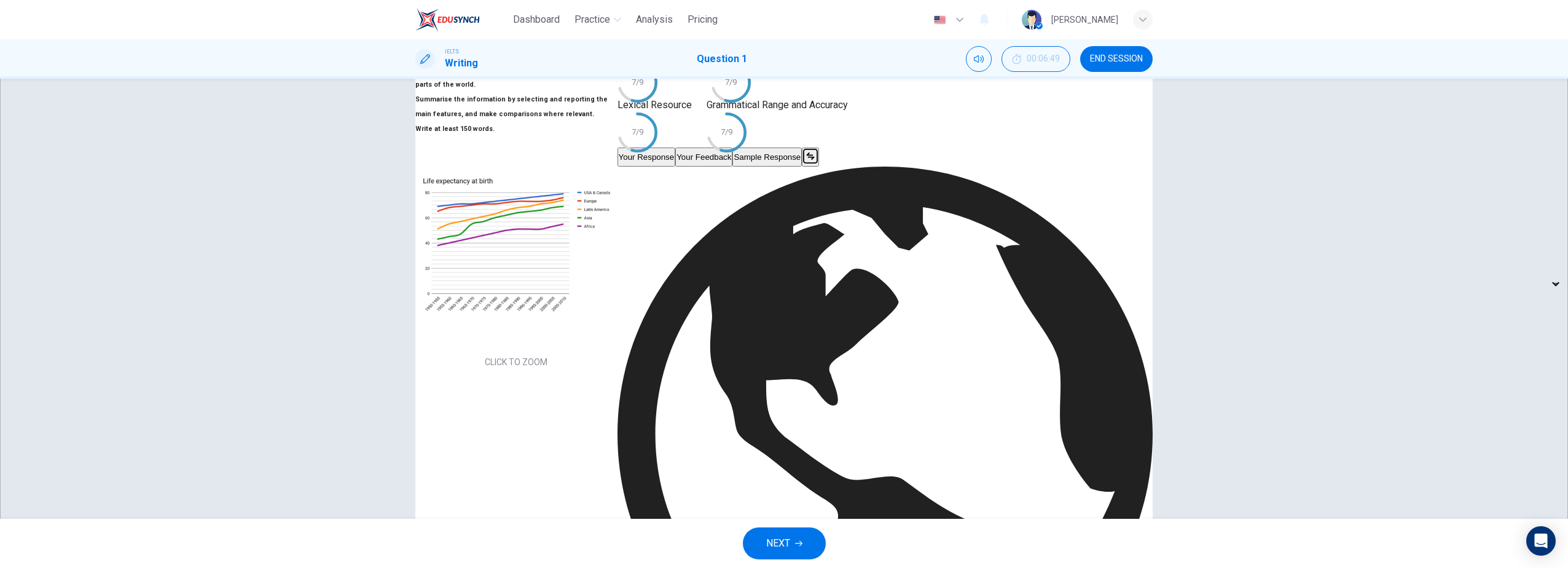
scroll to position [131, 0]
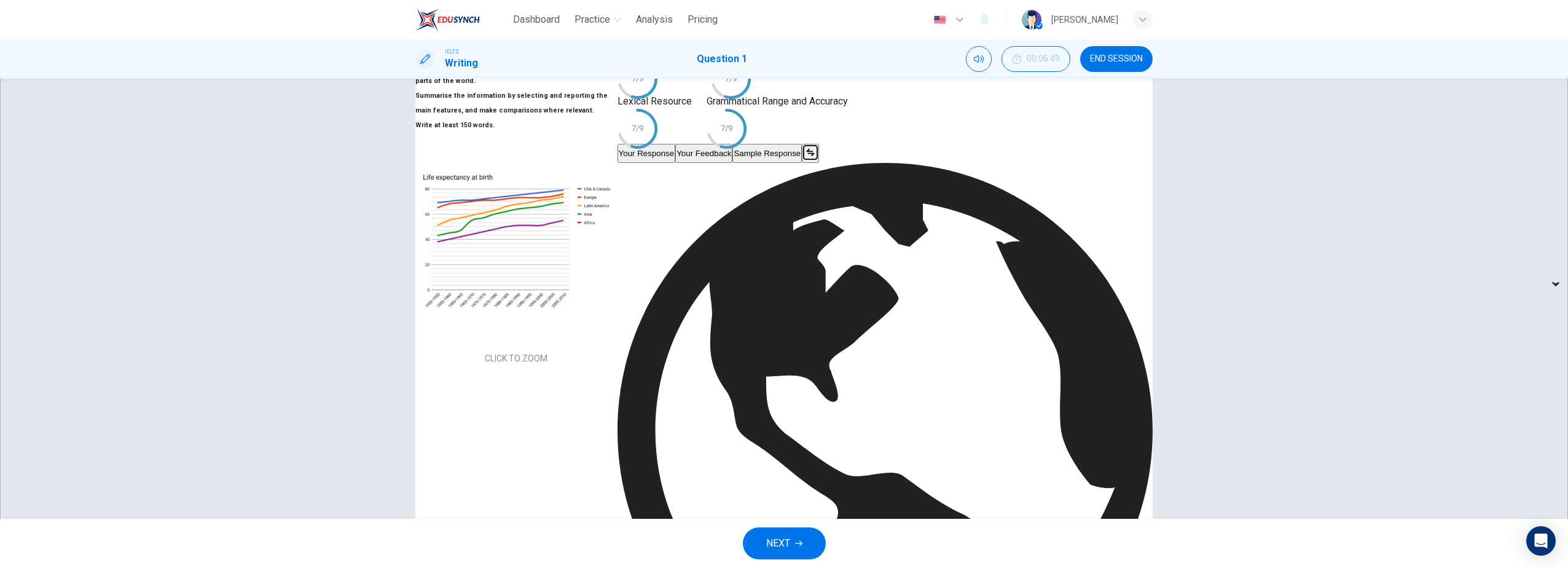
drag, startPoint x: 1175, startPoint y: 267, endPoint x: 1167, endPoint y: 284, distance: 18.8
click at [1175, 269] on div "Writing Task 1 You should spend about 20 minutes on this task. The chart below …" at bounding box center [784, 299] width 1568 height 440
drag, startPoint x: 780, startPoint y: 275, endPoint x: 774, endPoint y: 280, distance: 7.8
click at [617, 275] on div "Writing Task 1 You should spend about 20 minutes on this task. The chart below …" at bounding box center [516, 198] width 202 height 338
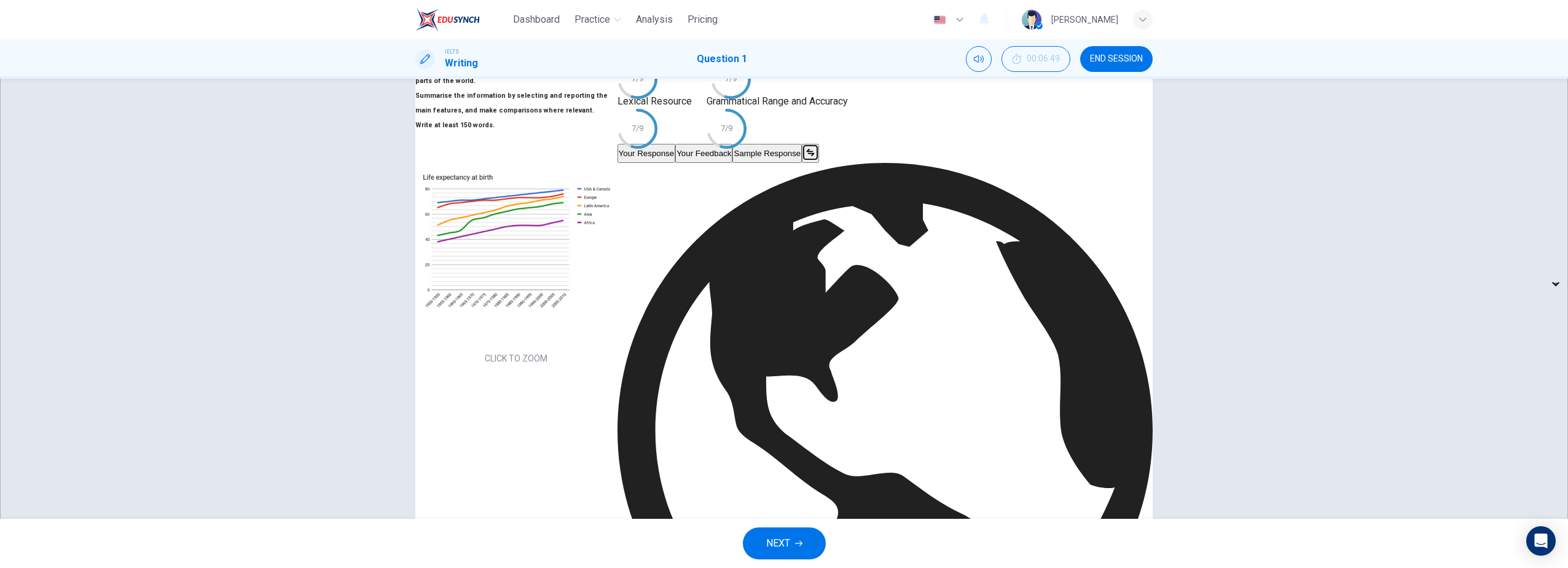
click at [1103, 223] on div "Translate" at bounding box center [884, 441] width 535 height 555
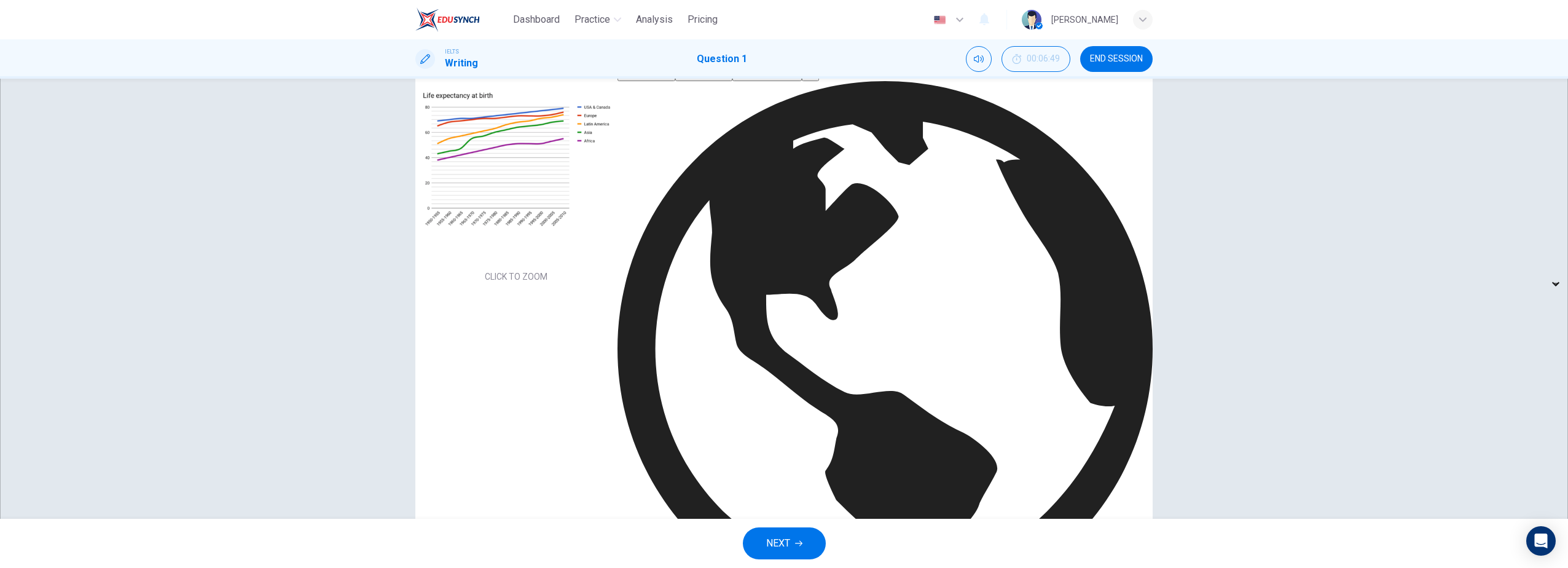
click at [796, 535] on icon "button" at bounding box center [799, 543] width 8 height 8
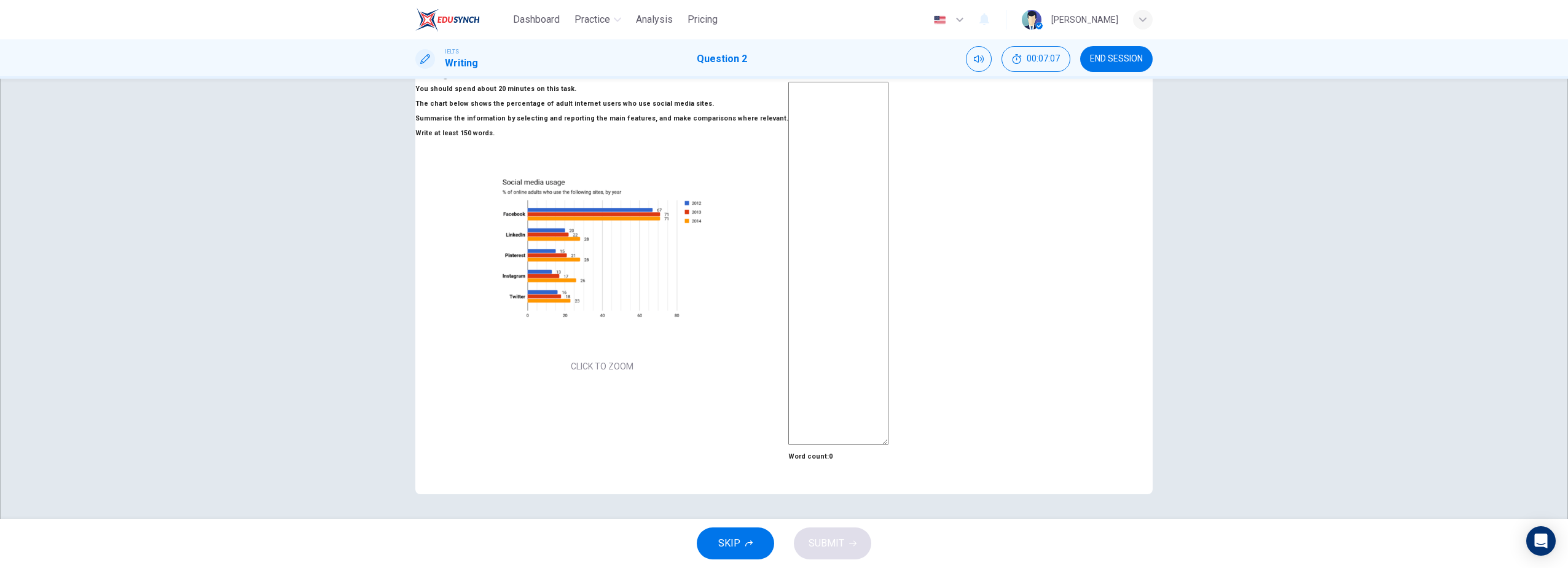
scroll to position [0, 0]
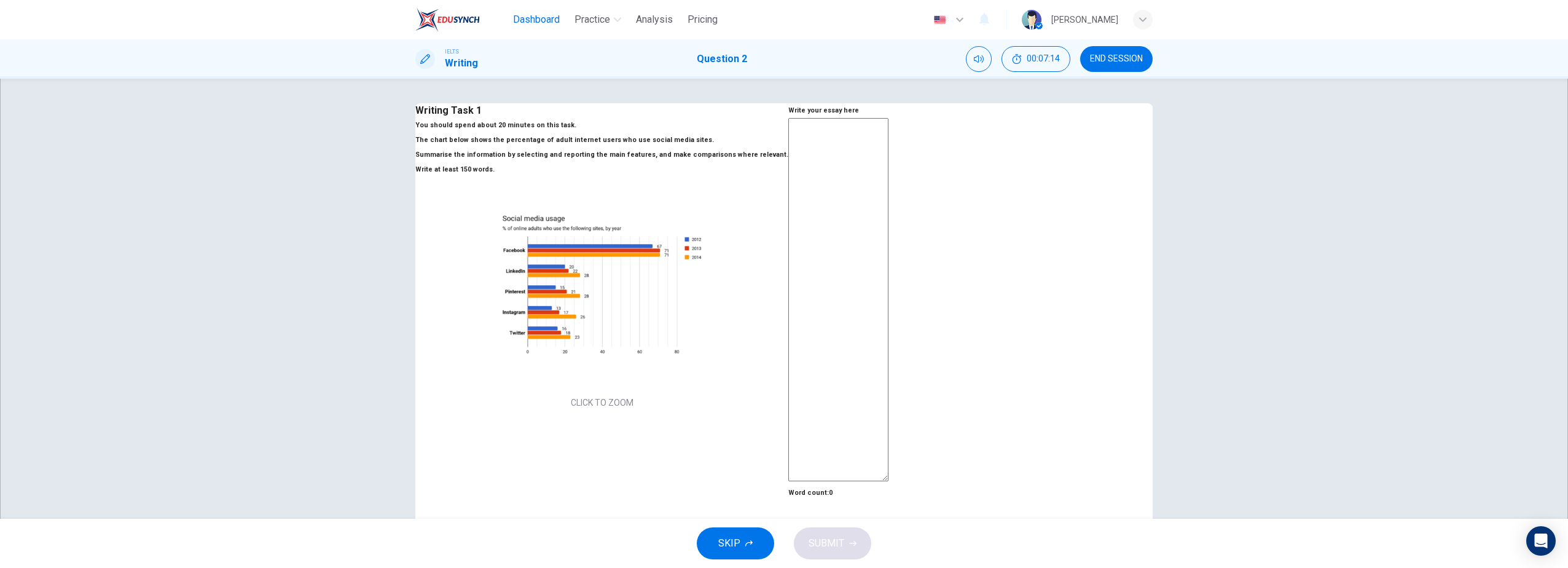
click at [529, 17] on span "Dashboard" at bounding box center [537, 19] width 46 height 15
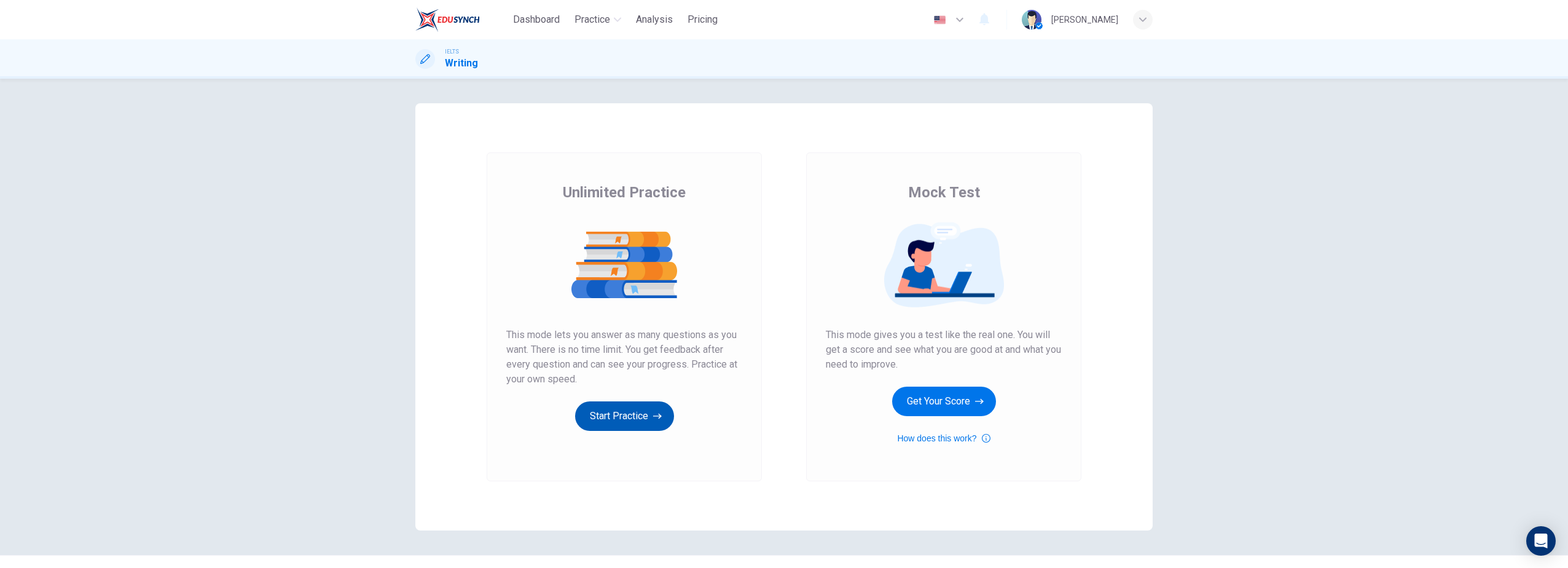
click at [613, 410] on button "Start Practice" at bounding box center [624, 416] width 99 height 29
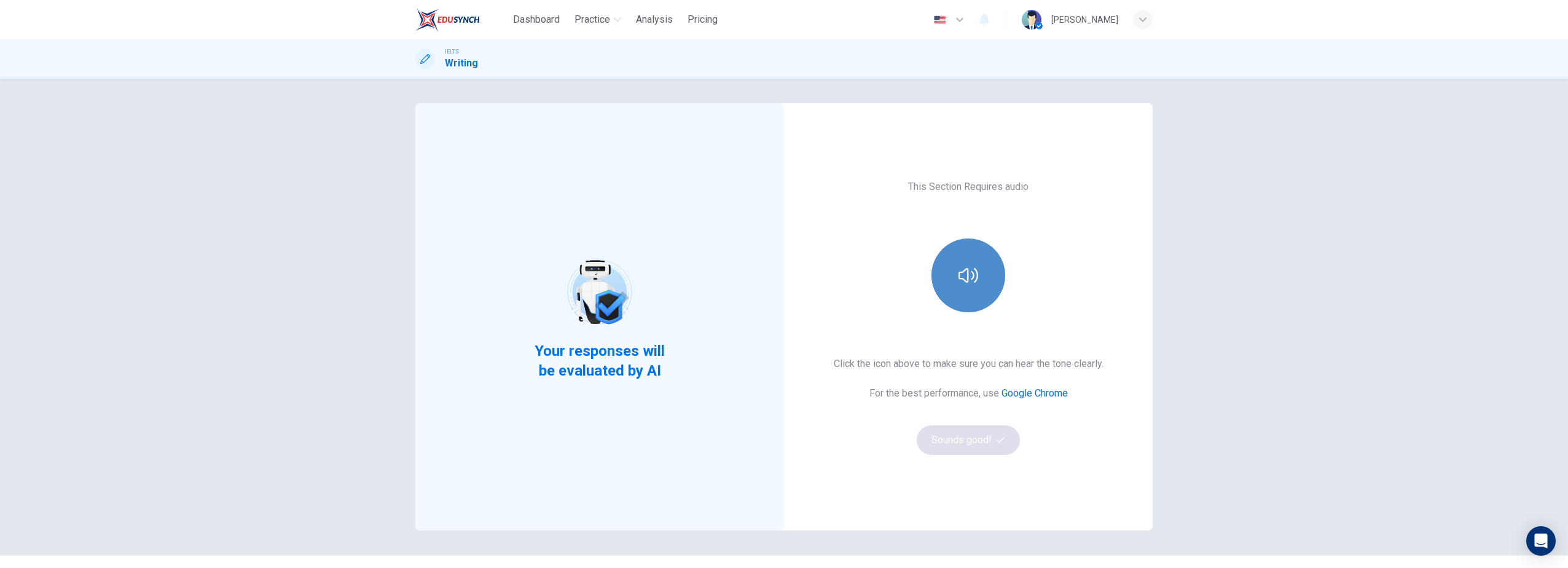
click at [963, 296] on button "button" at bounding box center [969, 276] width 74 height 74
click at [963, 444] on button "Sounds good!" at bounding box center [969, 440] width 103 height 29
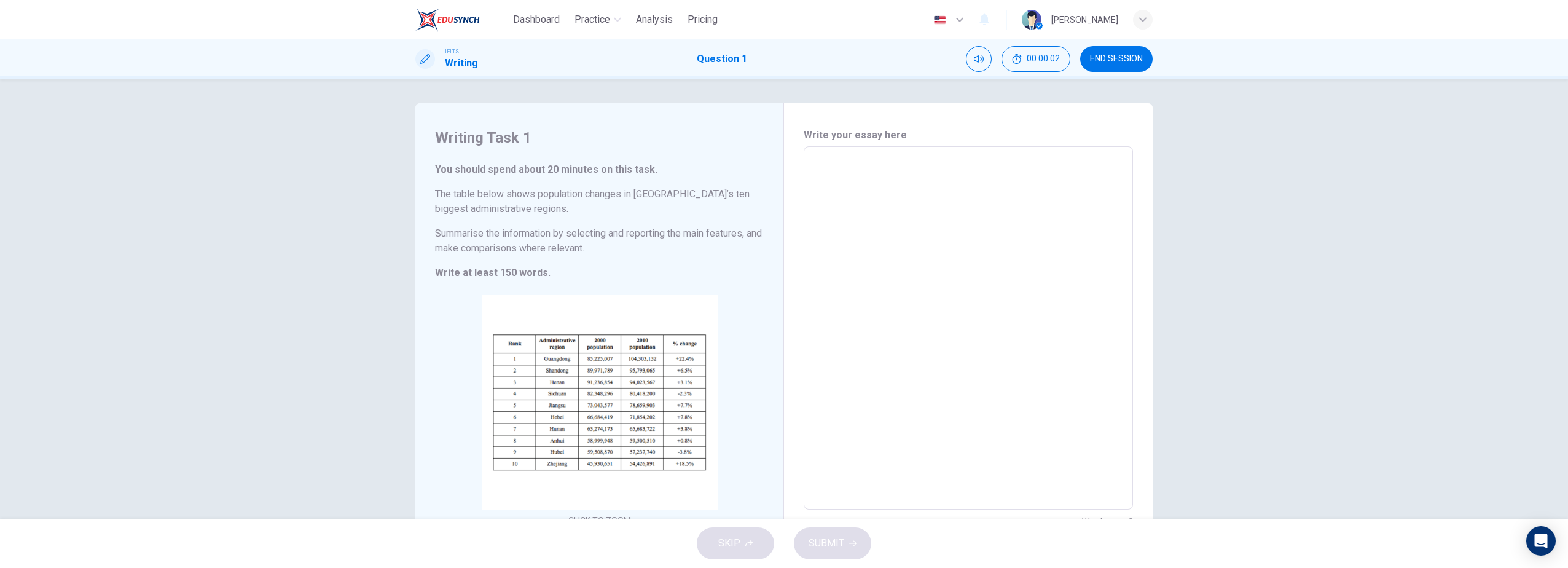
scroll to position [59, 0]
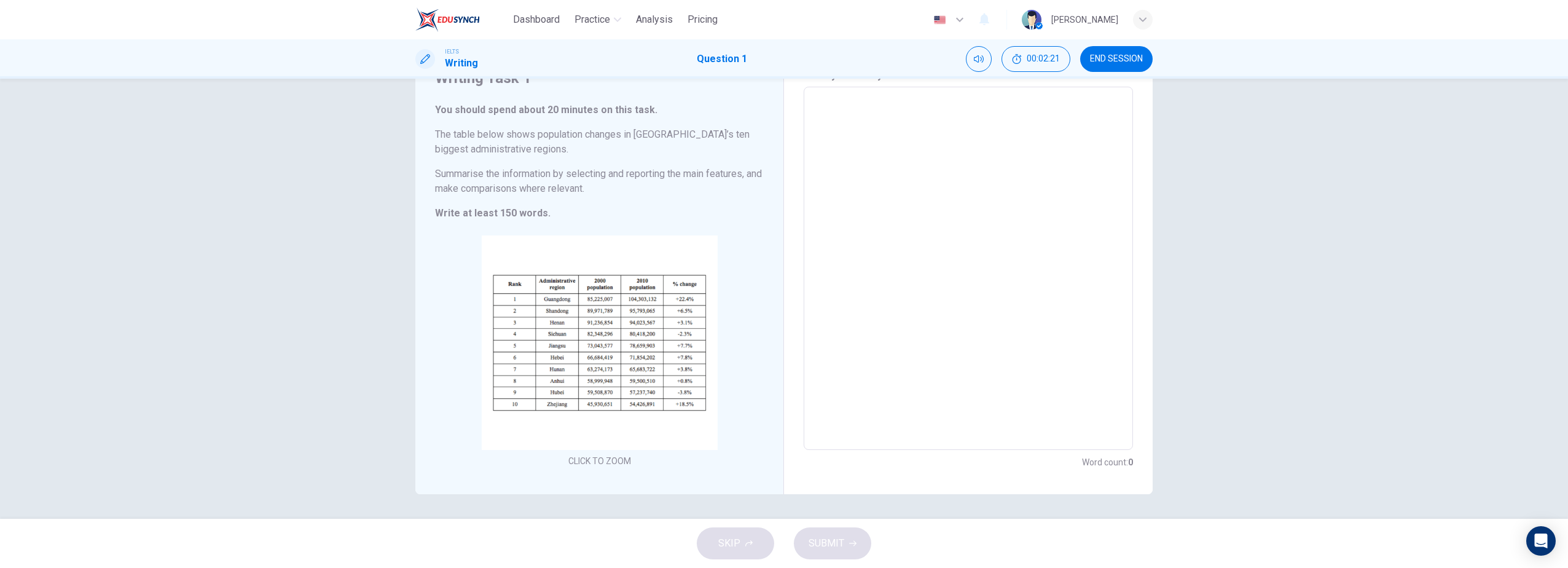
drag, startPoint x: 542, startPoint y: 19, endPoint x: 844, endPoint y: 66, distance: 305.6
click at [542, 19] on span "Dashboard" at bounding box center [537, 19] width 46 height 15
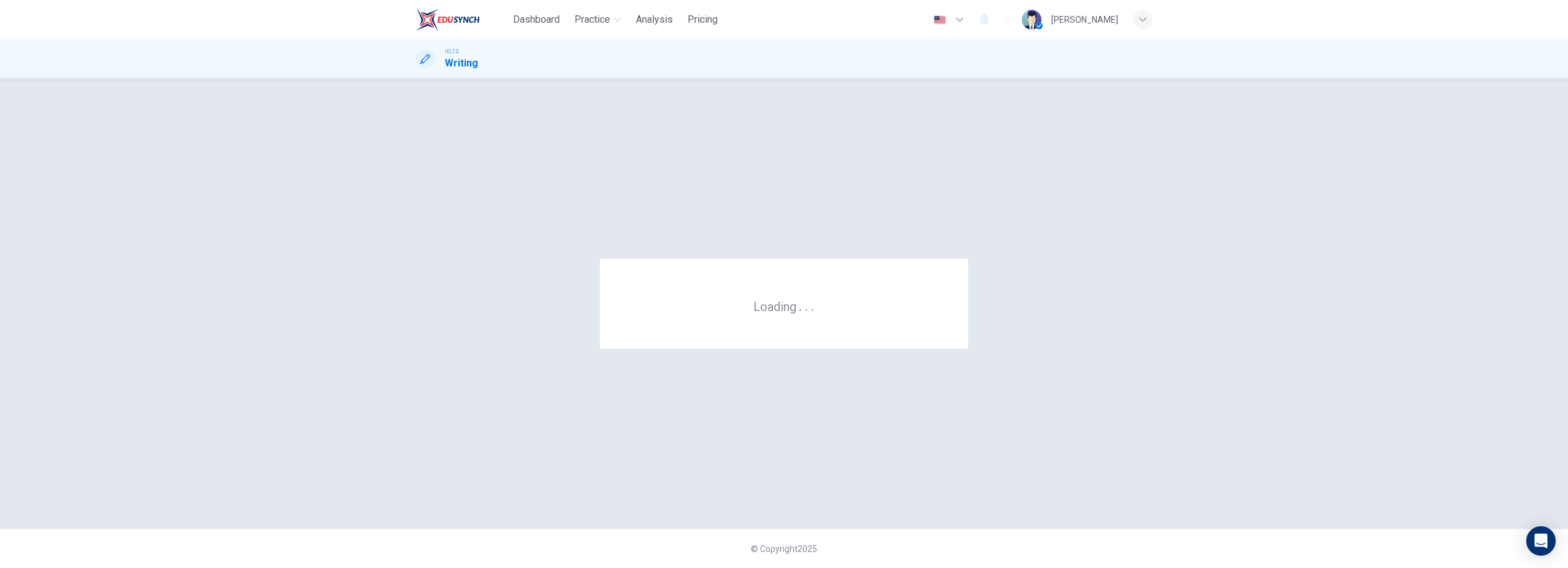
scroll to position [0, 0]
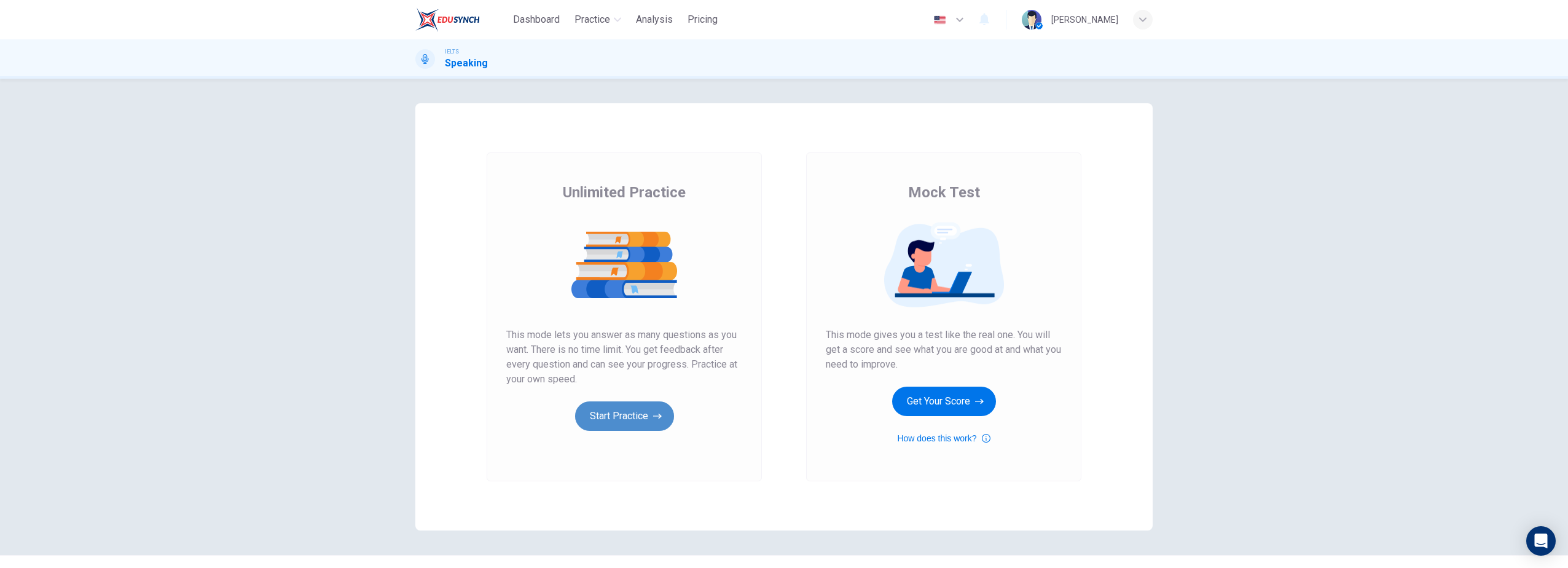
click at [616, 422] on button "Start Practice" at bounding box center [624, 416] width 99 height 29
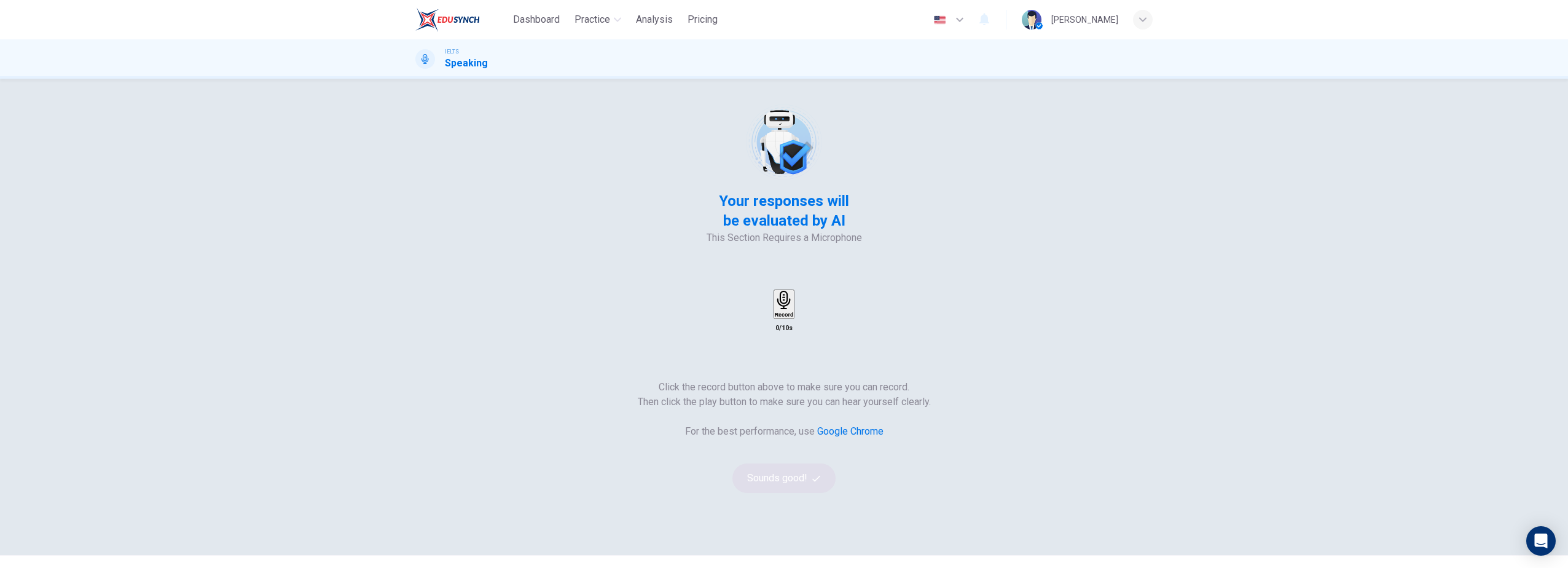
click at [794, 312] on h6 "Record" at bounding box center [784, 315] width 19 height 6
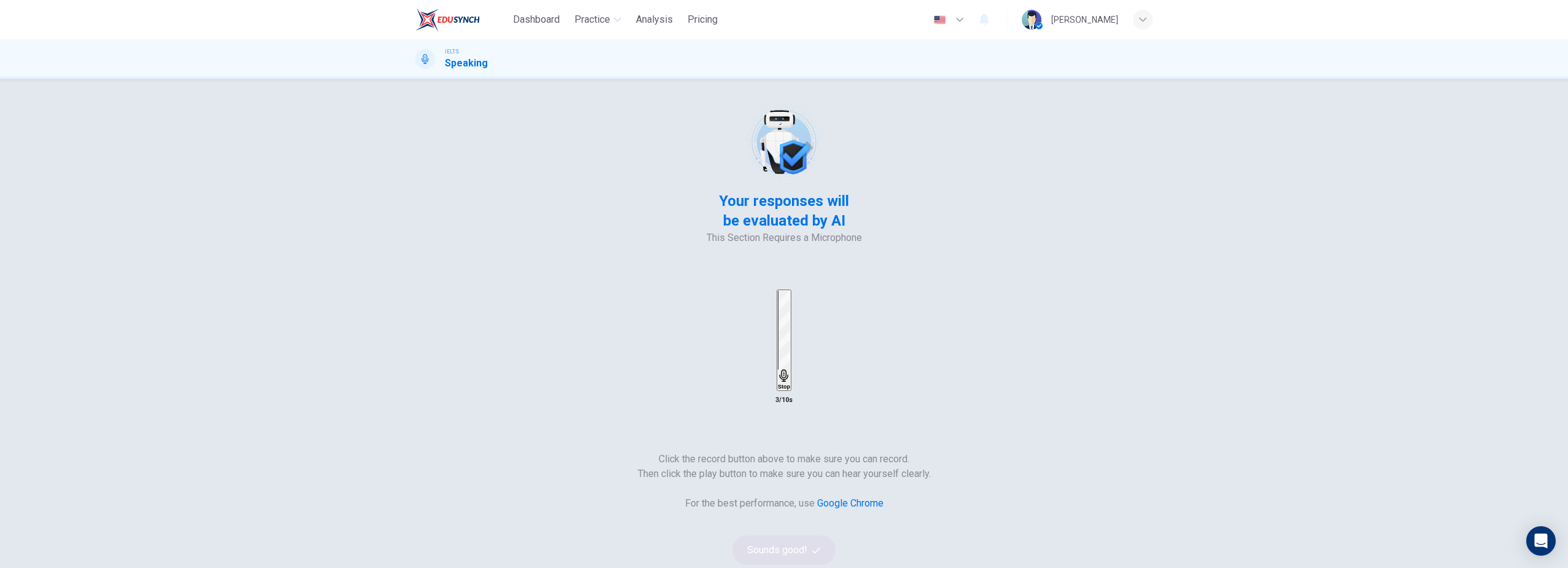
click at [790, 384] on h6 "Stop" at bounding box center [784, 387] width 12 height 6
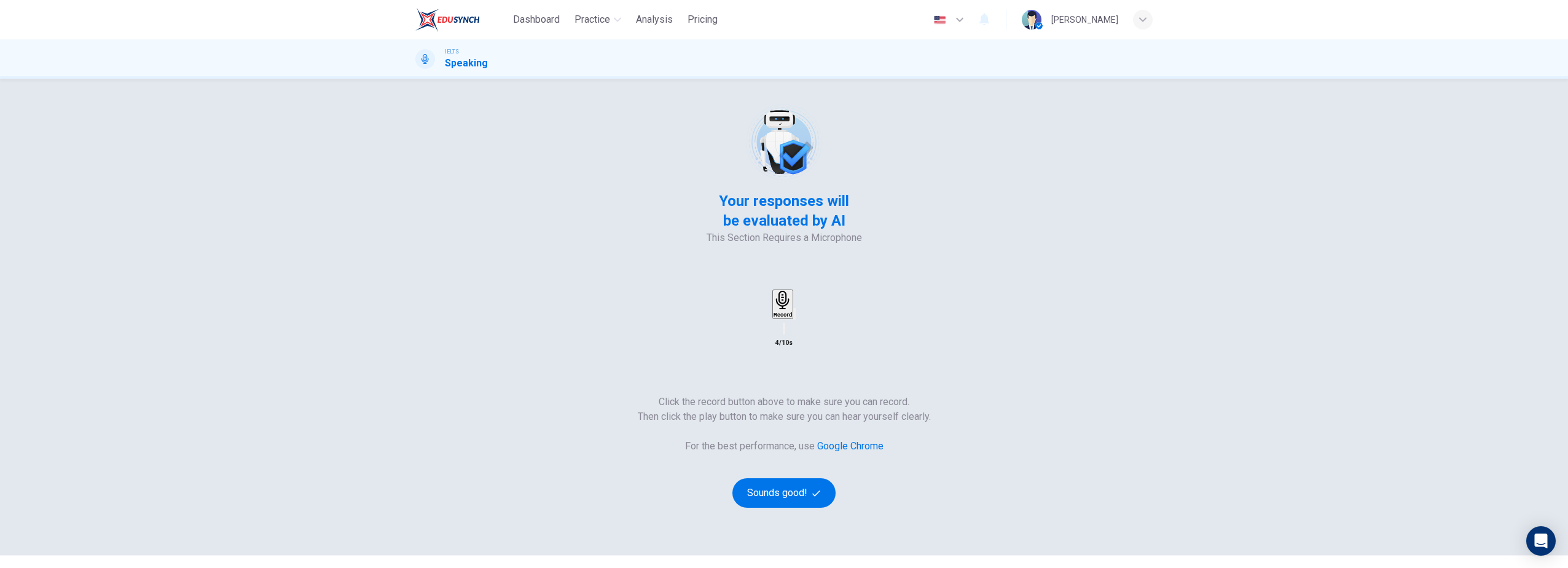
click at [794, 317] on icon "button" at bounding box center [794, 317] width 0 height 0
click at [836, 479] on button "Sounds good!" at bounding box center [784, 493] width 103 height 29
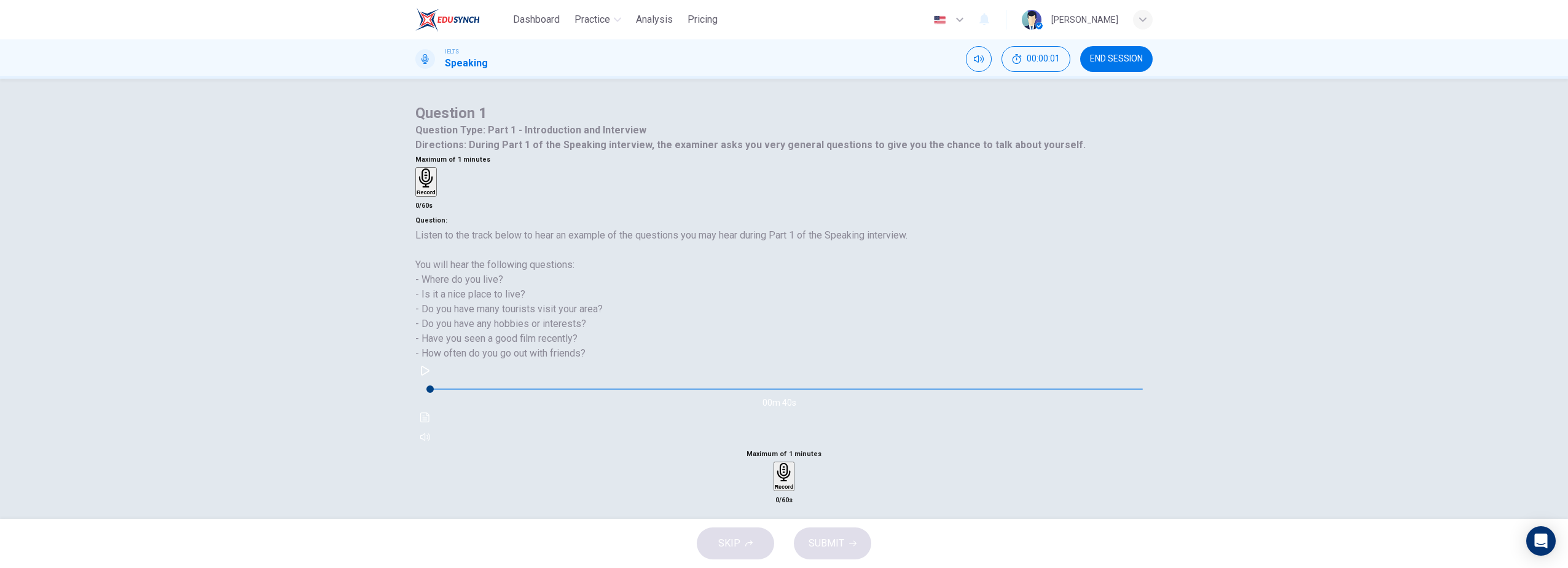
scroll to position [36, 0]
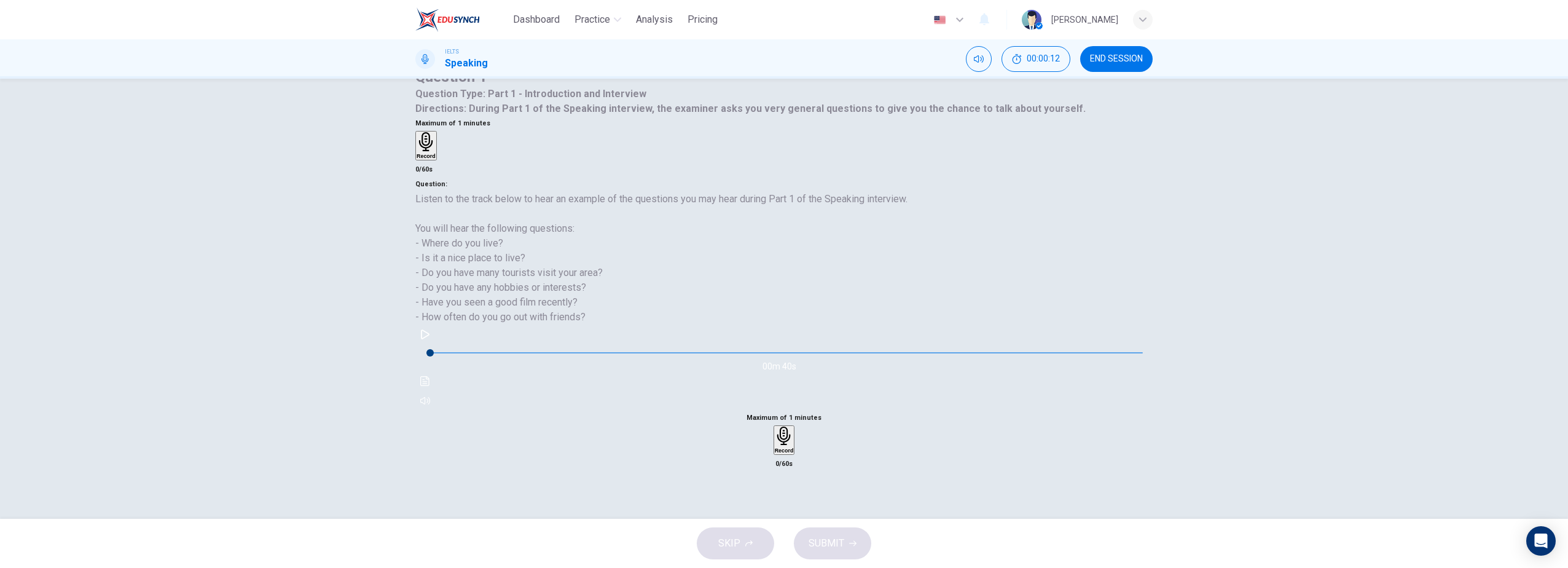
click at [430, 339] on icon "button" at bounding box center [424, 334] width 9 height 9
click at [1229, 336] on div "Question 1 Question Type : Part 1 - Introduction and Interview Directions : Dur…" at bounding box center [784, 299] width 1568 height 440
drag, startPoint x: 1225, startPoint y: 412, endPoint x: 1227, endPoint y: 362, distance: 50.0
click at [1225, 412] on div "Question 1 Question Type : Part 1 - Introduction and Interview Directions : Dur…" at bounding box center [784, 299] width 1568 height 440
click at [1231, 313] on div "Question 1 Question Type : Part 1 - Introduction and Interview Directions : Dur…" at bounding box center [784, 299] width 1568 height 440
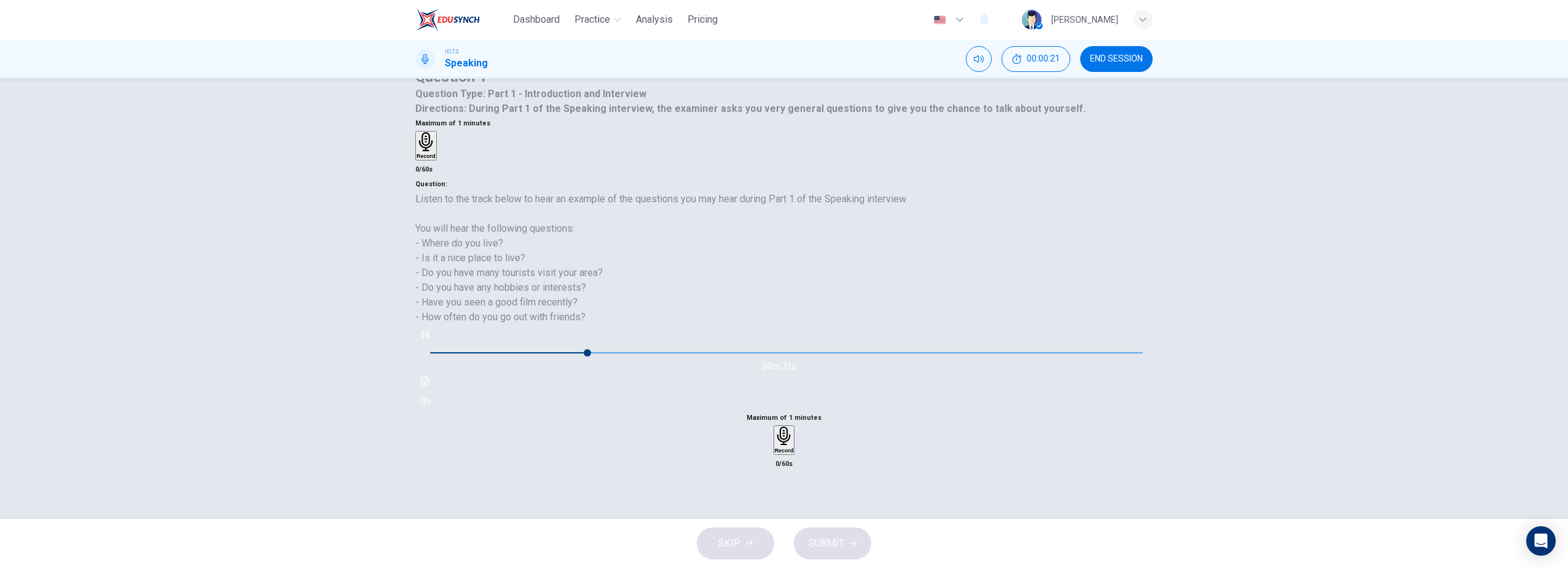
drag, startPoint x: 1216, startPoint y: 431, endPoint x: 1216, endPoint y: 420, distance: 11.0
click at [1216, 427] on div "Question 1 Question Type : Part 1 - Introduction and Interview Directions : Dur…" at bounding box center [784, 299] width 1568 height 440
drag, startPoint x: 1218, startPoint y: 354, endPoint x: 1218, endPoint y: 285, distance: 69.0
click at [1218, 347] on div "Question 1 Question Type : Part 1 - Introduction and Interview Directions : Dur…" at bounding box center [784, 299] width 1568 height 440
click at [1218, 247] on div "Question 1 Question Type : Part 1 - Introduction and Interview Directions : Dur…" at bounding box center [784, 299] width 1568 height 440
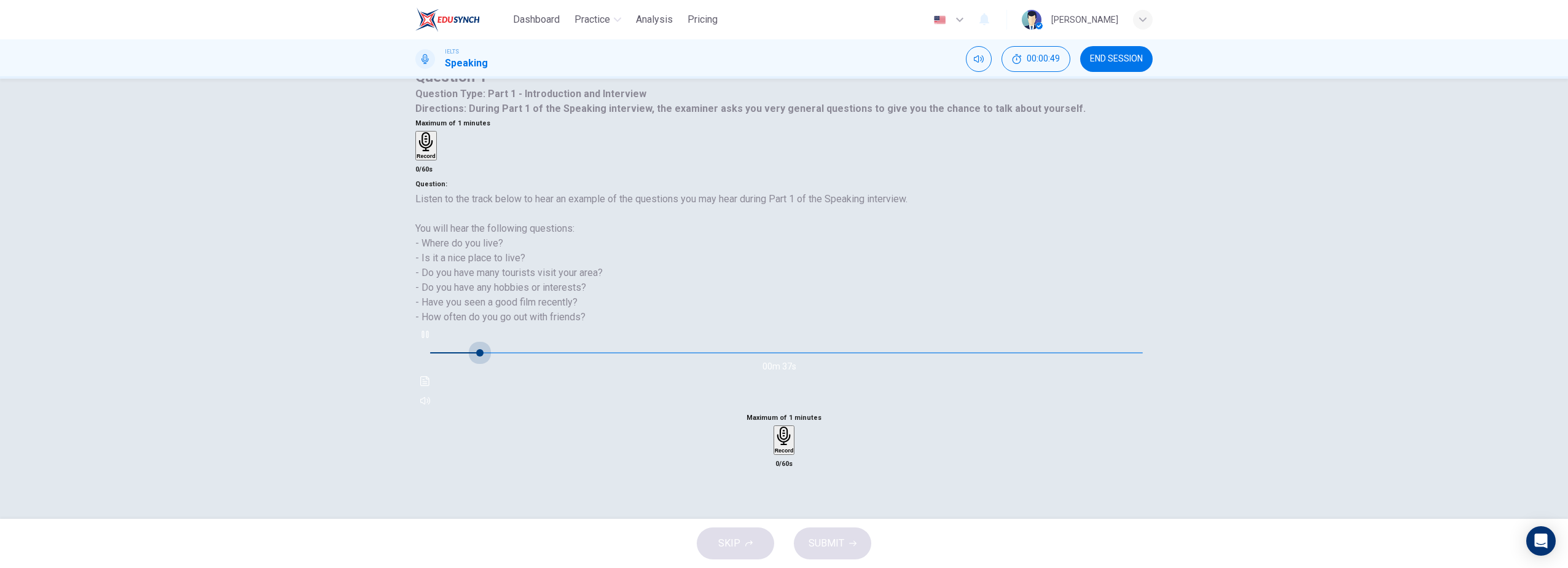
click at [482, 362] on span at bounding box center [787, 353] width 713 height 17
type input "0"
click at [794, 427] on icon "button" at bounding box center [784, 437] width 19 height 19
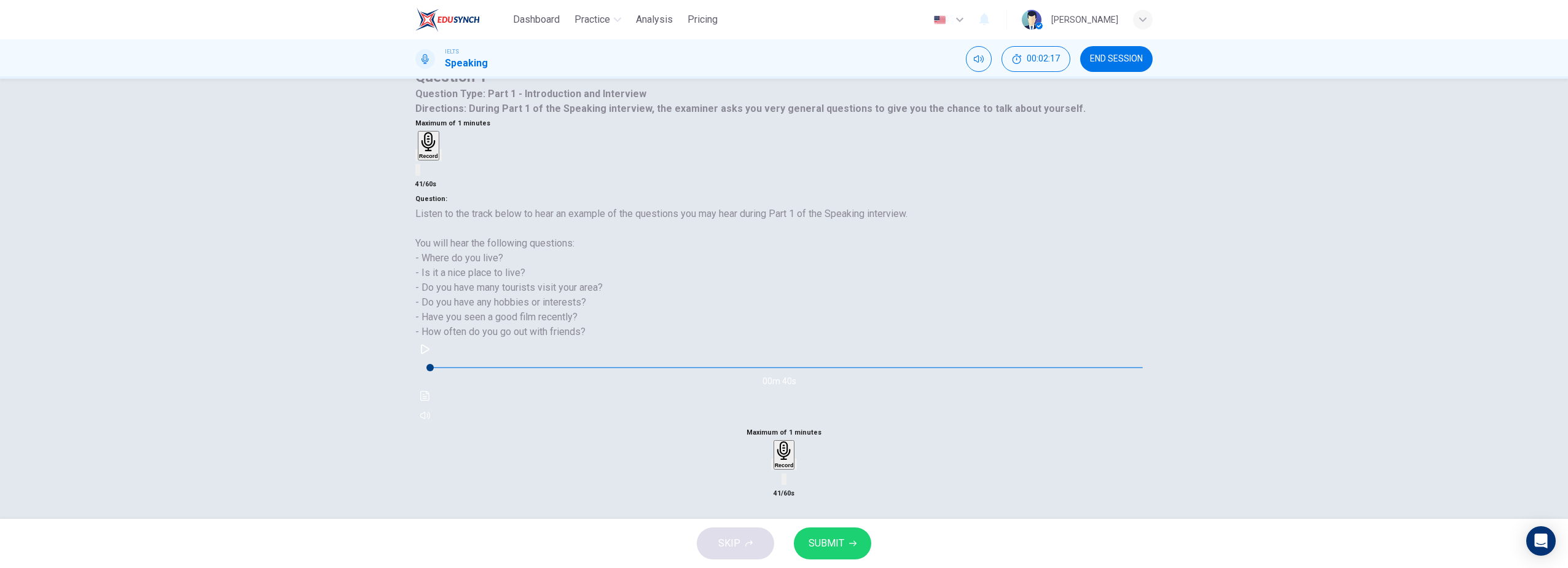
click at [830, 545] on span "SUBMIT" at bounding box center [827, 544] width 36 height 17
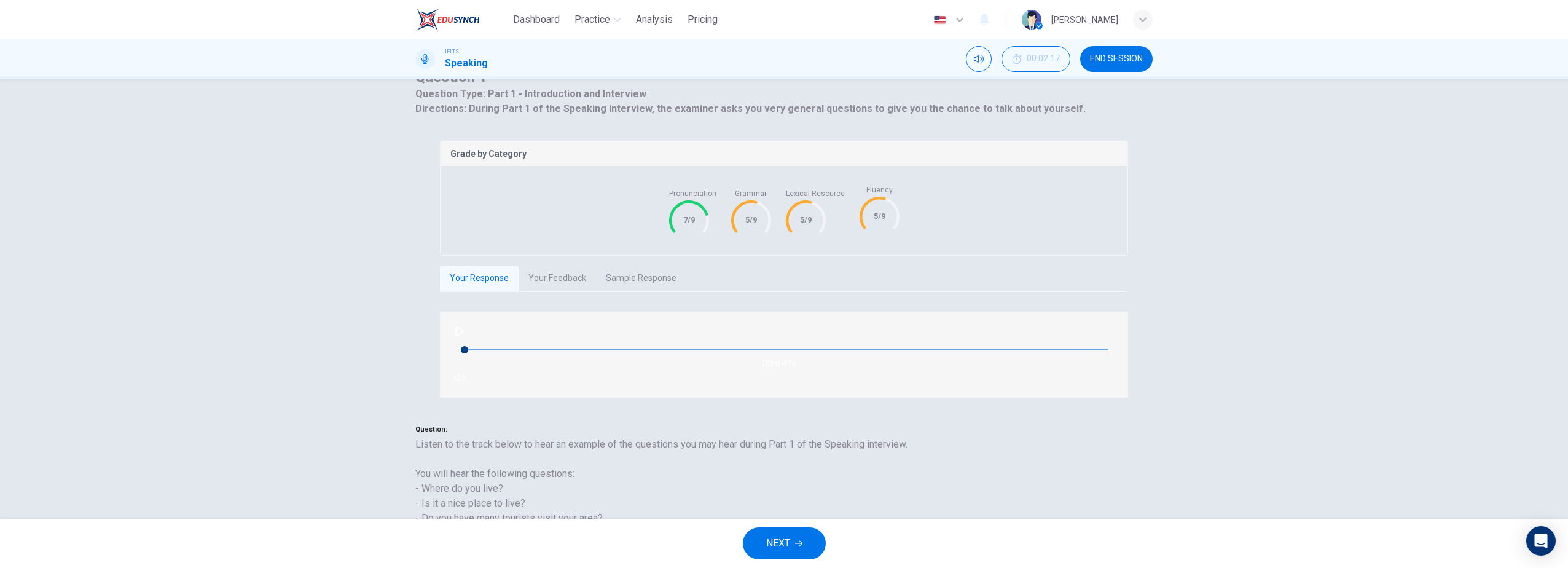
click at [59, 288] on span at bounding box center [56, 284] width 8 height 8
type input "35"
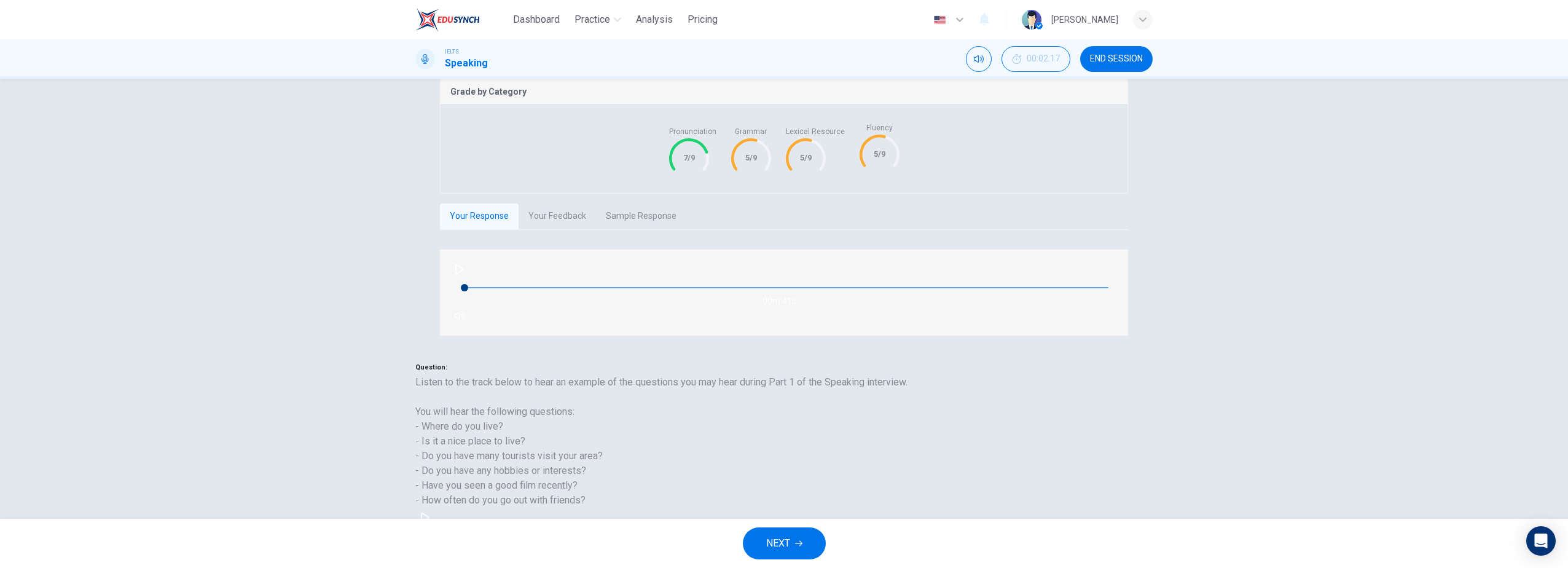
scroll to position [164, 0]
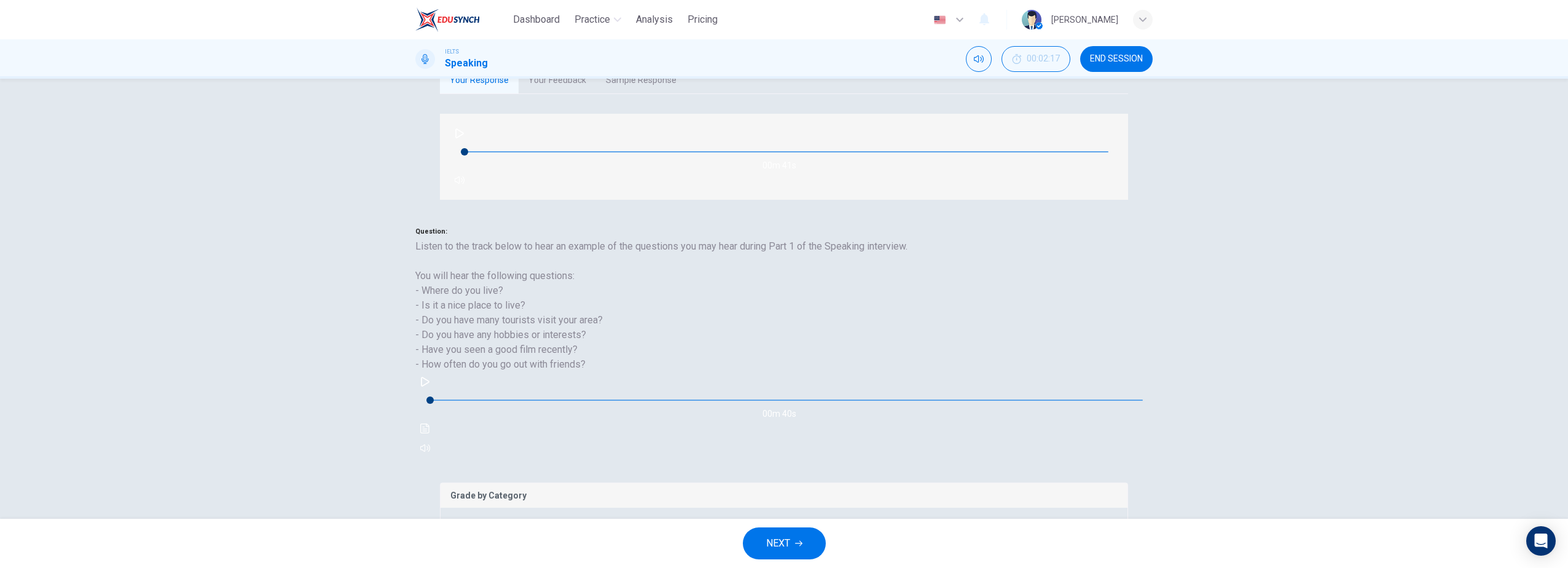
scroll to position [246, 0]
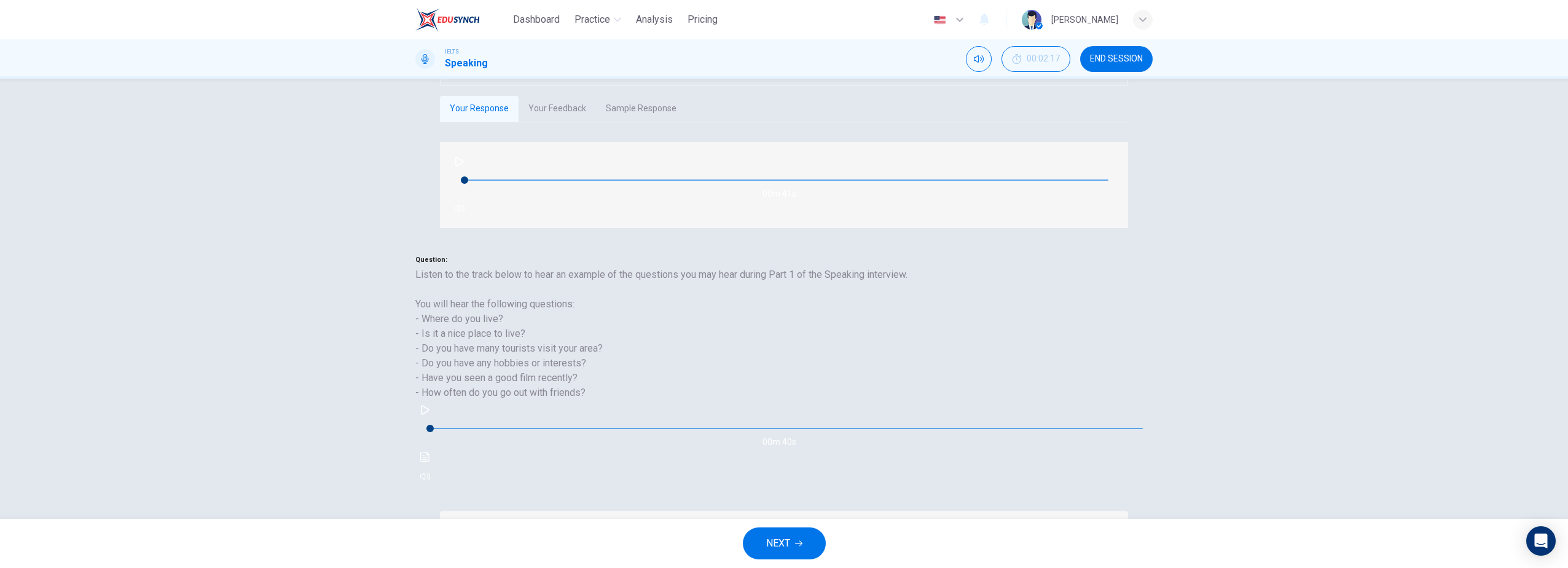
scroll to position [260, 0]
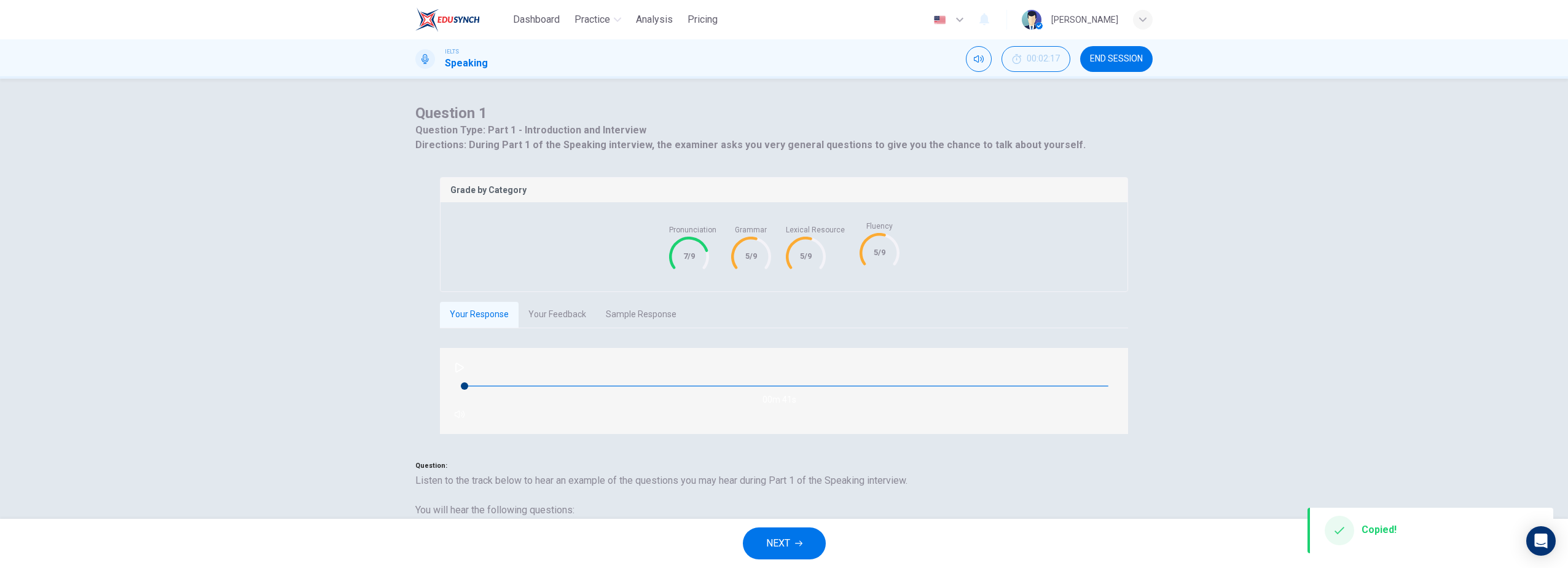
drag, startPoint x: 1109, startPoint y: 53, endPoint x: 843, endPoint y: 49, distance: 266.0
click at [1109, 53] on button "END SESSION" at bounding box center [1116, 59] width 72 height 26
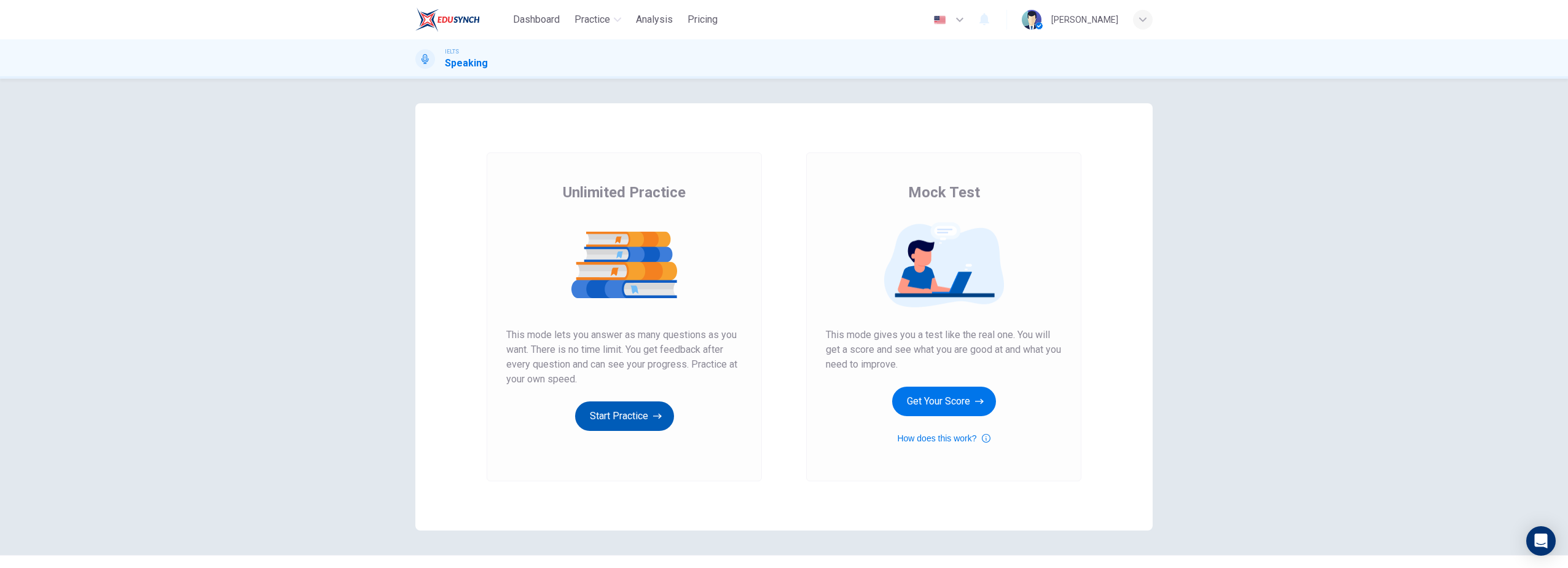
click at [617, 420] on button "Start Practice" at bounding box center [624, 416] width 99 height 29
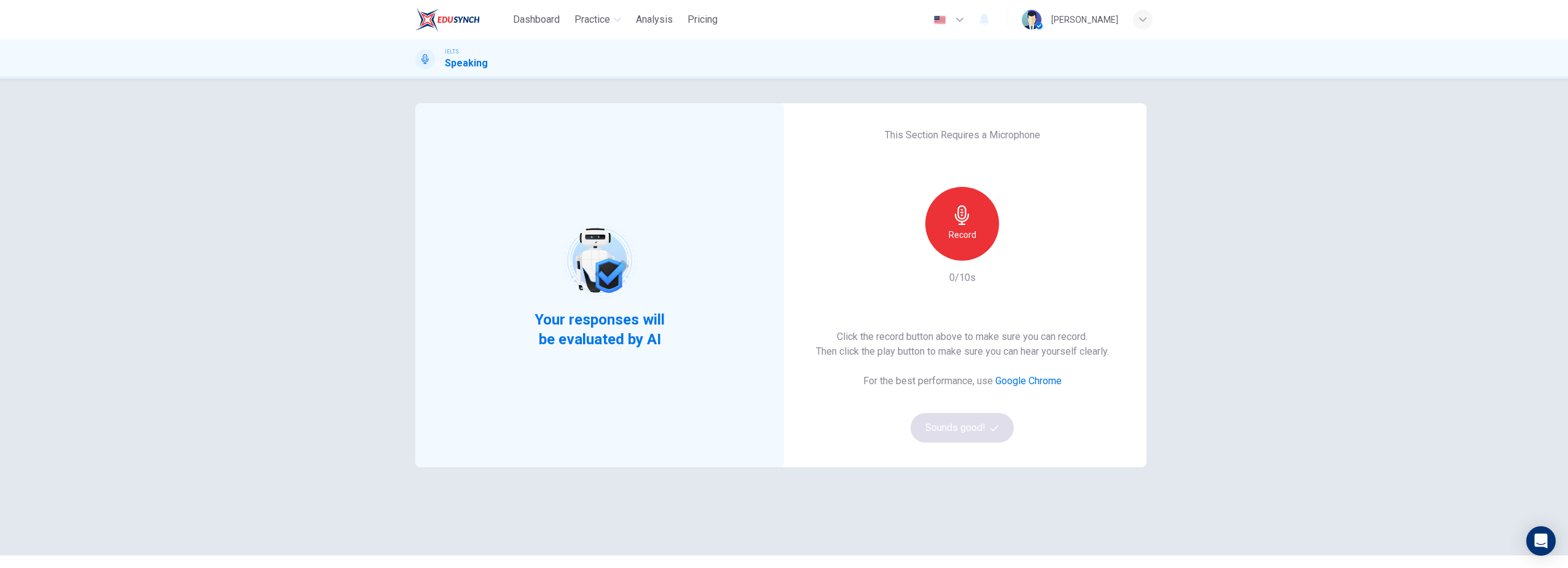
click at [954, 231] on h6 "Record" at bounding box center [963, 235] width 27 height 15
click at [953, 234] on h6 "Stop" at bounding box center [962, 235] width 18 height 15
click at [1017, 253] on icon "button" at bounding box center [1019, 251] width 5 height 8
click at [952, 425] on button "Sounds good!" at bounding box center [963, 428] width 103 height 29
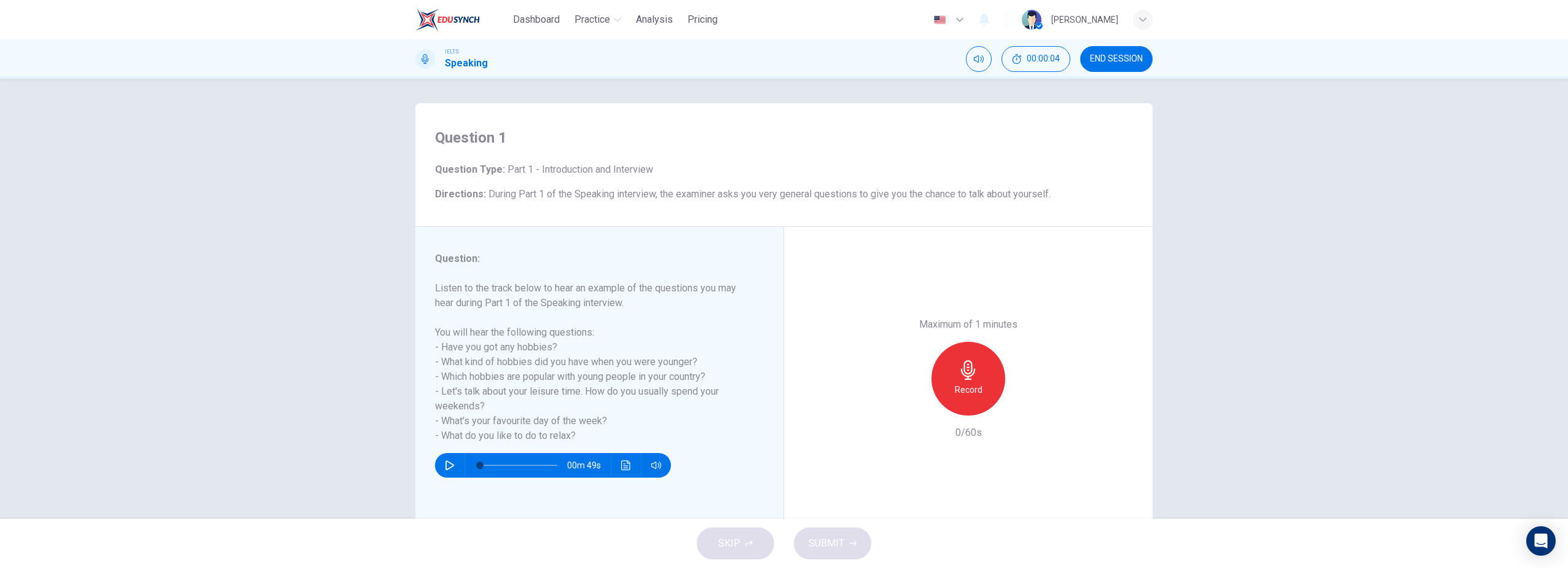
scroll to position [36, 0]
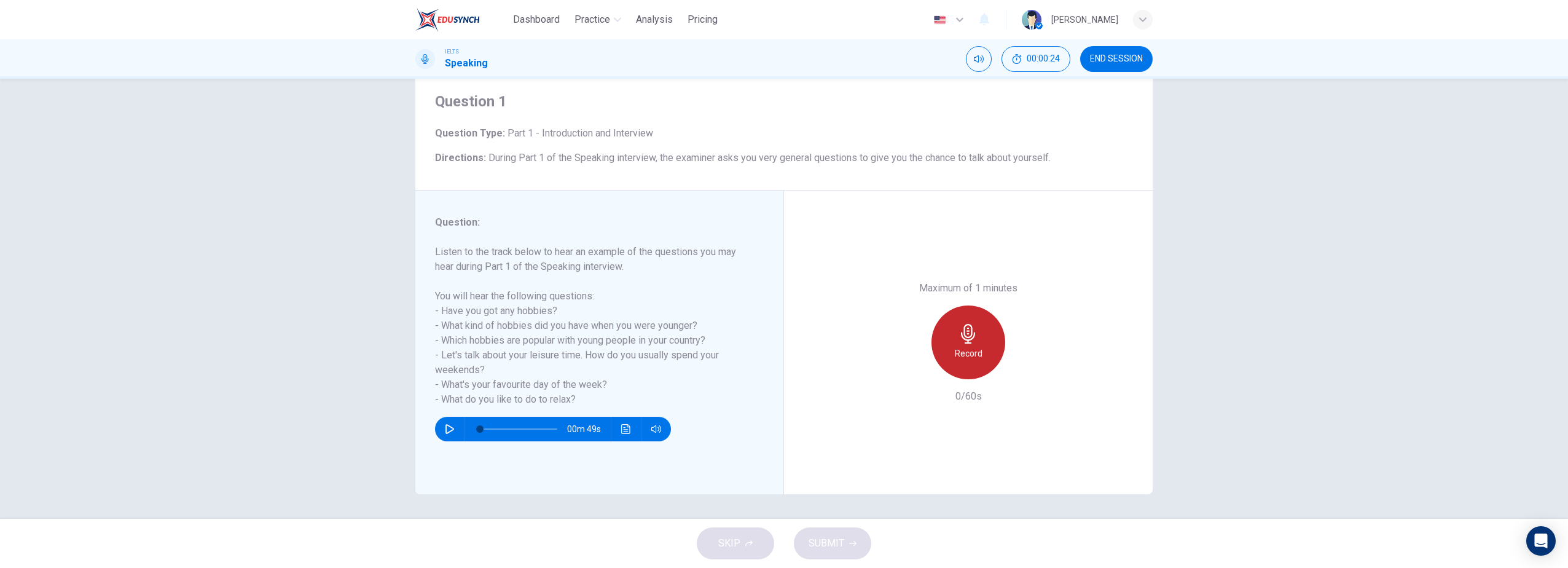
click at [958, 336] on icon "button" at bounding box center [968, 333] width 20 height 20
click at [958, 342] on icon "button" at bounding box center [968, 333] width 20 height 20
click at [819, 553] on button "SUBMIT" at bounding box center [833, 543] width 77 height 32
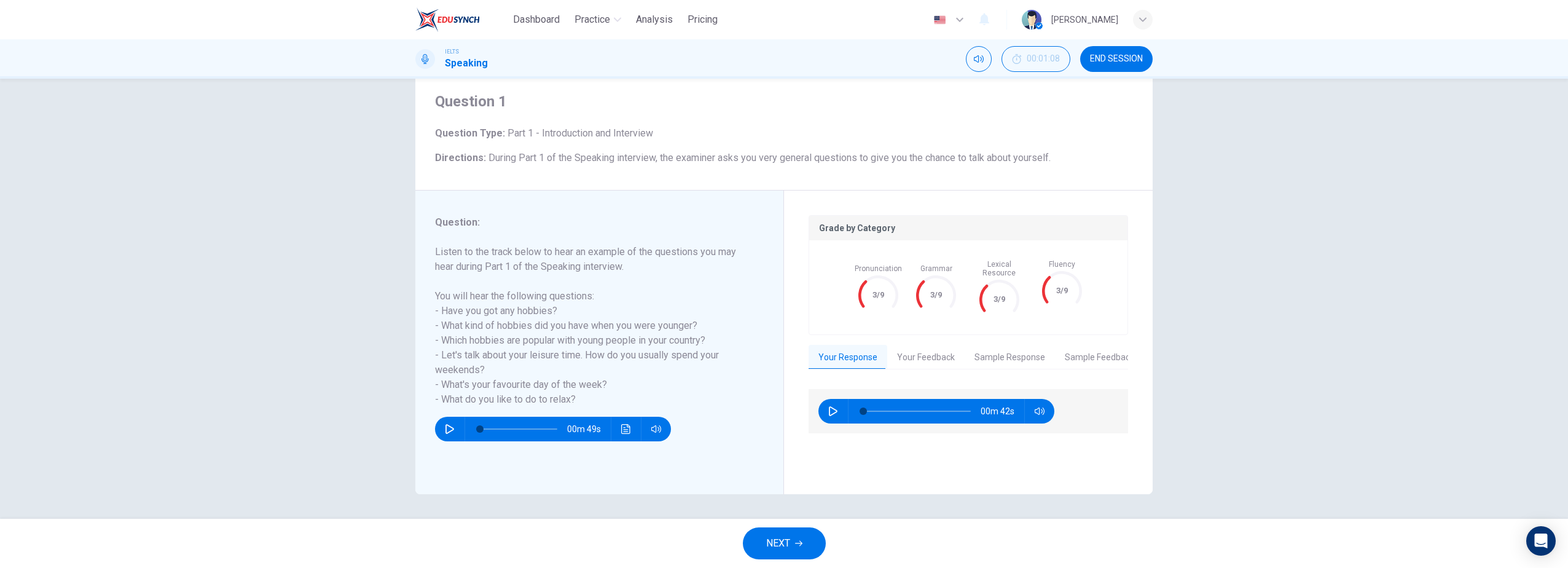
click at [1014, 351] on button "Sample Response" at bounding box center [1010, 357] width 90 height 26
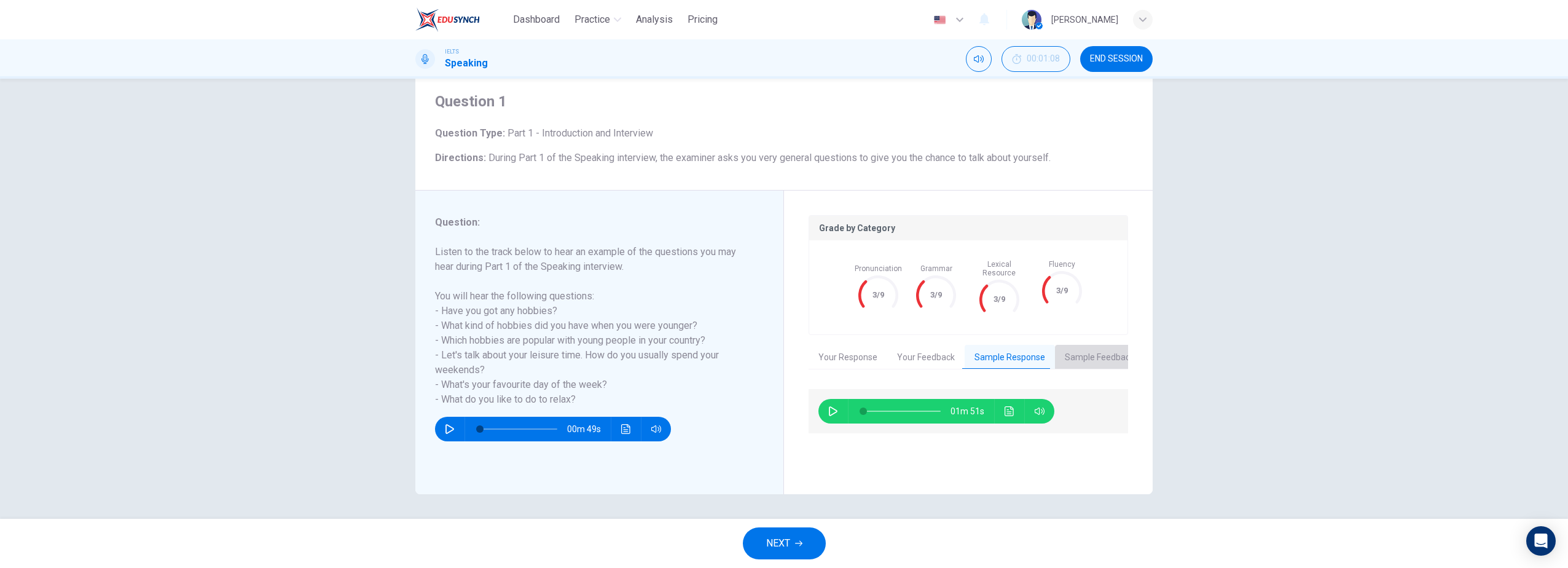
click at [1091, 347] on button "Sample Feedback" at bounding box center [1100, 357] width 89 height 26
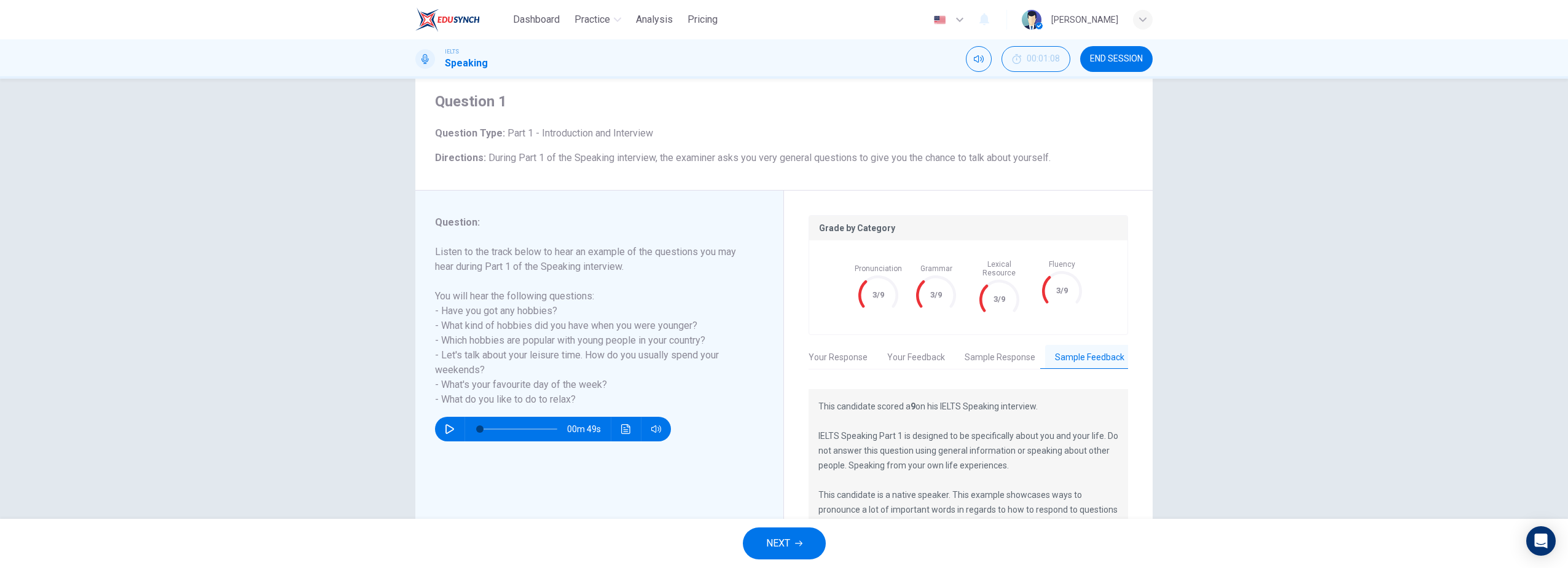
scroll to position [0, 9]
click at [990, 345] on button "Sample Response" at bounding box center [1000, 357] width 90 height 26
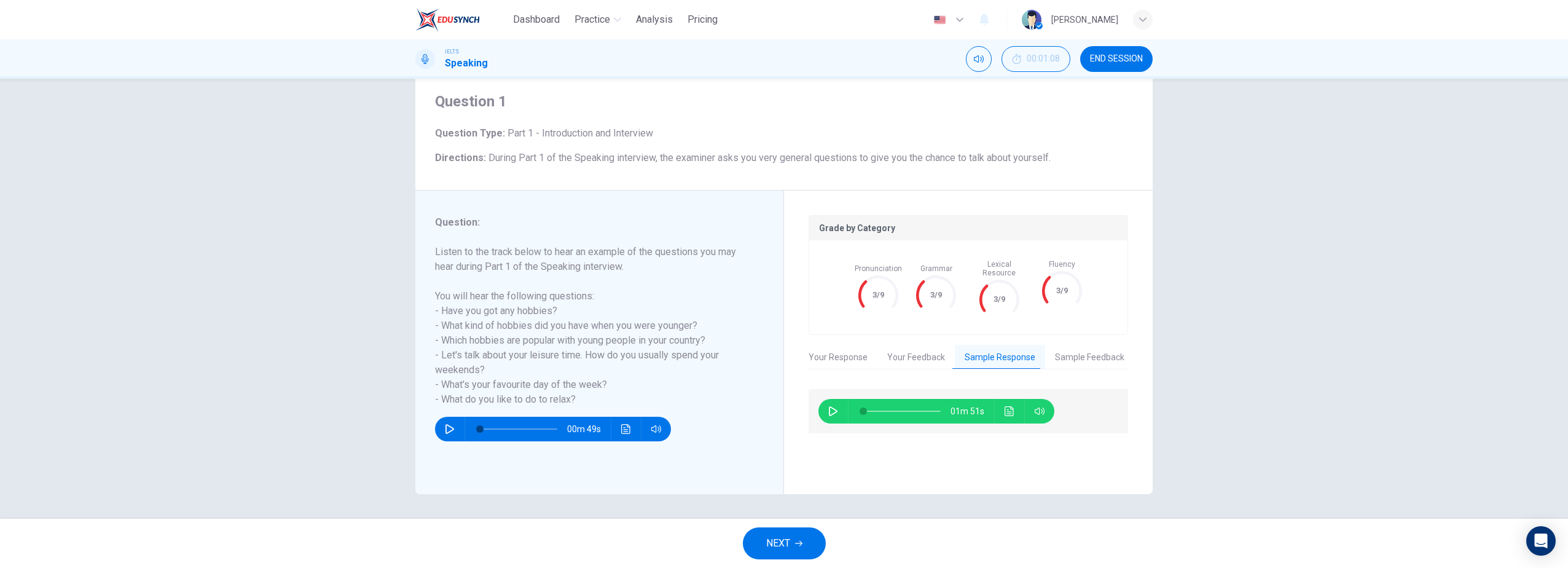
click at [1067, 347] on button "Sample Feedback" at bounding box center [1090, 357] width 89 height 26
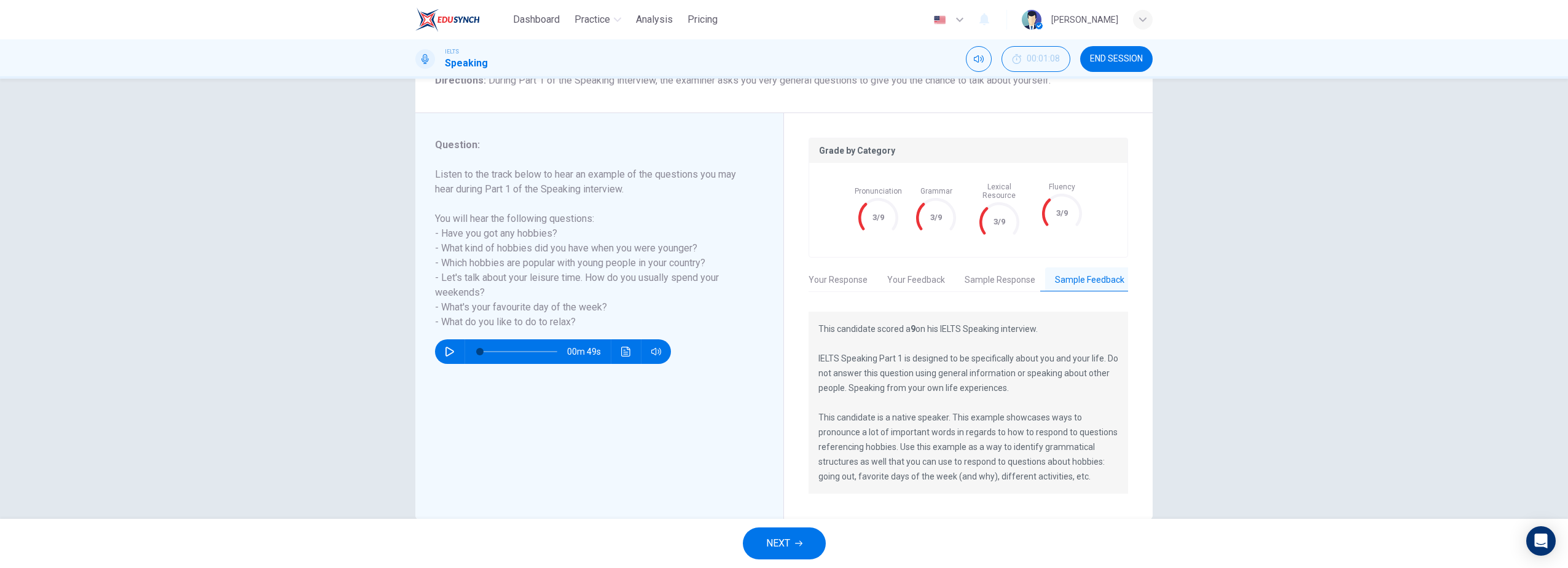
scroll to position [131, 0]
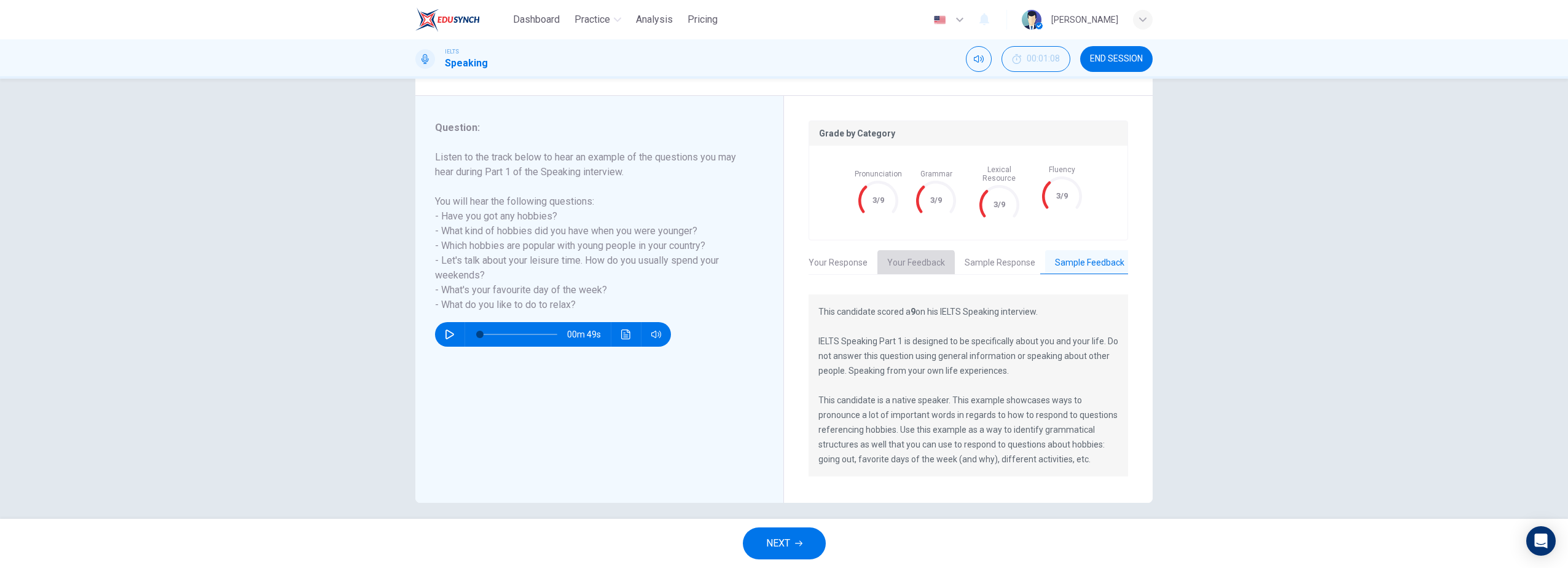
click at [904, 255] on button "Your Feedback" at bounding box center [916, 263] width 77 height 26
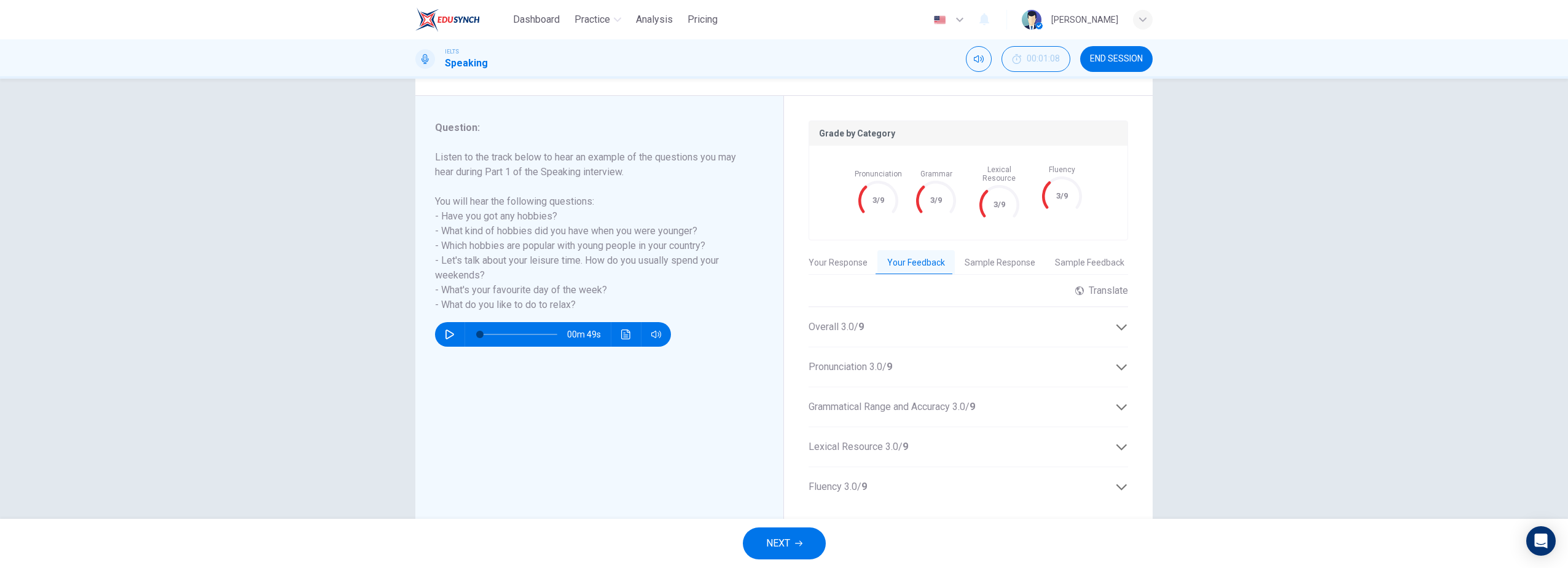
click at [1098, 320] on div "Overall 3.0 / 9" at bounding box center [962, 327] width 307 height 15
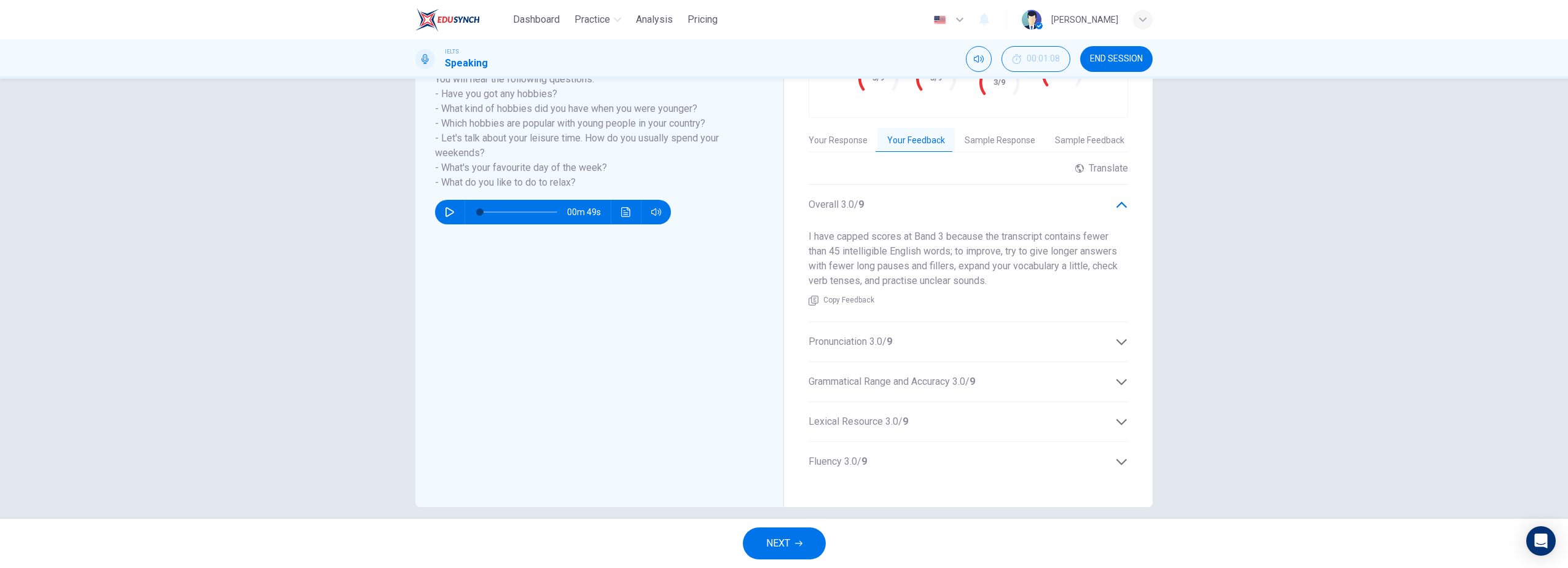
scroll to position [254, 0]
click at [1109, 327] on div "Pronunciation 3.0 / 9" at bounding box center [969, 341] width 319 height 29
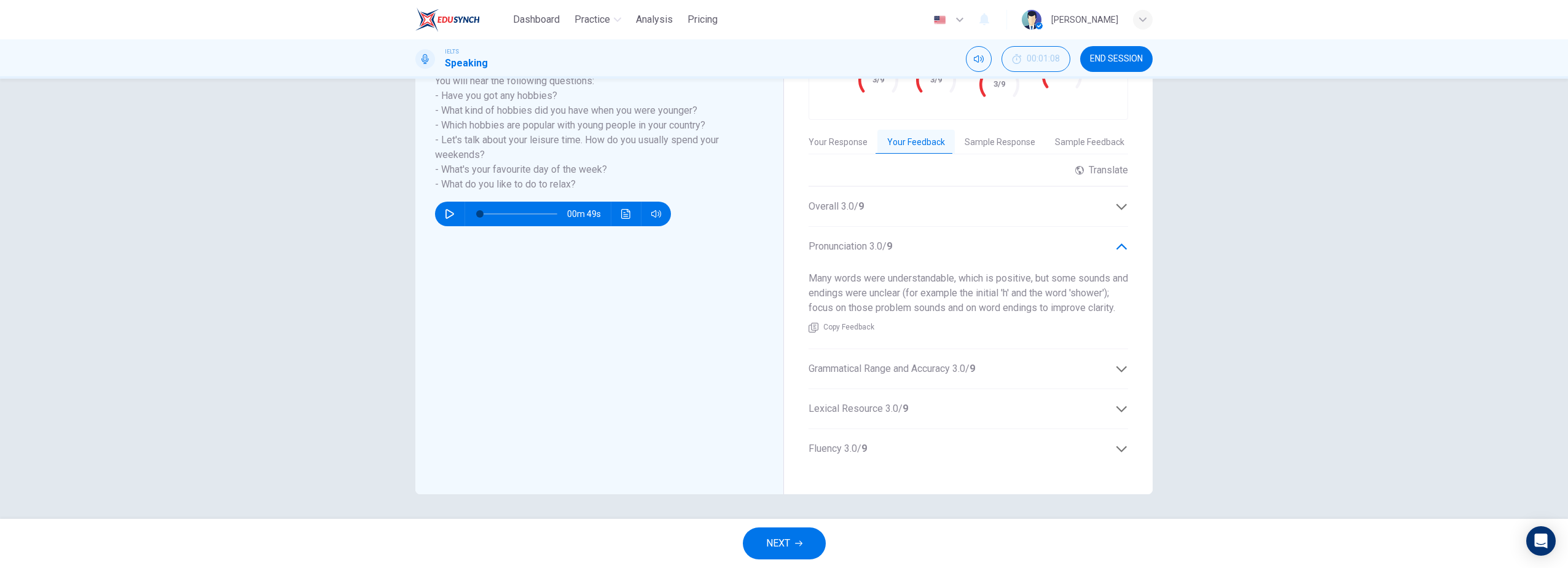
click at [1119, 375] on icon at bounding box center [1121, 369] width 13 height 13
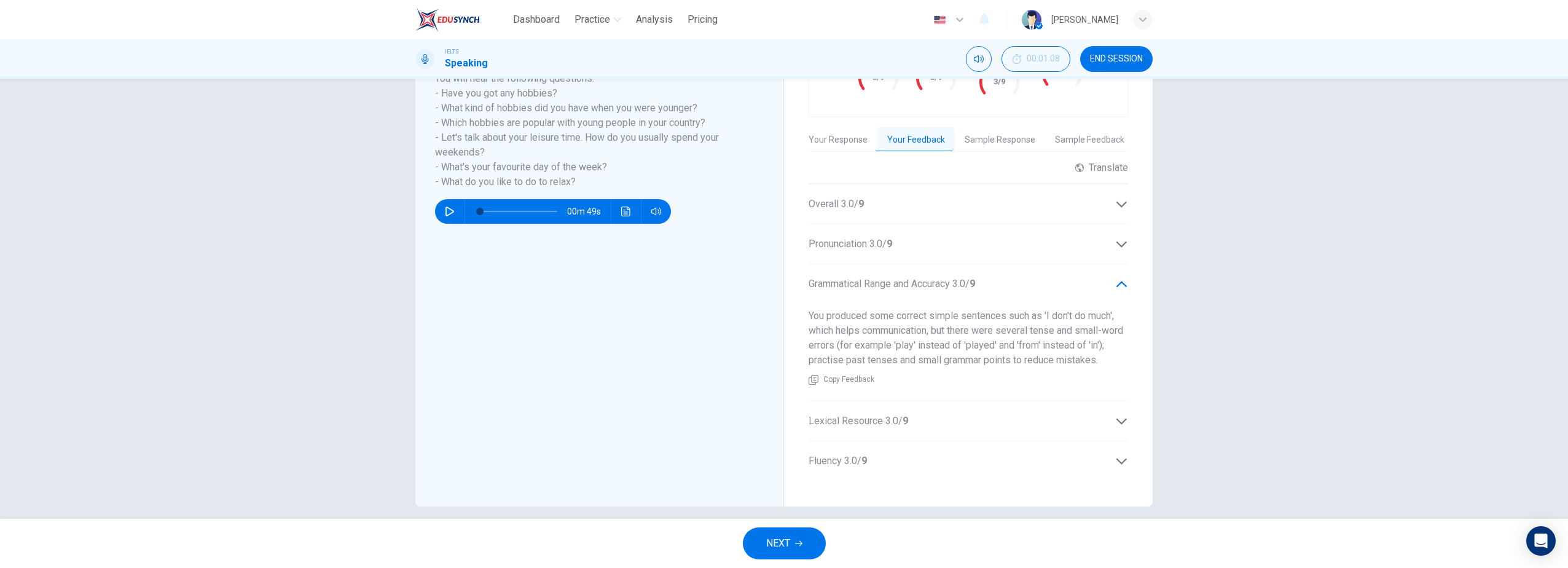
click at [1115, 416] on icon at bounding box center [1121, 421] width 13 height 13
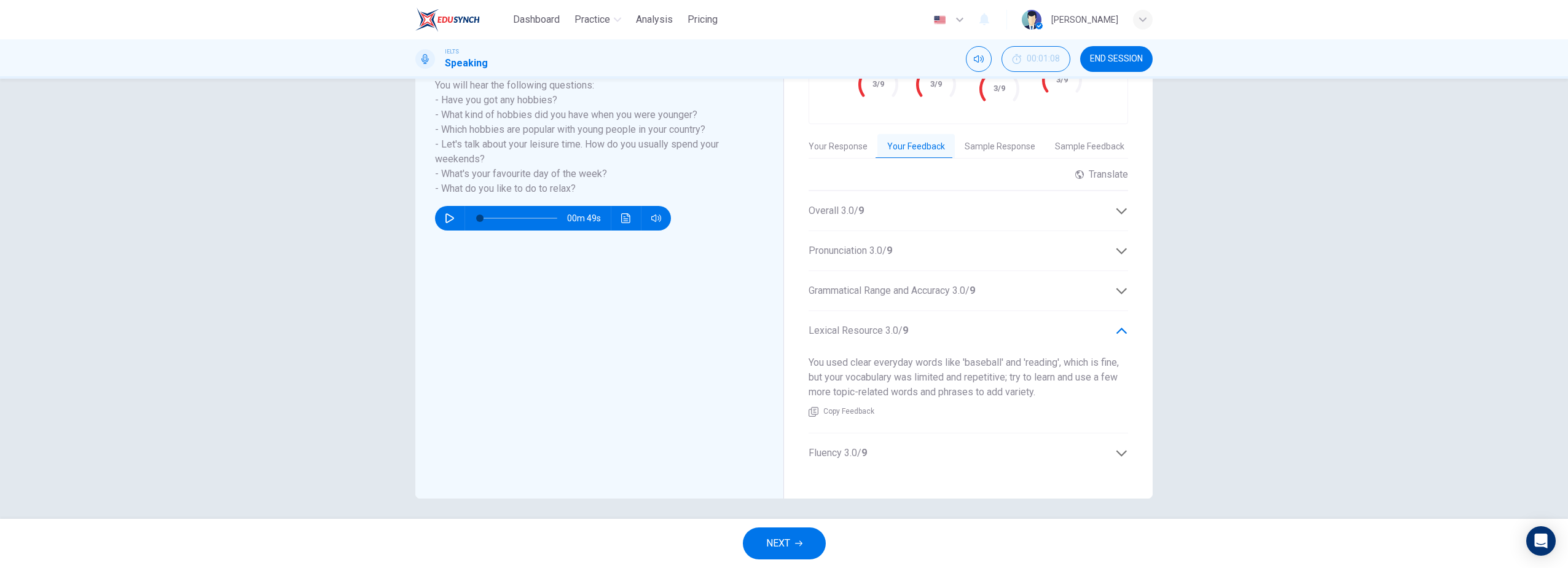
scroll to position [246, 0]
click at [1121, 451] on icon at bounding box center [1121, 454] width 10 height 6
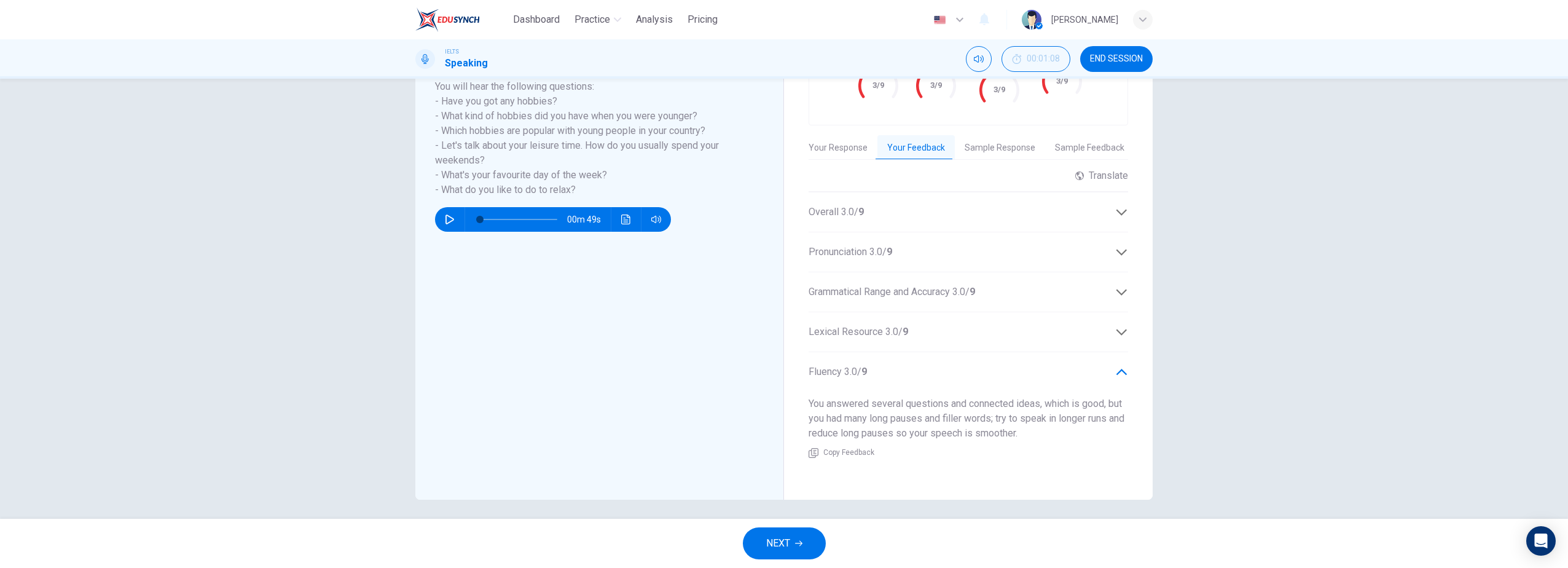
click at [1116, 206] on icon at bounding box center [1121, 212] width 13 height 13
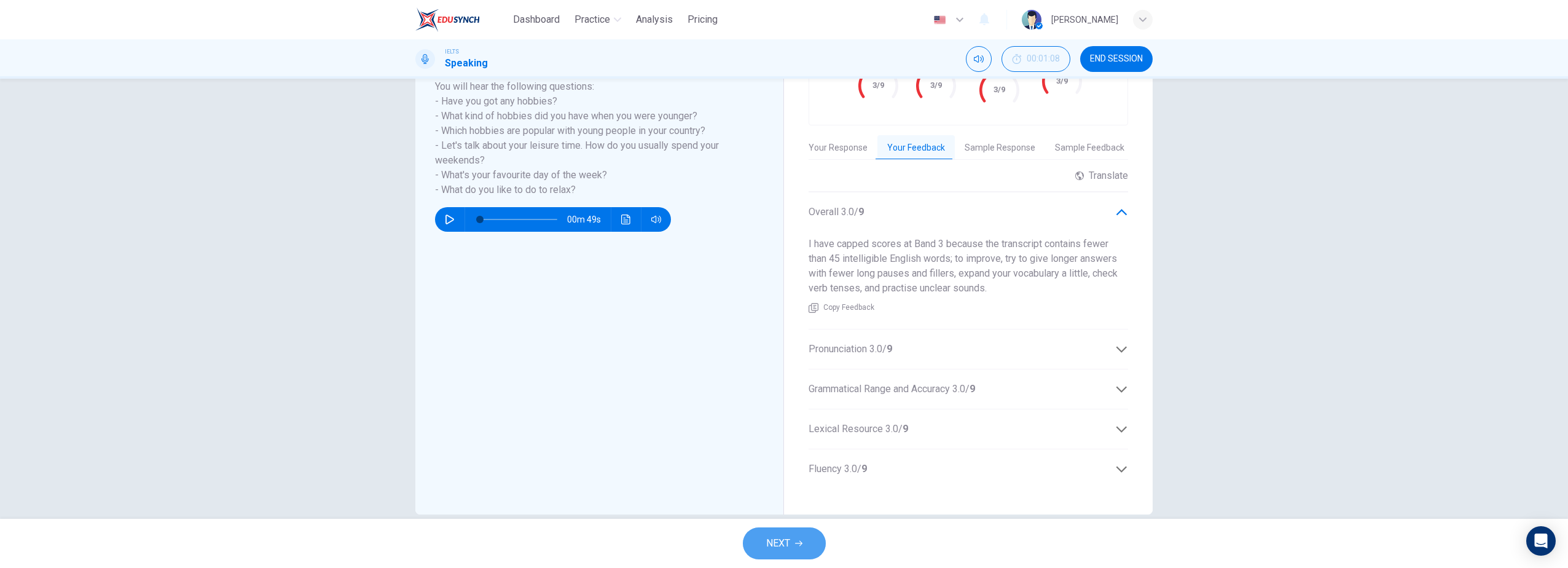
click at [799, 539] on button "NEXT" at bounding box center [784, 543] width 83 height 32
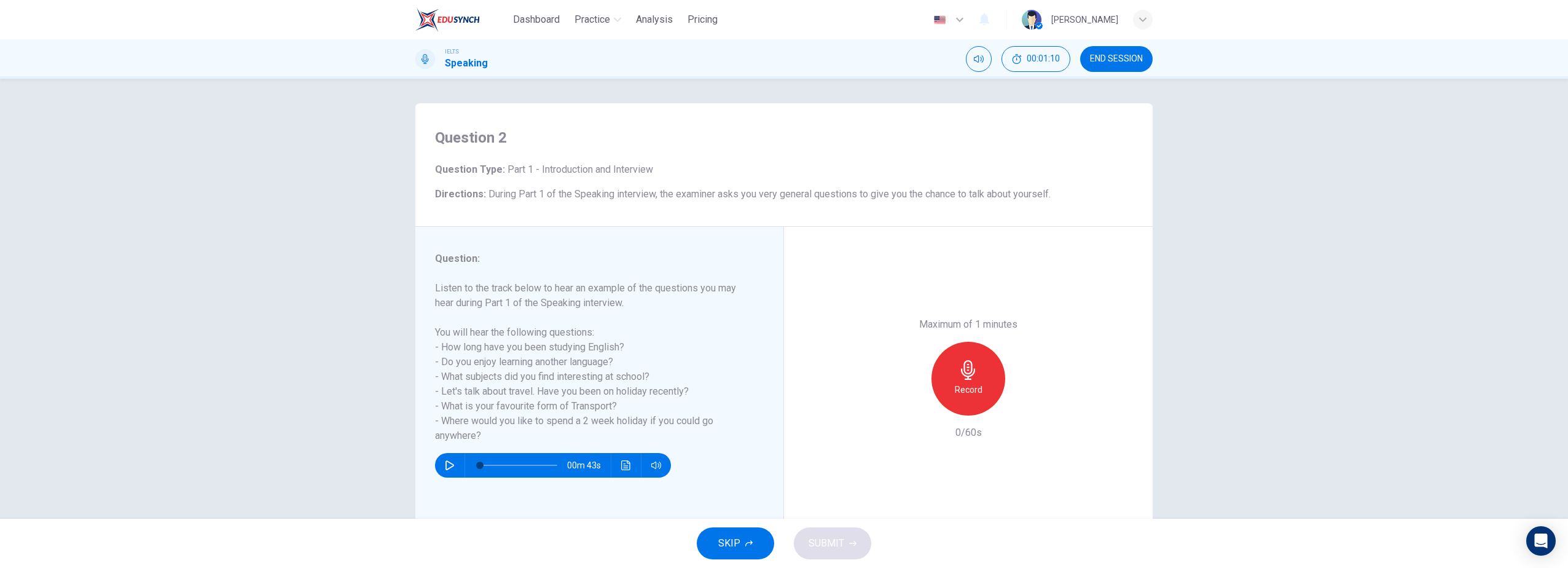
click at [745, 535] on button "SKIP" at bounding box center [736, 543] width 77 height 32
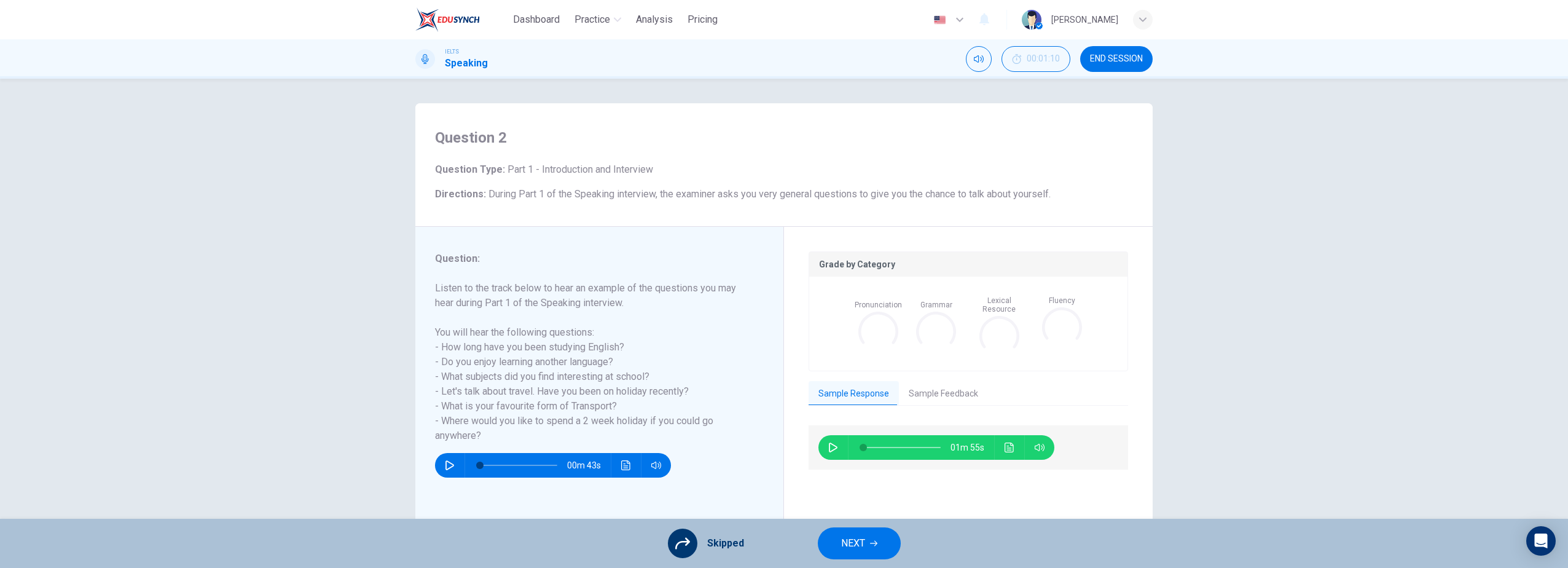
click at [875, 547] on button "NEXT" at bounding box center [860, 543] width 83 height 32
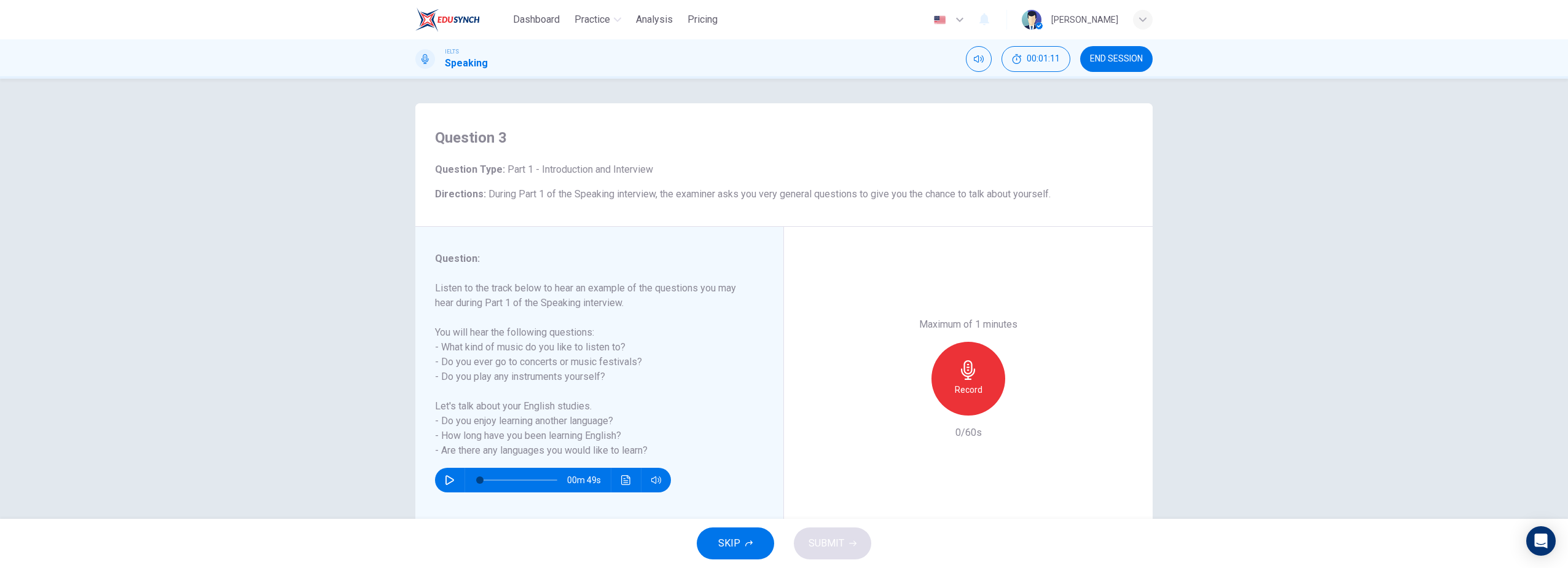
click at [742, 546] on button "SKIP" at bounding box center [736, 543] width 77 height 32
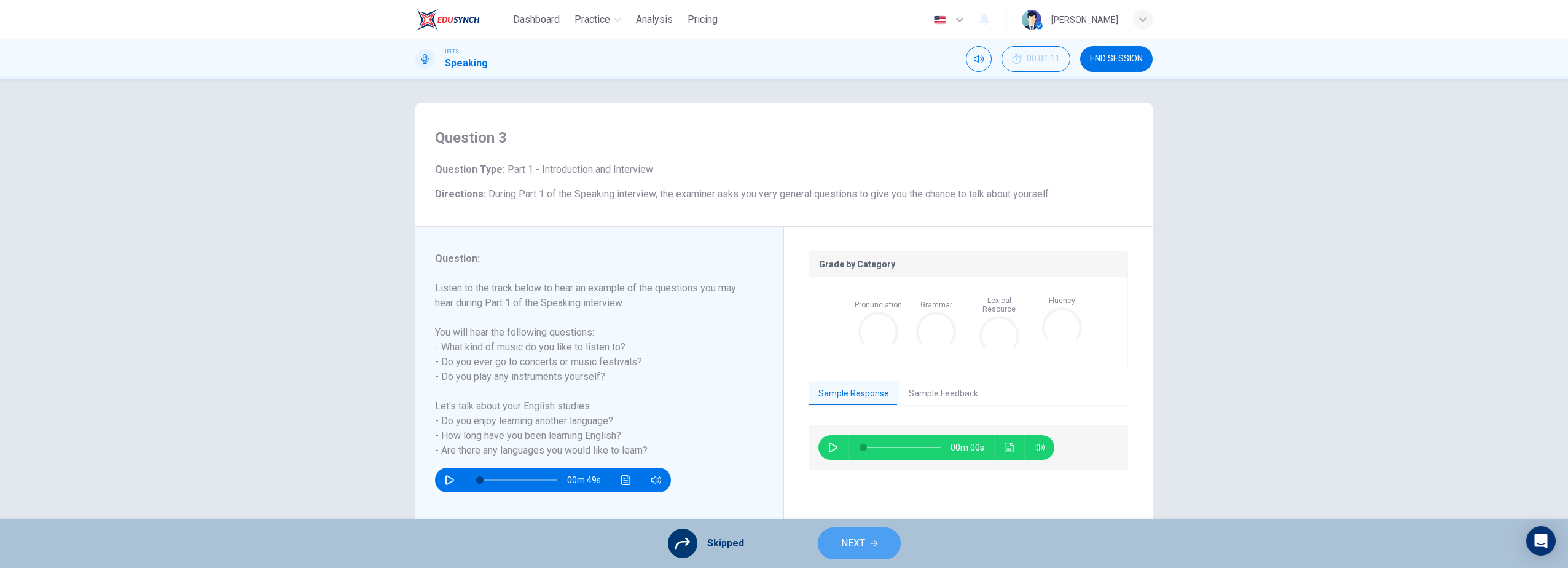
click at [842, 547] on span "NEXT" at bounding box center [854, 544] width 24 height 17
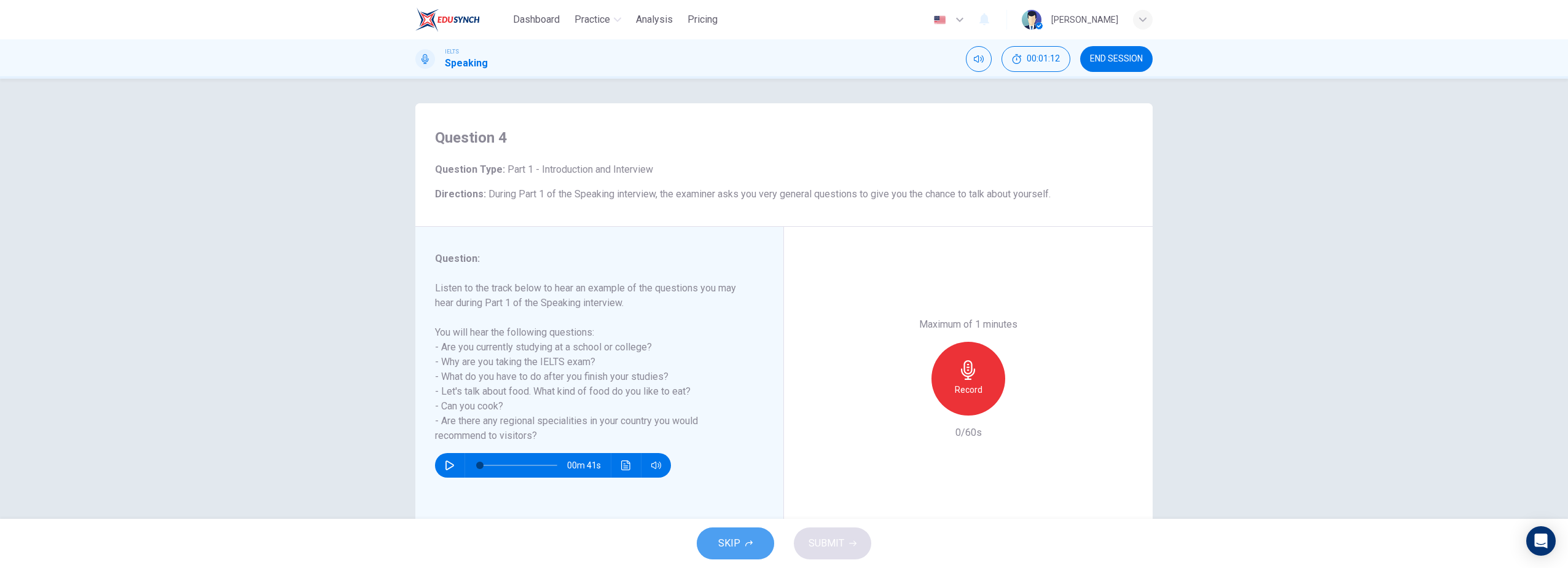
click at [733, 541] on span "SKIP" at bounding box center [730, 544] width 22 height 17
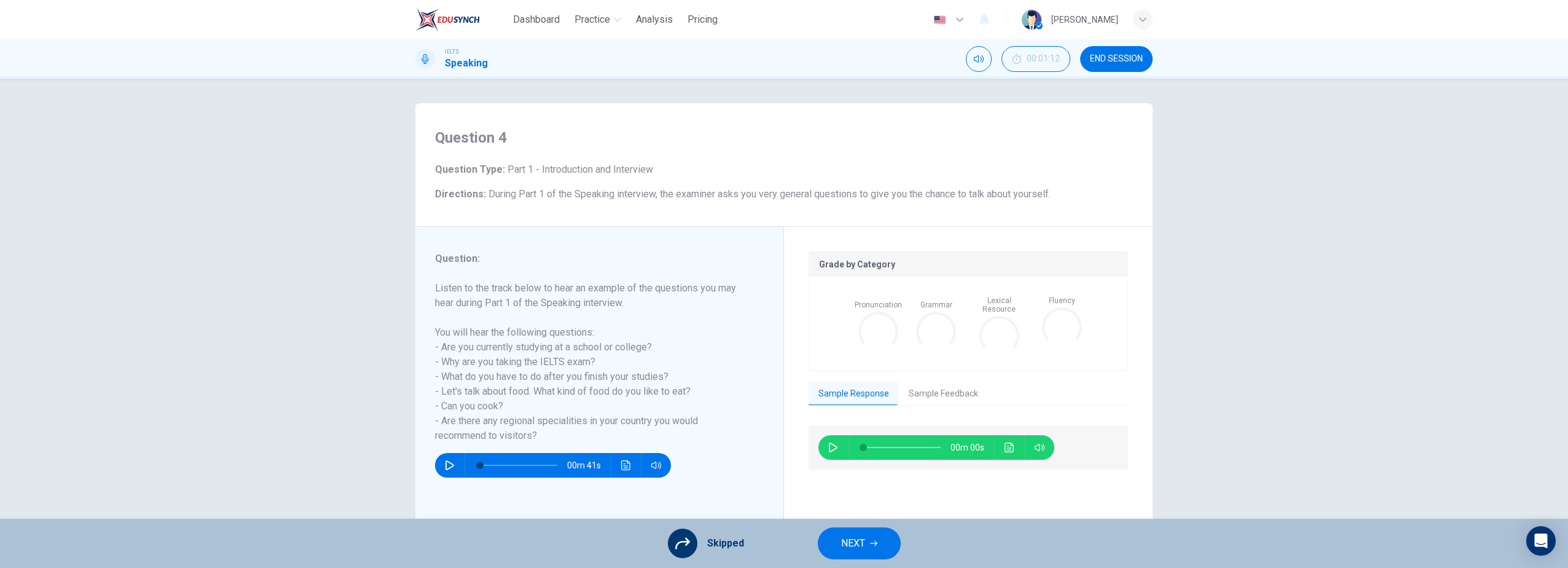
click at [866, 546] on button "NEXT" at bounding box center [860, 543] width 83 height 32
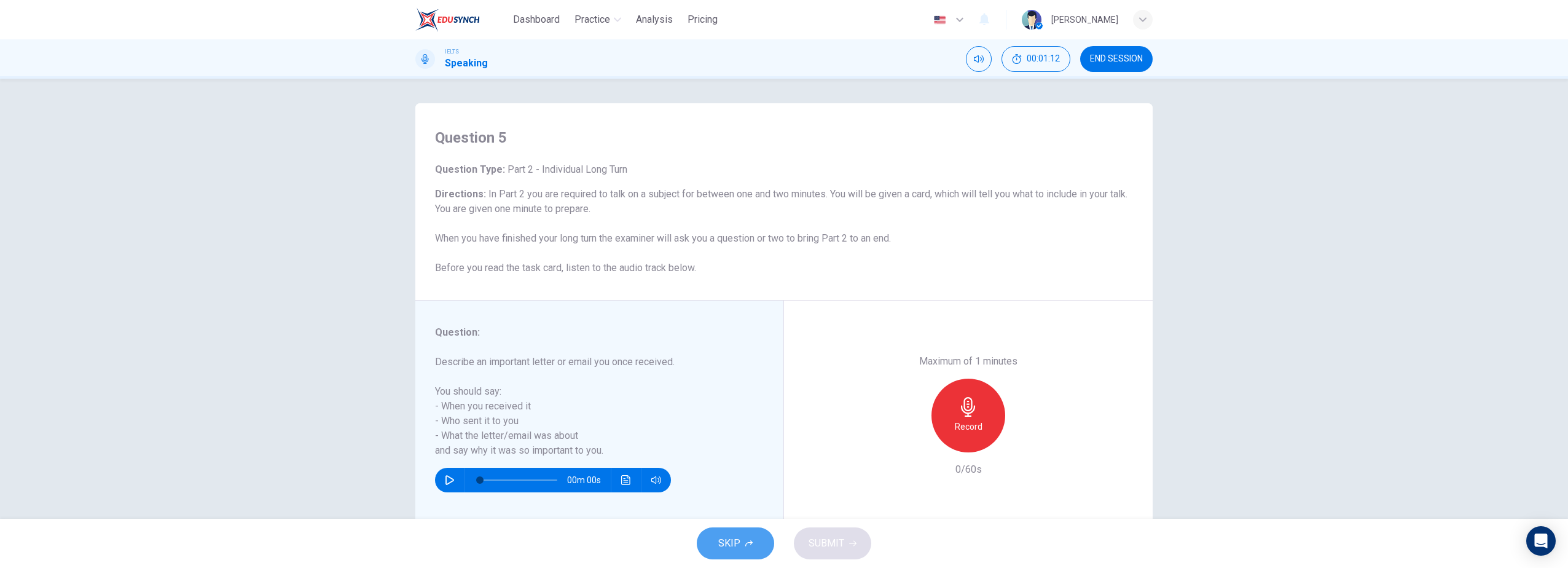
click at [720, 540] on span "SKIP" at bounding box center [730, 544] width 22 height 17
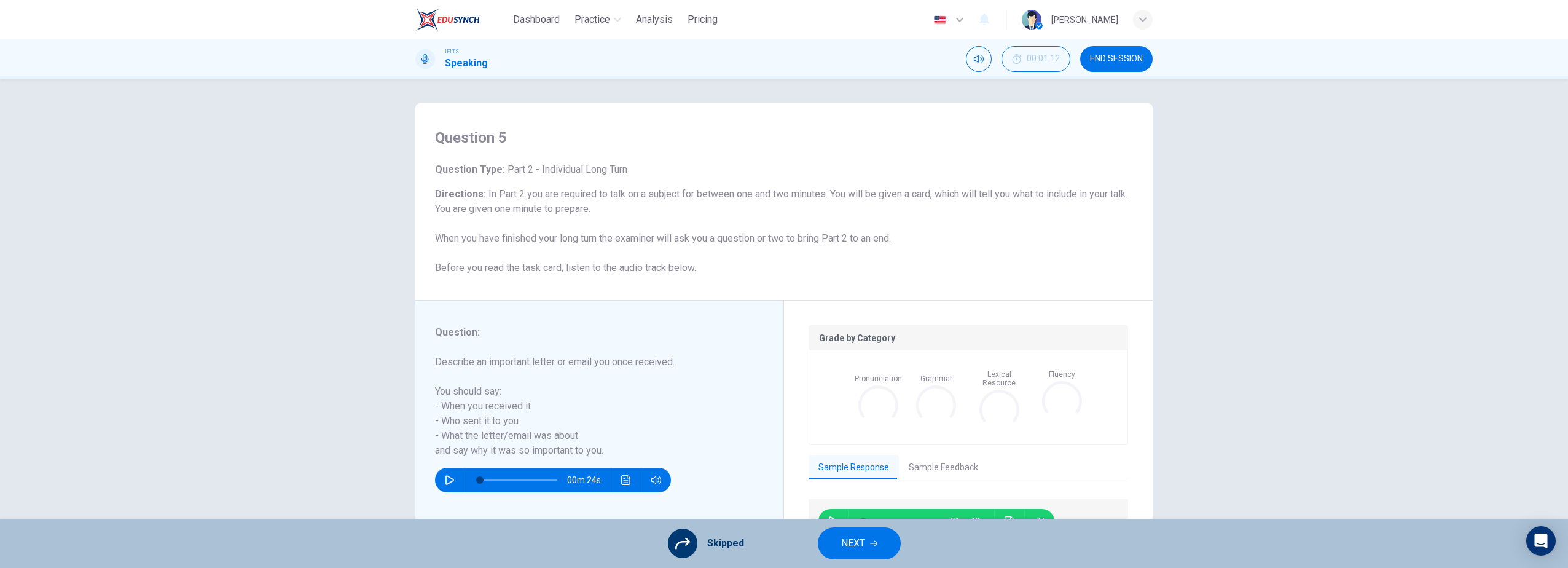
click at [572, 528] on div "Skipped NEXT" at bounding box center [784, 543] width 1568 height 49
drag, startPoint x: 649, startPoint y: 548, endPoint x: 630, endPoint y: 546, distance: 19.1
click at [648, 548] on div "Skipped NEXT" at bounding box center [784, 543] width 1568 height 49
click at [314, 358] on div "Question 5 Question Type : Part 2 - Individual Long Turn Directions : In Part 2…" at bounding box center [784, 299] width 1568 height 440
click at [838, 537] on button "NEXT" at bounding box center [860, 543] width 83 height 32
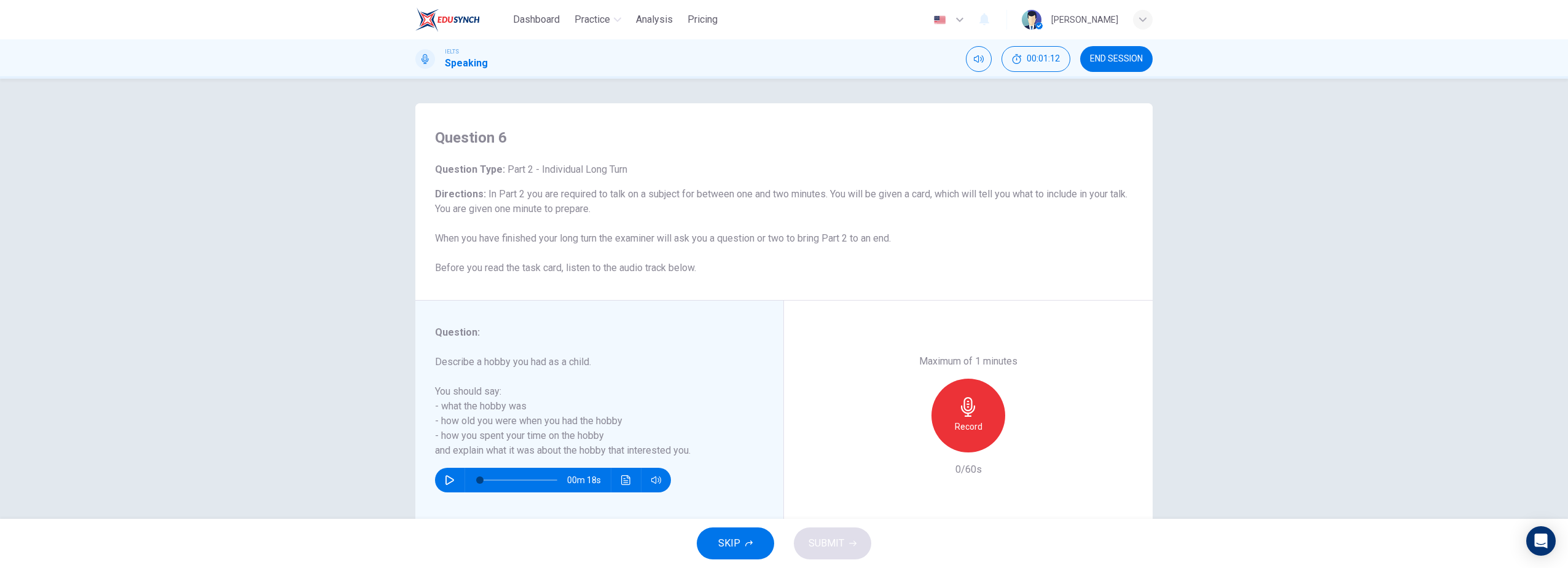
click at [328, 357] on div "Question 6 Question Type : Part 2 - Individual Long Turn Directions : In Part 2…" at bounding box center [784, 299] width 1568 height 440
click at [726, 535] on span "SKIP" at bounding box center [730, 544] width 22 height 17
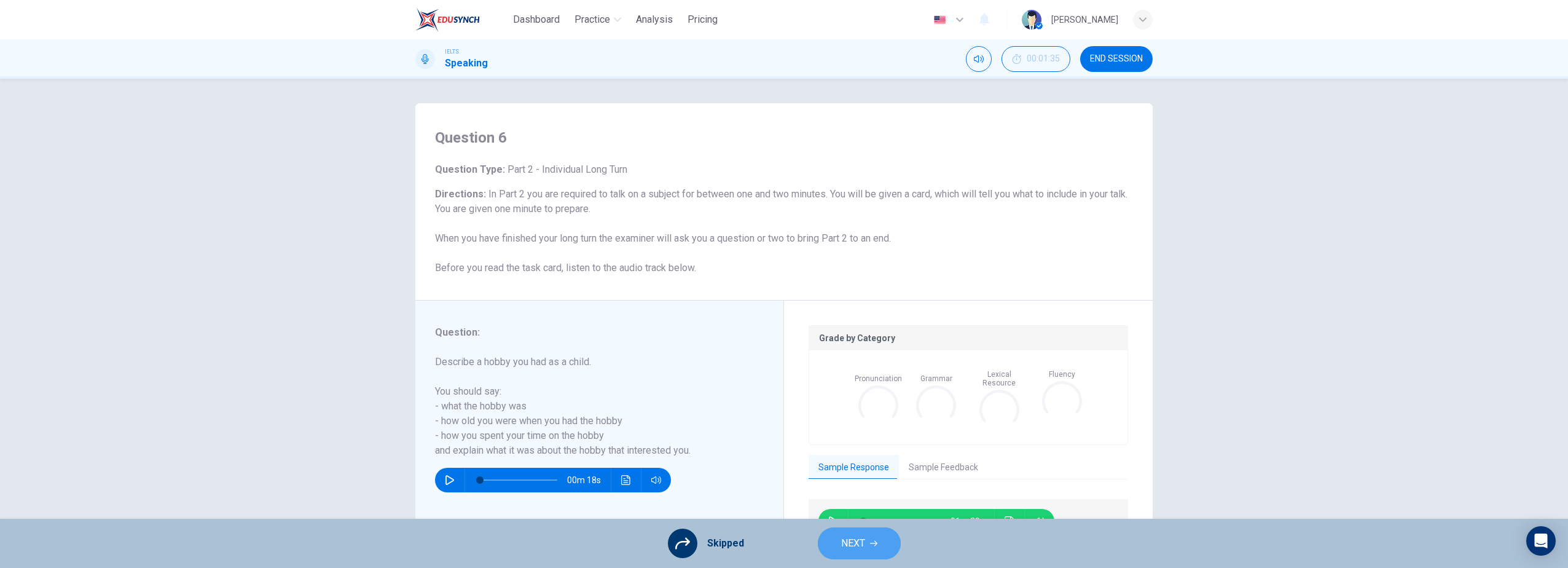
click at [854, 545] on span "NEXT" at bounding box center [854, 544] width 24 height 17
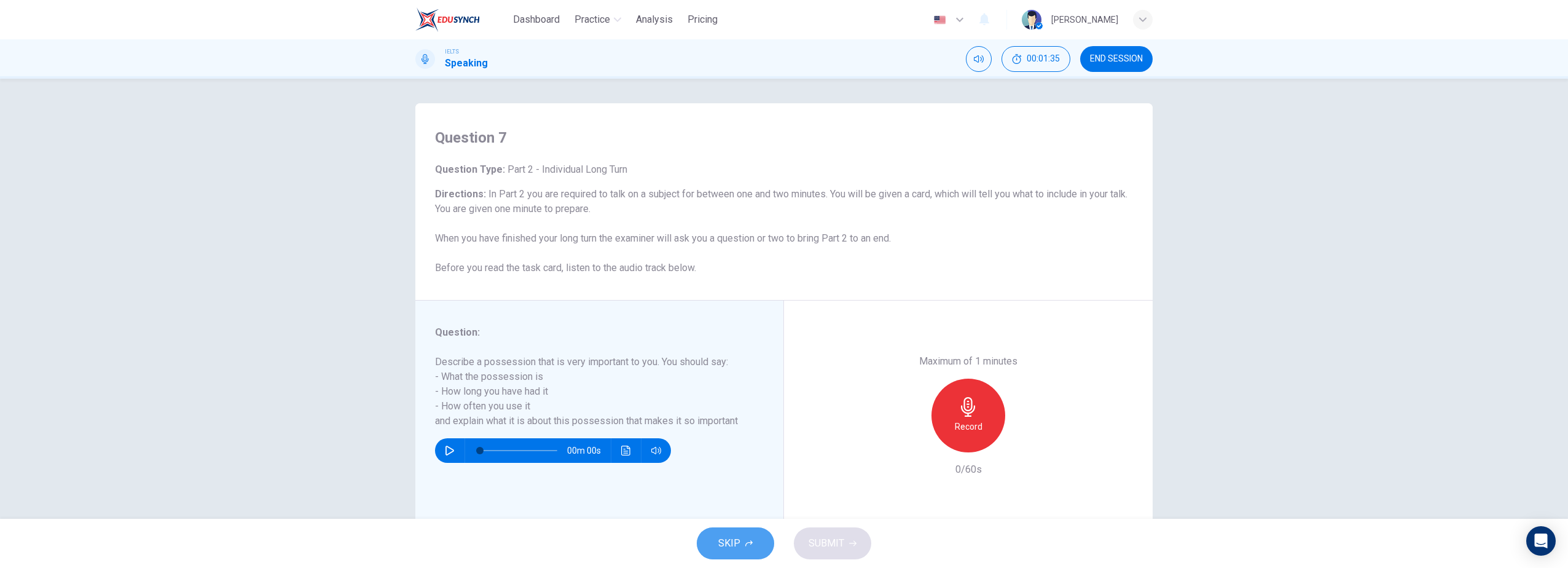
click at [740, 544] on span "SKIP" at bounding box center [730, 544] width 22 height 17
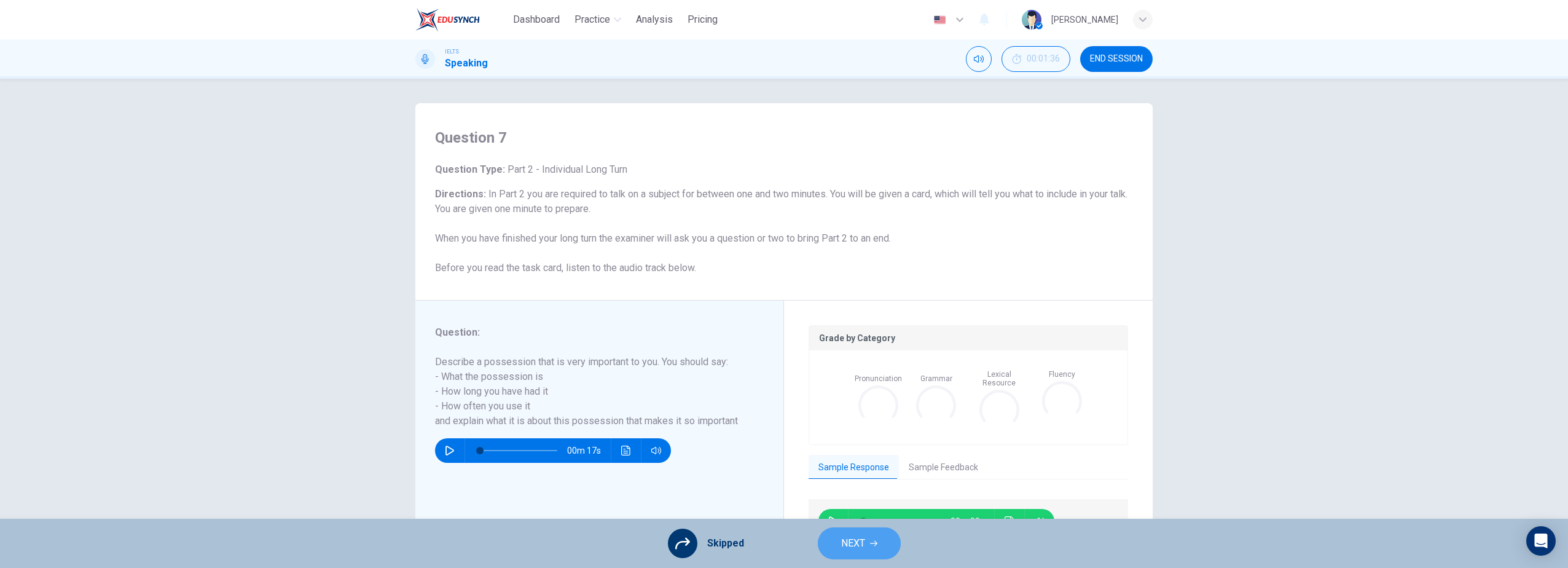
click at [857, 548] on span "NEXT" at bounding box center [854, 544] width 24 height 17
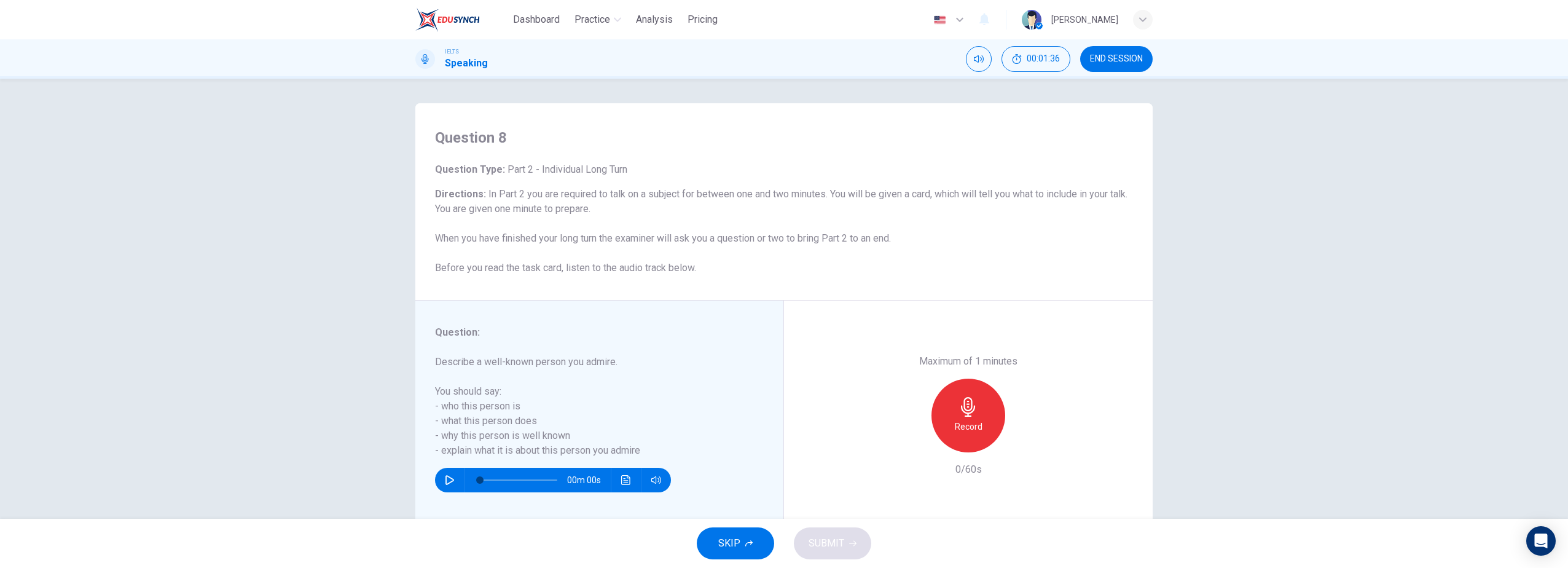
click at [727, 548] on span "SKIP" at bounding box center [730, 544] width 22 height 17
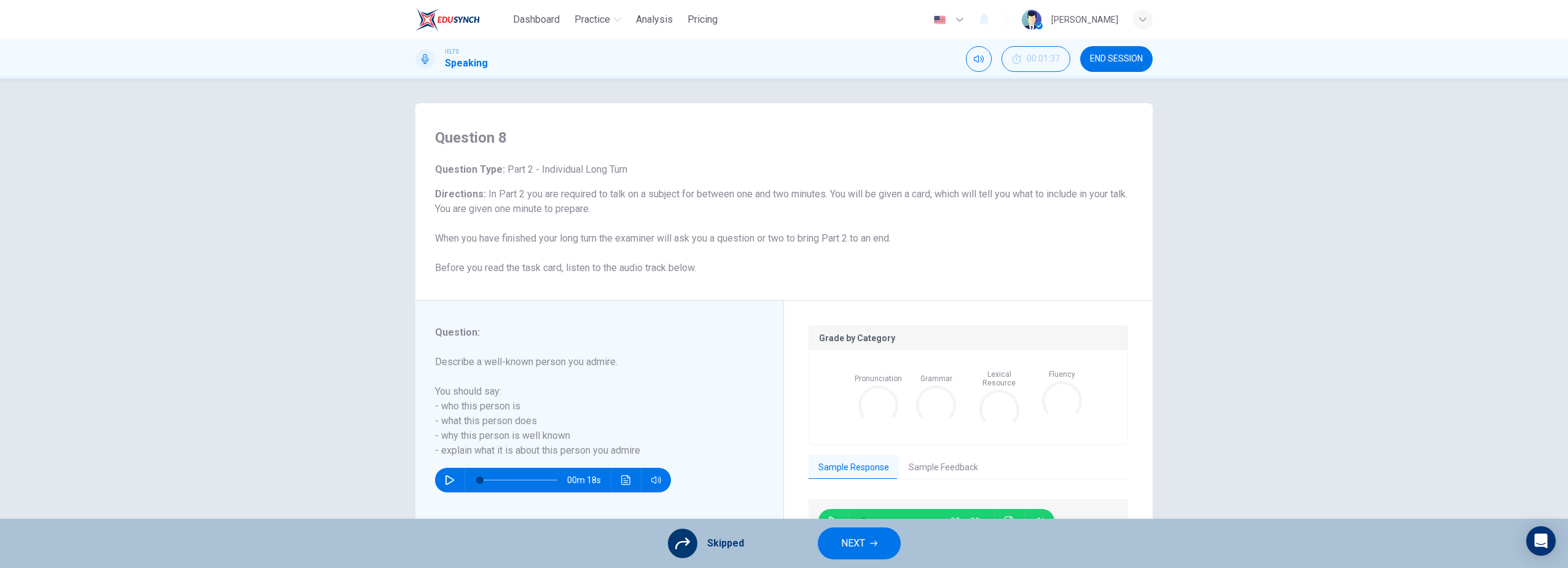
click at [842, 544] on span "NEXT" at bounding box center [854, 544] width 24 height 17
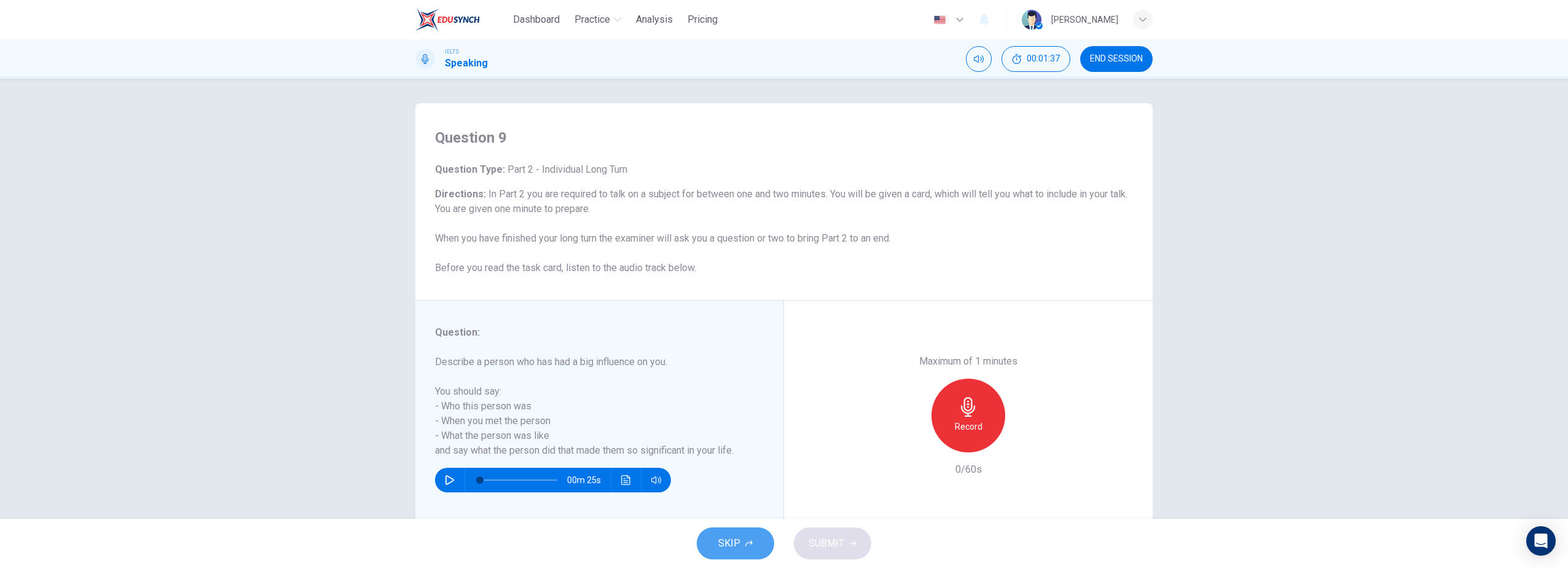
click at [738, 543] on span "SKIP" at bounding box center [730, 544] width 22 height 17
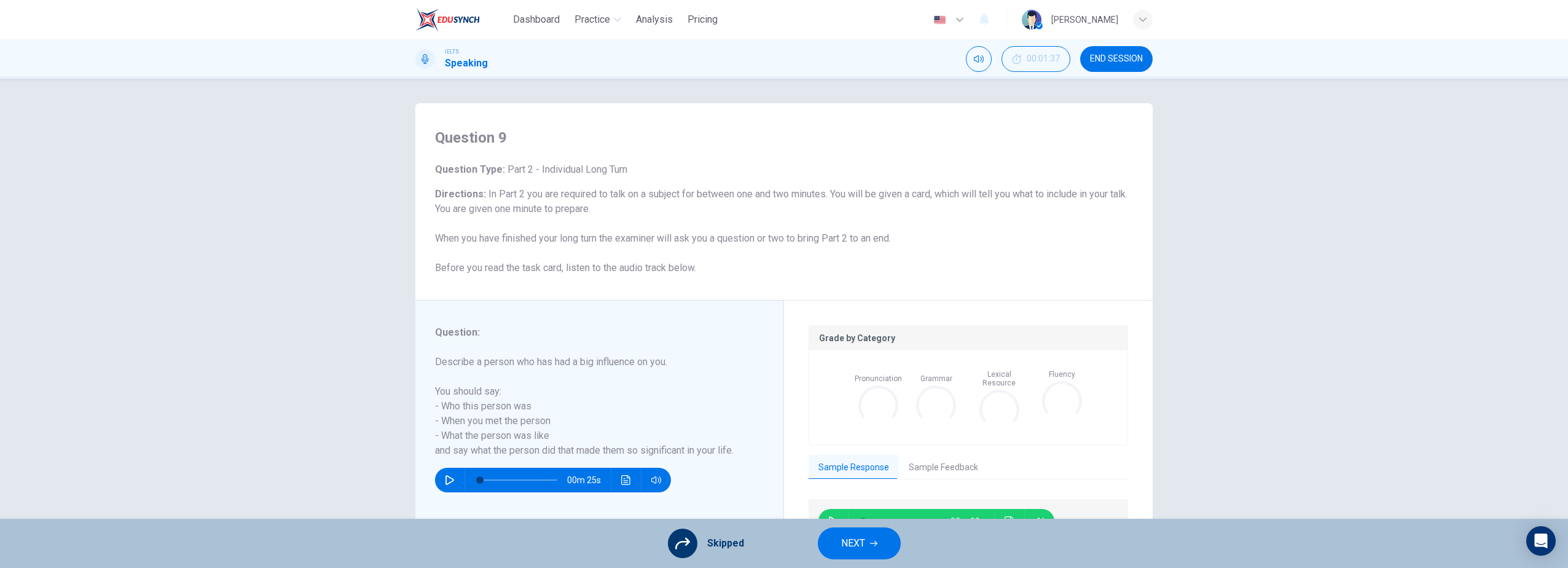
click at [848, 545] on span "NEXT" at bounding box center [854, 544] width 24 height 17
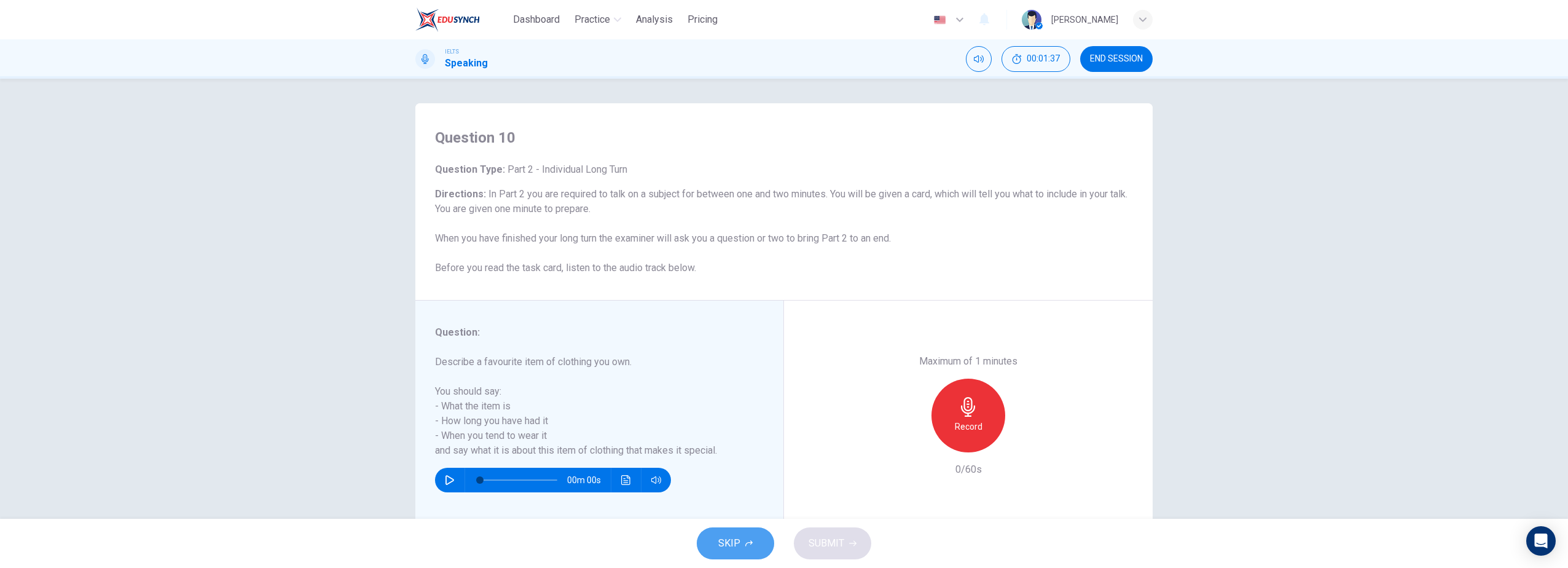
click at [739, 548] on span "SKIP" at bounding box center [730, 544] width 22 height 17
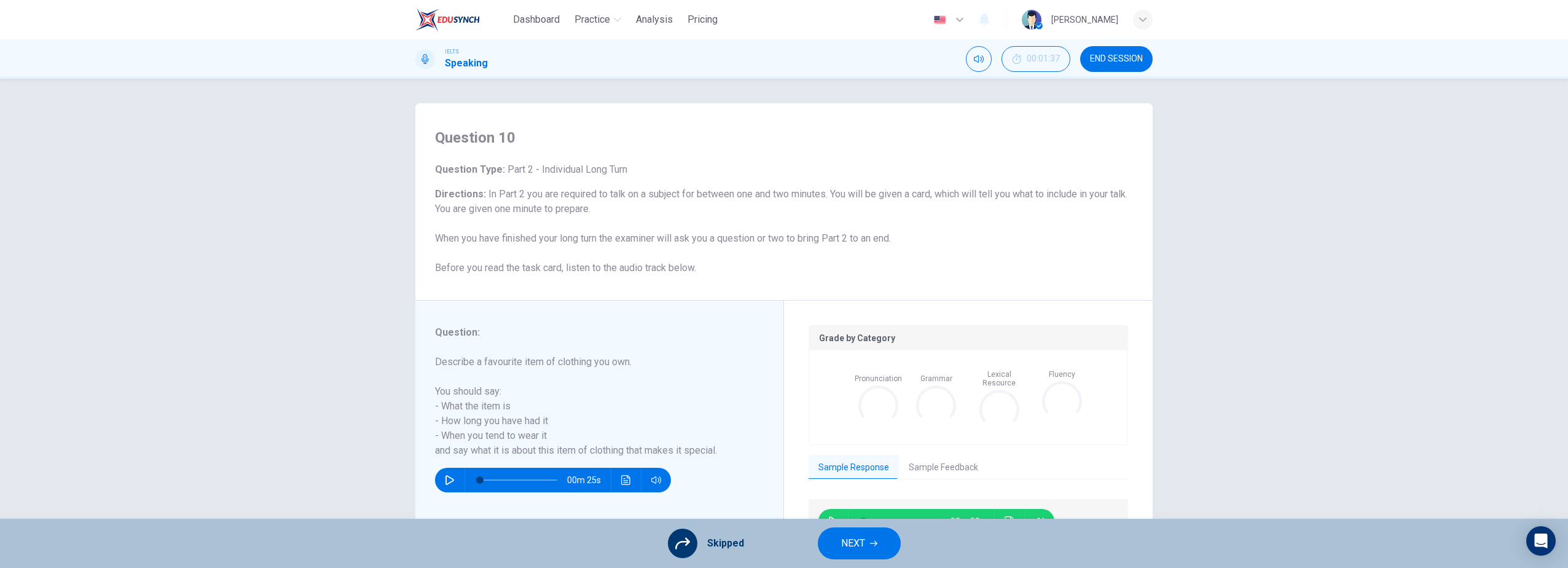
click at [842, 541] on span "NEXT" at bounding box center [854, 544] width 24 height 17
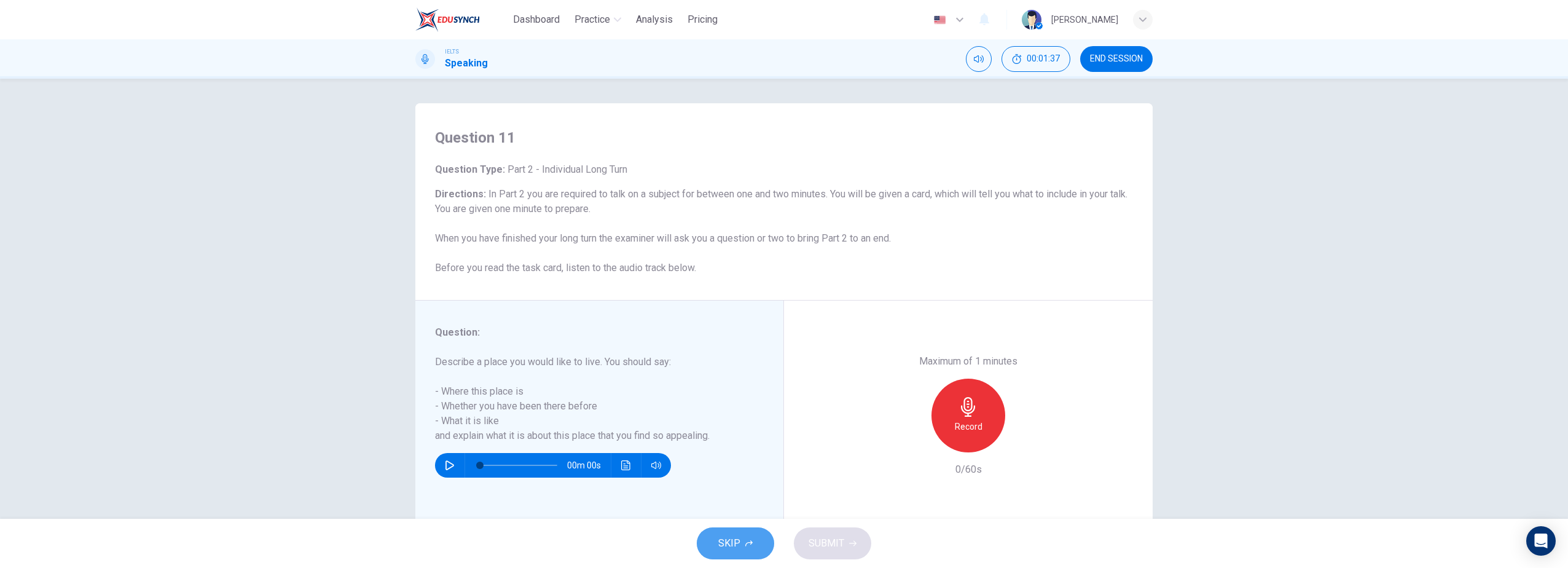
click at [752, 547] on icon "button" at bounding box center [749, 543] width 8 height 8
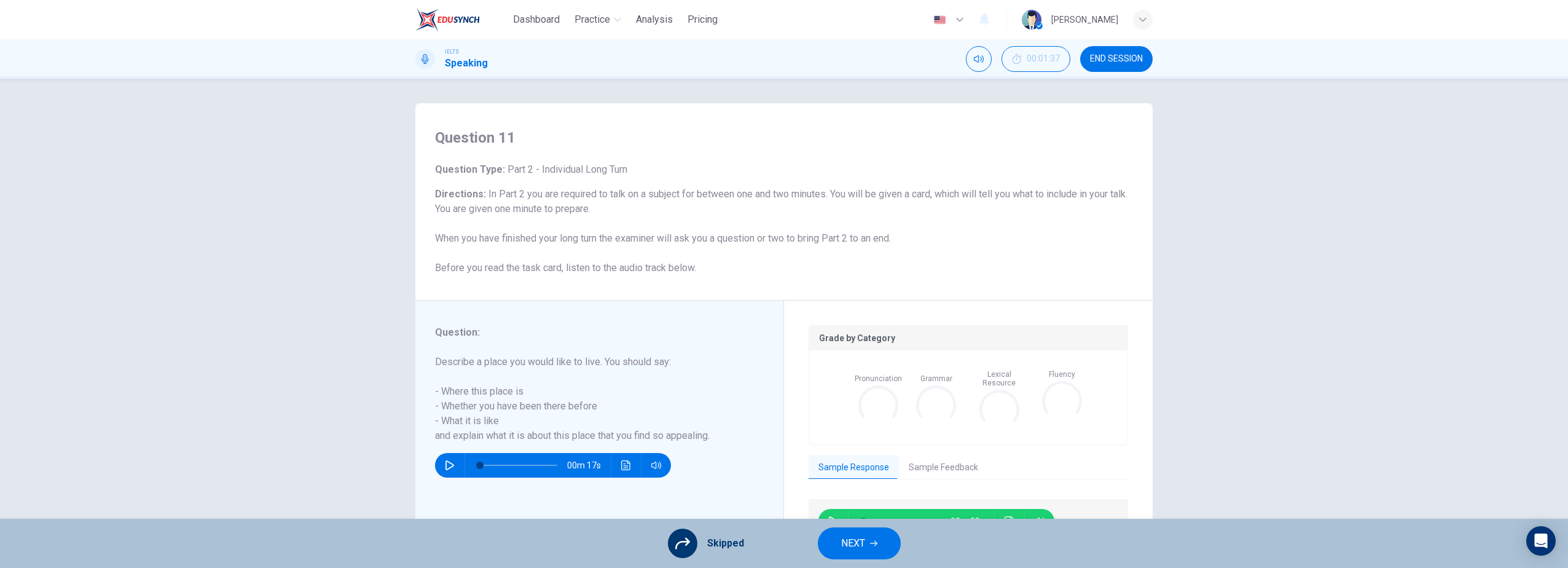
click at [854, 542] on span "NEXT" at bounding box center [854, 544] width 24 height 17
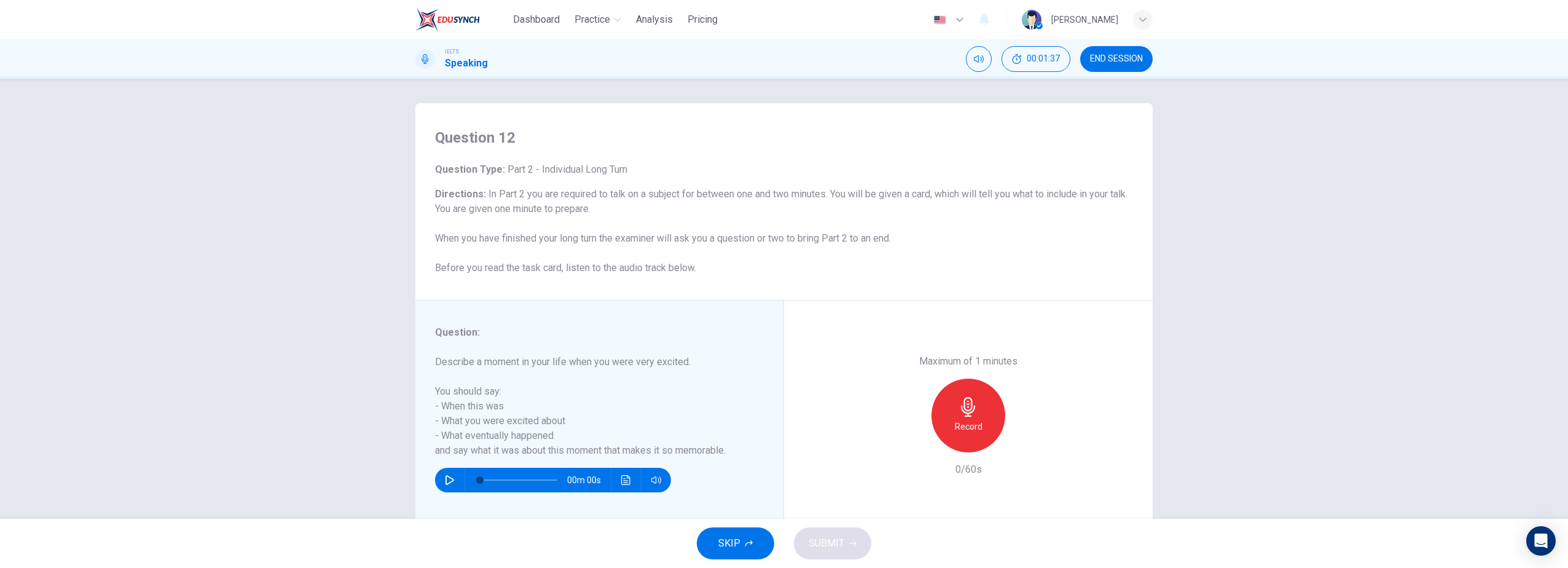
click at [749, 546] on icon "button" at bounding box center [749, 543] width 8 height 8
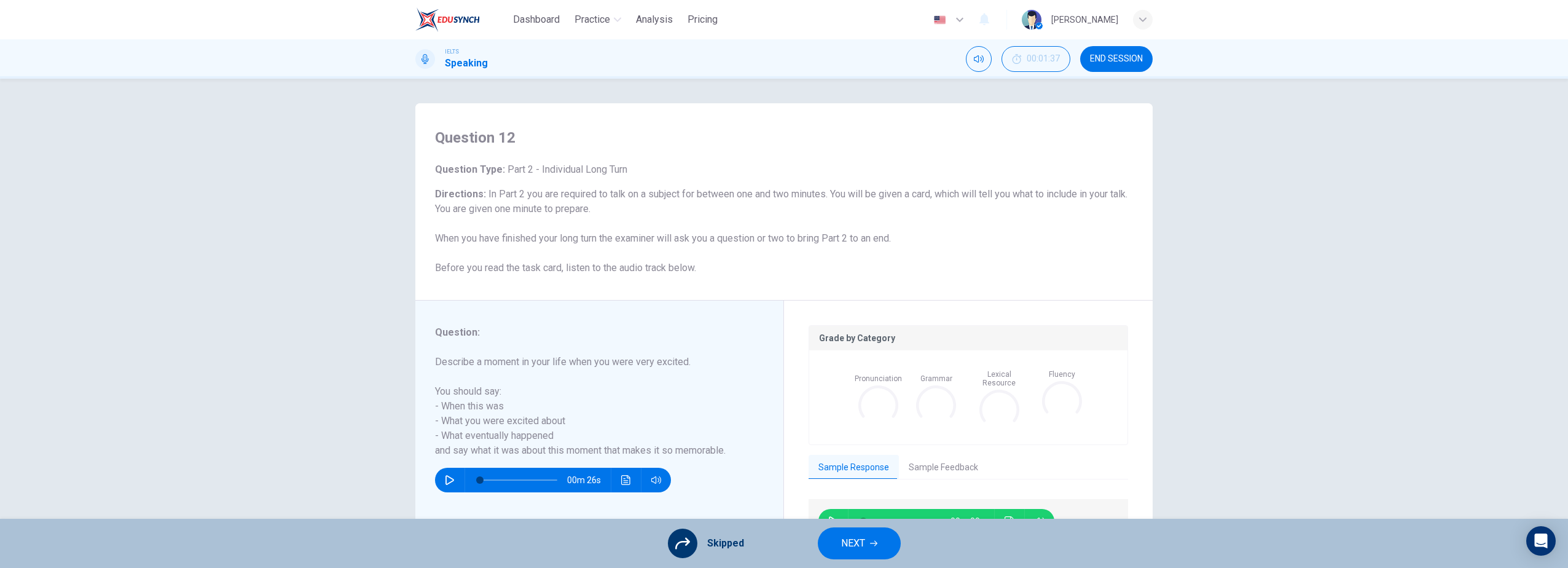
click at [842, 544] on span "NEXT" at bounding box center [854, 544] width 24 height 17
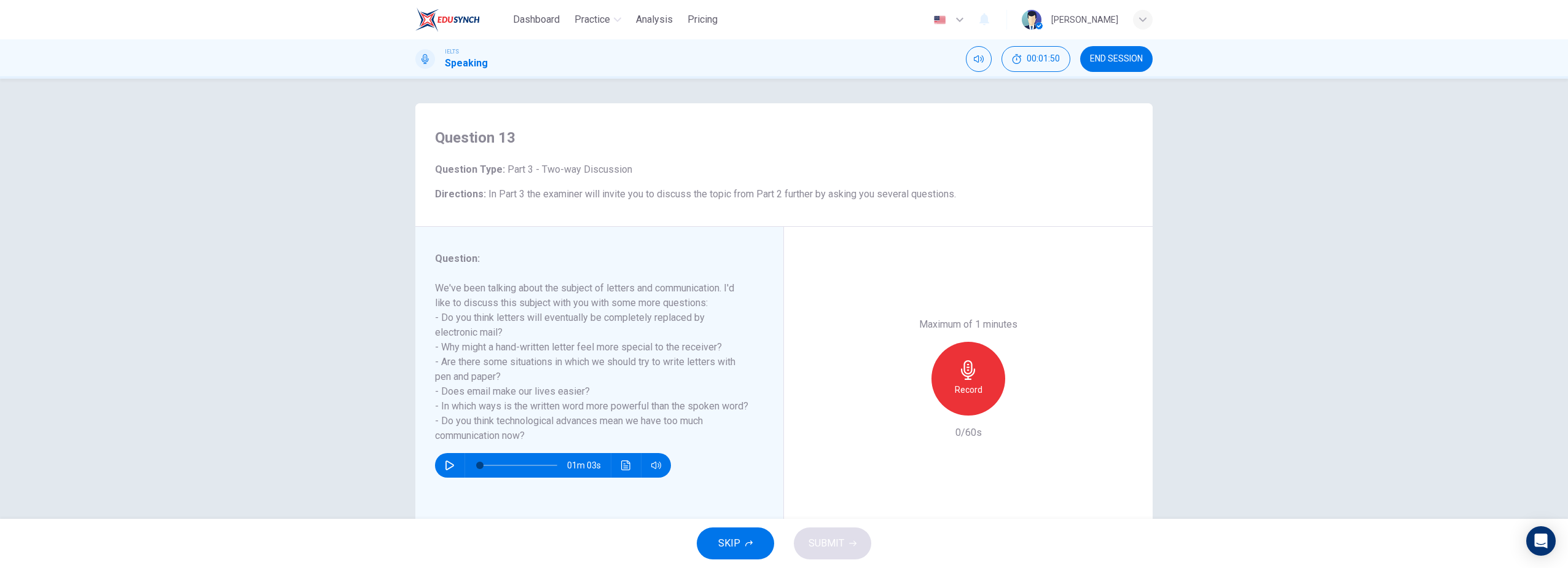
click at [751, 544] on icon "button" at bounding box center [749, 543] width 8 height 6
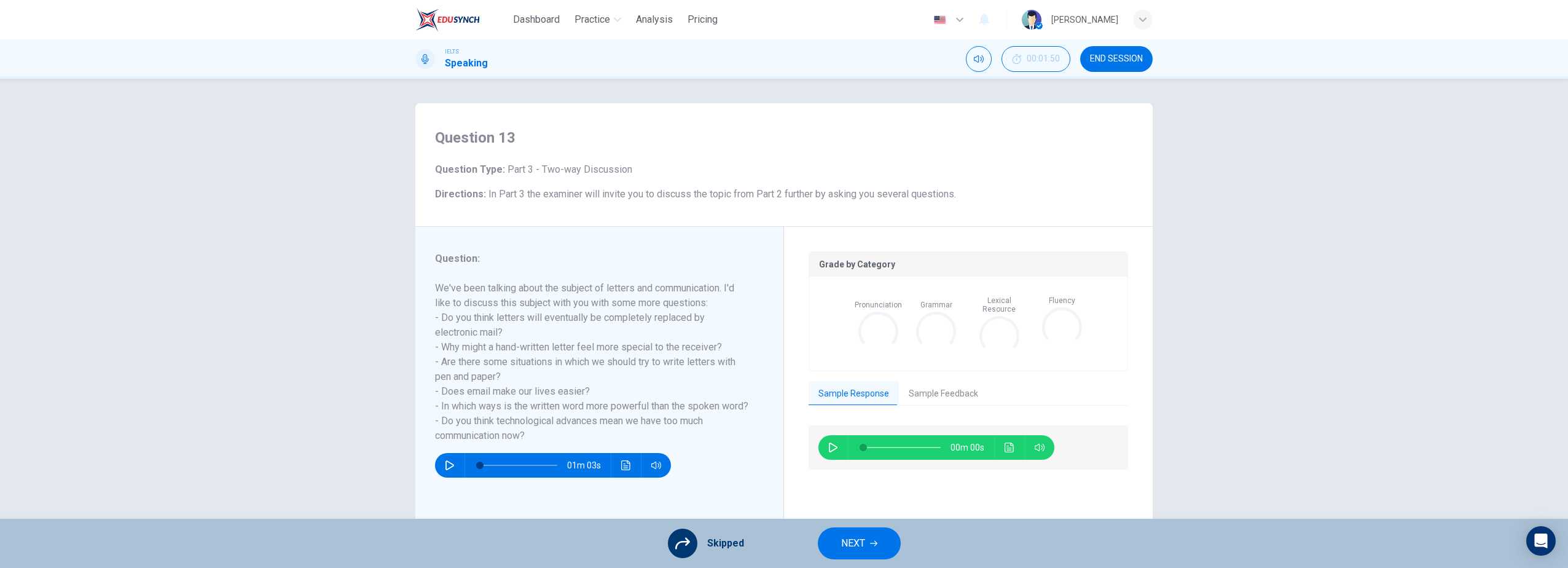
click at [860, 544] on span "NEXT" at bounding box center [854, 544] width 24 height 17
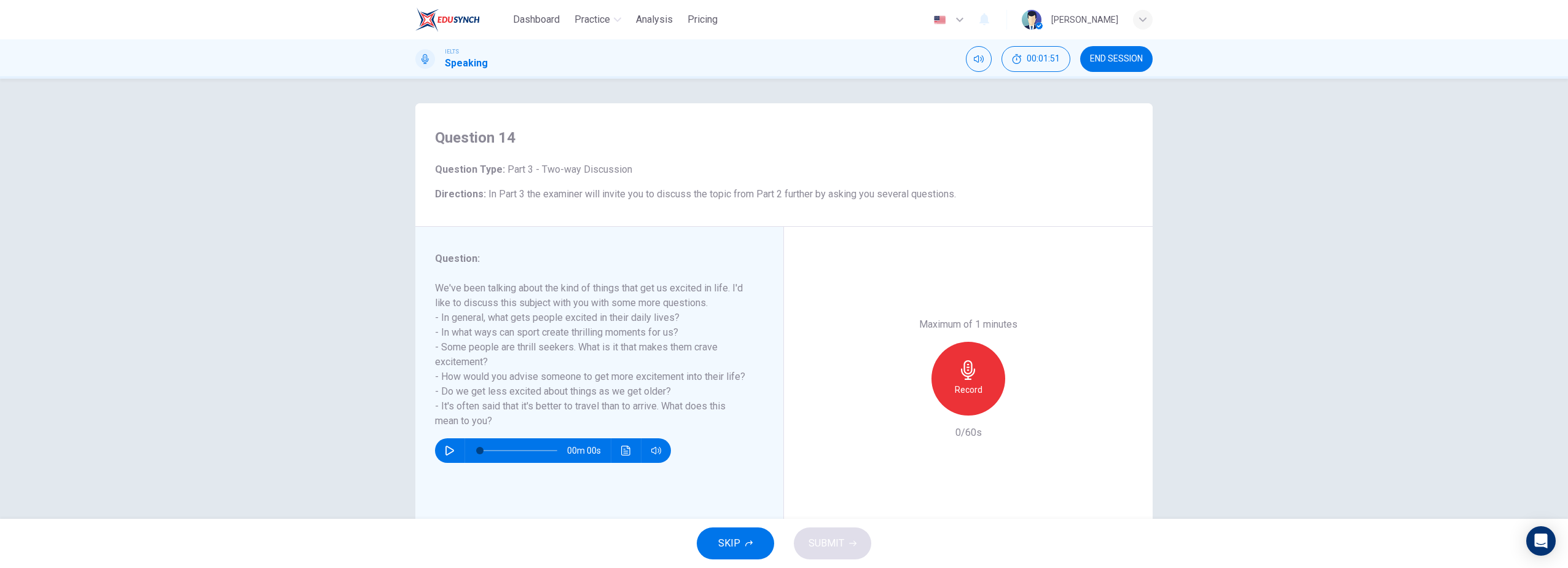
click at [749, 542] on icon "button" at bounding box center [749, 543] width 8 height 6
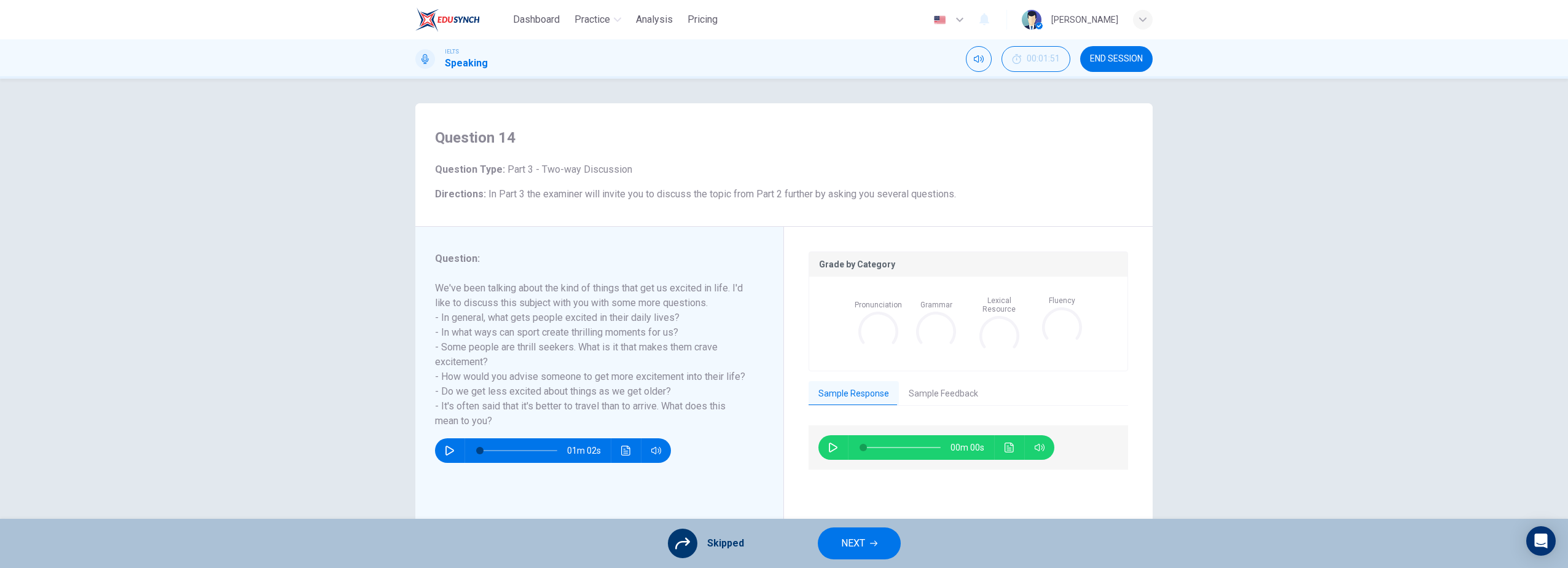
click at [852, 541] on span "NEXT" at bounding box center [854, 544] width 24 height 17
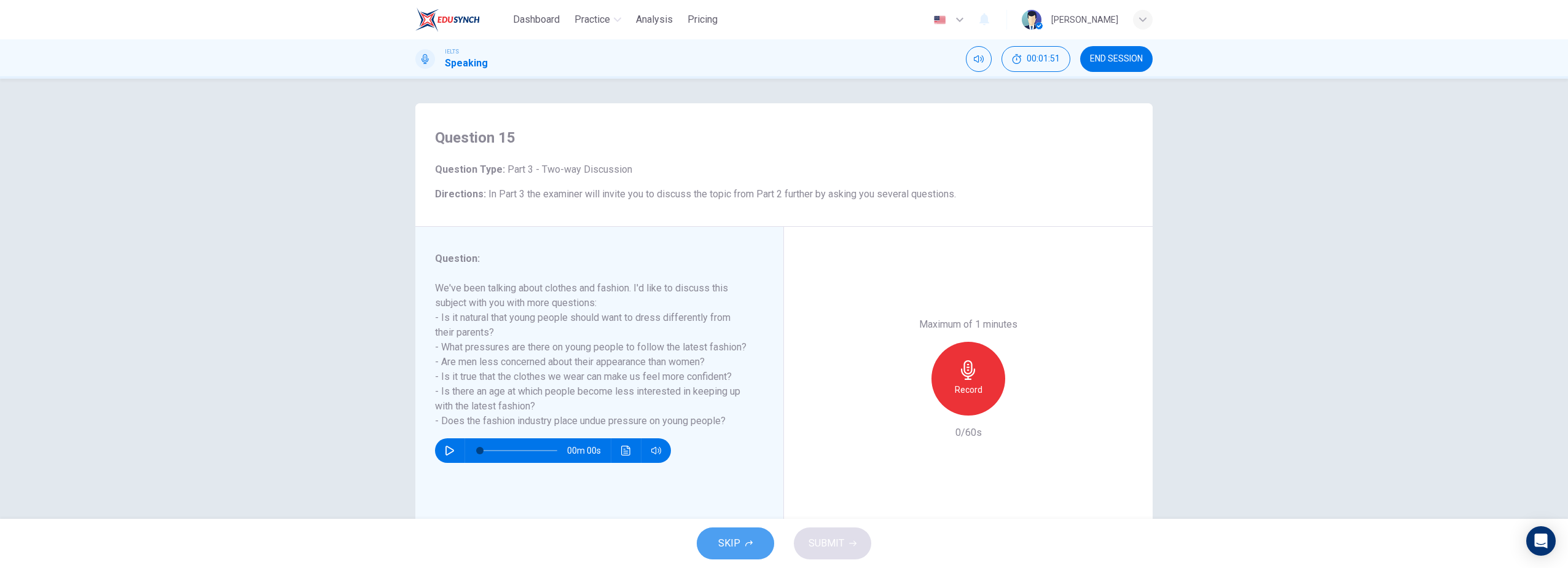
click at [729, 541] on span "SKIP" at bounding box center [730, 544] width 22 height 17
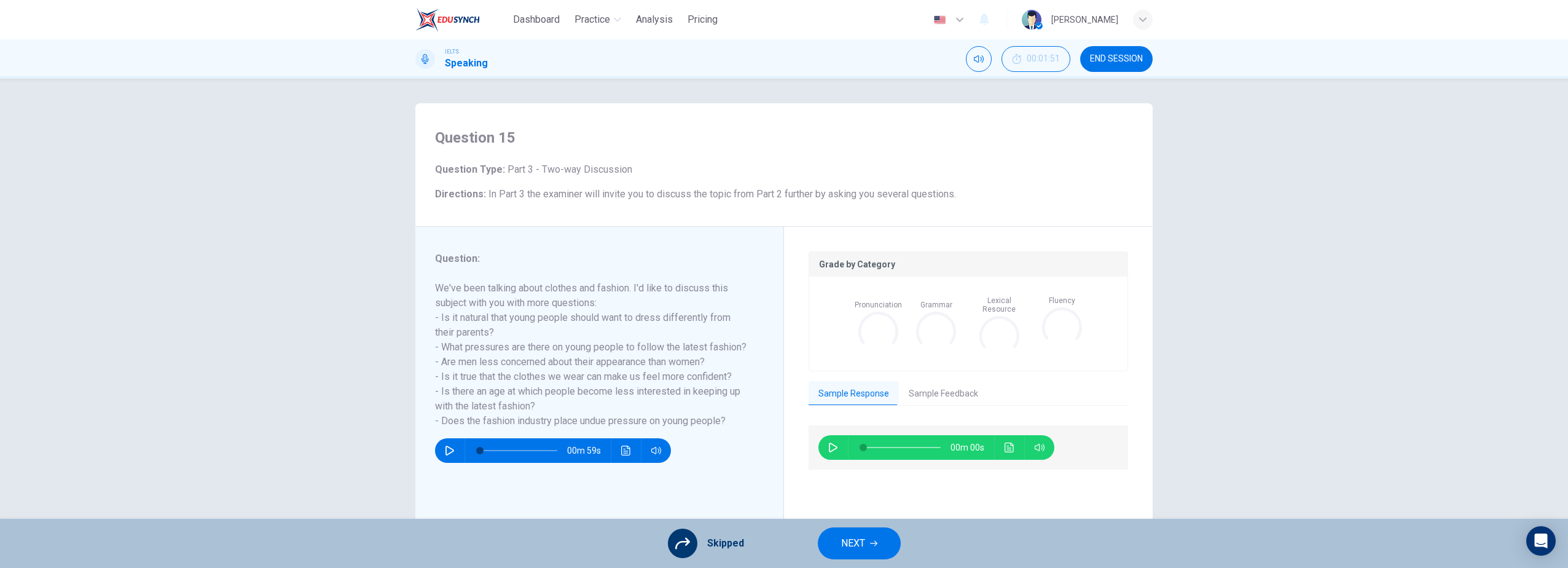
click at [856, 543] on span "NEXT" at bounding box center [854, 544] width 24 height 17
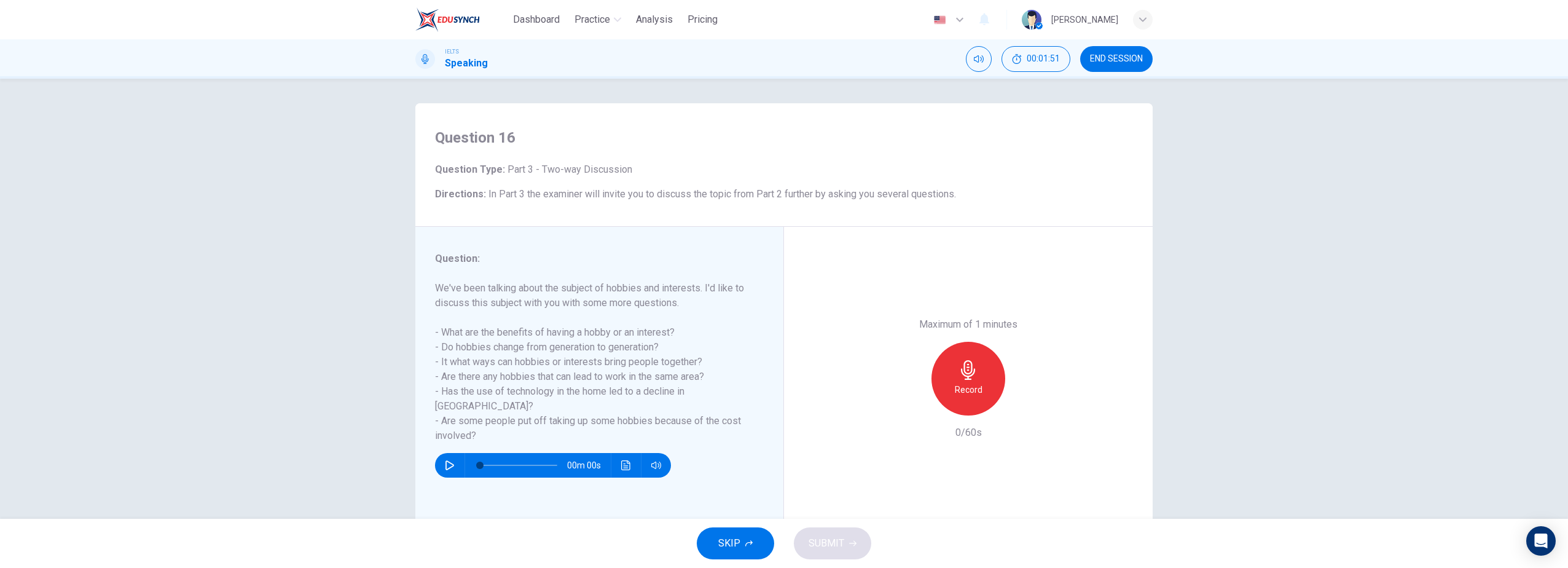
click at [760, 546] on button "SKIP" at bounding box center [736, 543] width 77 height 32
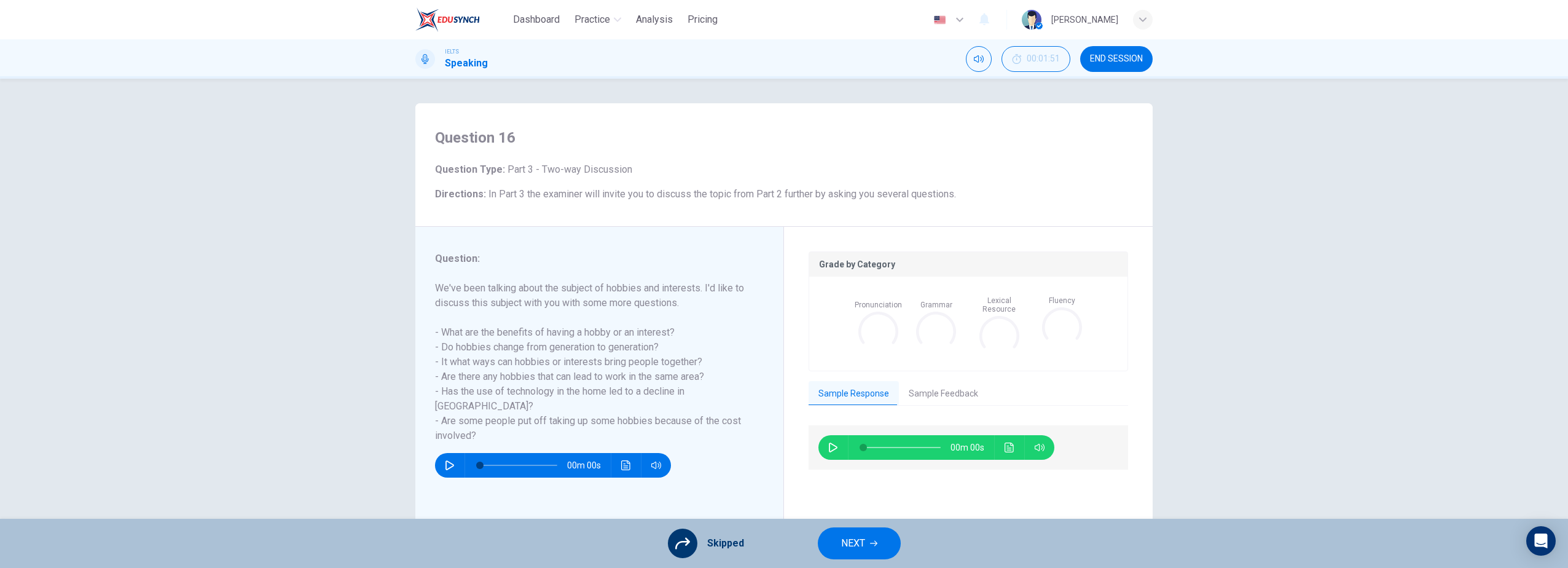
click at [851, 544] on span "NEXT" at bounding box center [854, 544] width 24 height 17
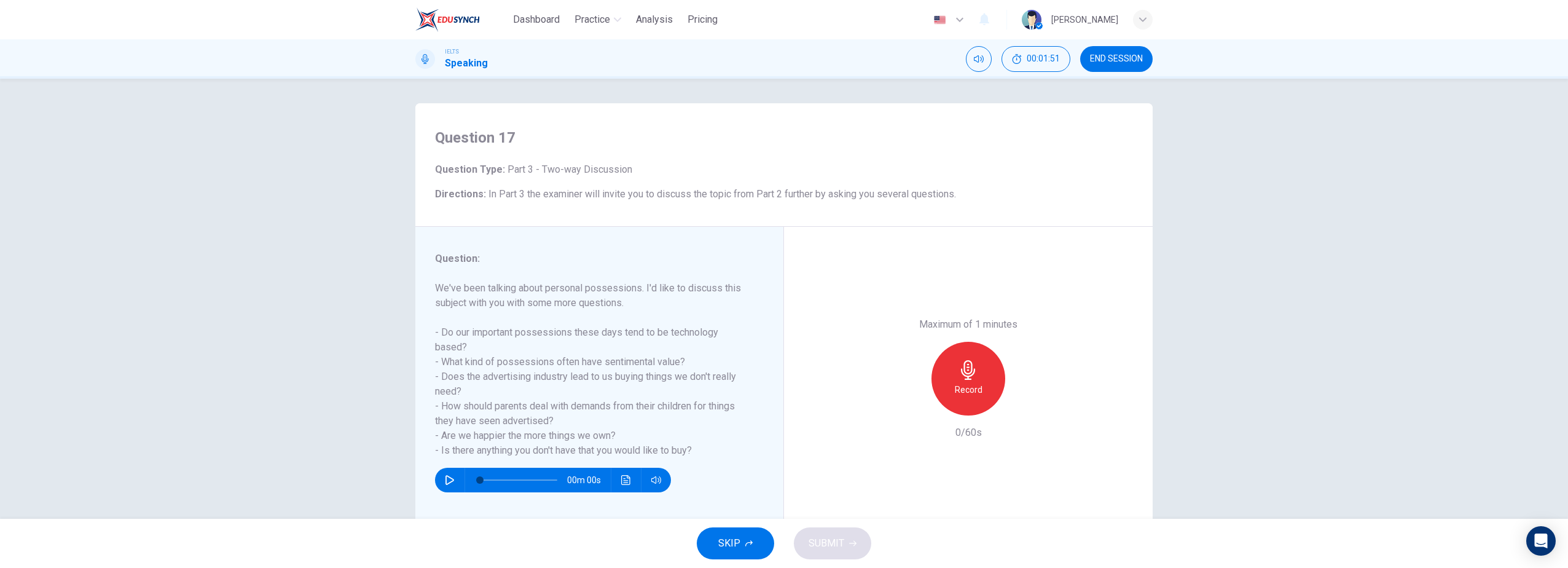
click at [743, 547] on button "SKIP" at bounding box center [736, 543] width 77 height 32
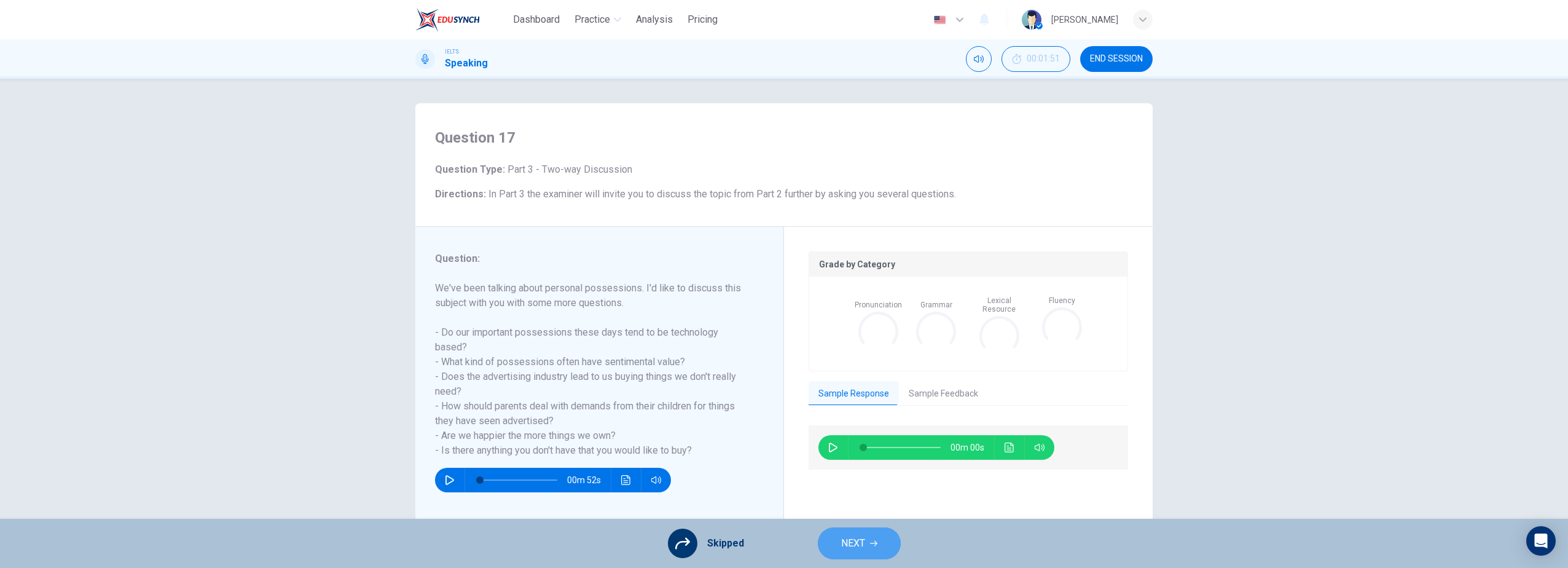
click at [854, 541] on span "NEXT" at bounding box center [854, 544] width 24 height 17
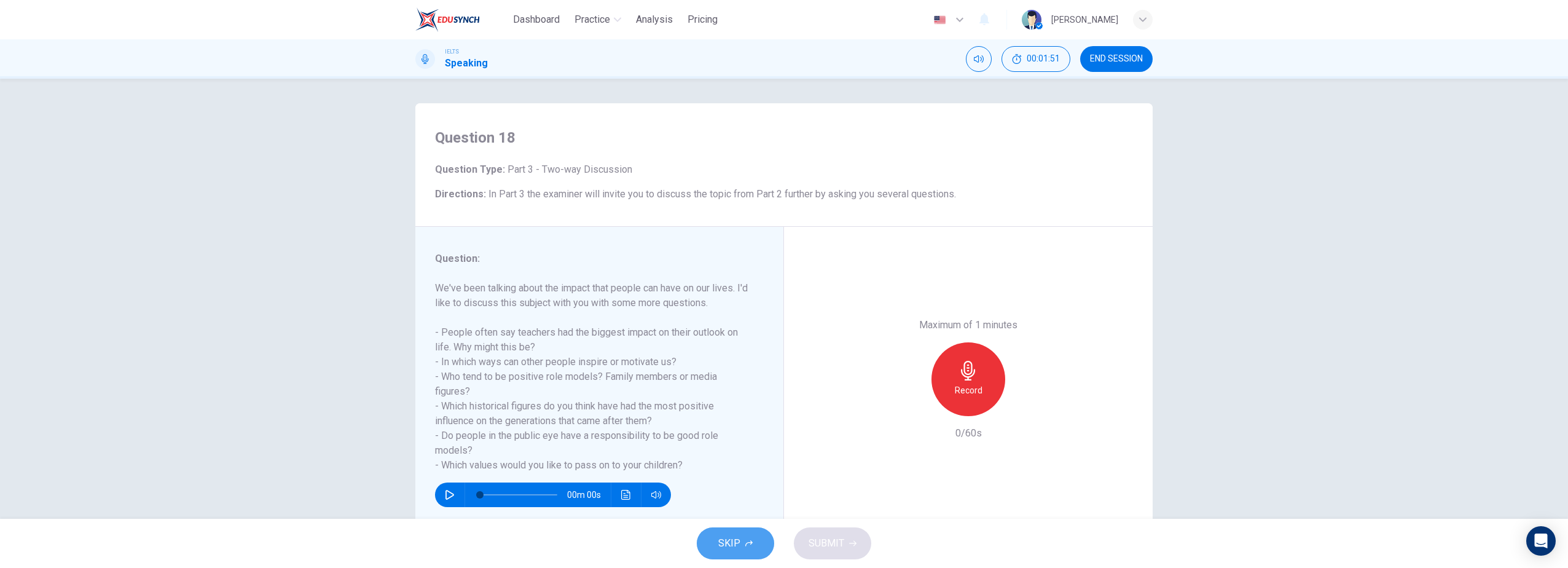
click at [740, 540] on button "SKIP" at bounding box center [736, 543] width 77 height 32
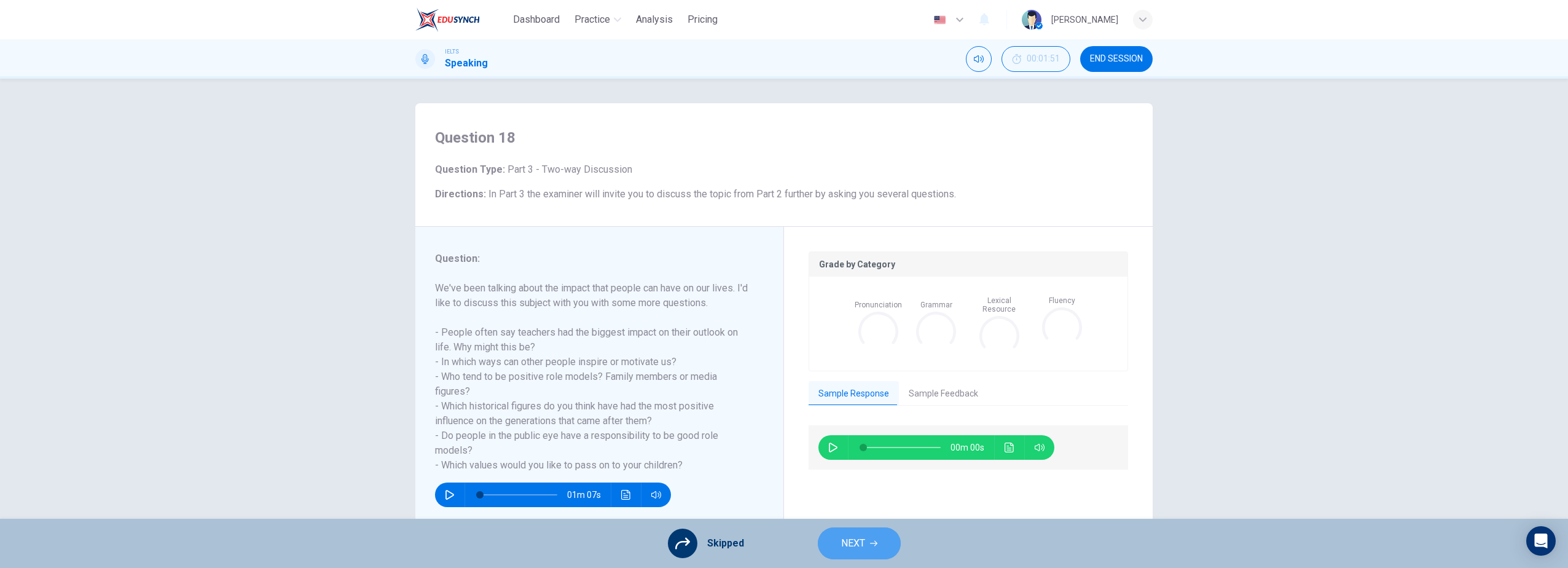
click at [842, 543] on span "NEXT" at bounding box center [854, 544] width 24 height 17
